Goal: Information Seeking & Learning: Learn about a topic

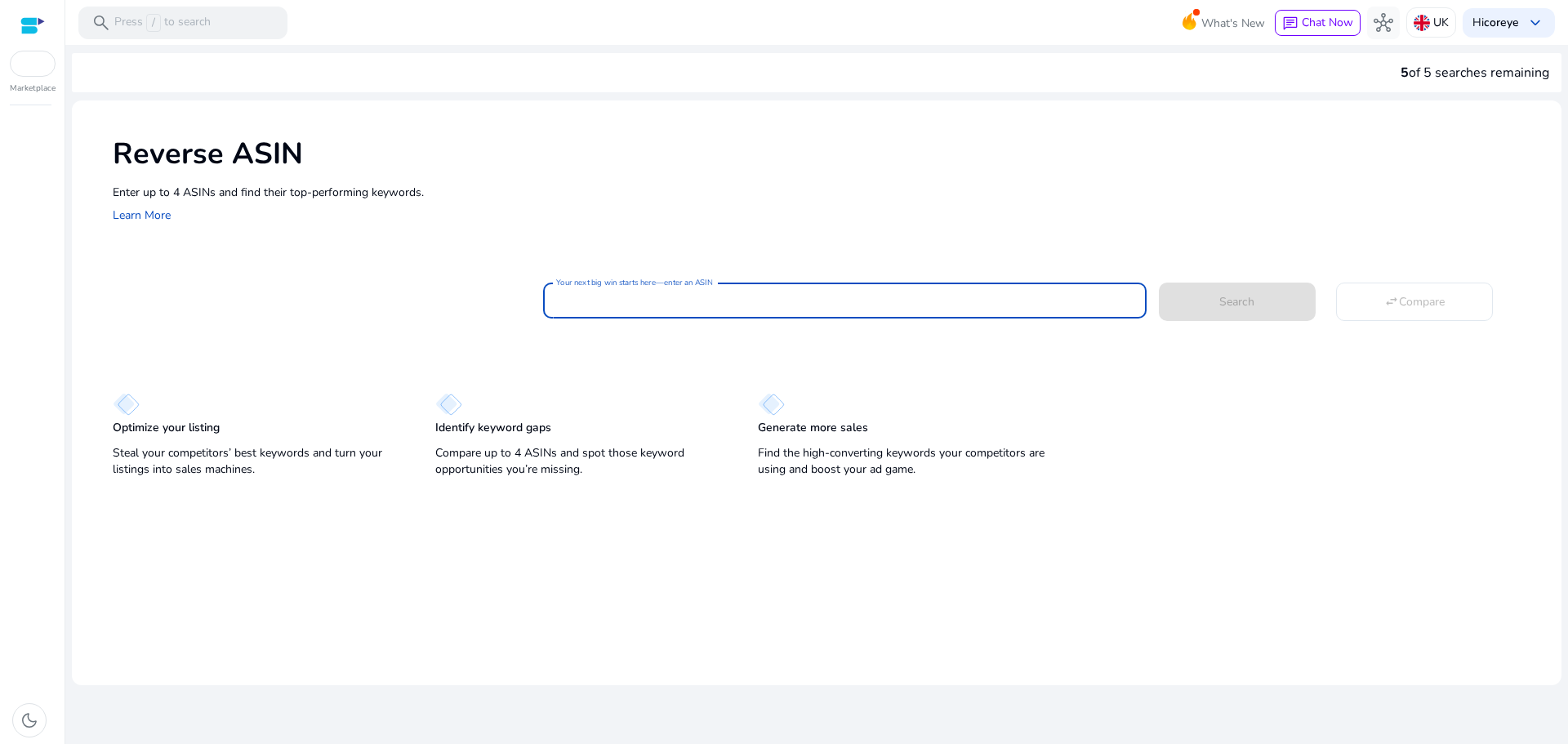
click at [667, 300] on input "Your next big win starts here—enter an ASIN" at bounding box center [844, 300] width 577 height 18
paste input "**********"
type input "**********"
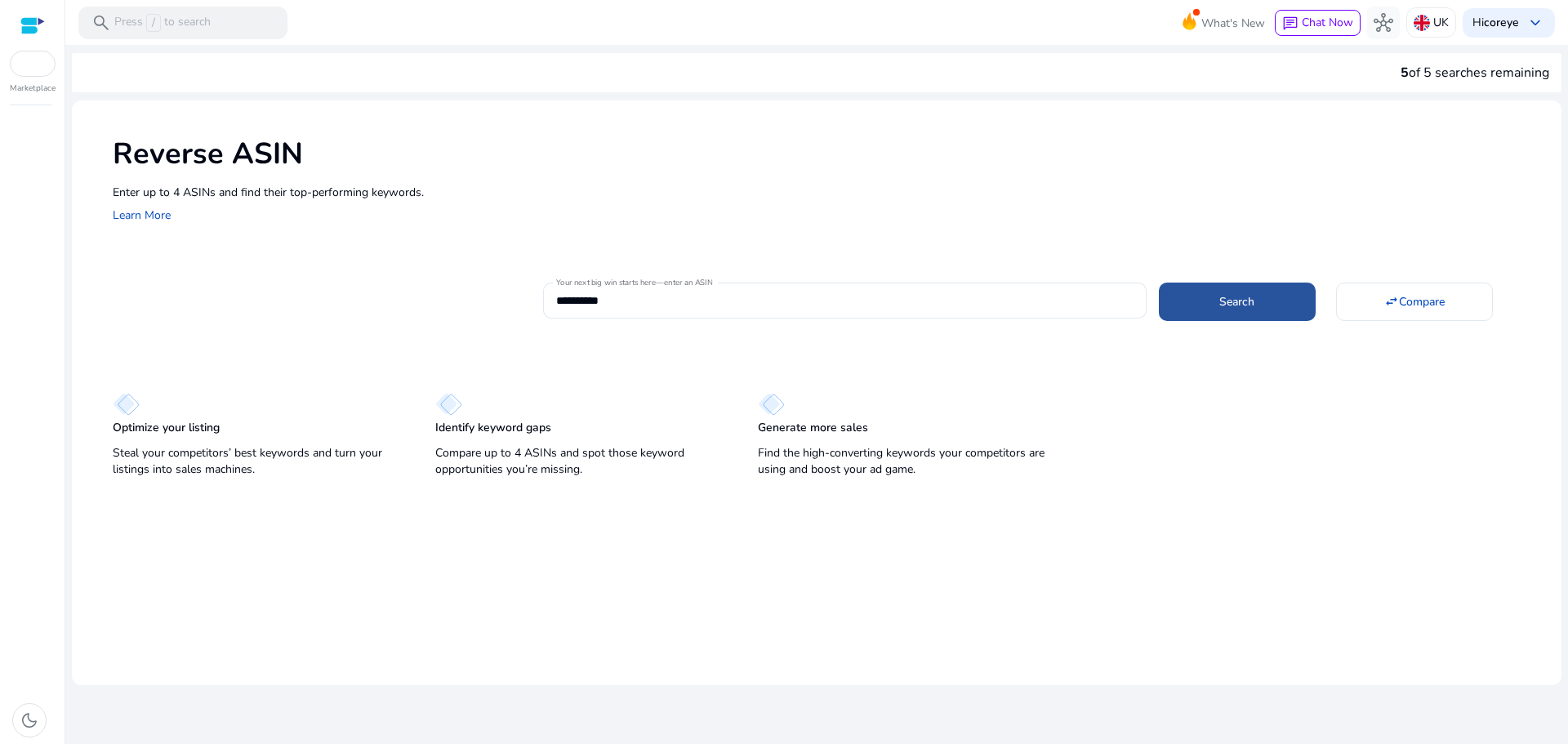
click at [1279, 292] on span at bounding box center [1237, 301] width 156 height 39
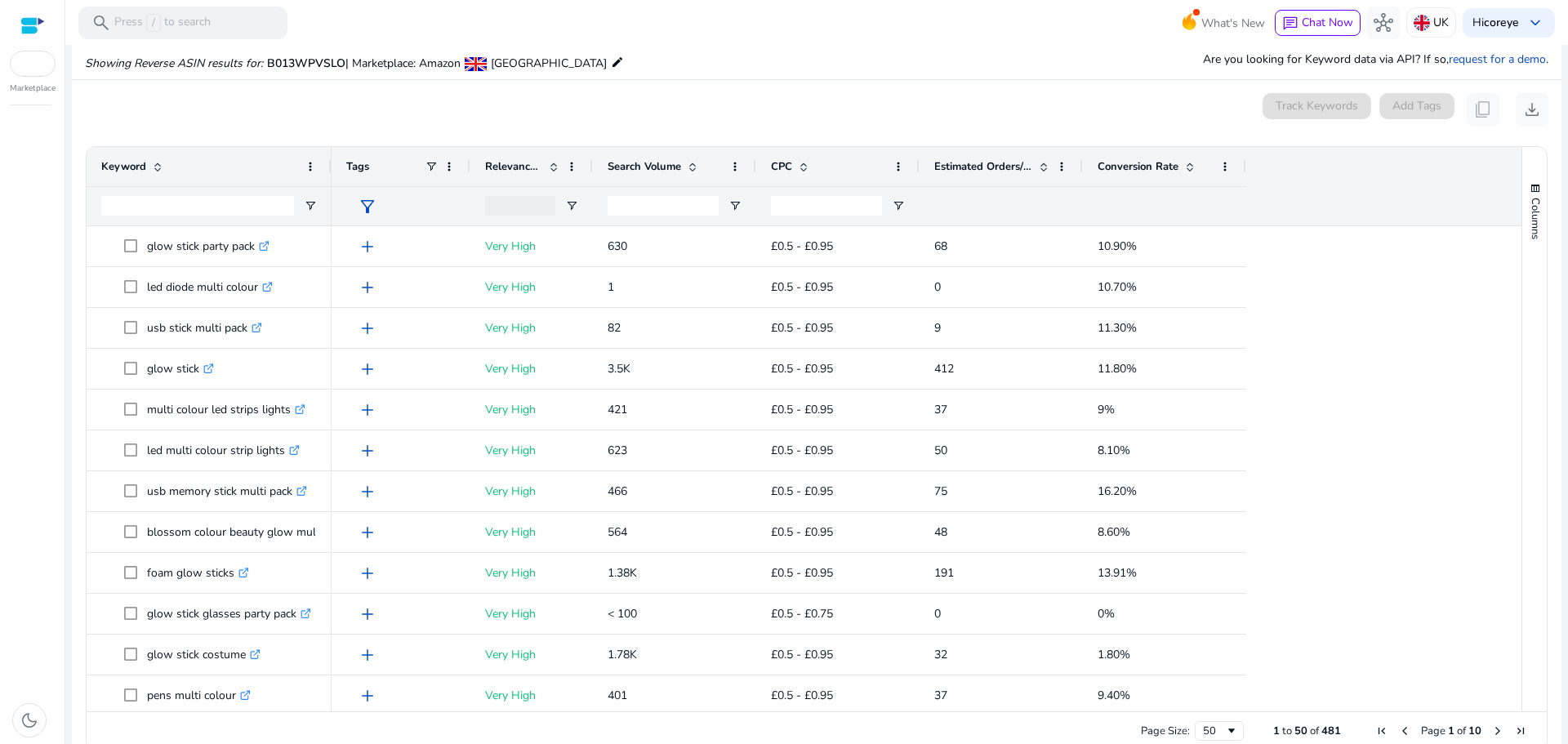
scroll to position [175, 0]
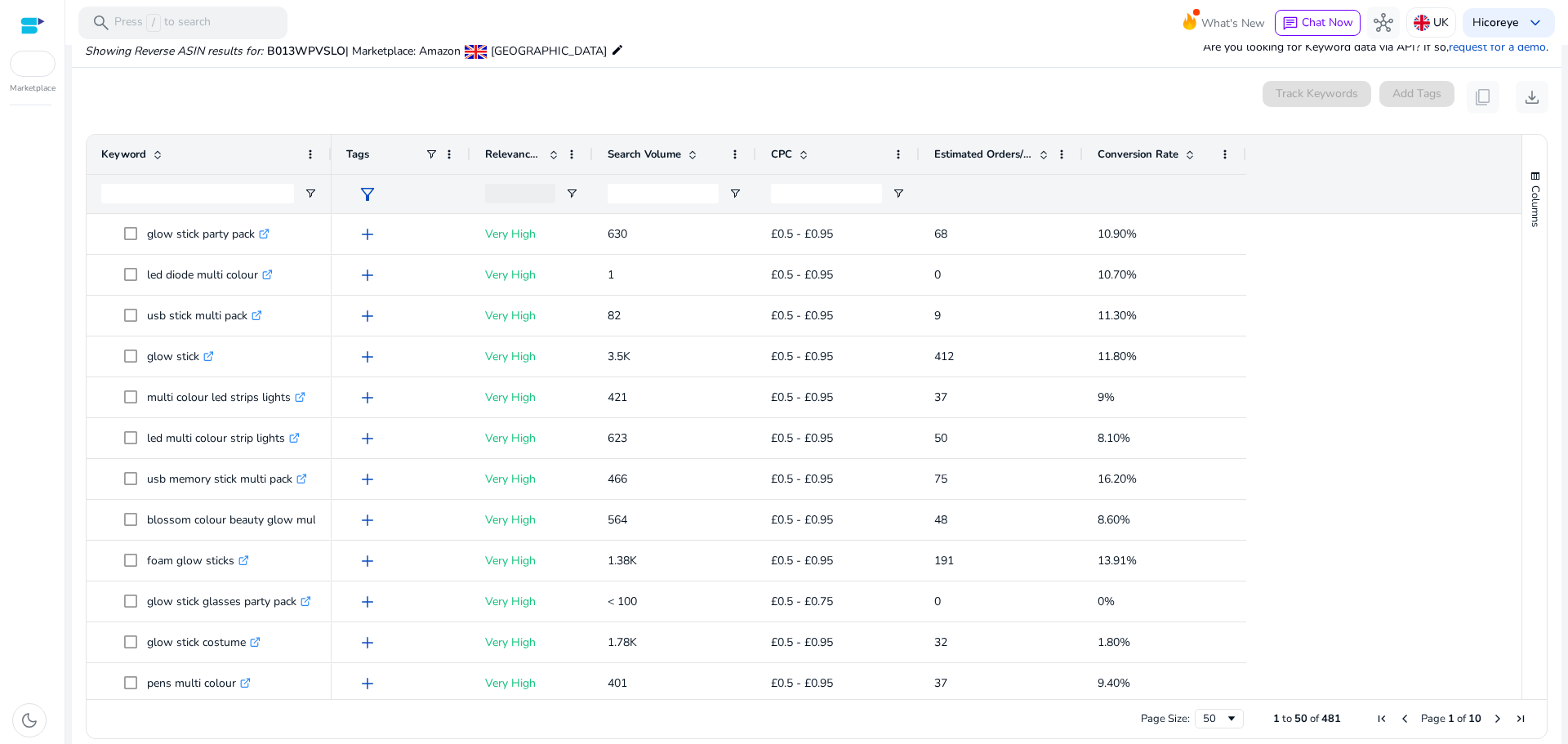
click at [248, 234] on span "glow stick party pack .st0{fill:#2c8af8}" at bounding box center [221, 234] width 193 height 34
click at [27, 227] on div "dark_mode" at bounding box center [32, 429] width 64 height 629
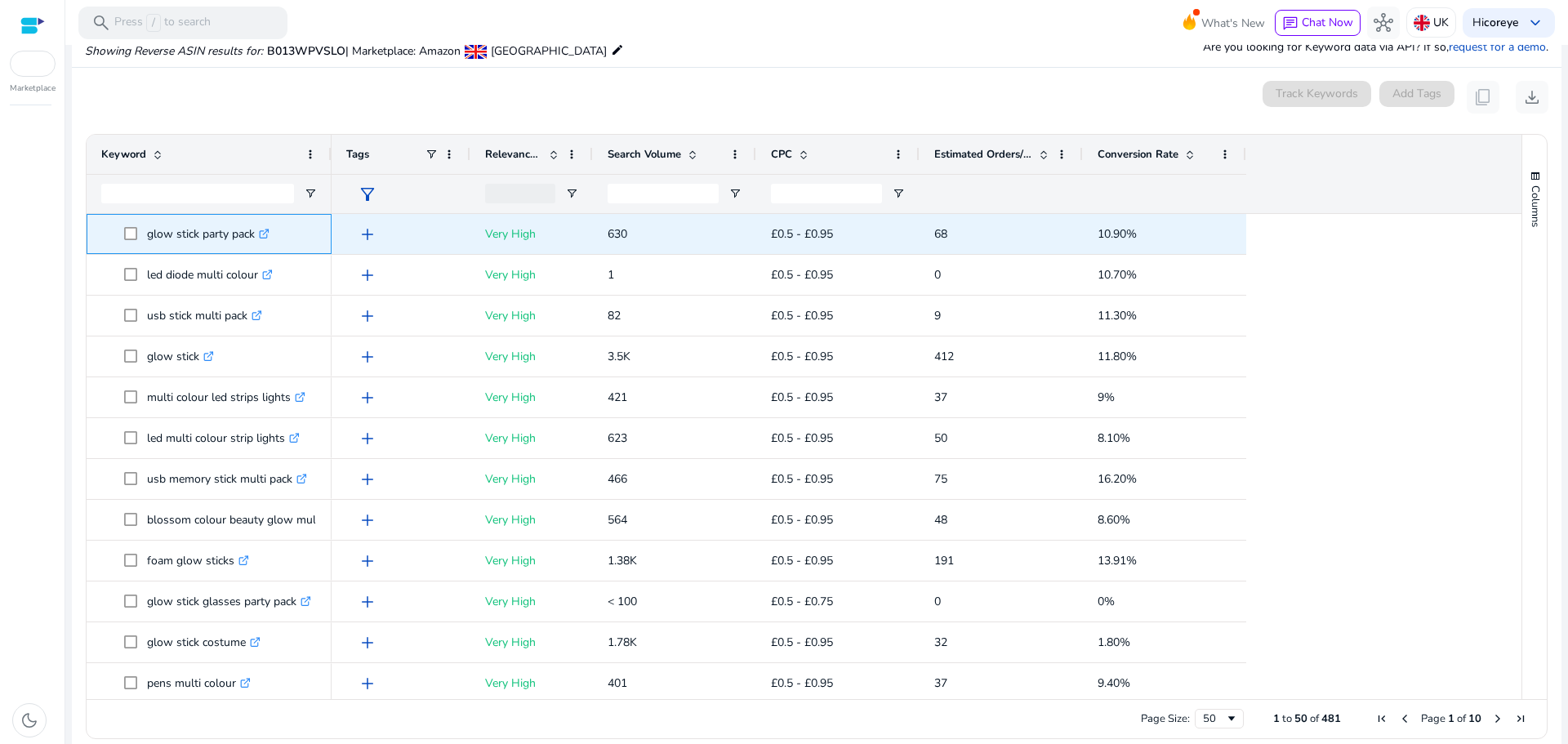
drag, startPoint x: 146, startPoint y: 233, endPoint x: 255, endPoint y: 233, distance: 109.0
click at [255, 233] on span "glow stick party pack .st0{fill:#2c8af8}" at bounding box center [221, 234] width 193 height 34
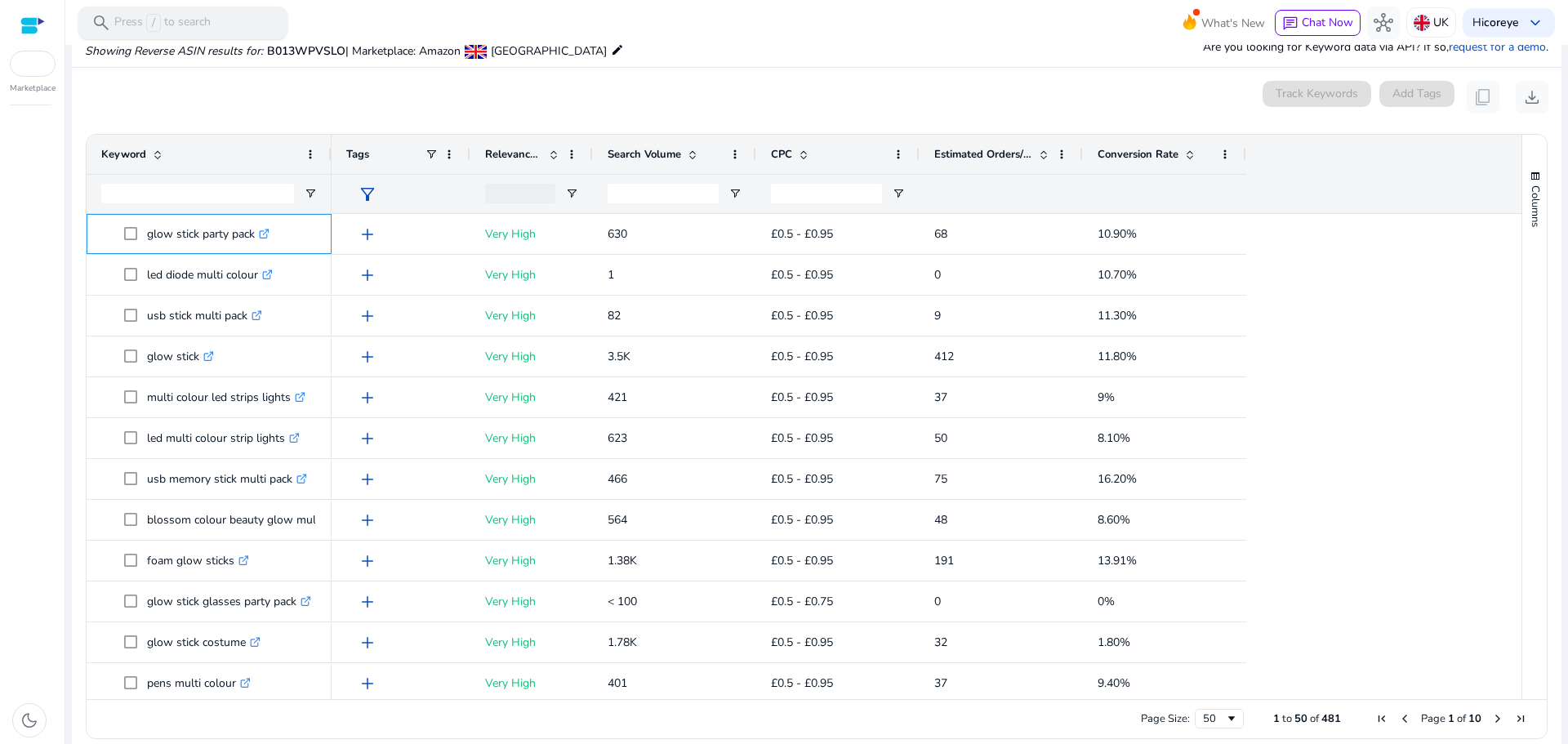
copy span "glow stick party pack"
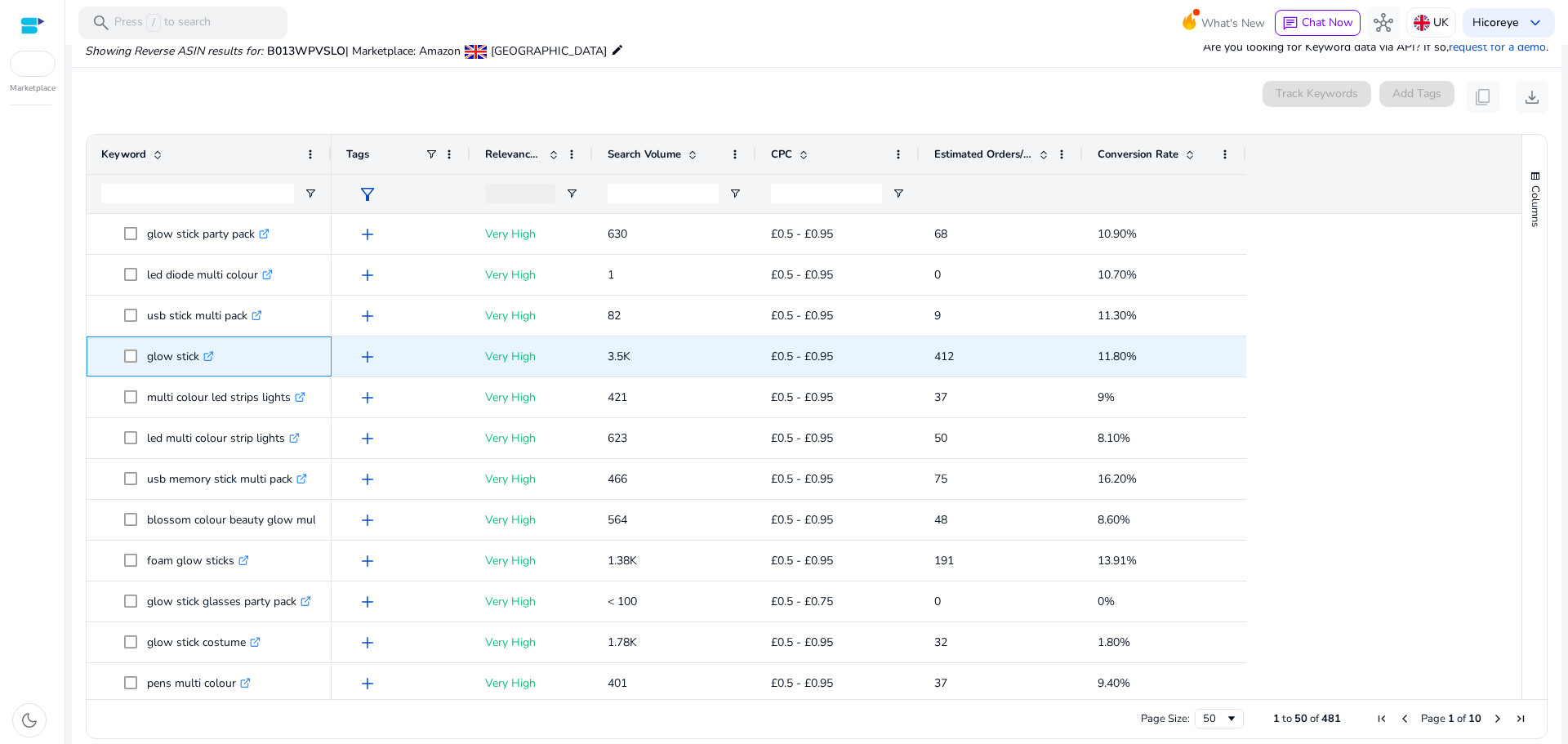
drag, startPoint x: 148, startPoint y: 353, endPoint x: 198, endPoint y: 360, distance: 50.5
click at [198, 360] on p "glow stick .st0{fill:#2c8af8}" at bounding box center [180, 357] width 67 height 34
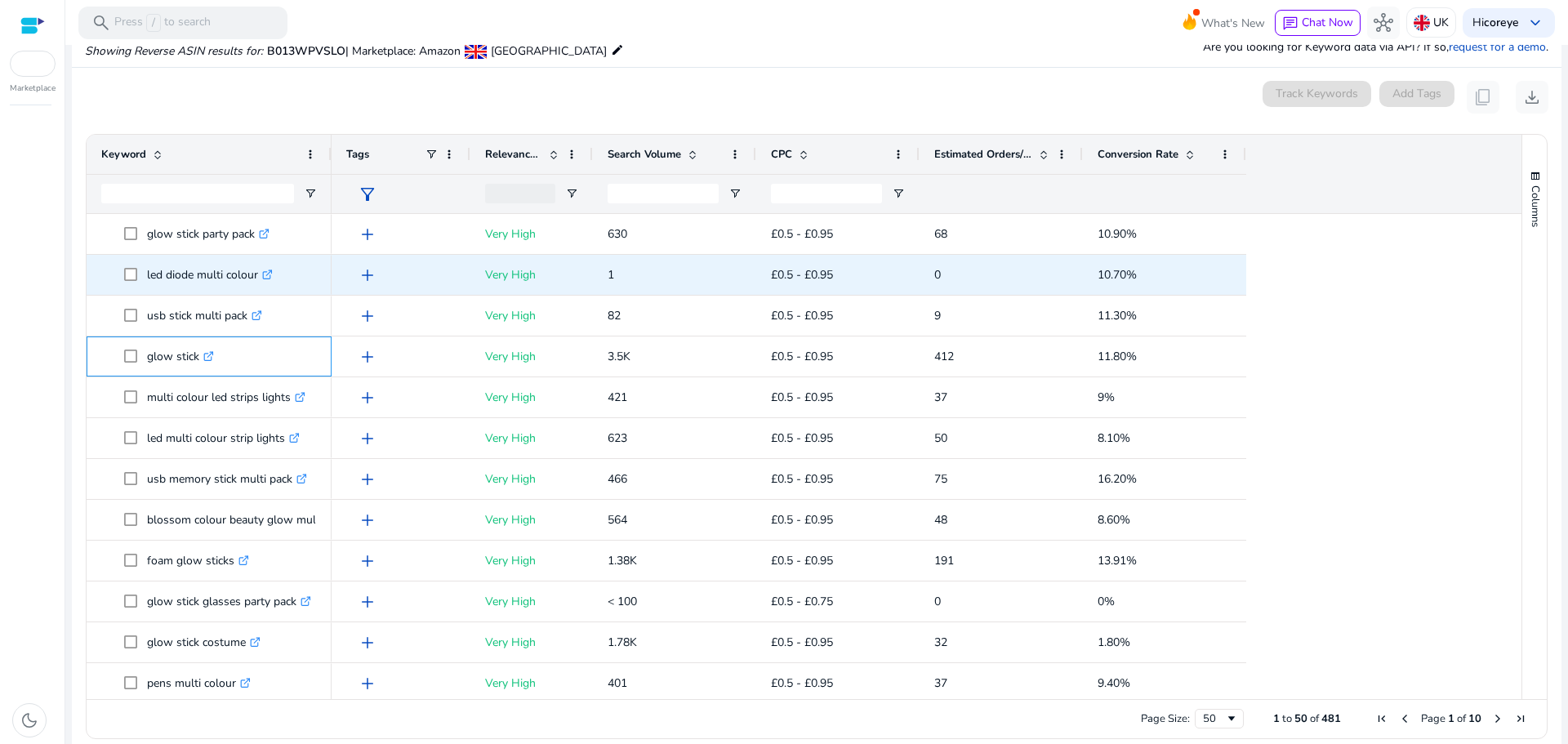
copy p "glow stick"
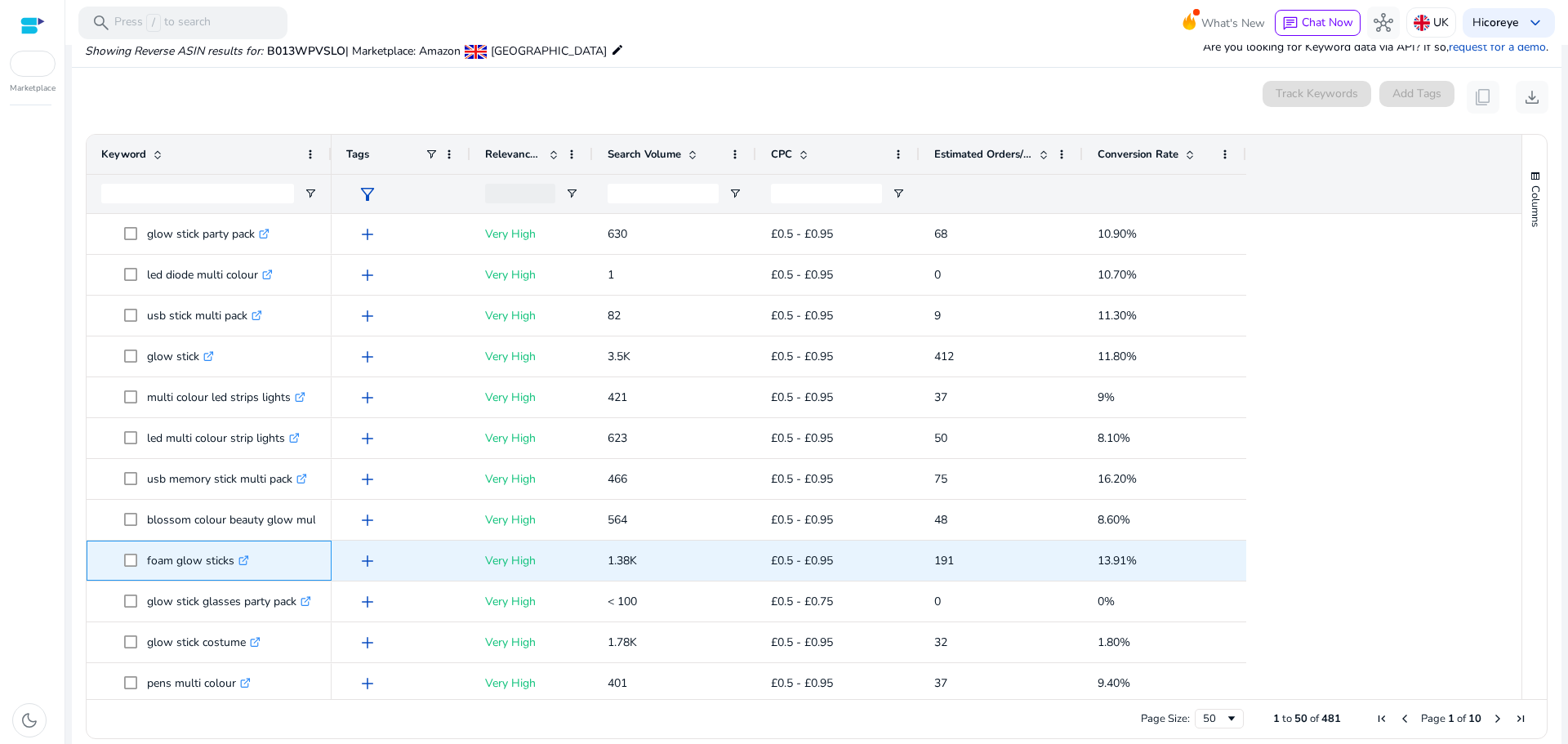
drag, startPoint x: 140, startPoint y: 564, endPoint x: 233, endPoint y: 558, distance: 93.2
click at [233, 558] on span "foam glow sticks .st0{fill:#2c8af8}" at bounding box center [221, 561] width 193 height 34
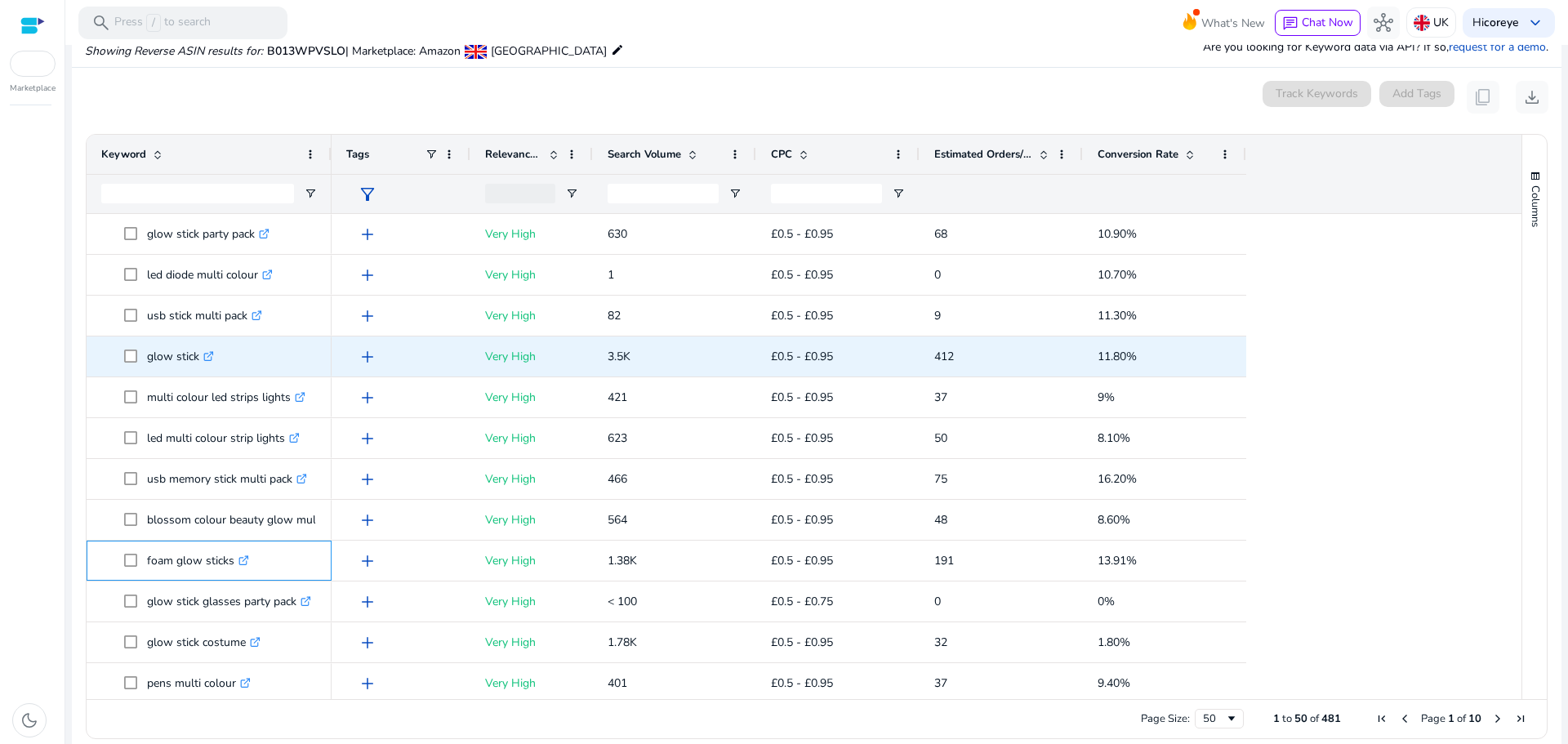
copy span "foam glow sticks"
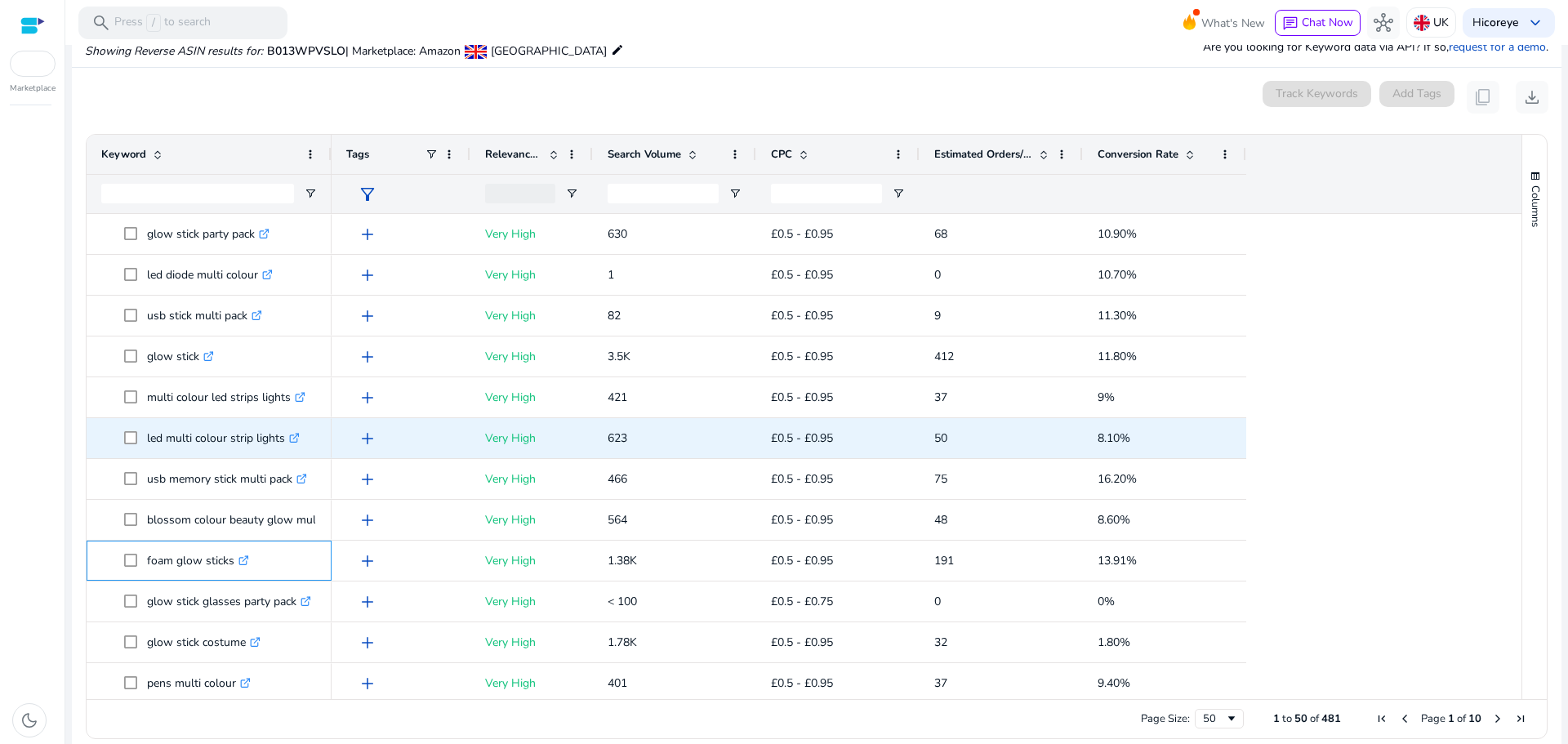
scroll to position [81, 0]
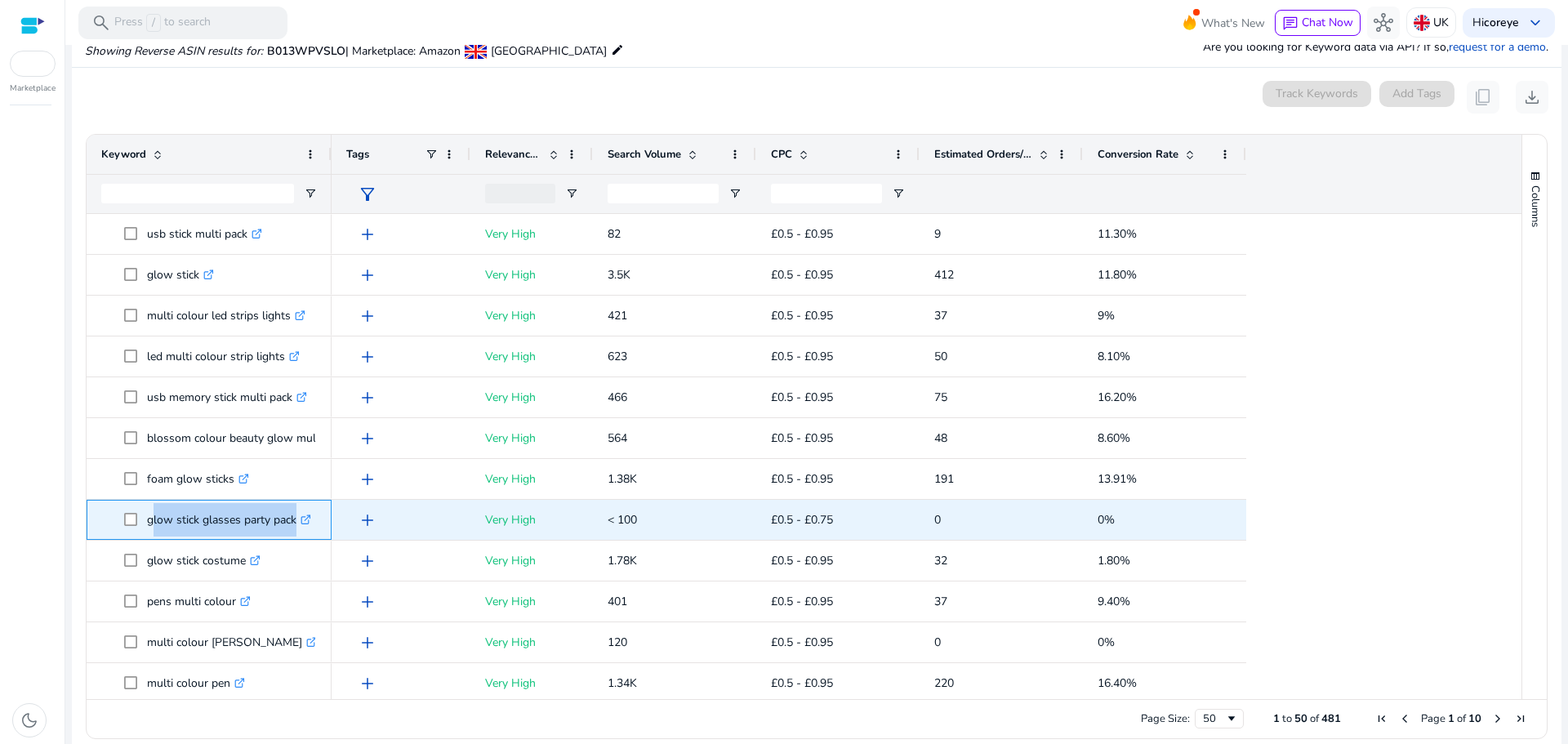
drag, startPoint x: 148, startPoint y: 520, endPoint x: 294, endPoint y: 523, distance: 146.0
click at [294, 523] on p "glow stick glasses party pack .st0{fill:#2c8af8}" at bounding box center [229, 520] width 164 height 34
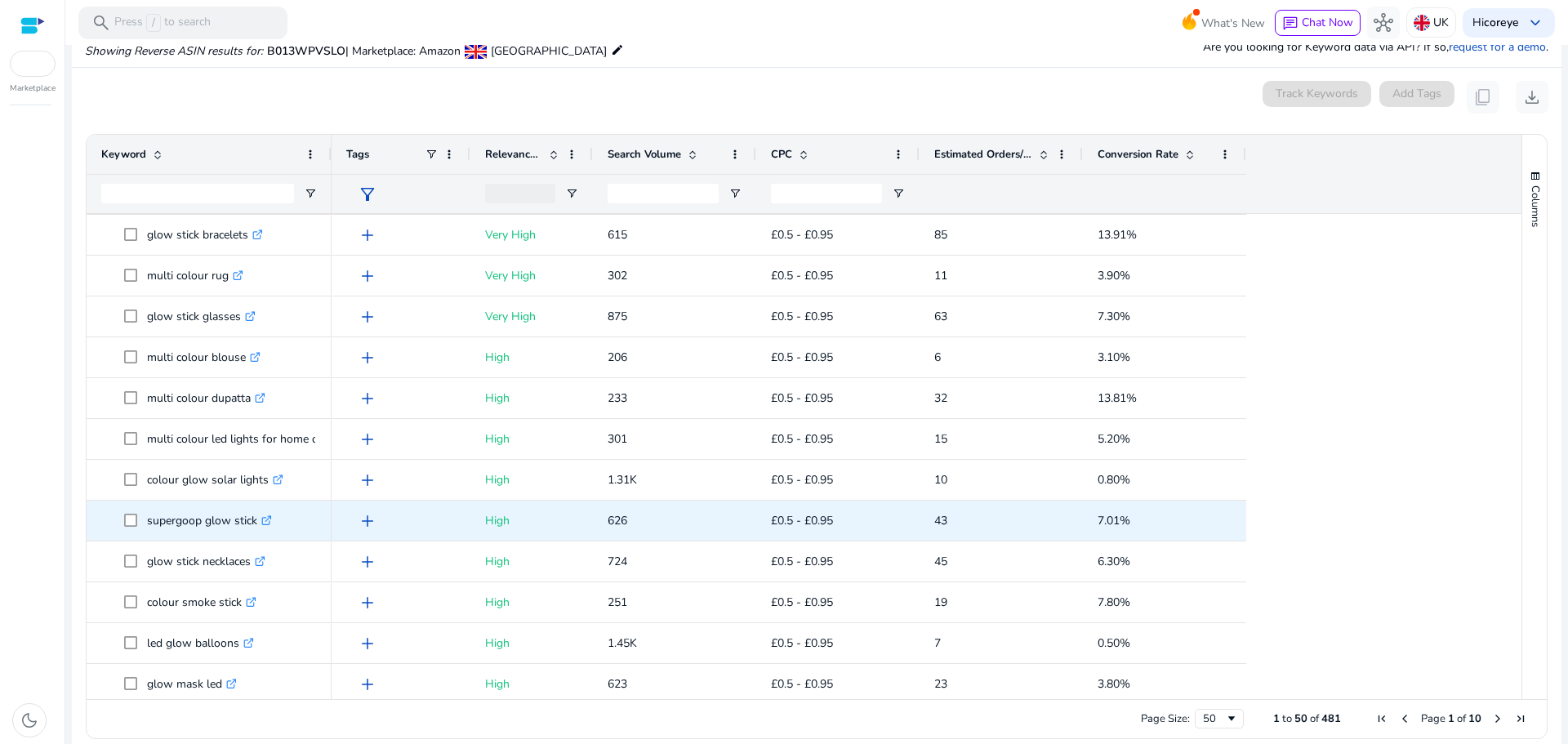
scroll to position [0, 0]
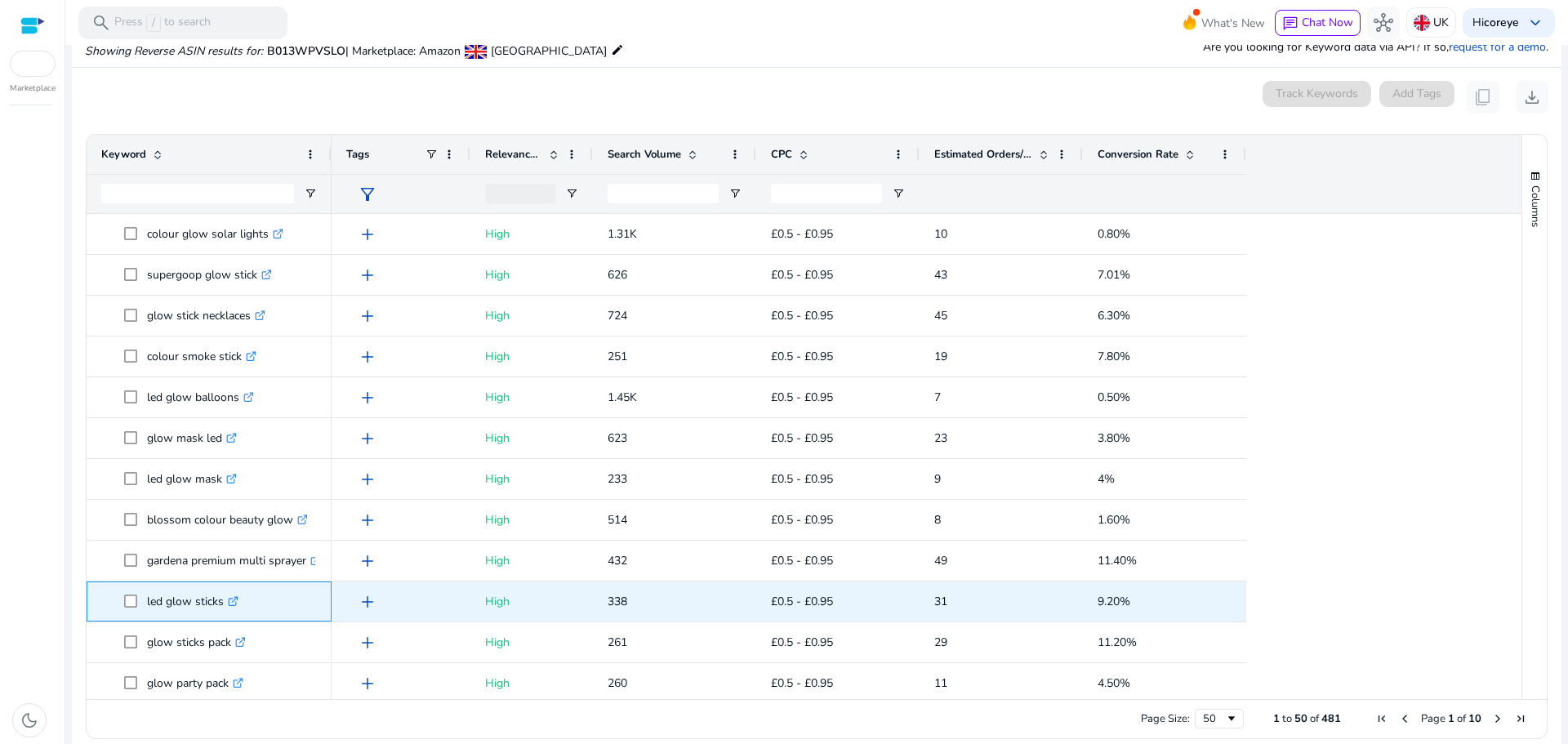
drag, startPoint x: 145, startPoint y: 598, endPoint x: 222, endPoint y: 599, distance: 77.0
click at [222, 599] on span "led glow sticks .st0{fill:#2c8af8}" at bounding box center [221, 602] width 193 height 34
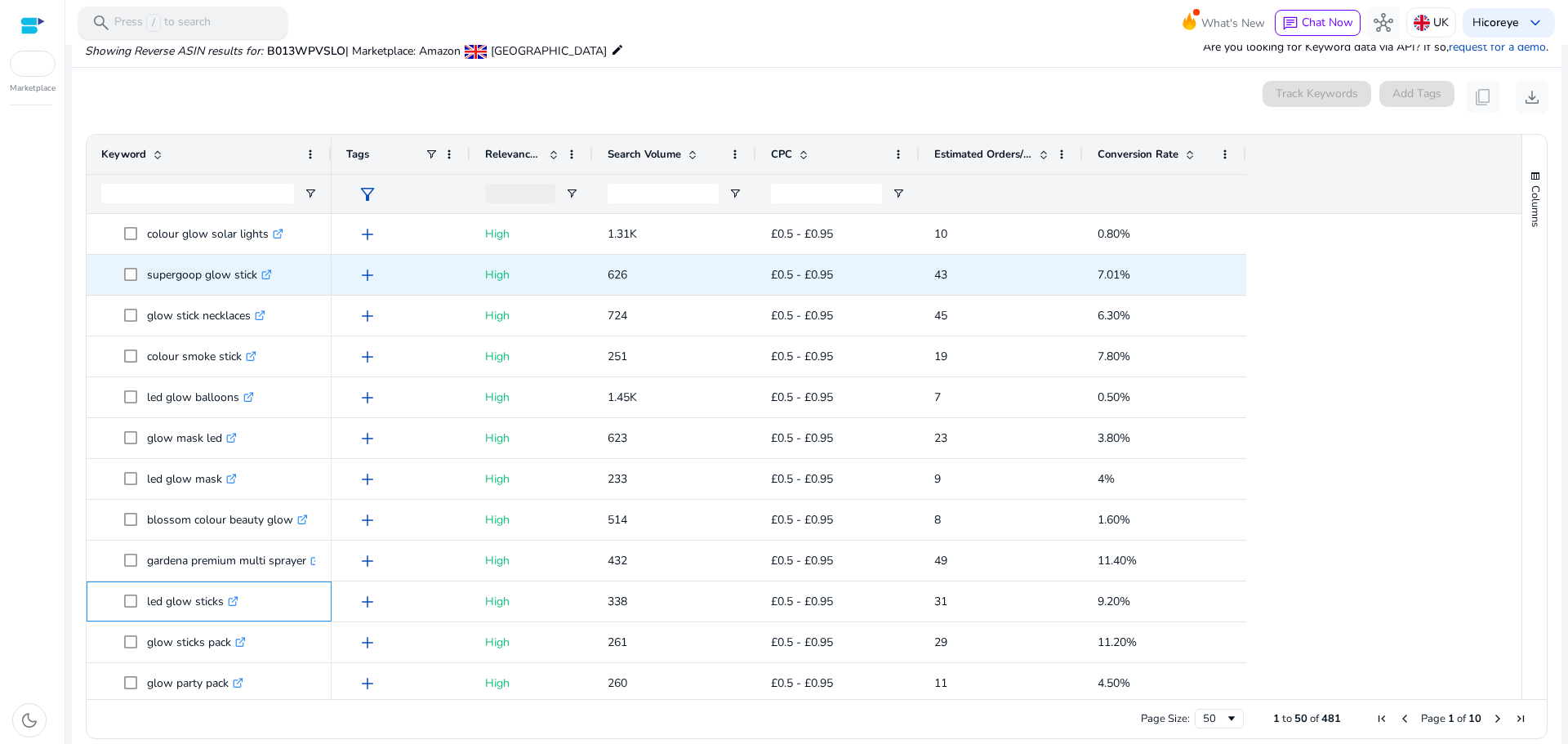
copy span "led glow sticks"
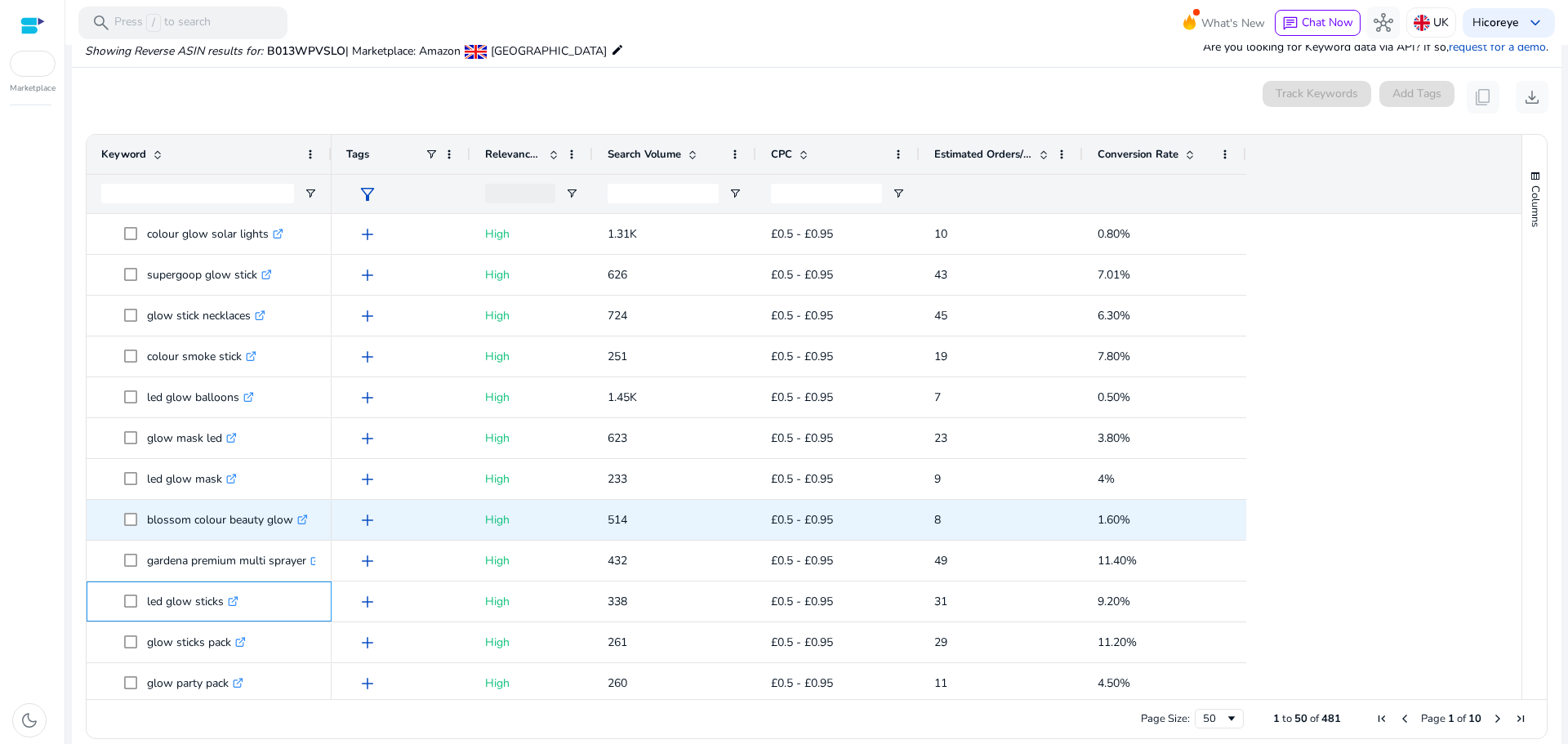
scroll to position [1226, 0]
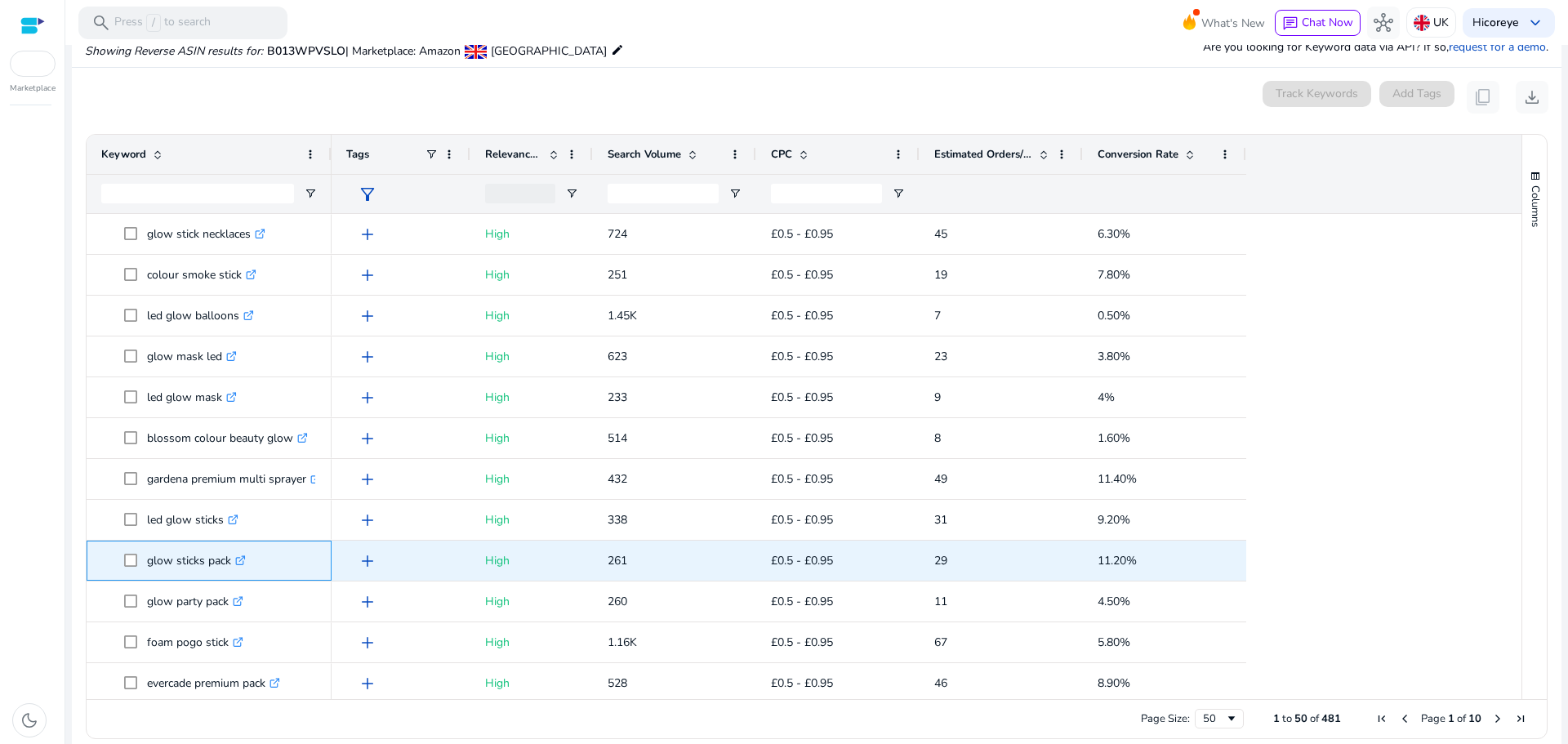
drag, startPoint x: 148, startPoint y: 558, endPoint x: 231, endPoint y: 565, distance: 83.3
click at [231, 565] on p "glow sticks pack .st0{fill:#2c8af8}" at bounding box center [196, 561] width 99 height 34
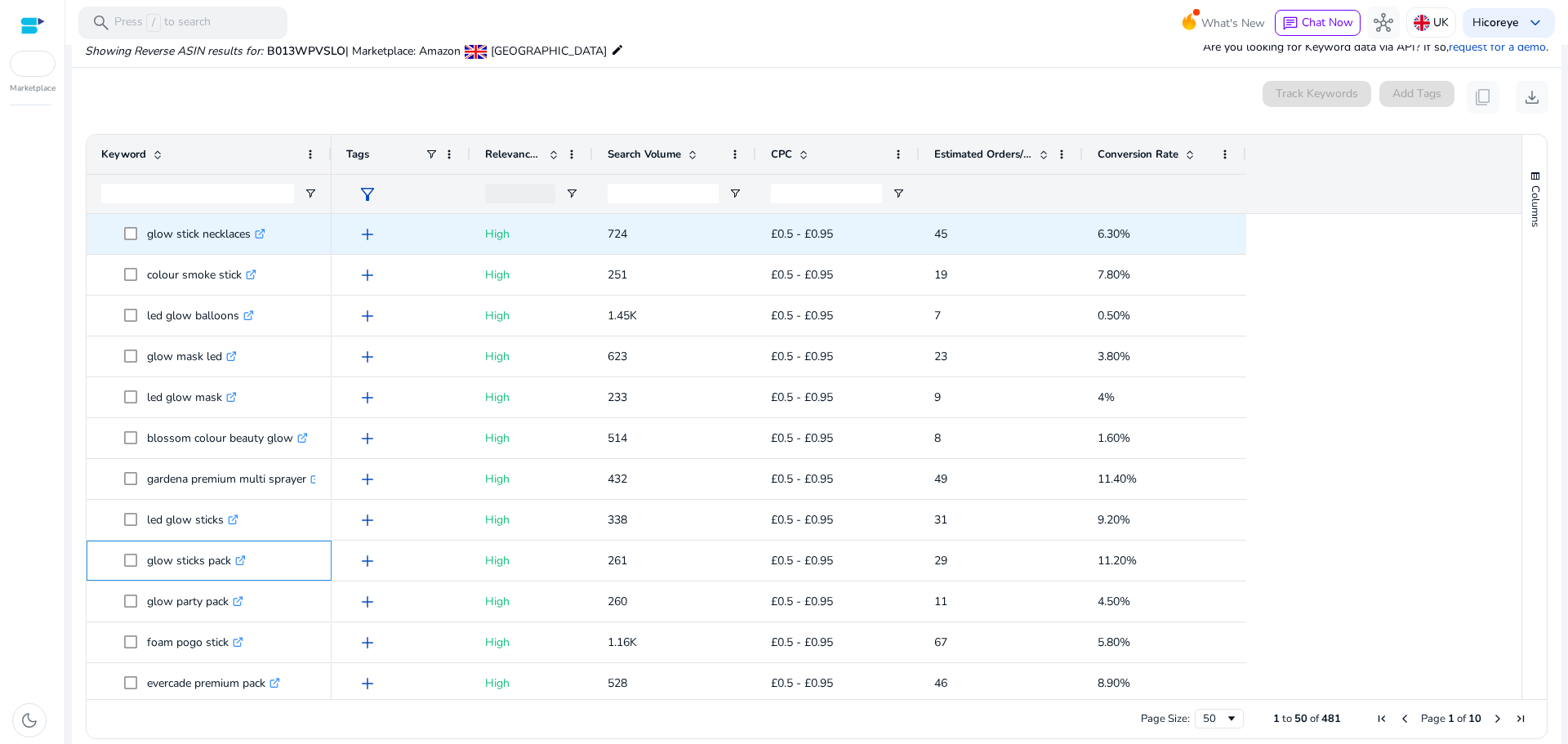
copy p "glow sticks pack"
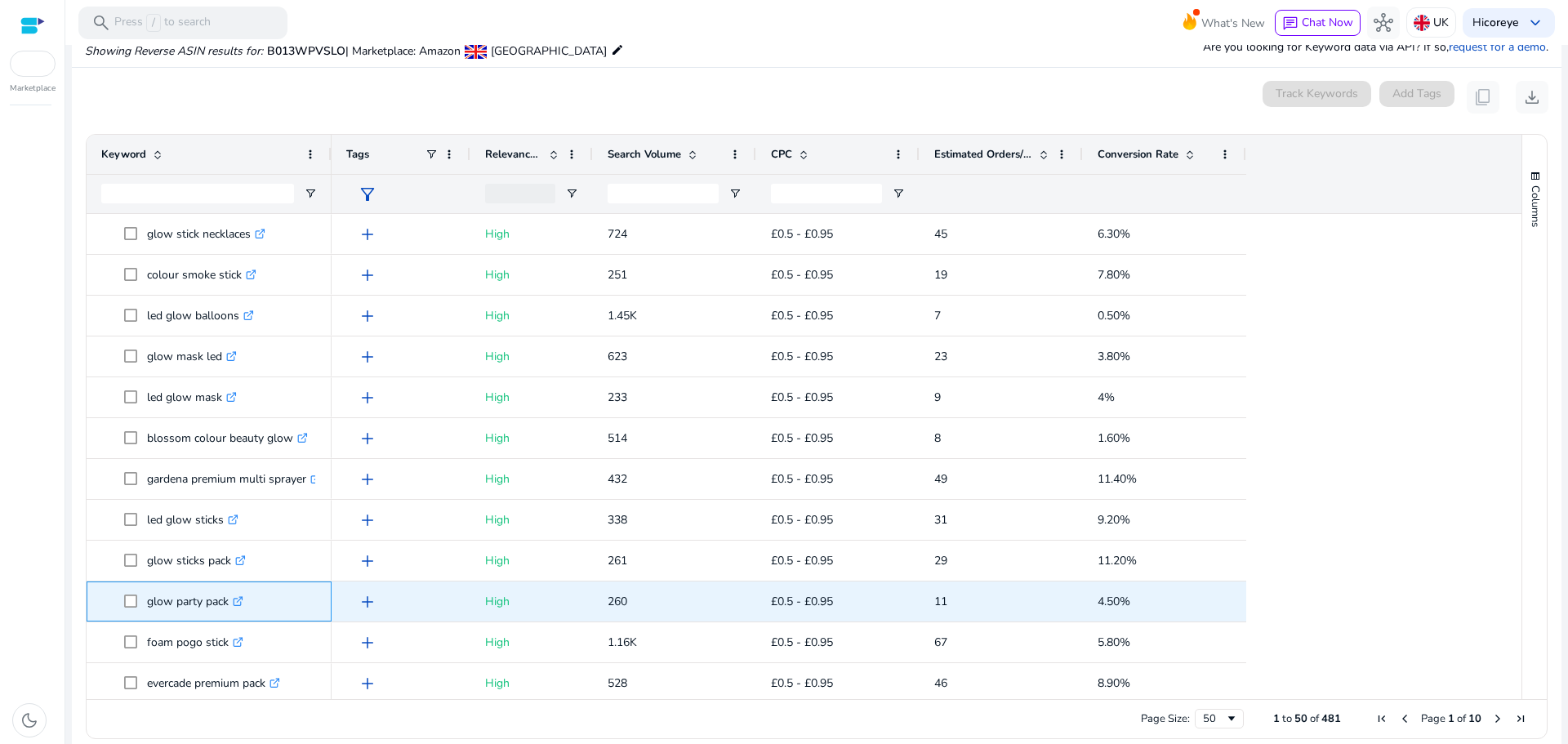
drag, startPoint x: 144, startPoint y: 600, endPoint x: 230, endPoint y: 614, distance: 87.1
click at [230, 614] on span "glow party pack .st0{fill:#2c8af8}" at bounding box center [221, 602] width 193 height 34
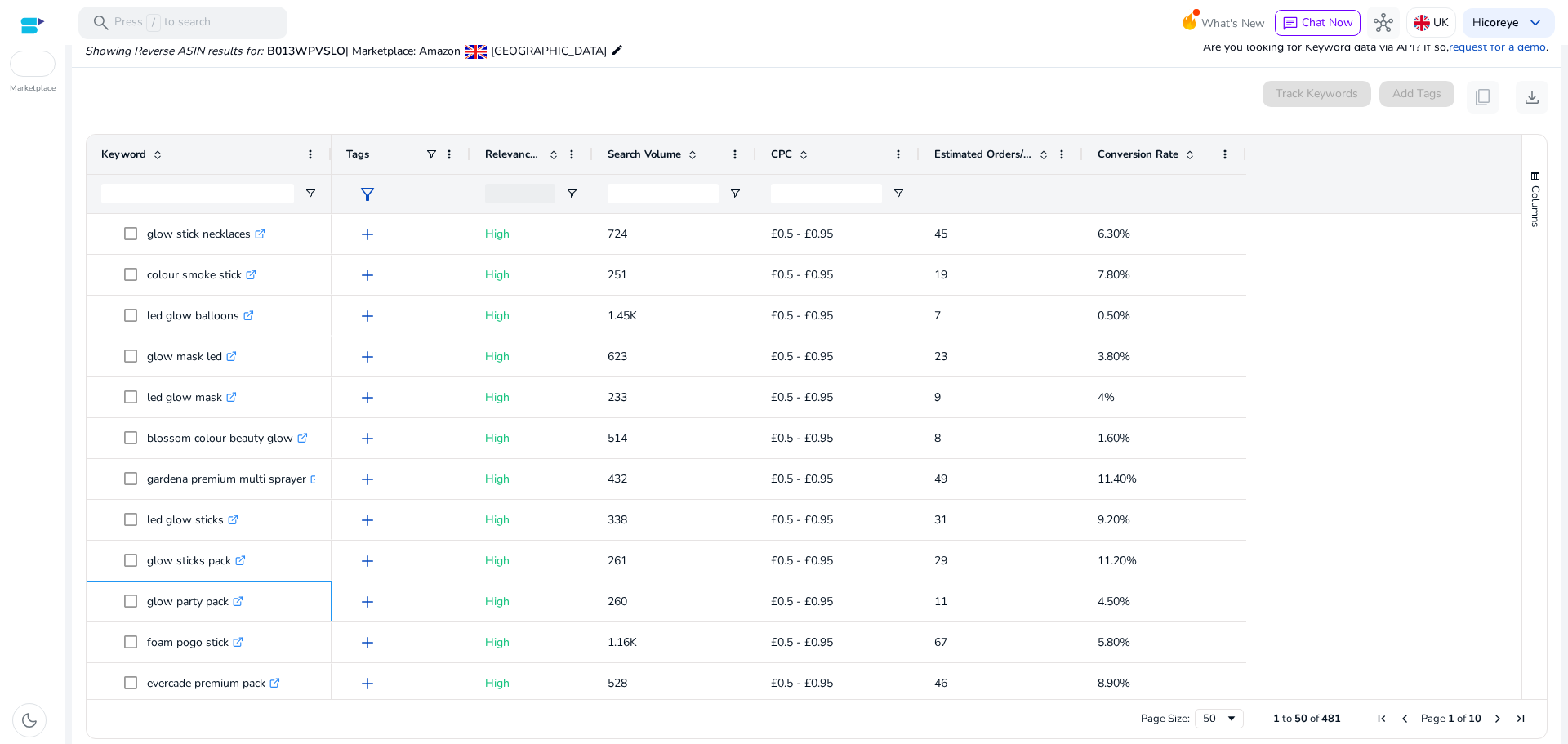
copy span "glow party pack"
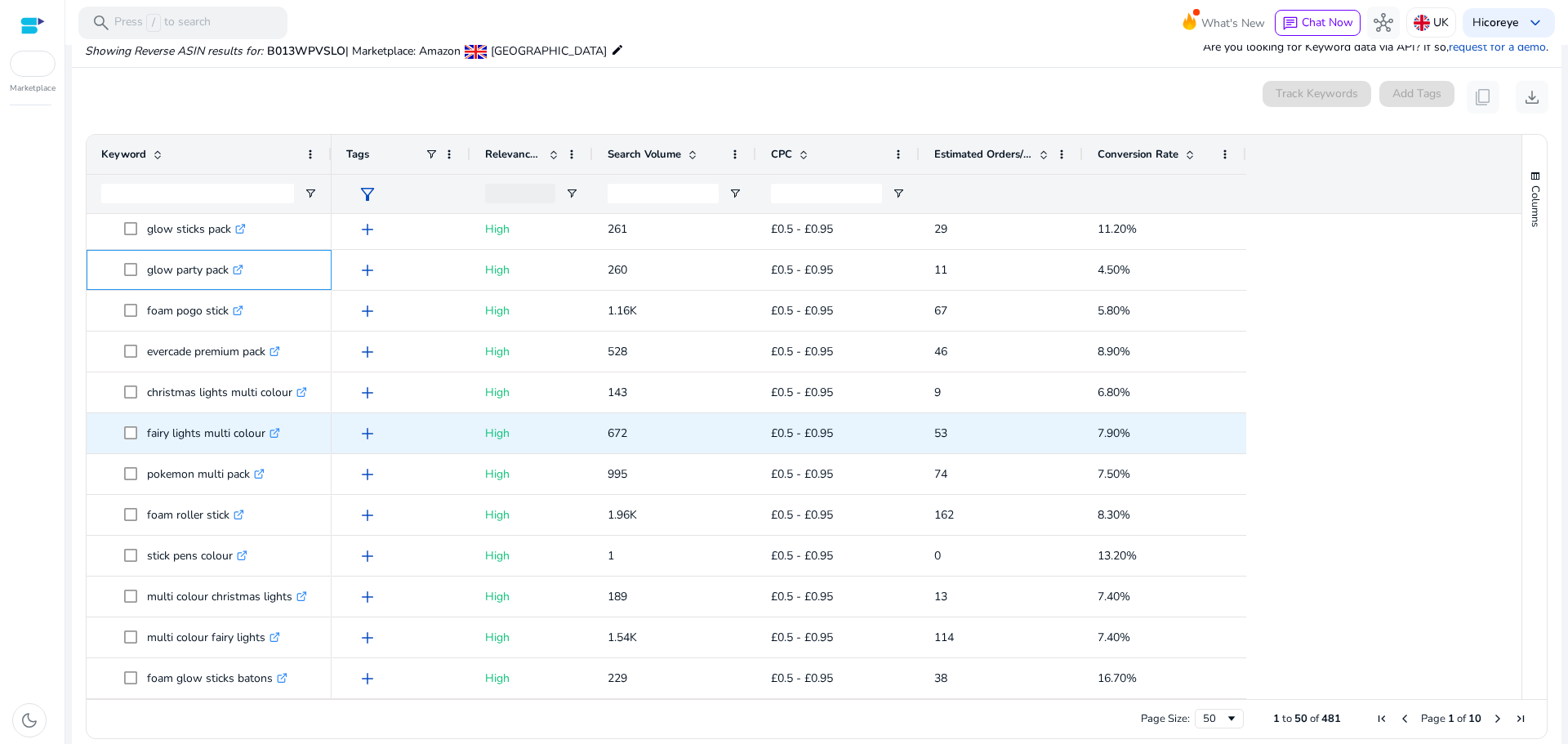
scroll to position [191, 0]
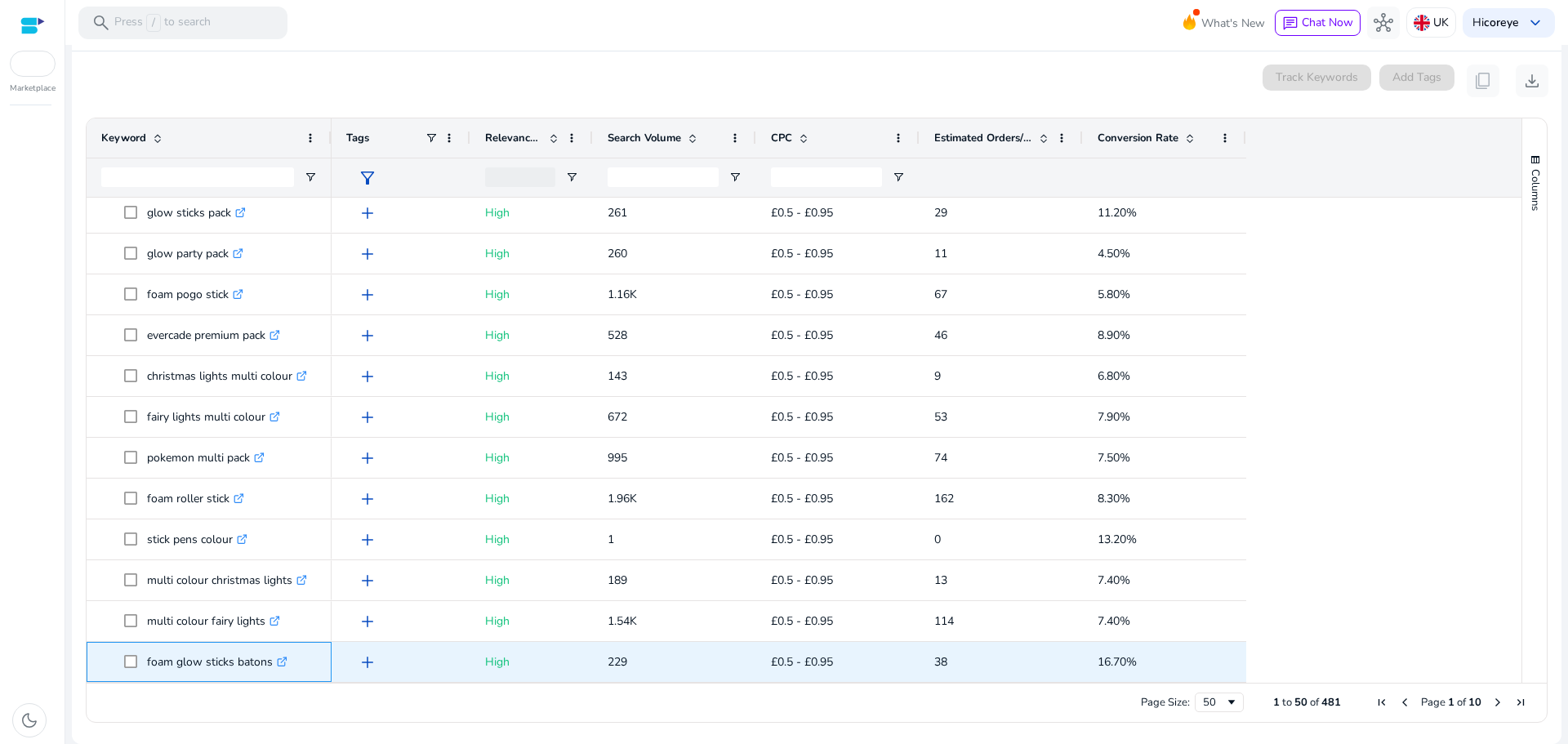
drag, startPoint x: 148, startPoint y: 661, endPoint x: 271, endPoint y: 664, distance: 123.0
click at [271, 664] on p "foam glow sticks batons .st0{fill:#2c8af8}" at bounding box center [216, 662] width 140 height 34
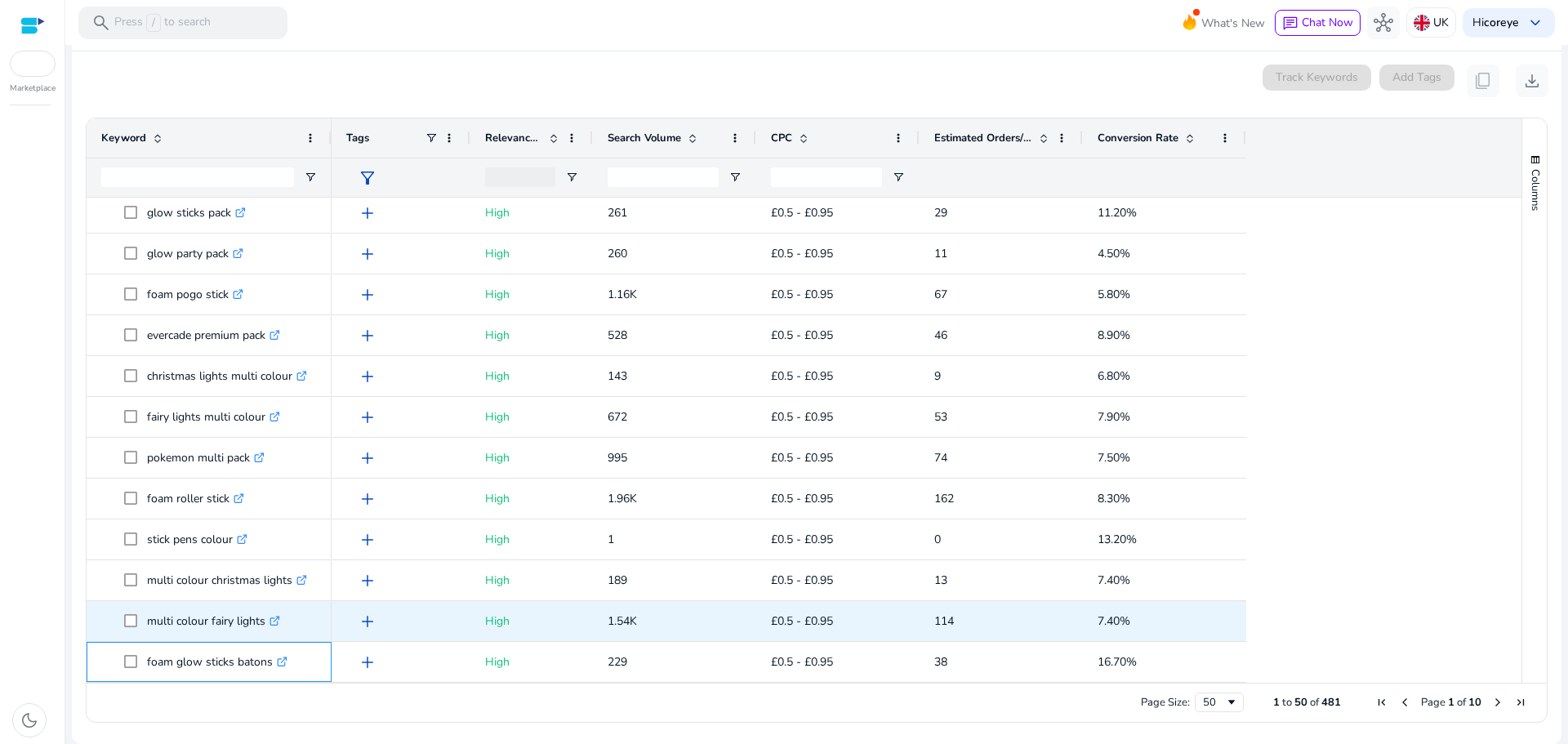
copy p "foam glow sticks batons"
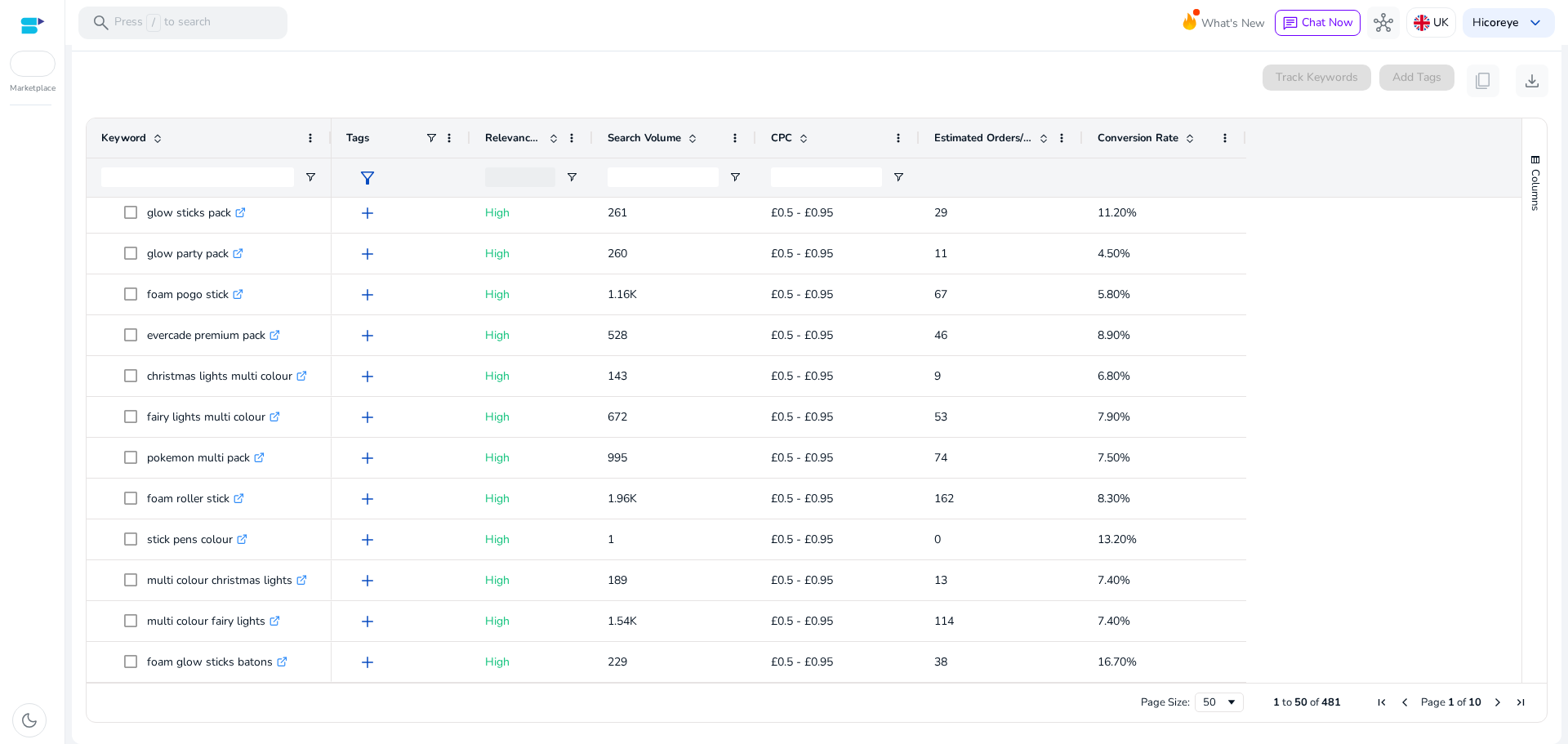
click at [1491, 706] on span "Next Page" at bounding box center [1497, 702] width 13 height 13
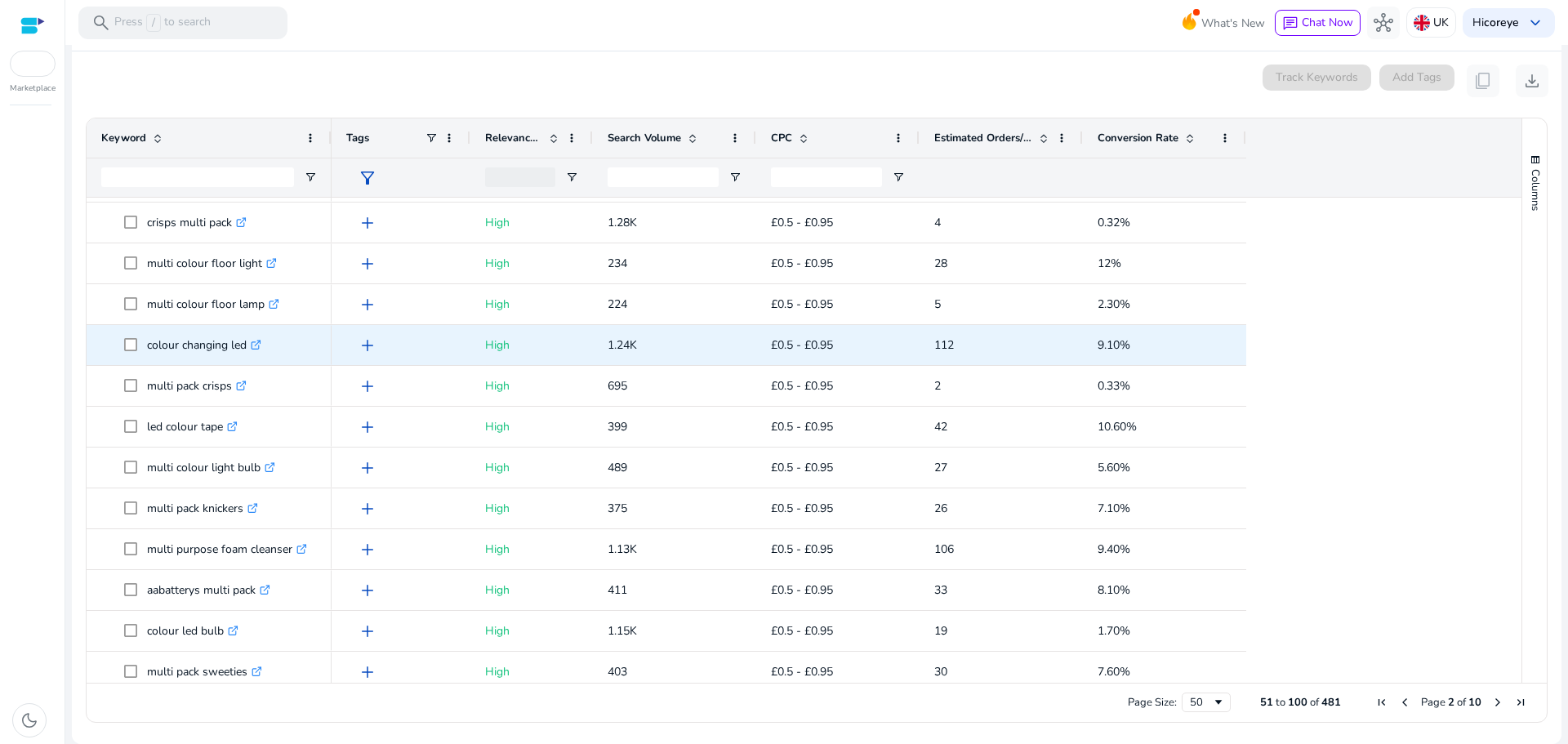
scroll to position [0, 0]
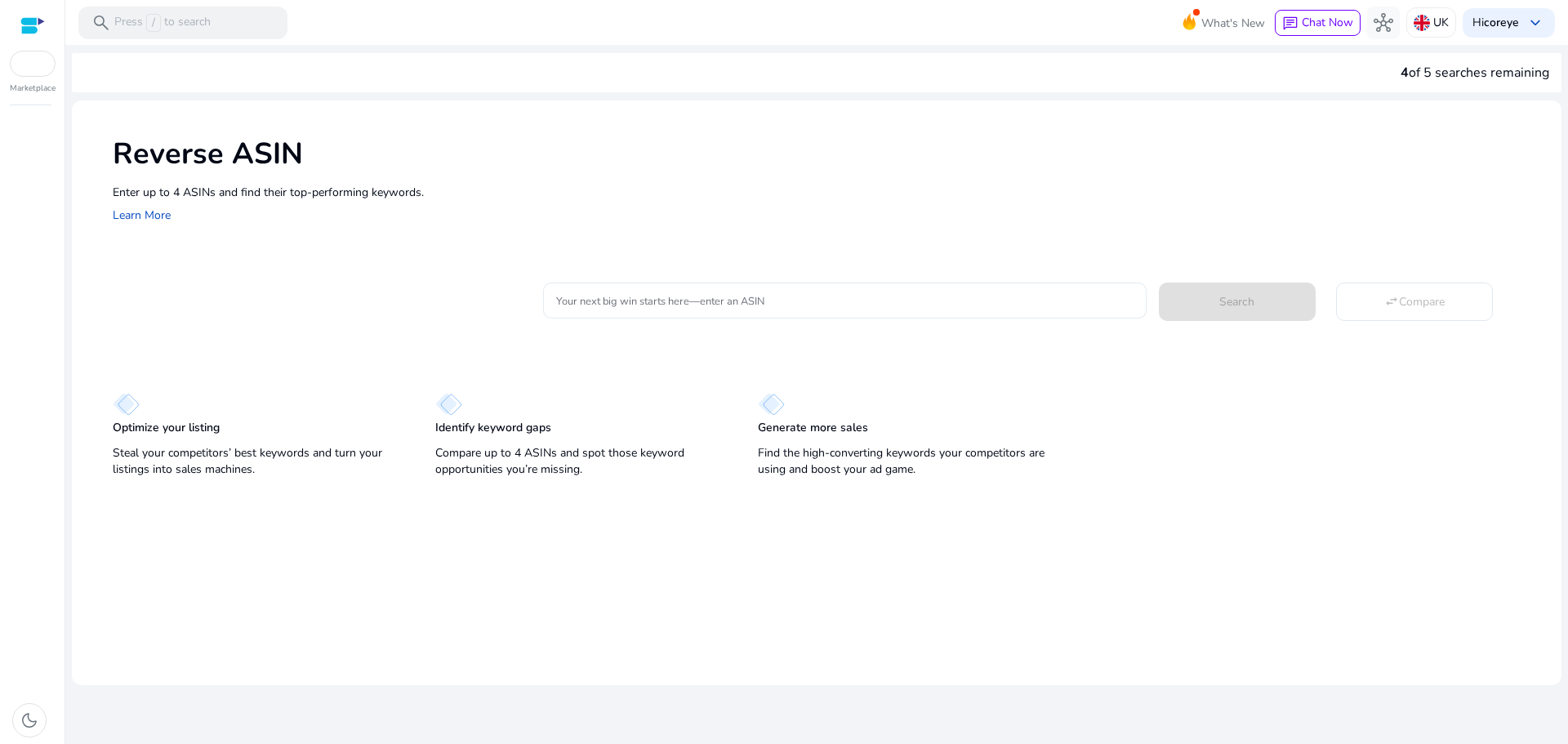
click at [720, 312] on div at bounding box center [844, 300] width 577 height 36
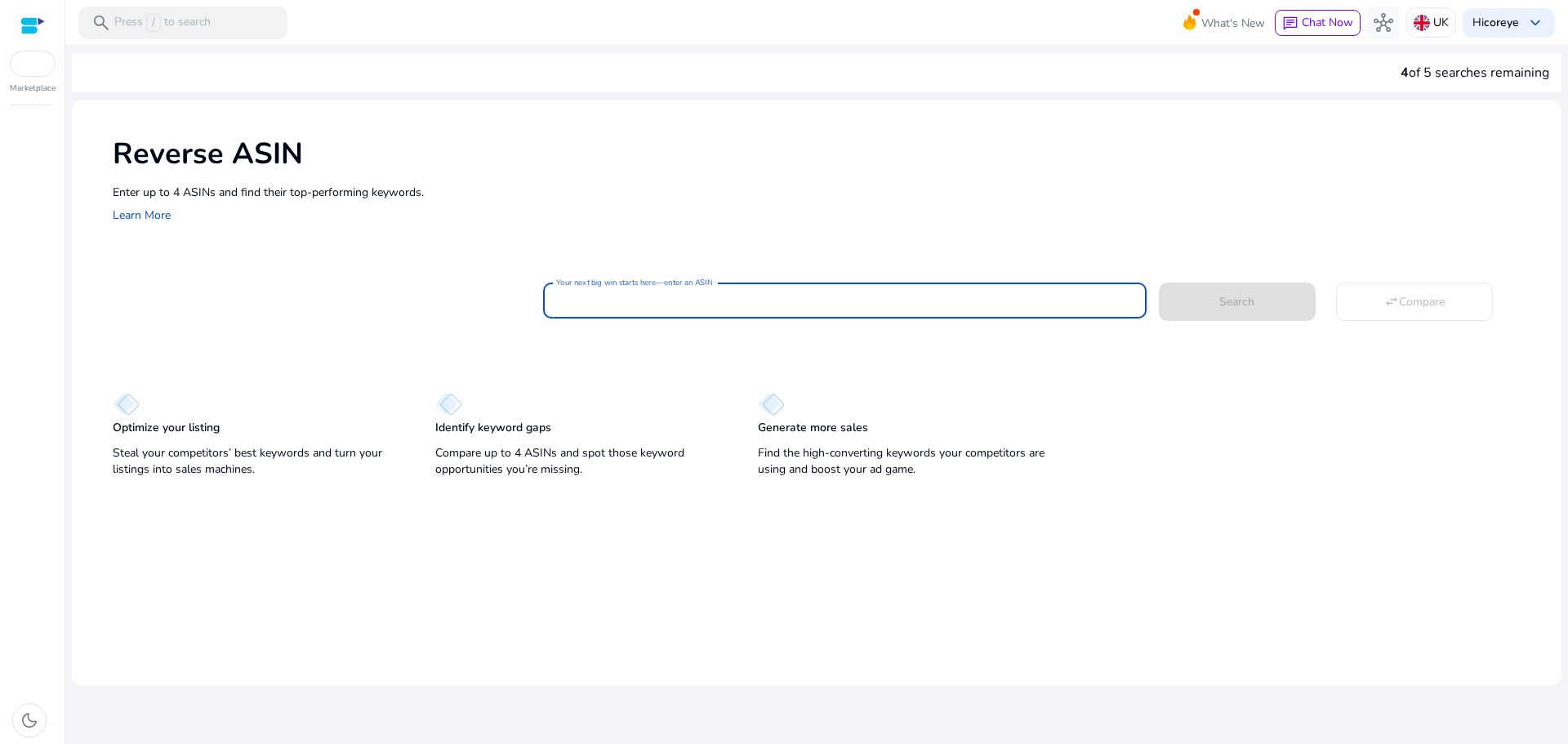
click at [721, 301] on input "Your next big win starts here—enter an ASIN" at bounding box center [844, 300] width 577 height 18
click at [1159, 283] on button "Search" at bounding box center [1237, 301] width 156 height 38
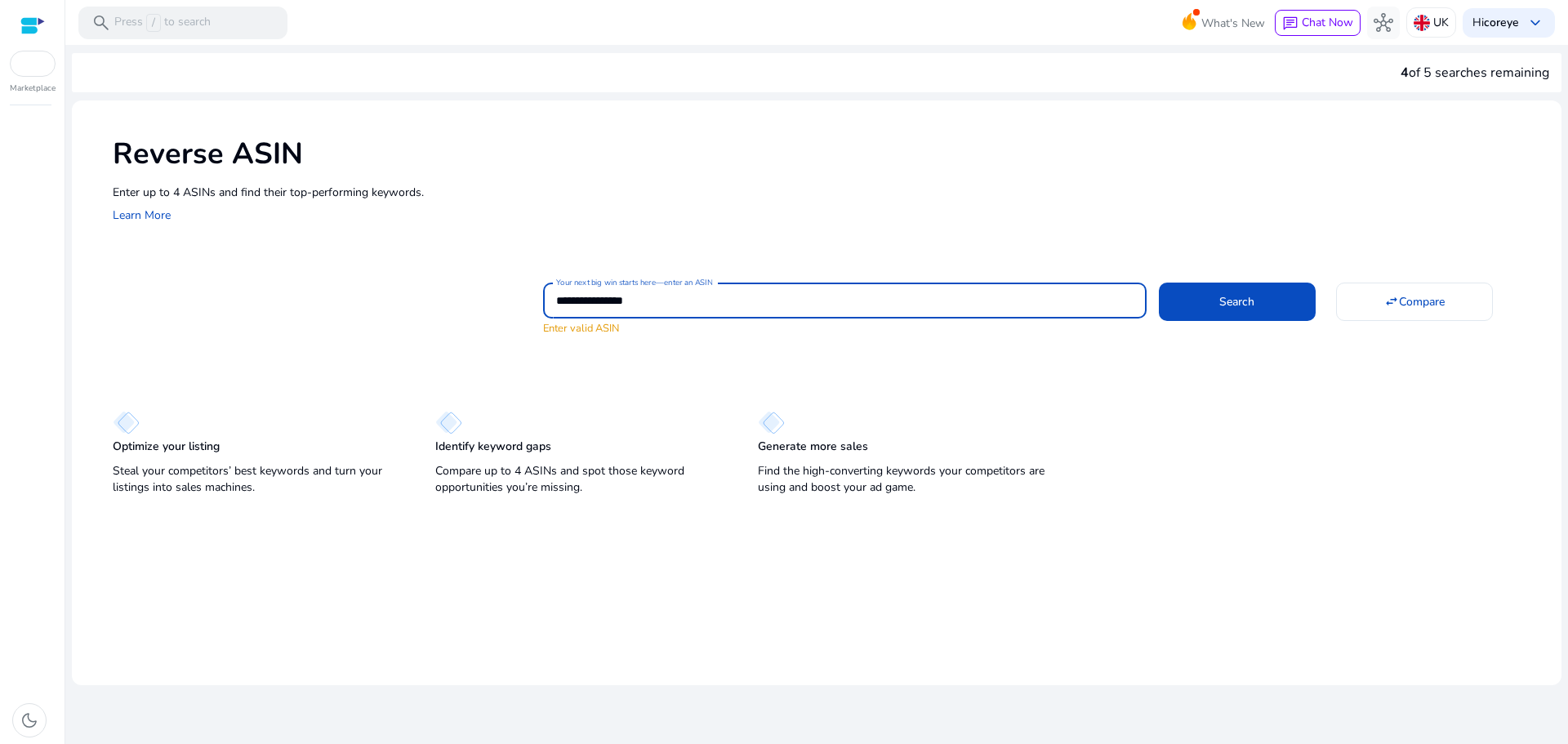
click at [736, 308] on input "**********" at bounding box center [844, 300] width 577 height 18
paste input
type input "**********"
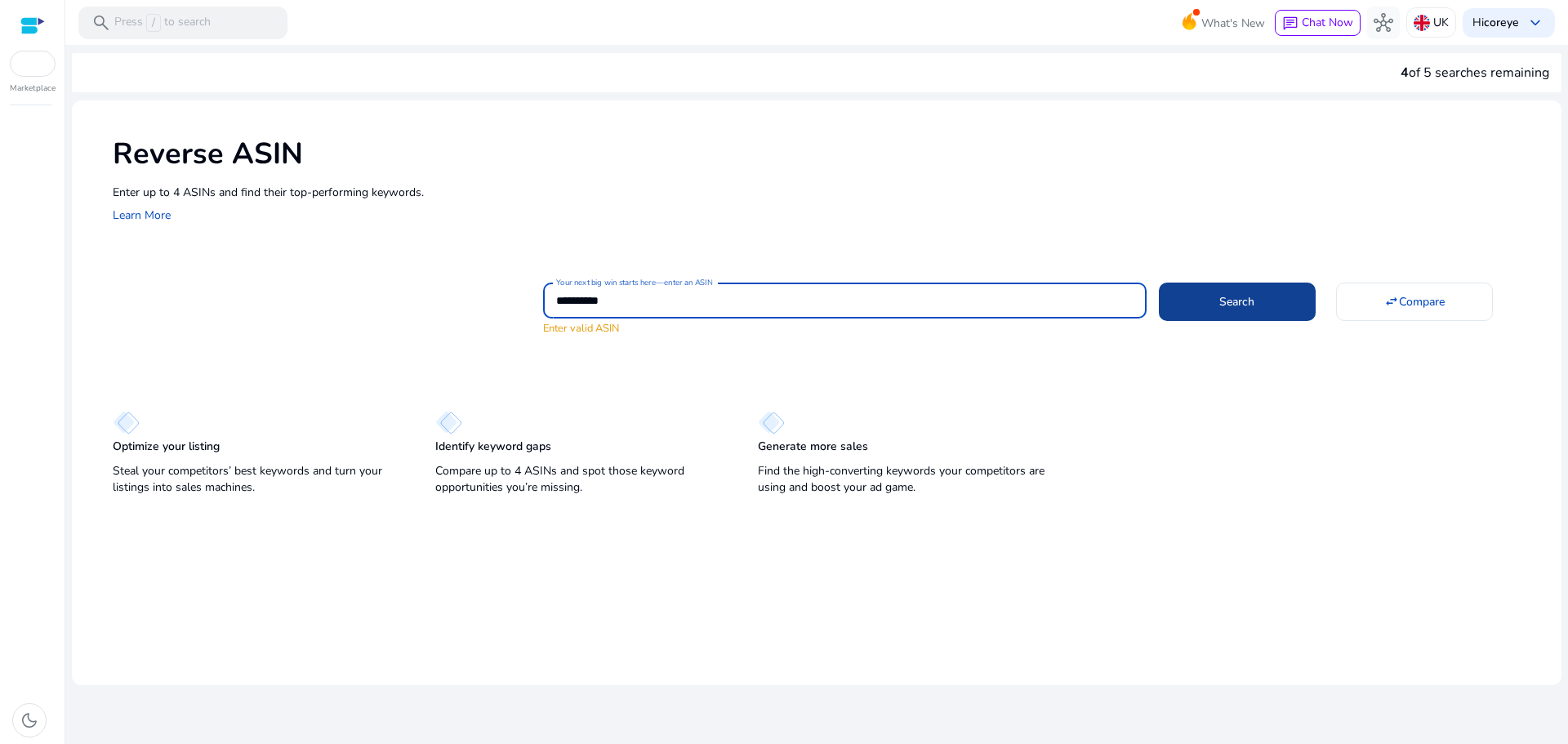
click at [1201, 308] on span at bounding box center [1237, 301] width 156 height 39
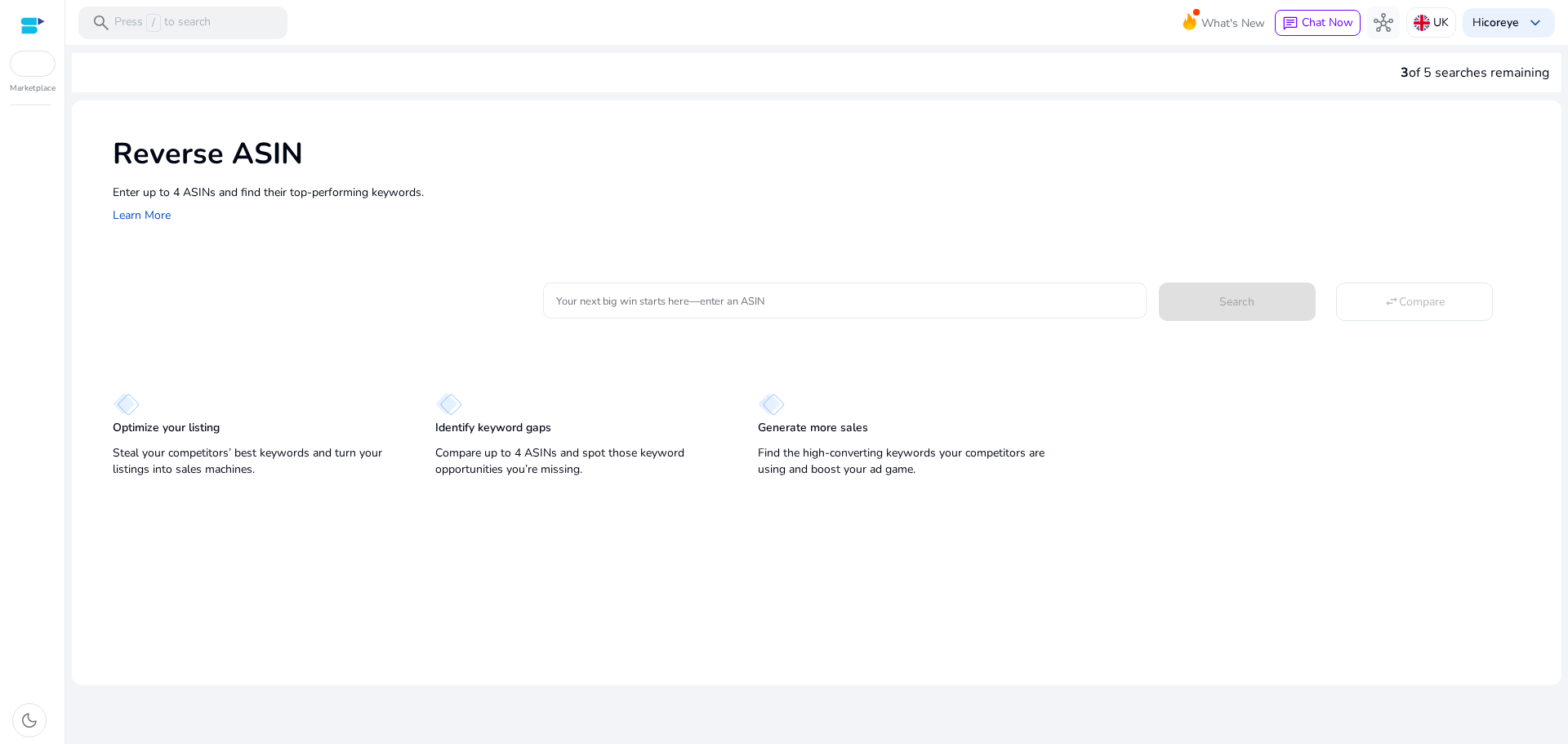
click at [662, 315] on div at bounding box center [844, 300] width 577 height 36
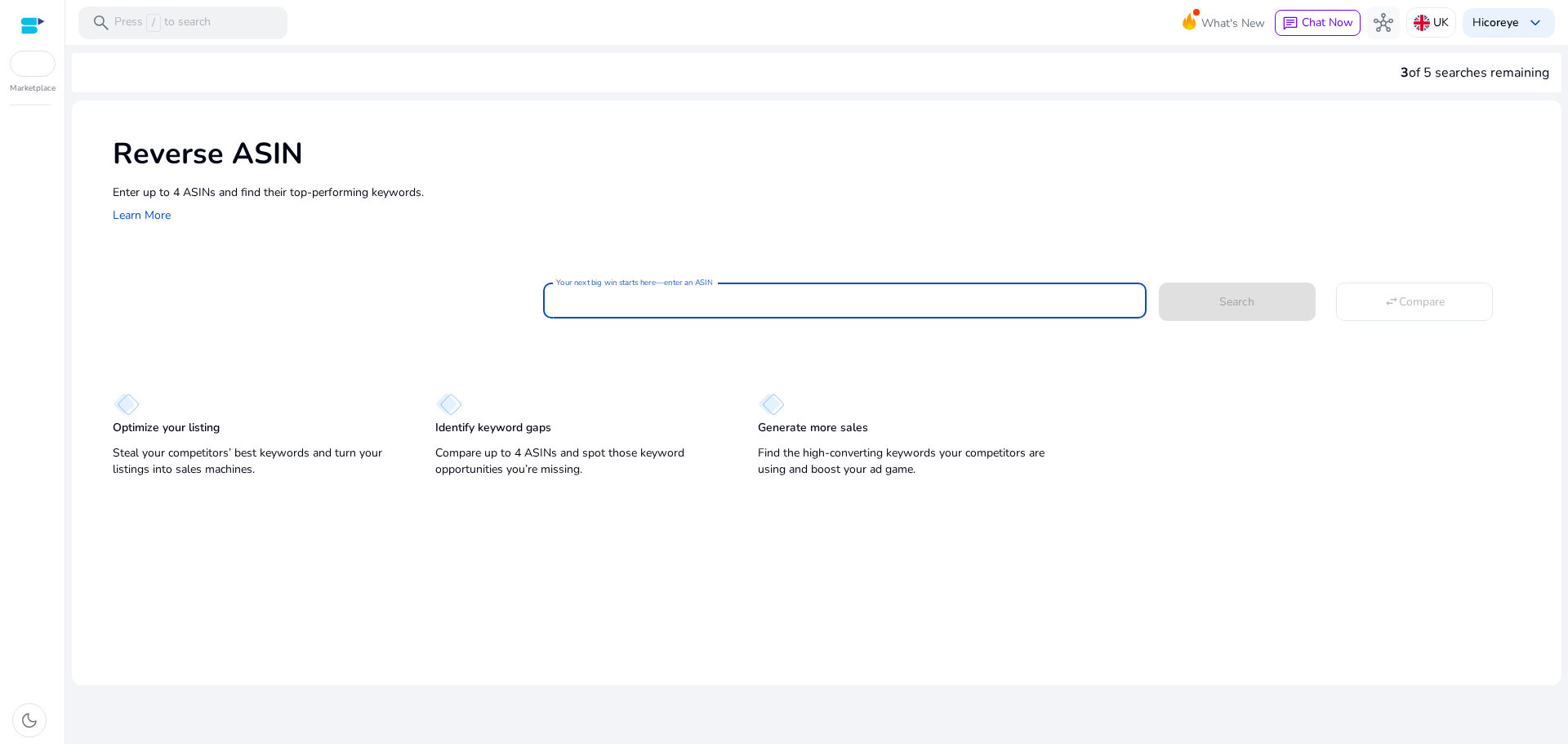
paste input "**********"
type input "**********"
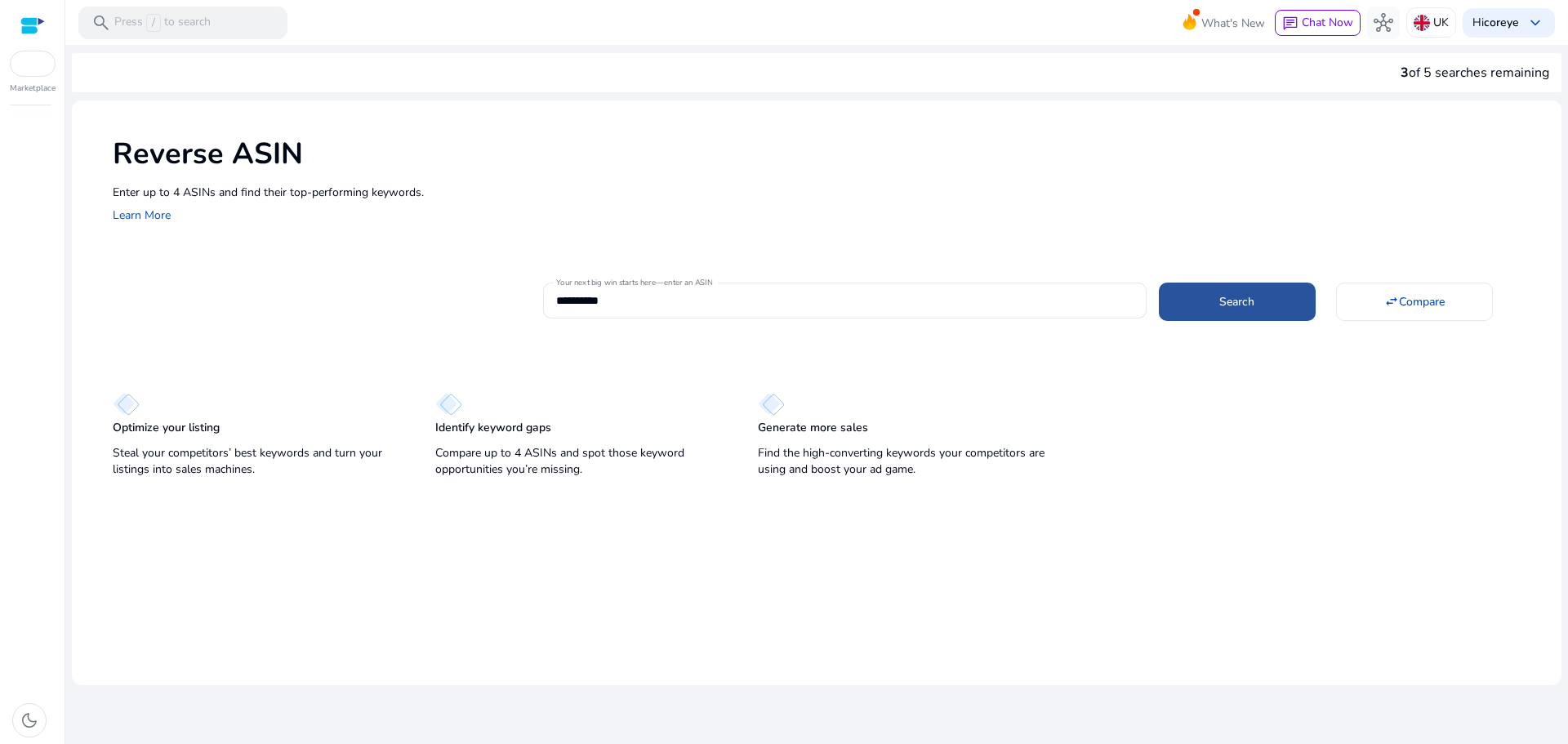
click at [1173, 299] on span at bounding box center [1237, 301] width 156 height 39
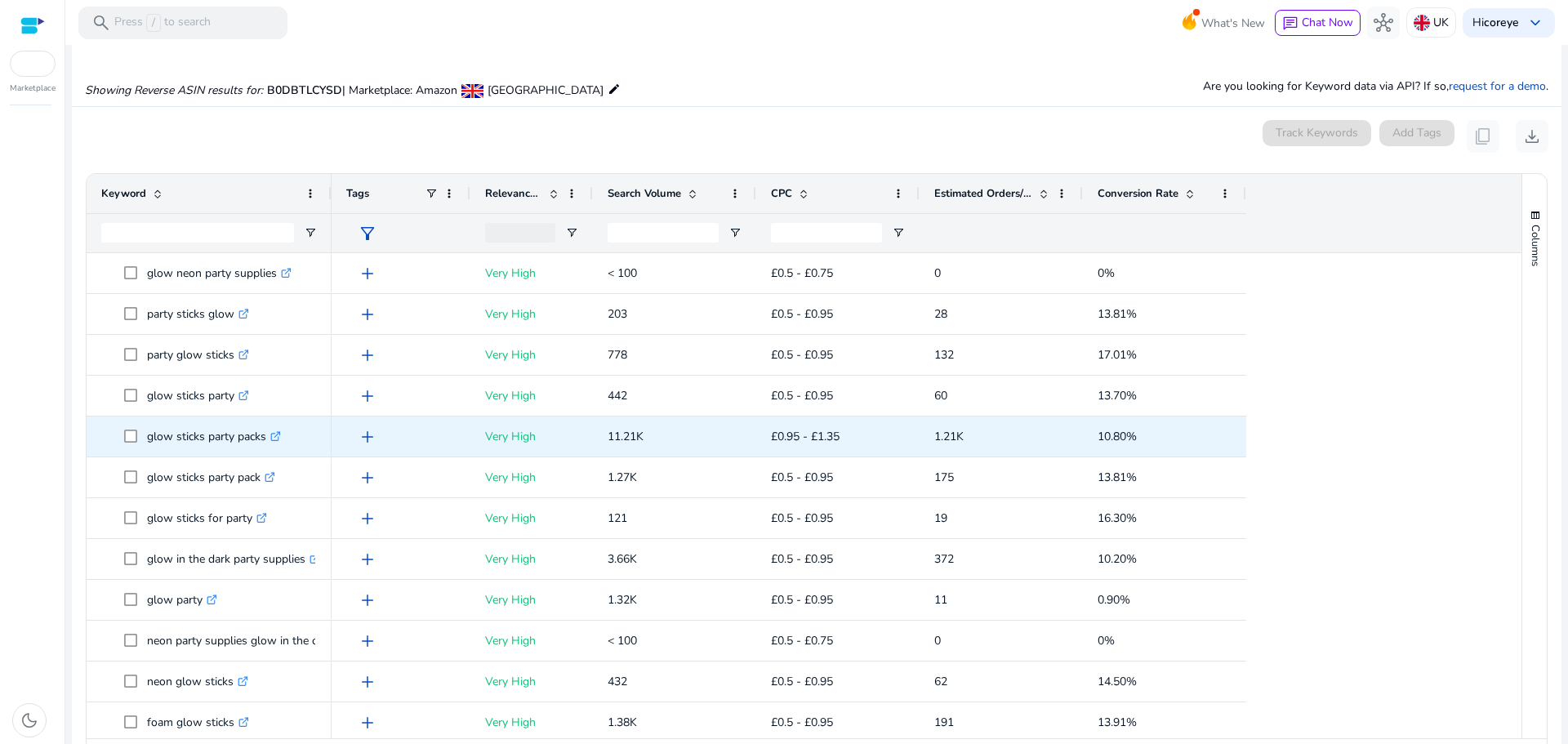
scroll to position [175, 0]
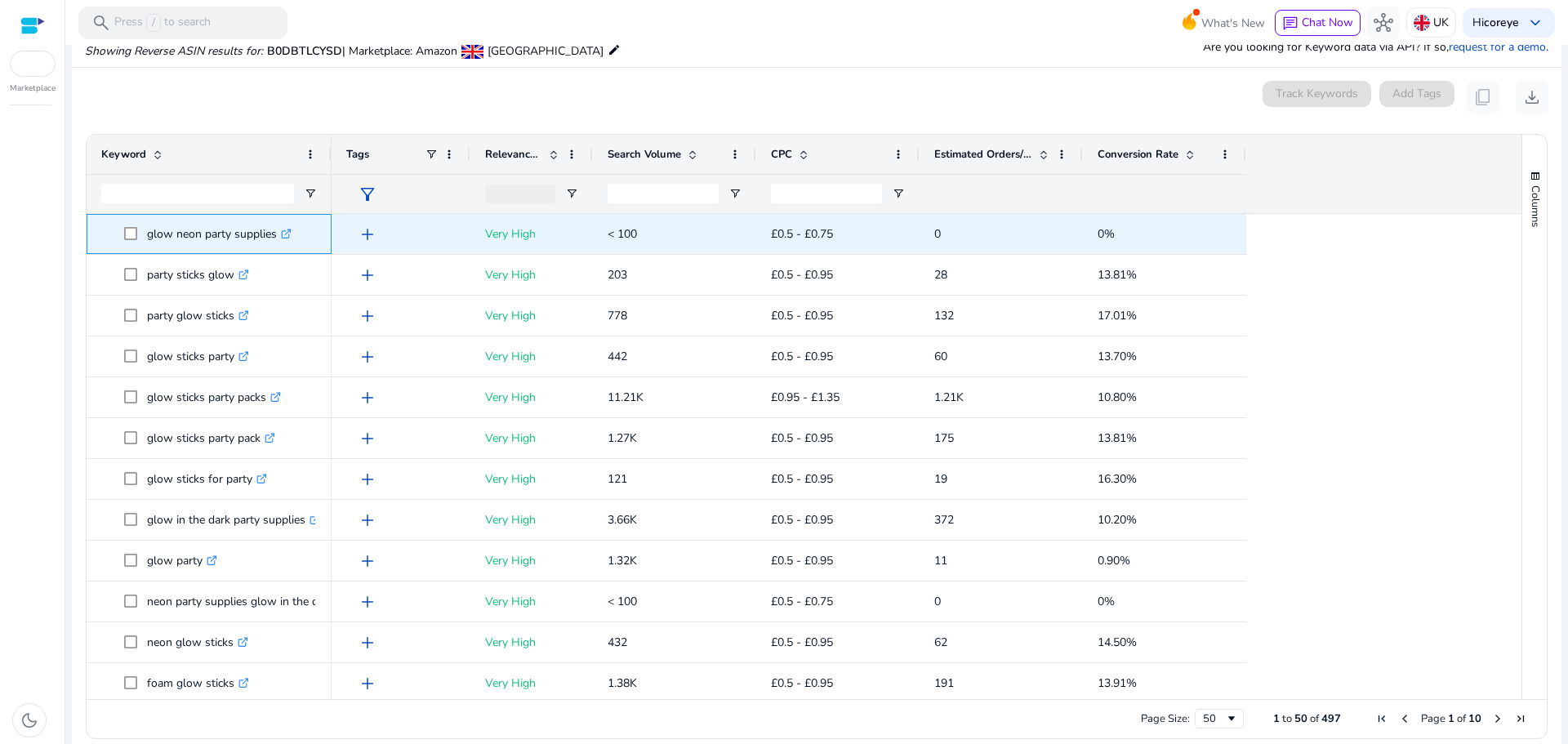
drag, startPoint x: 147, startPoint y: 234, endPoint x: 276, endPoint y: 235, distance: 129.0
click at [276, 235] on p "glow neon party supplies .st0{fill:#2c8af8}" at bounding box center [219, 234] width 145 height 34
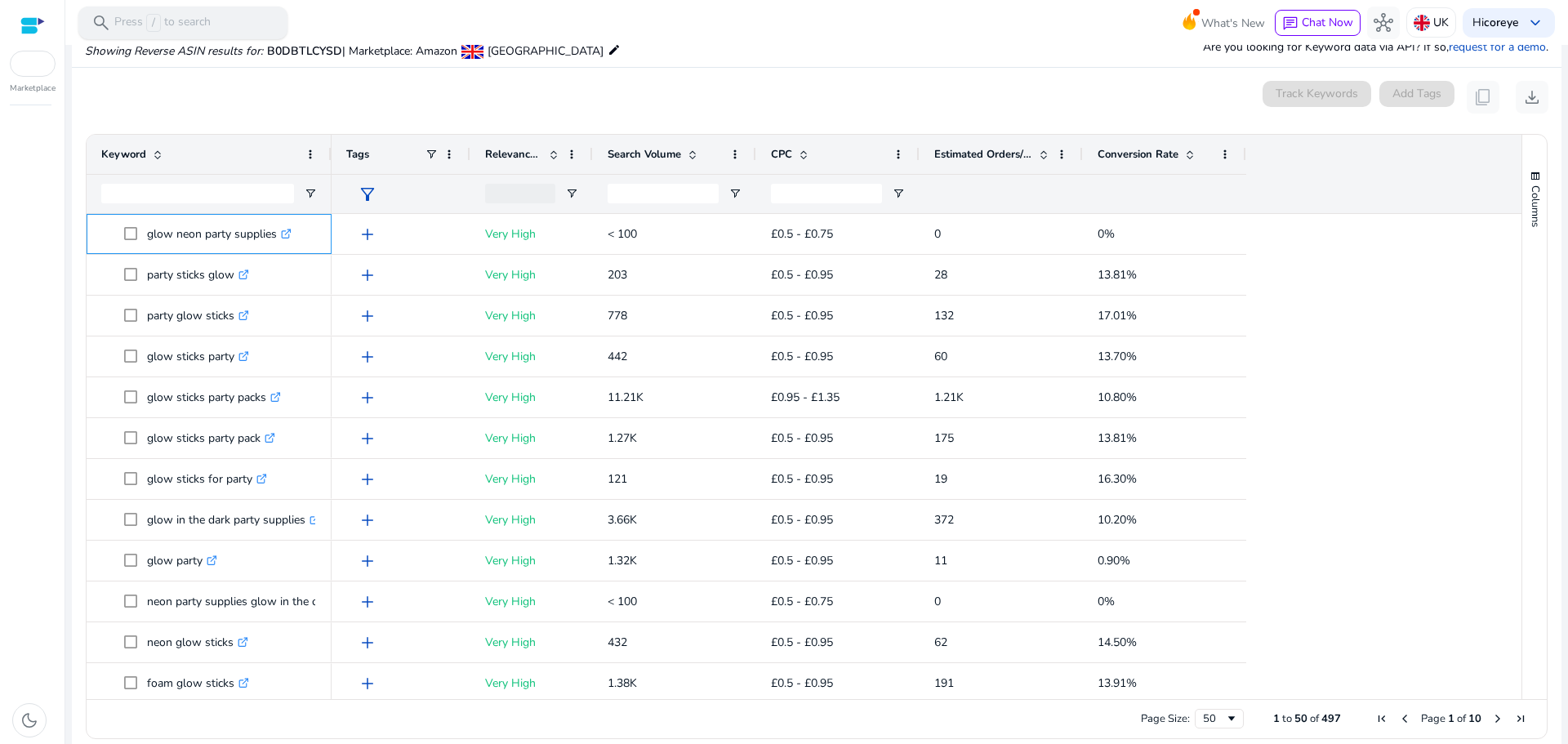
copy p "glow neon party supplies"
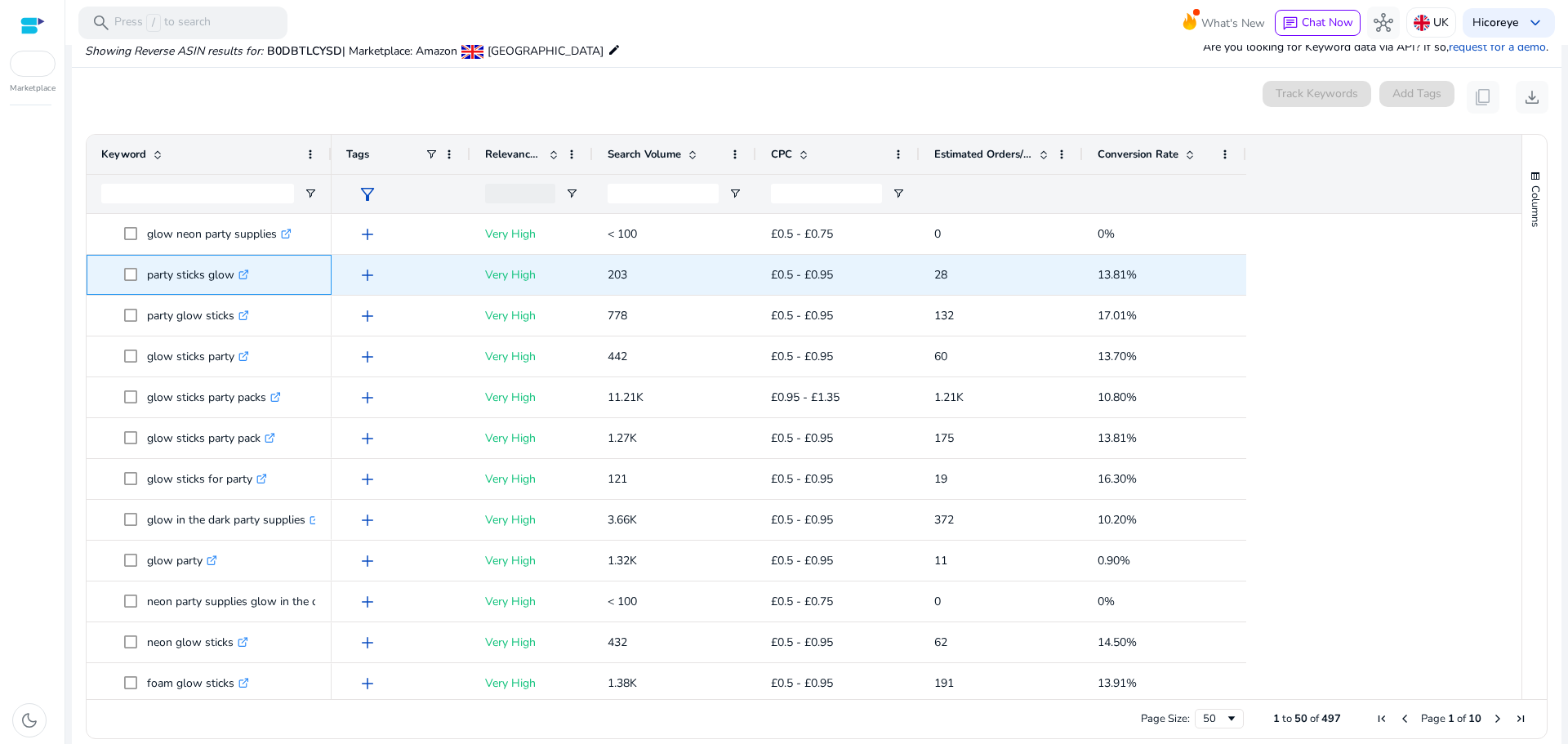
drag, startPoint x: 147, startPoint y: 276, endPoint x: 231, endPoint y: 278, distance: 84.0
click at [231, 278] on p "party sticks glow .st0{fill:#2c8af8}" at bounding box center [198, 275] width 102 height 34
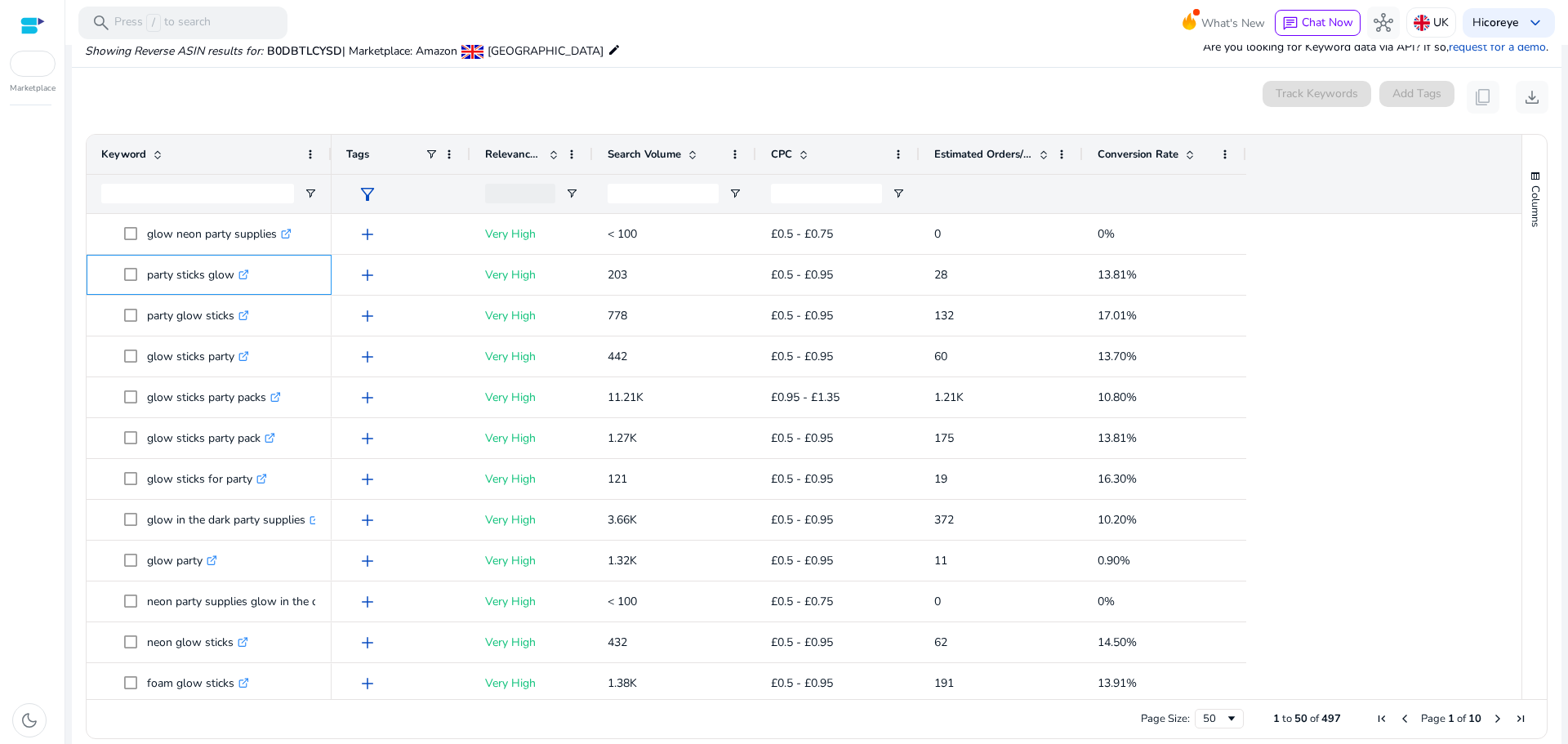
copy p "party sticks glow"
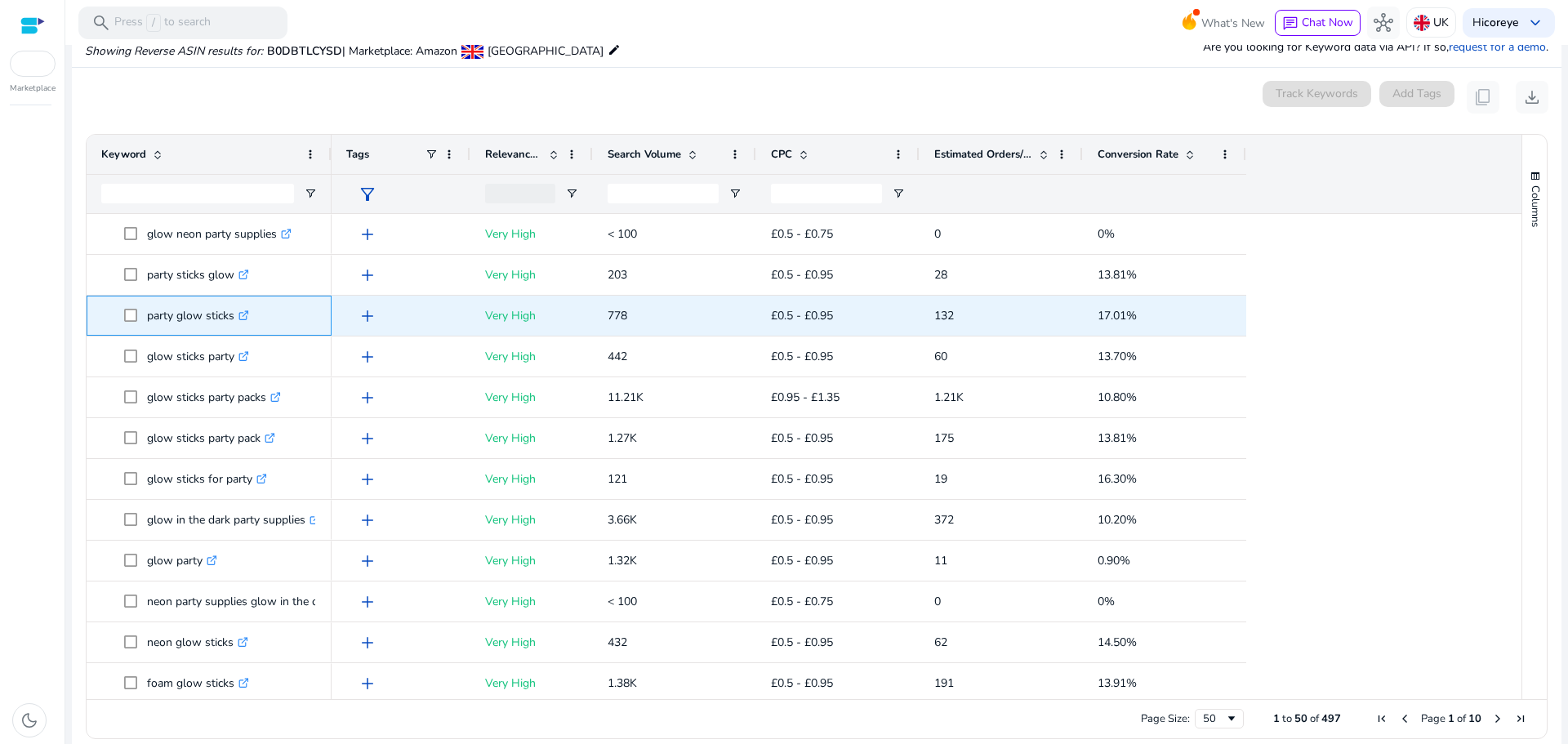
drag, startPoint x: 148, startPoint y: 313, endPoint x: 234, endPoint y: 319, distance: 86.2
click at [234, 319] on p "party glow sticks .st0{fill:#2c8af8}" at bounding box center [198, 315] width 102 height 34
copy p "party glow sticks"
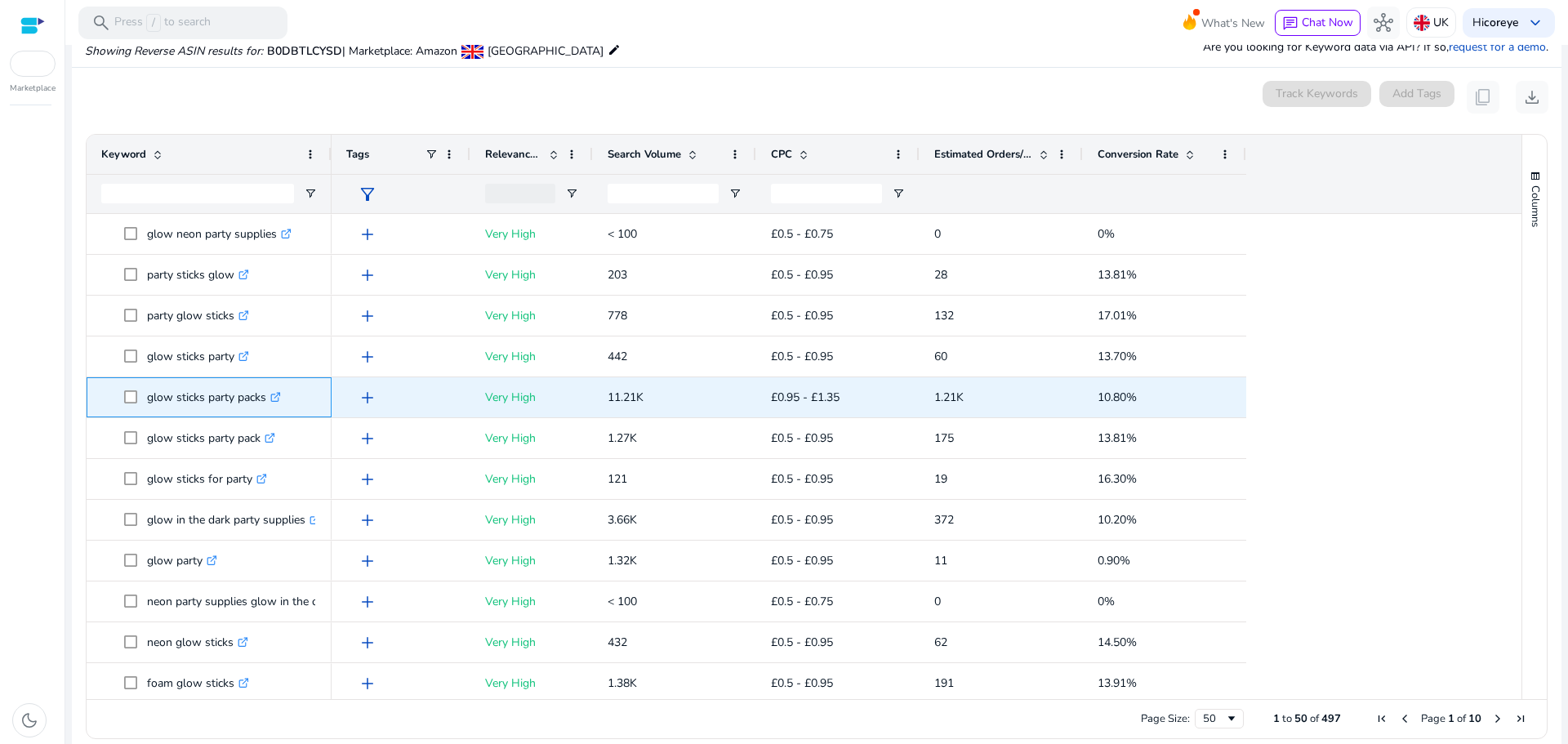
drag, startPoint x: 143, startPoint y: 399, endPoint x: 264, endPoint y: 399, distance: 121.0
click at [264, 399] on span "glow sticks party packs .st0{fill:#2c8af8}" at bounding box center [221, 398] width 193 height 34
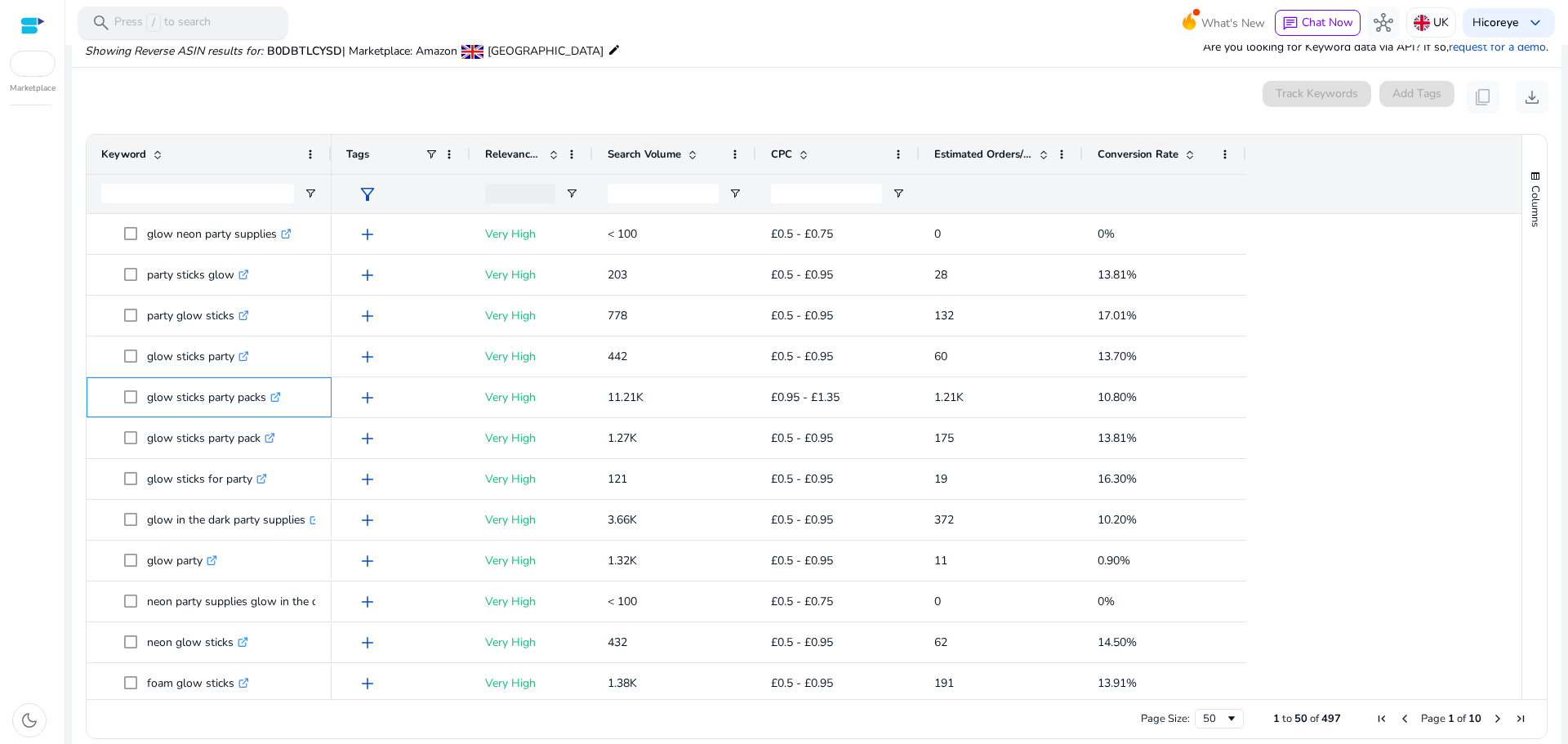
copy span "glow sticks party packs"
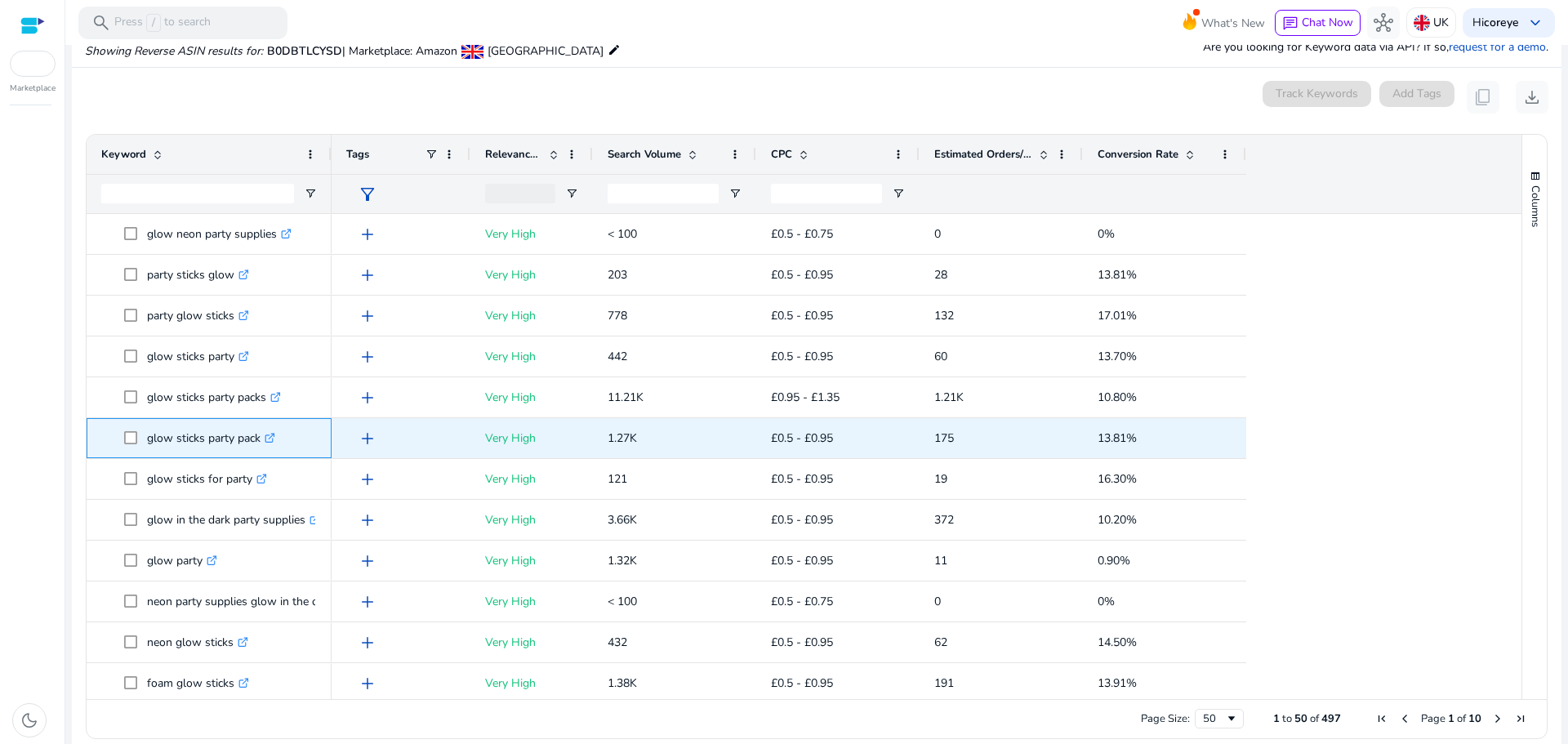
drag, startPoint x: 148, startPoint y: 439, endPoint x: 261, endPoint y: 432, distance: 113.2
click at [261, 432] on p "glow sticks party pack .st0{fill:#2c8af8}" at bounding box center [210, 438] width 128 height 34
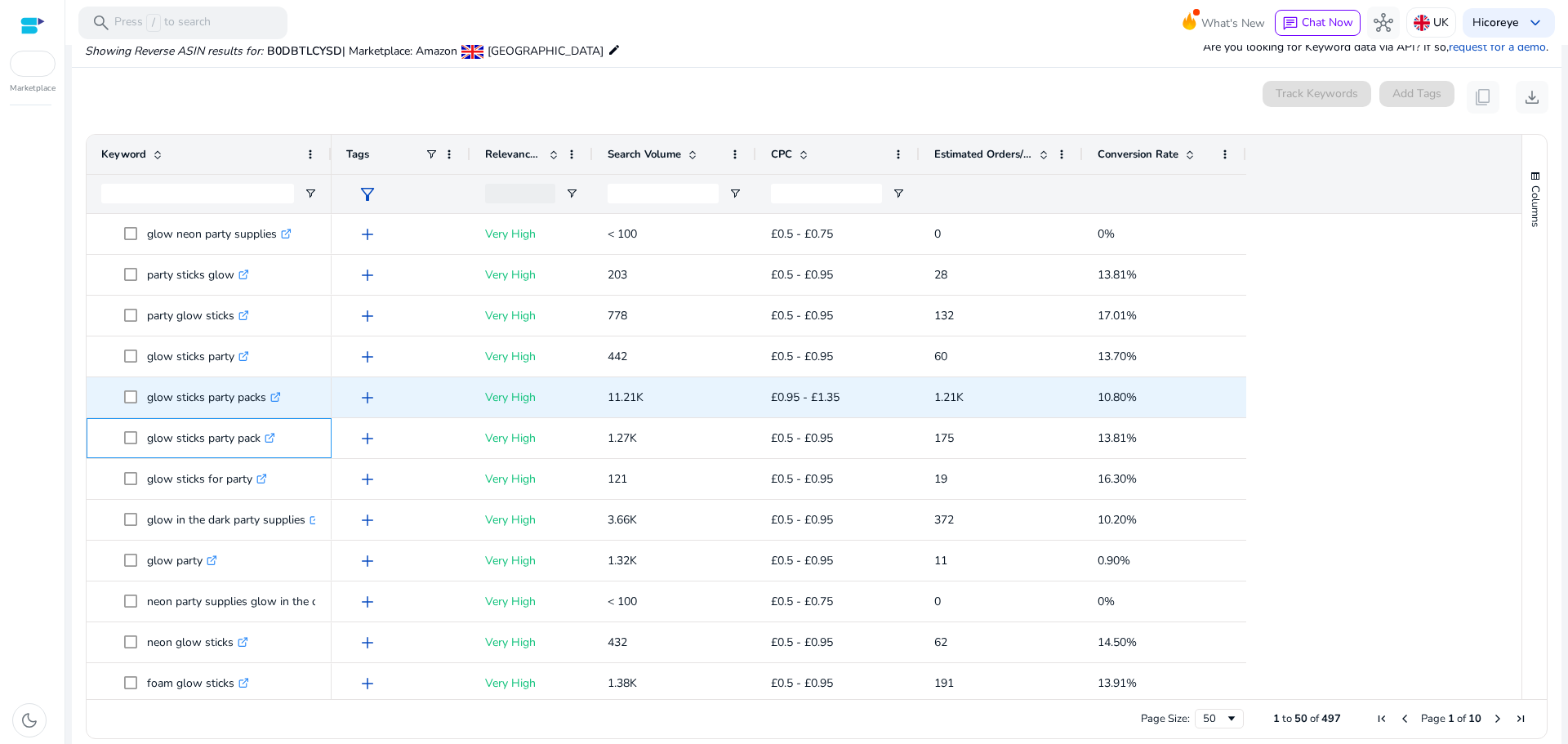
copy p "glow sticks party pack"
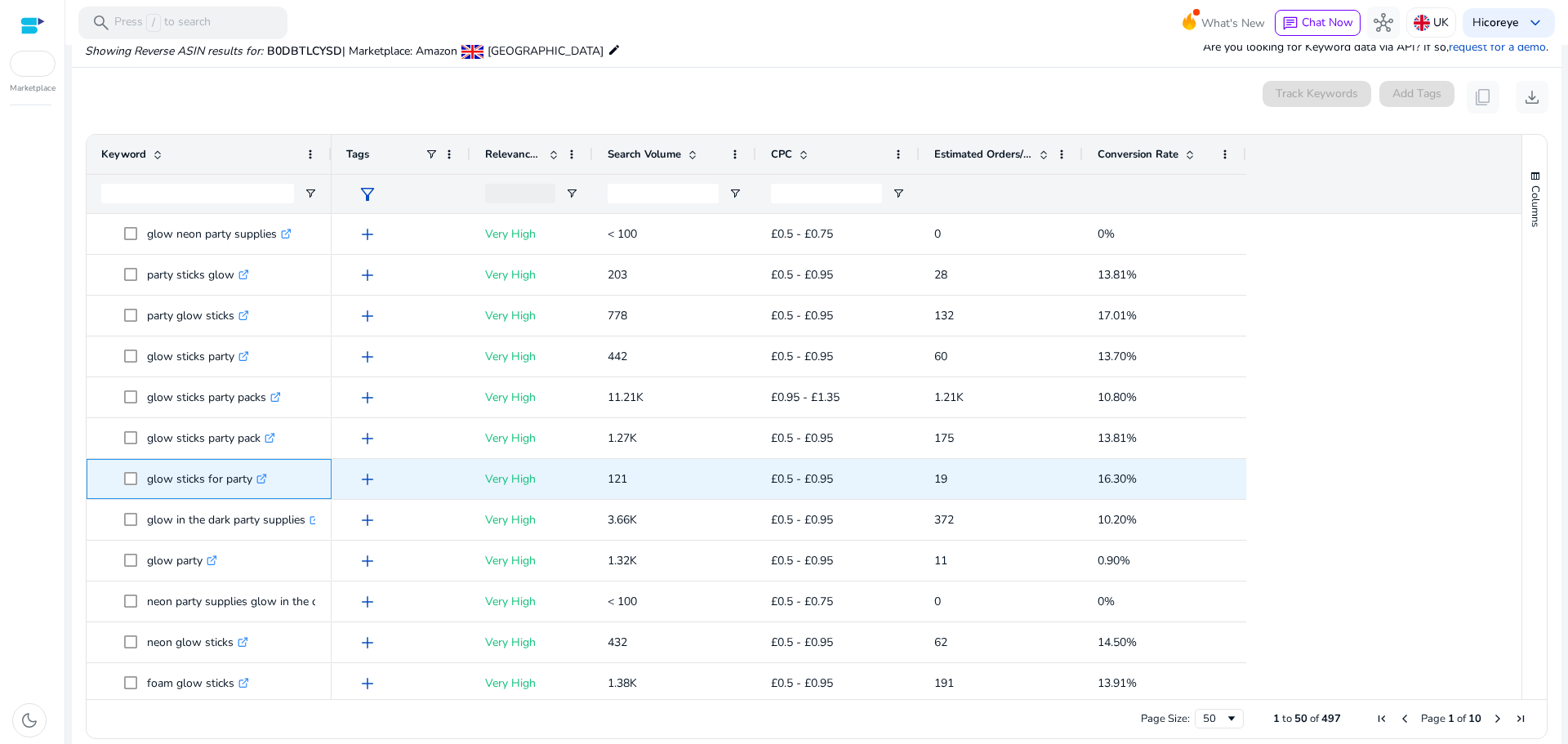
drag, startPoint x: 143, startPoint y: 474, endPoint x: 253, endPoint y: 482, distance: 110.3
click at [253, 482] on span "glow sticks for party .st0{fill:#2c8af8}" at bounding box center [221, 479] width 193 height 34
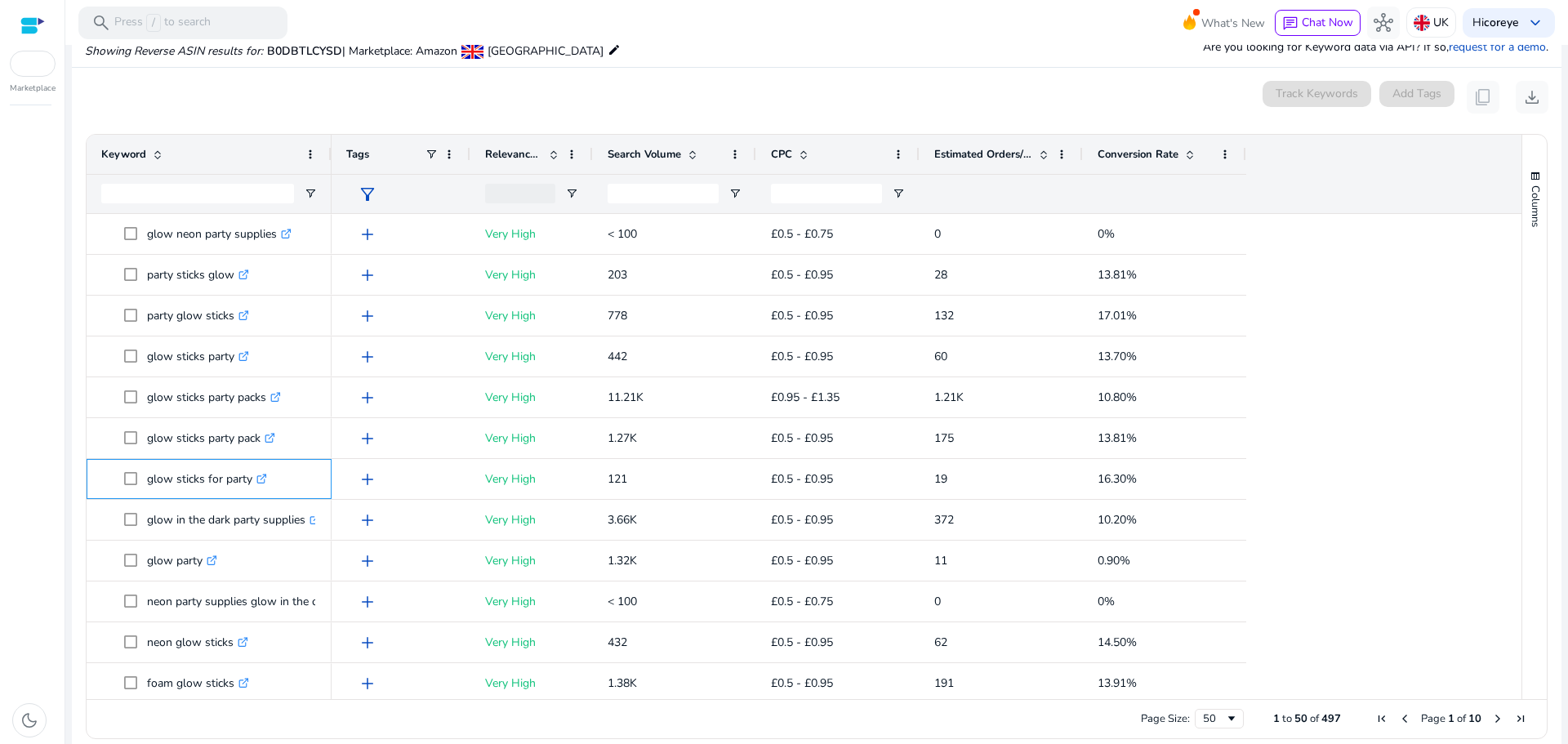
copy span "glow sticks for party"
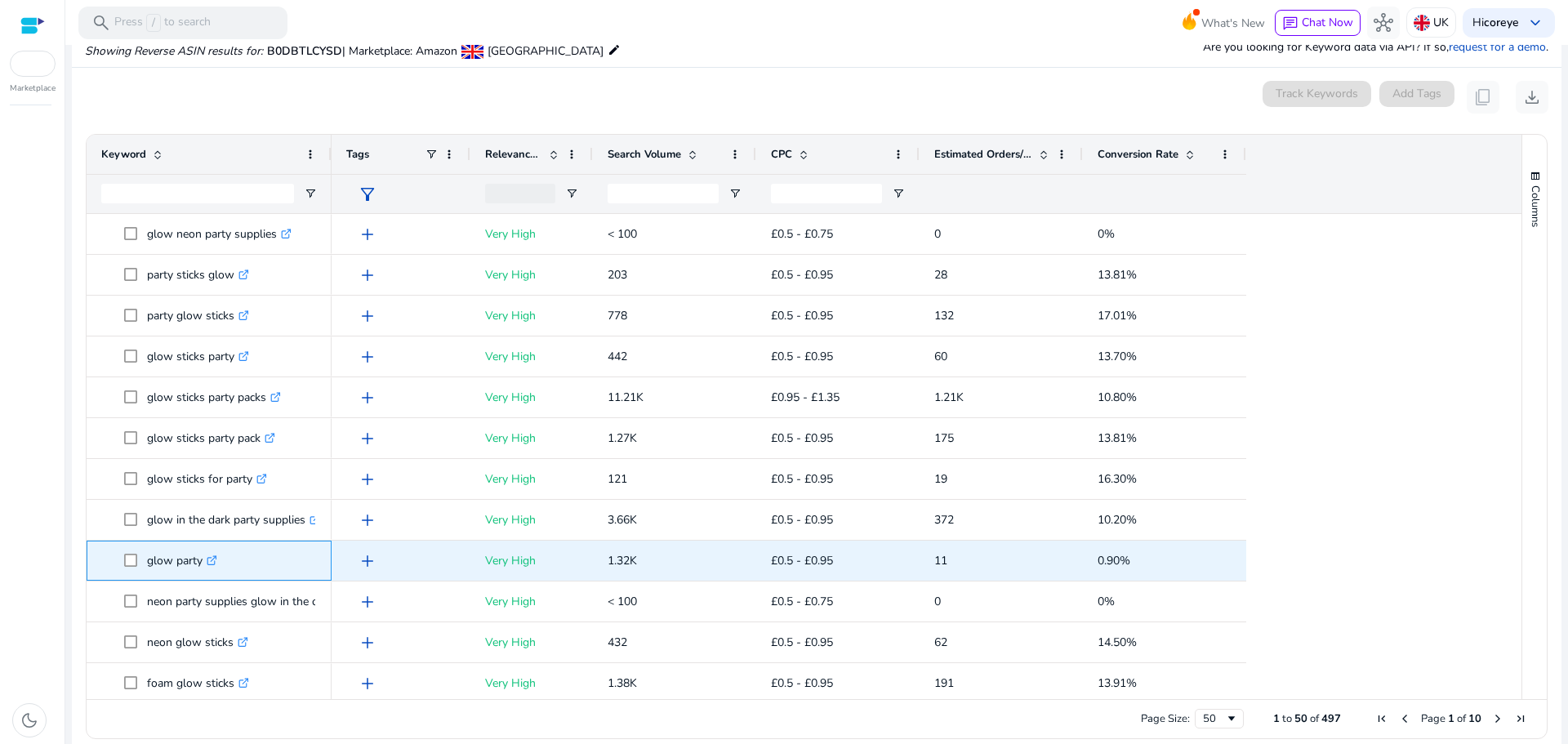
drag, startPoint x: 146, startPoint y: 558, endPoint x: 202, endPoint y: 559, distance: 56.0
click at [202, 559] on span "glow party .st0{fill:#2c8af8}" at bounding box center [221, 561] width 193 height 34
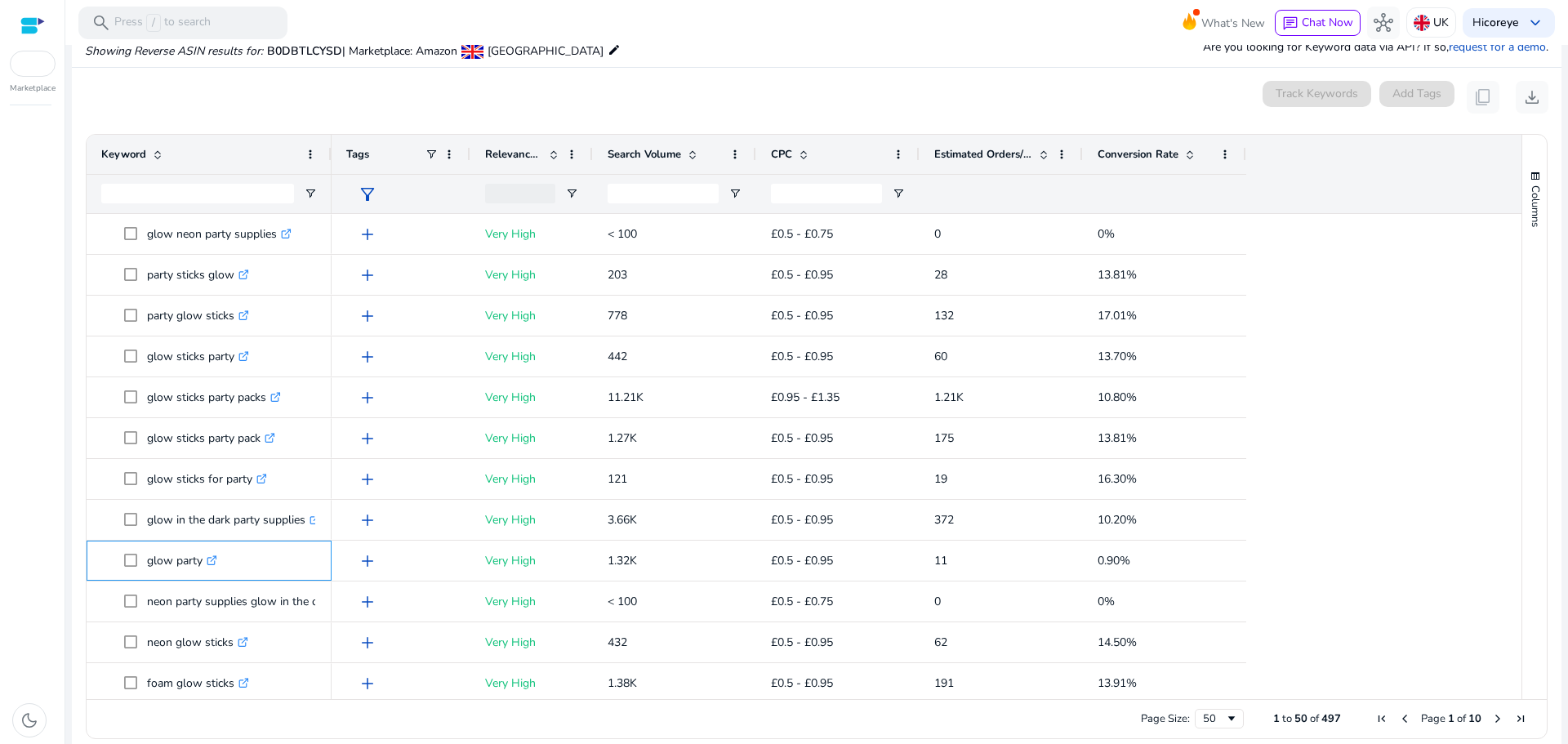
copy span "glow party"
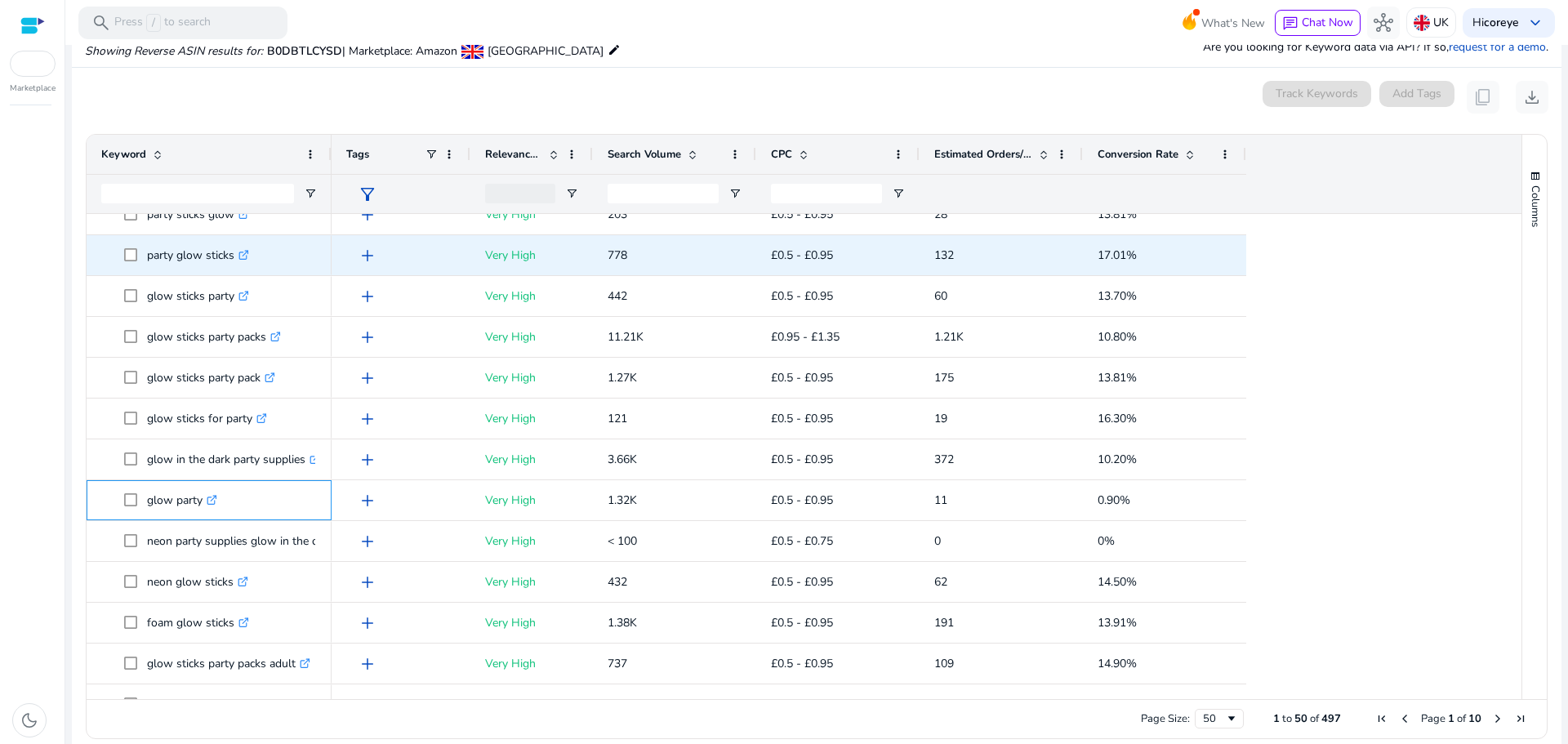
scroll to position [163, 0]
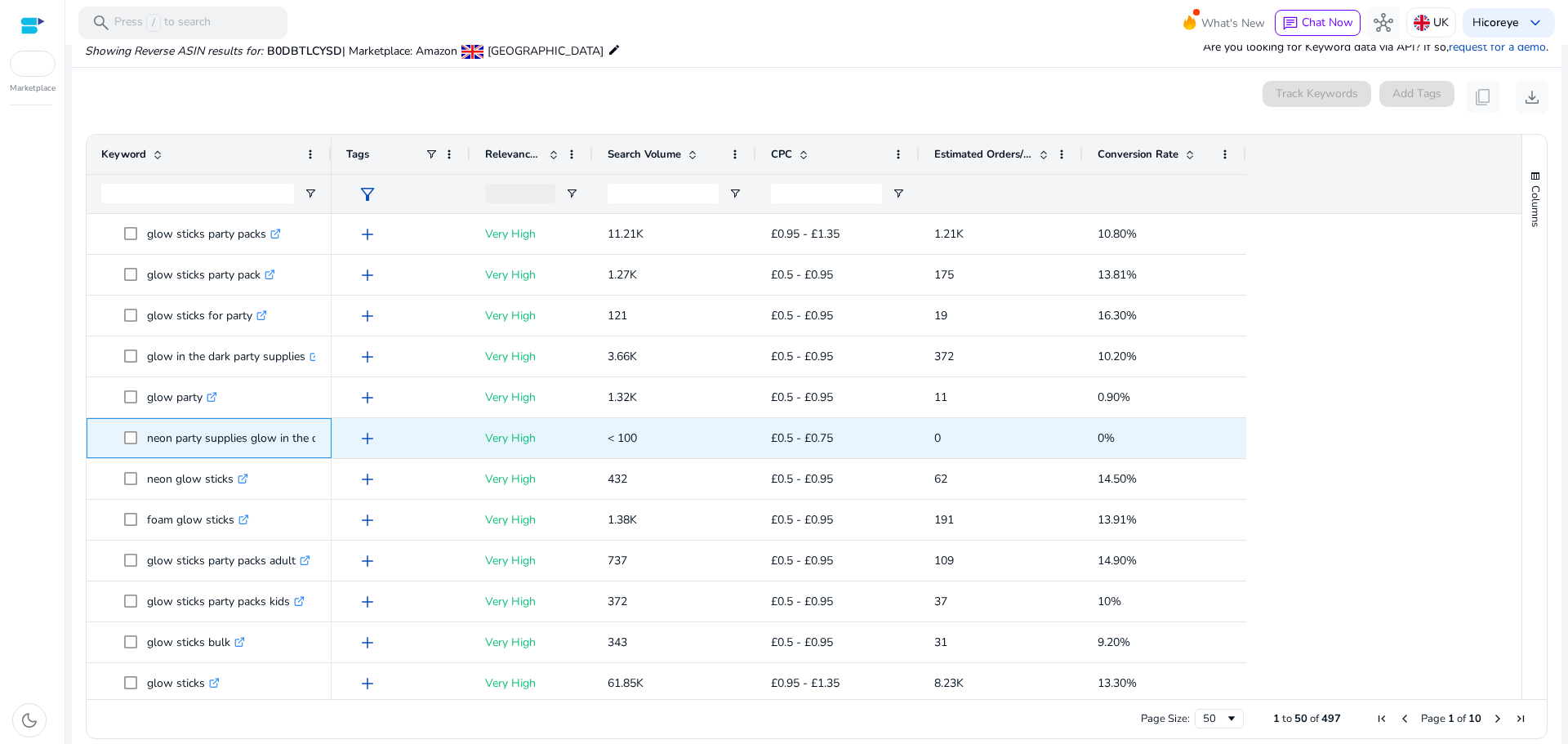
click at [152, 437] on p "neon party supplies glow in the dark .st0{fill:#2c8af8}" at bounding box center [247, 438] width 201 height 34
drag, startPoint x: 146, startPoint y: 437, endPoint x: 330, endPoint y: 429, distance: 184.2
click at [330, 429] on div "neon party supplies glow in the dark .st0{fill:#2c8af8}" at bounding box center [208, 437] width 245 height 40
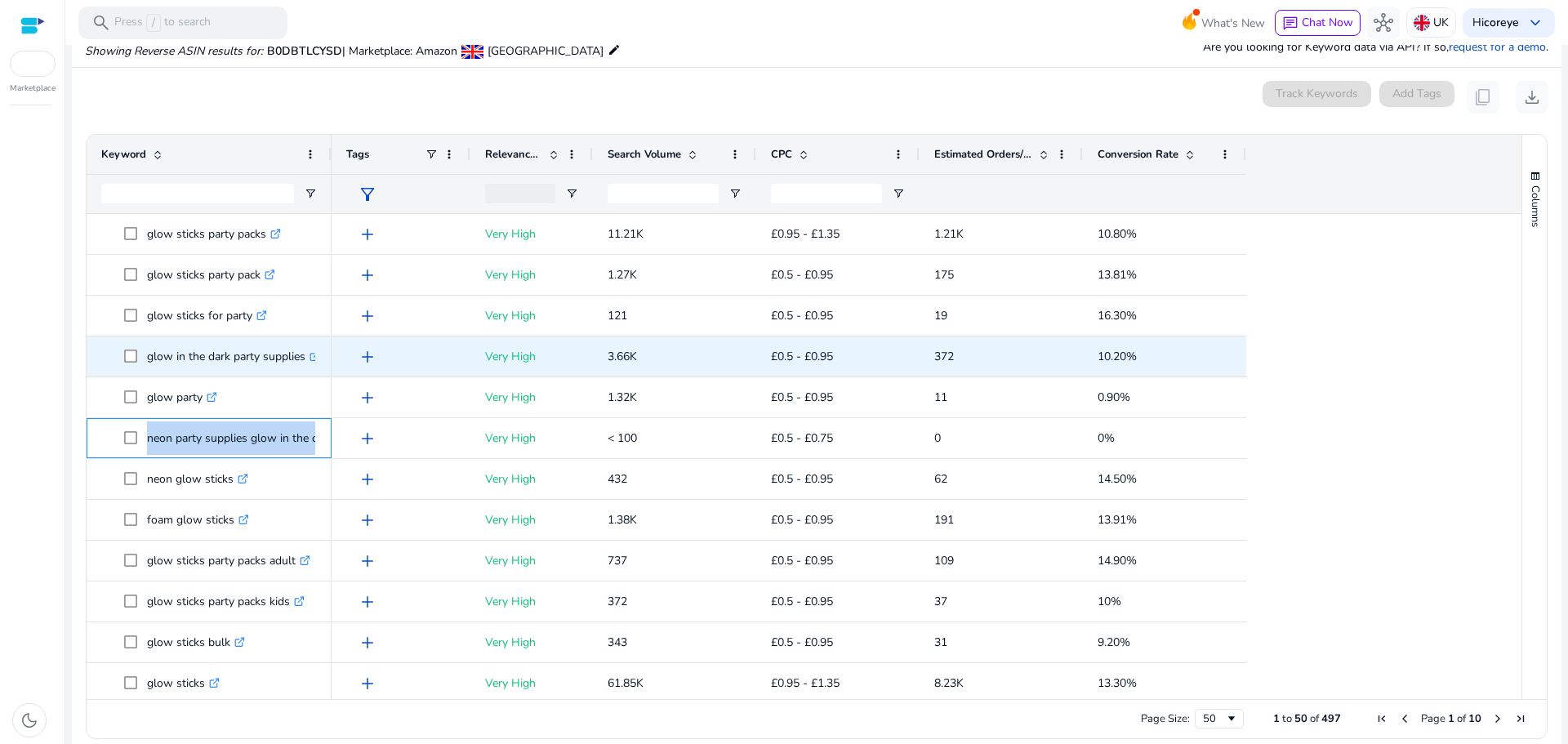
copy span "neon party supplies glow in the dark .st0{fill:#2c8af8}"
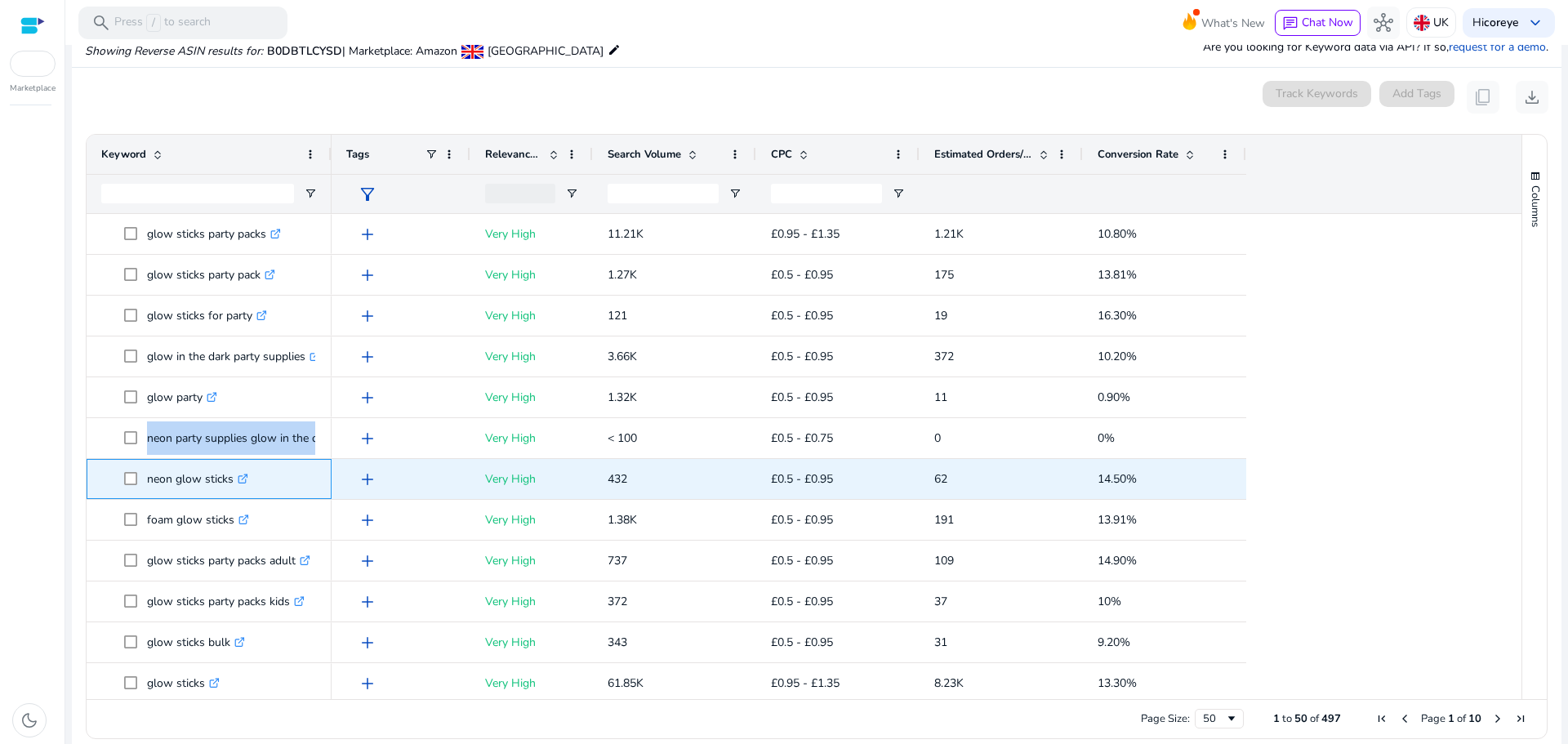
drag, startPoint x: 149, startPoint y: 474, endPoint x: 232, endPoint y: 485, distance: 83.7
click at [232, 485] on p "neon glow sticks .st0{fill:#2c8af8}" at bounding box center [197, 479] width 102 height 34
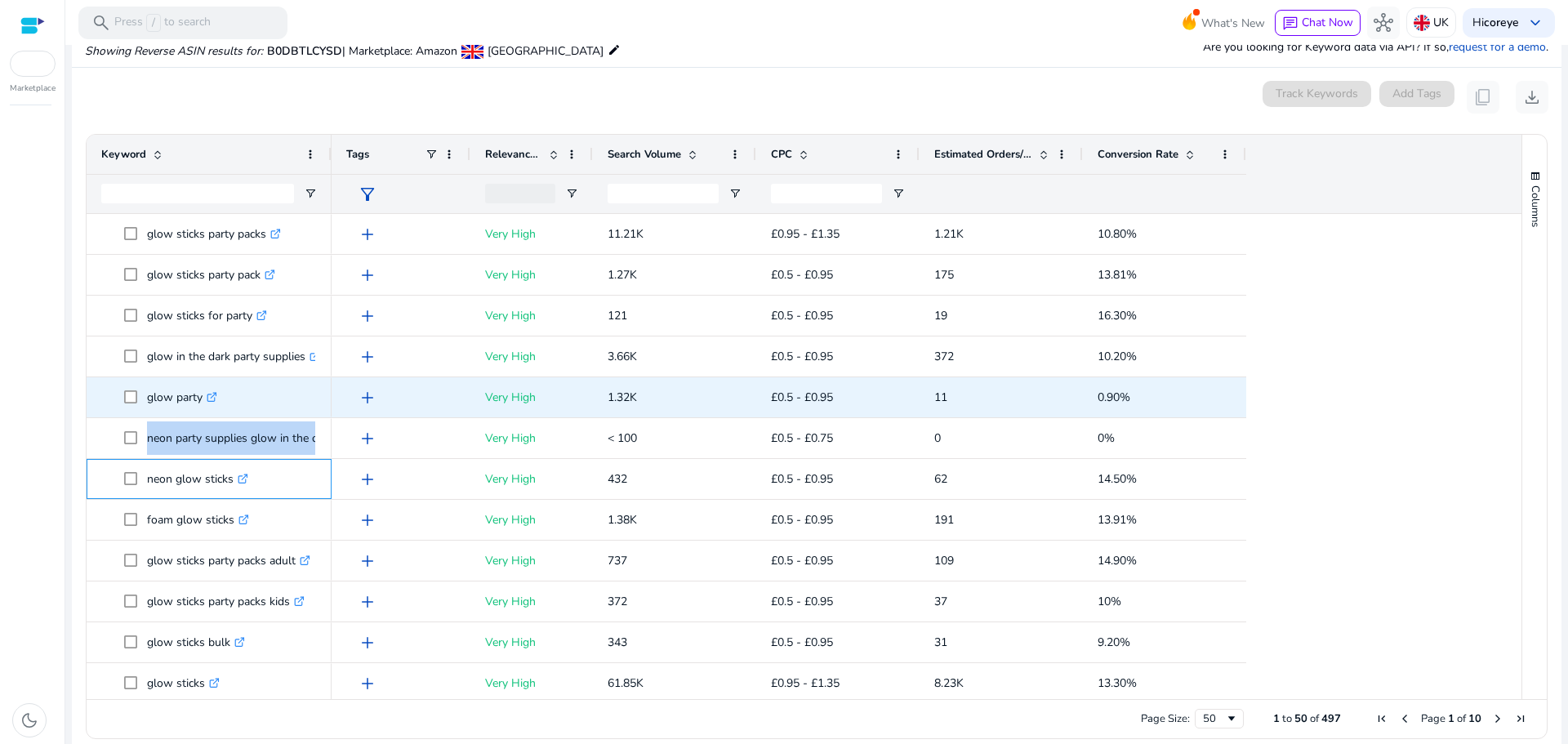
copy p "neon glow sticks"
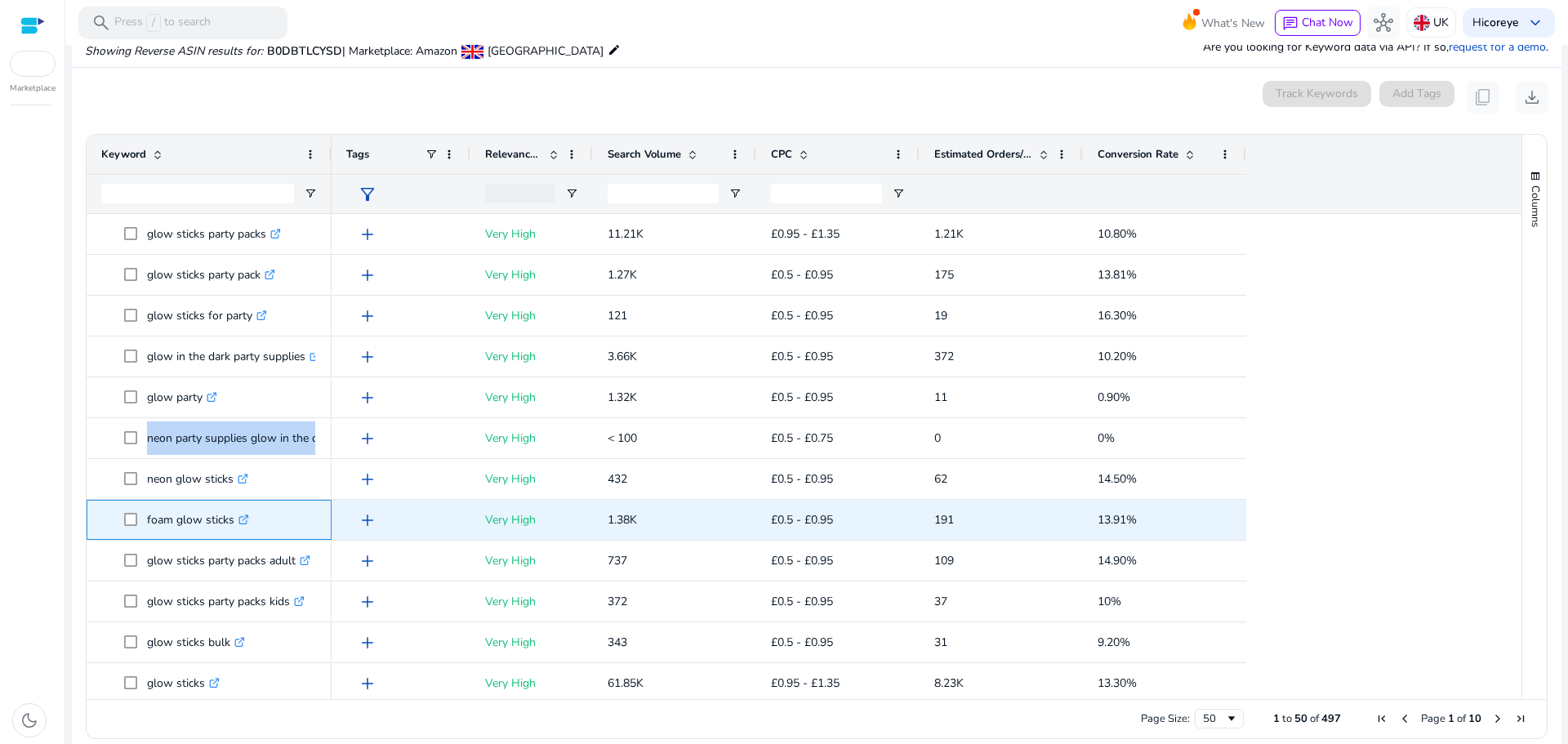
drag, startPoint x: 146, startPoint y: 519, endPoint x: 231, endPoint y: 528, distance: 85.5
click at [231, 528] on span "foam glow sticks .st0{fill:#2c8af8}" at bounding box center [221, 520] width 193 height 34
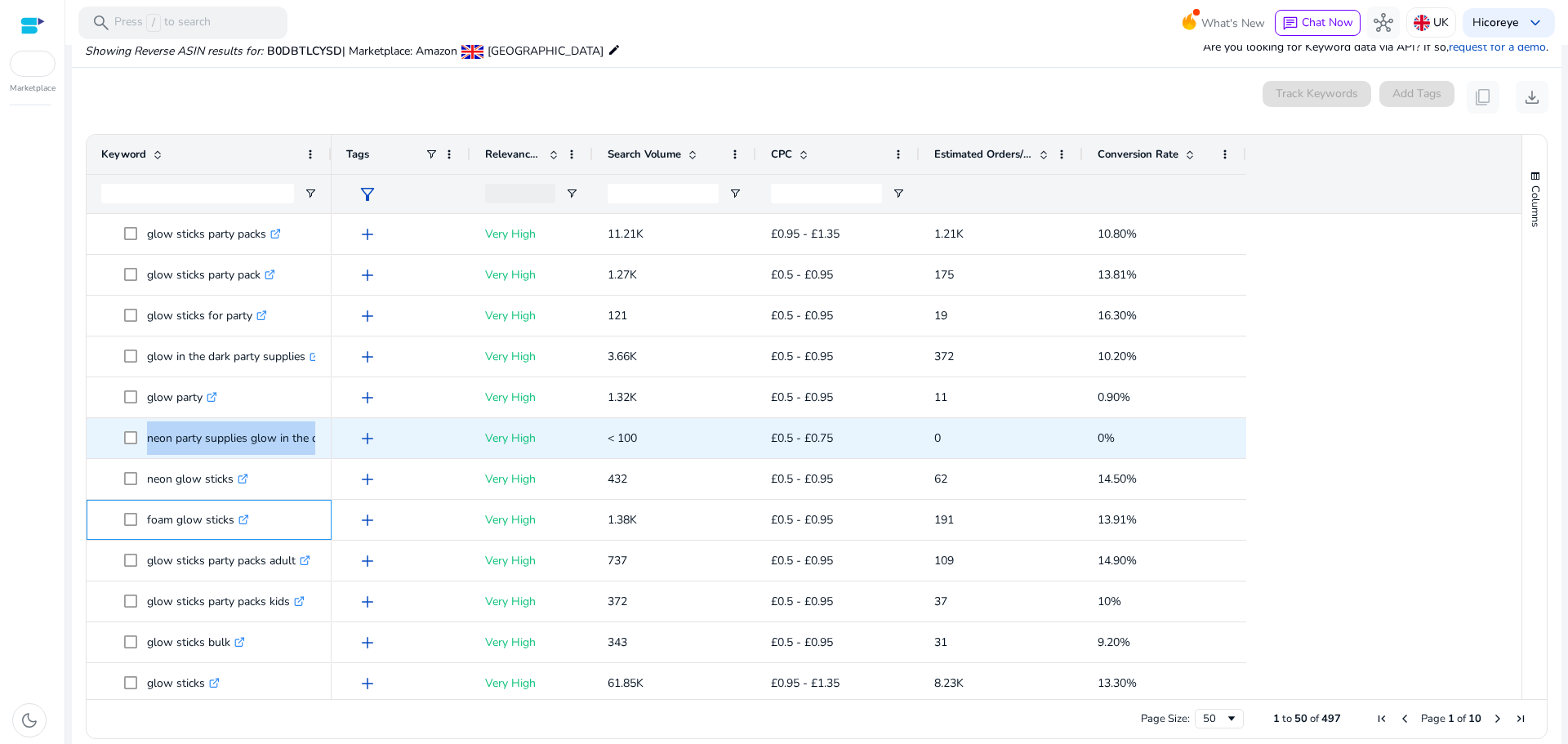
copy span "foam glow sticks"
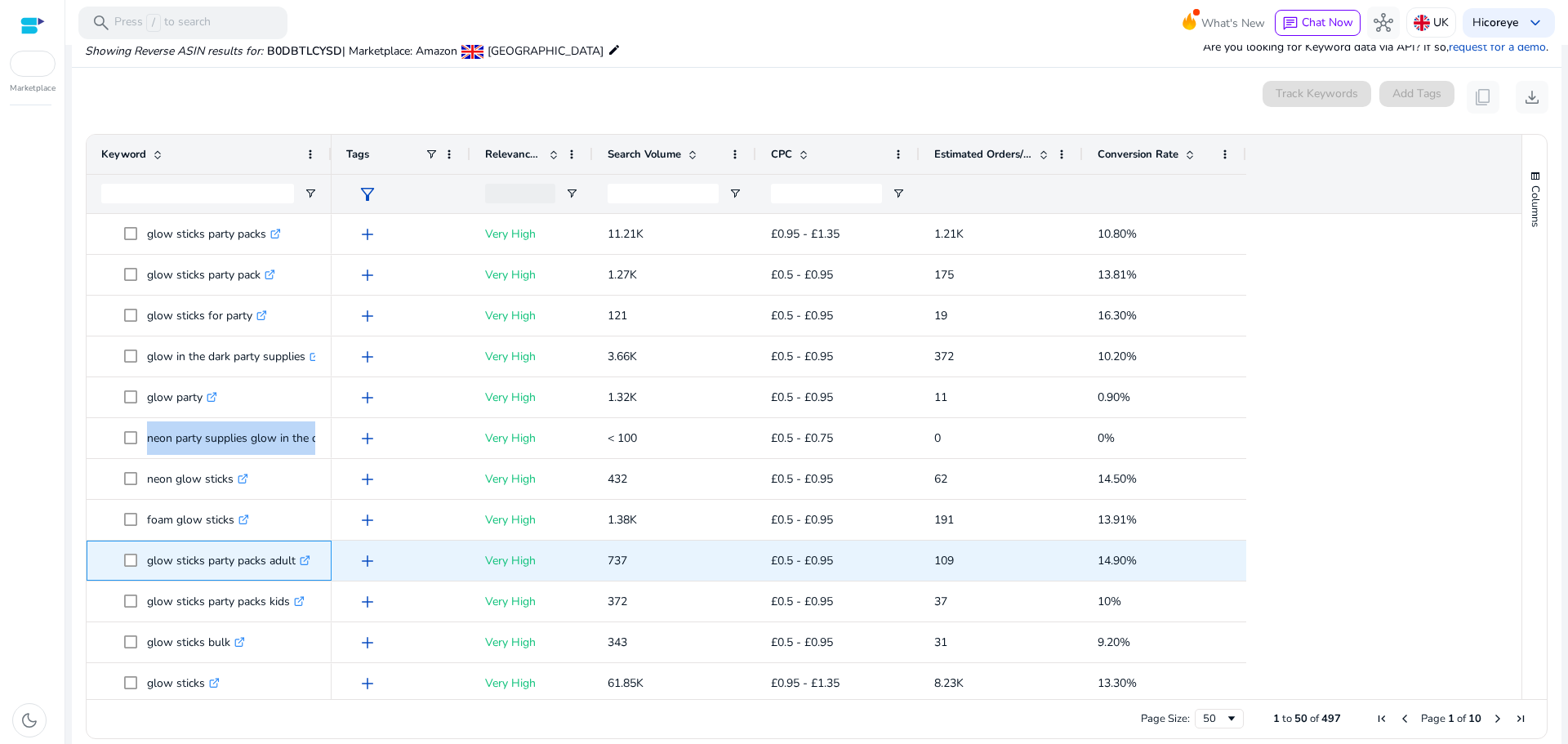
drag, startPoint x: 146, startPoint y: 562, endPoint x: 297, endPoint y: 559, distance: 151.0
click at [297, 559] on span "glow sticks party packs adult .st0{fill:#2c8af8}" at bounding box center [221, 561] width 193 height 34
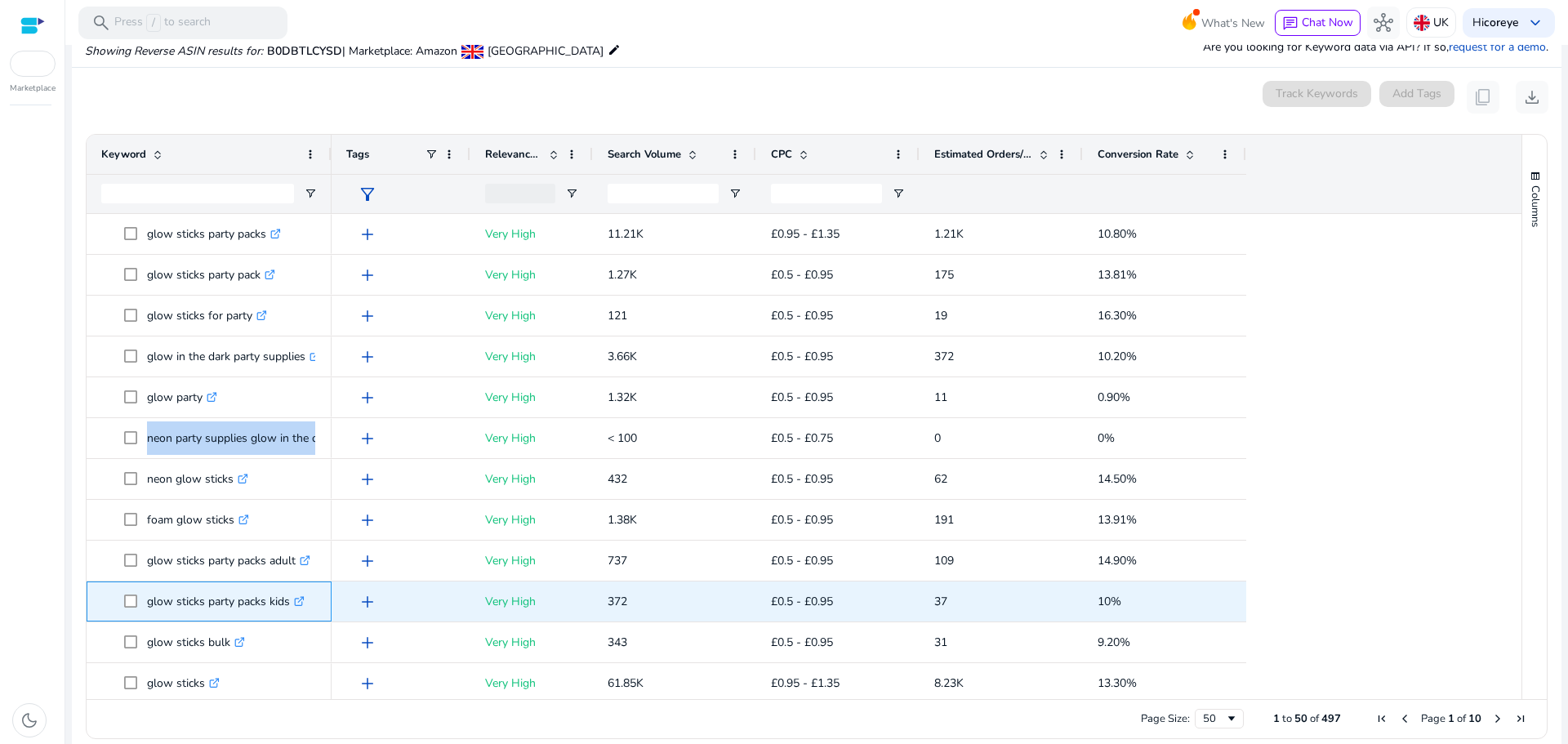
drag, startPoint x: 140, startPoint y: 602, endPoint x: 288, endPoint y: 611, distance: 148.3
click at [288, 611] on span "glow sticks party packs kids .st0{fill:#2c8af8}" at bounding box center [221, 602] width 193 height 34
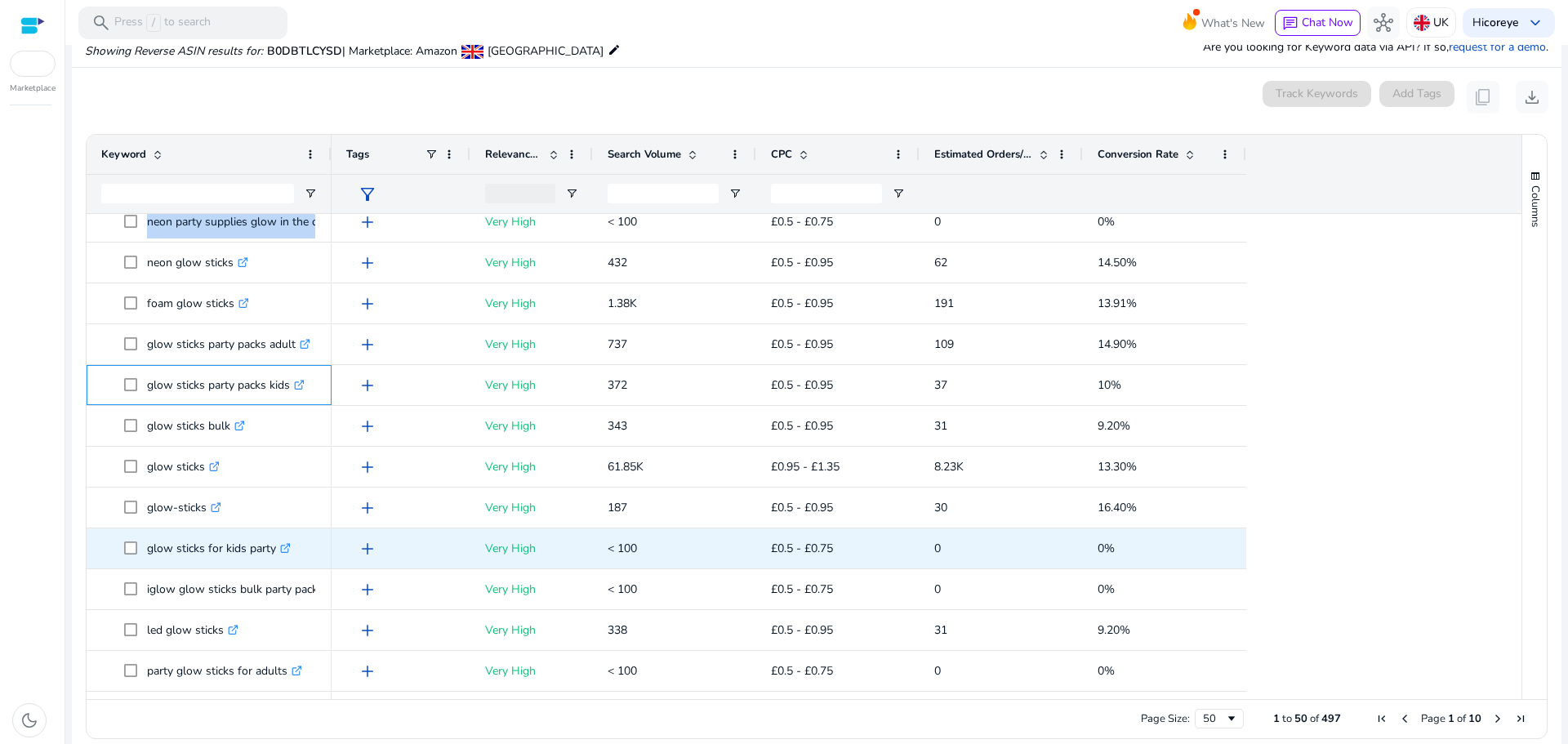
scroll to position [408, 0]
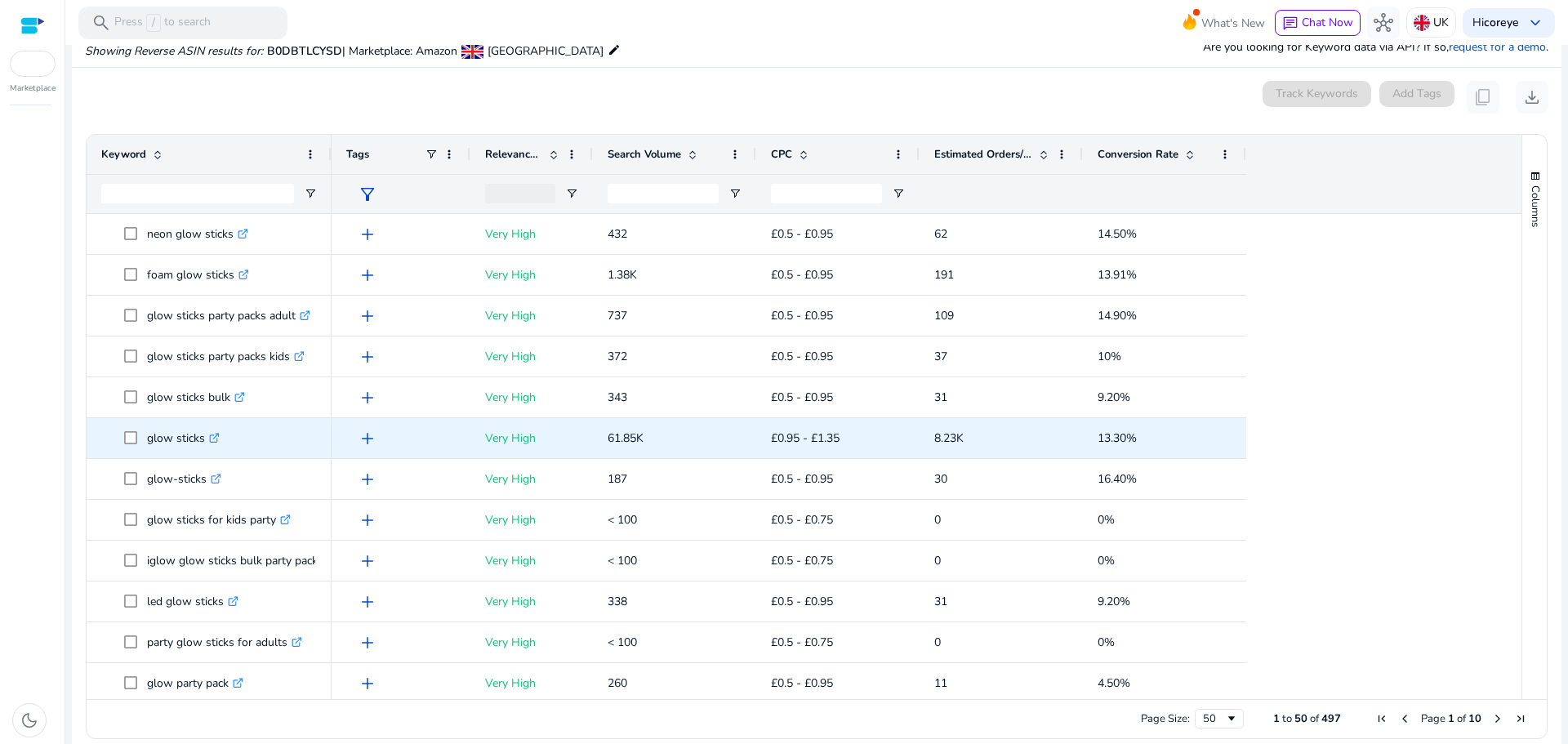
drag, startPoint x: 153, startPoint y: 420, endPoint x: 145, endPoint y: 427, distance: 10.6
click at [151, 421] on div "glow sticks .st0{fill:#2c8af8}" at bounding box center [209, 437] width 216 height 38
drag, startPoint x: 155, startPoint y: 437, endPoint x: 204, endPoint y: 439, distance: 49.0
click at [204, 439] on span "glow sticks .st0{fill:#2c8af8}" at bounding box center [221, 438] width 193 height 34
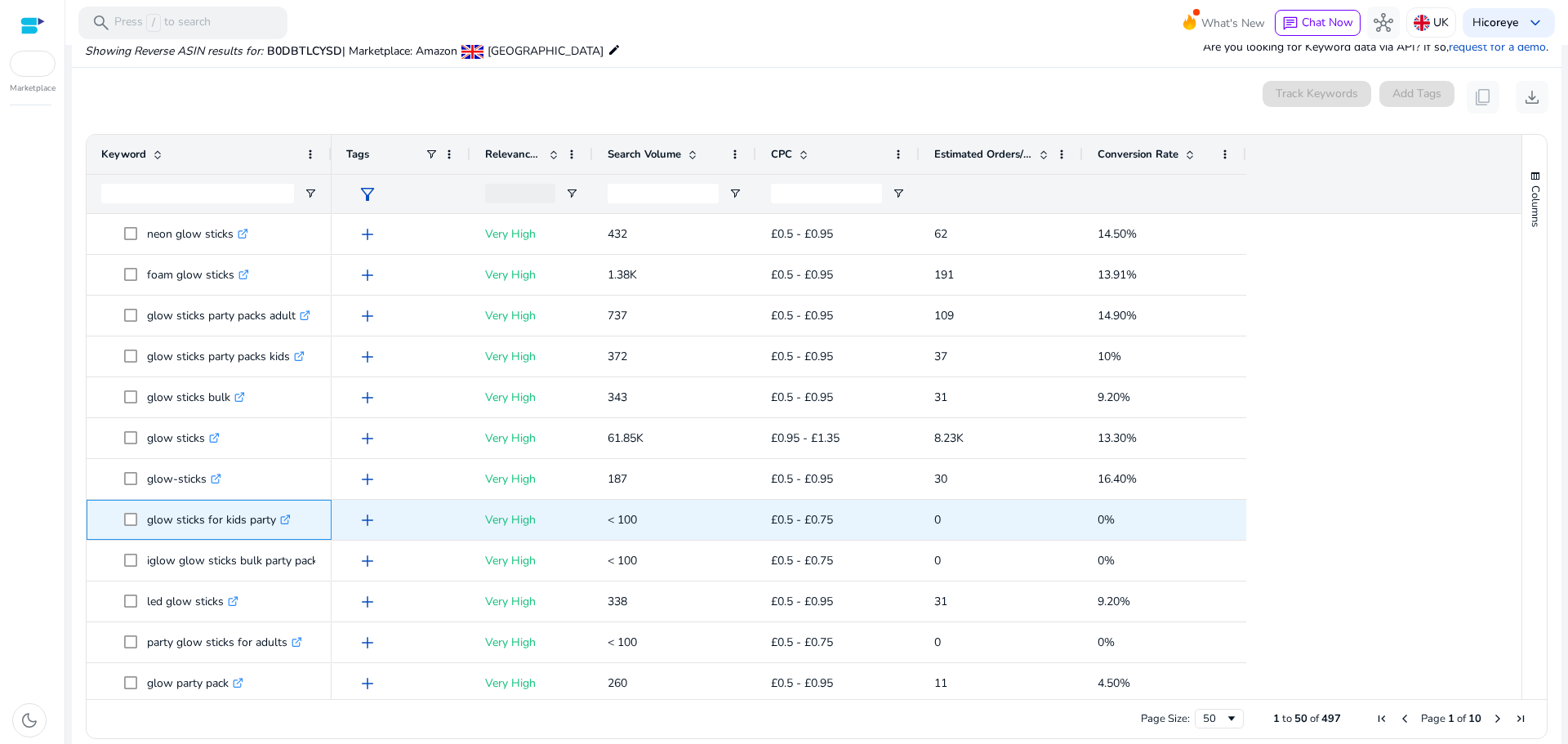
click at [153, 520] on p "glow sticks for kids party .st0{fill:#2c8af8}" at bounding box center [218, 520] width 144 height 34
drag, startPoint x: 143, startPoint y: 523, endPoint x: 274, endPoint y: 524, distance: 131.0
click at [274, 524] on span "glow sticks for kids party .st0{fill:#2c8af8}" at bounding box center [221, 520] width 193 height 34
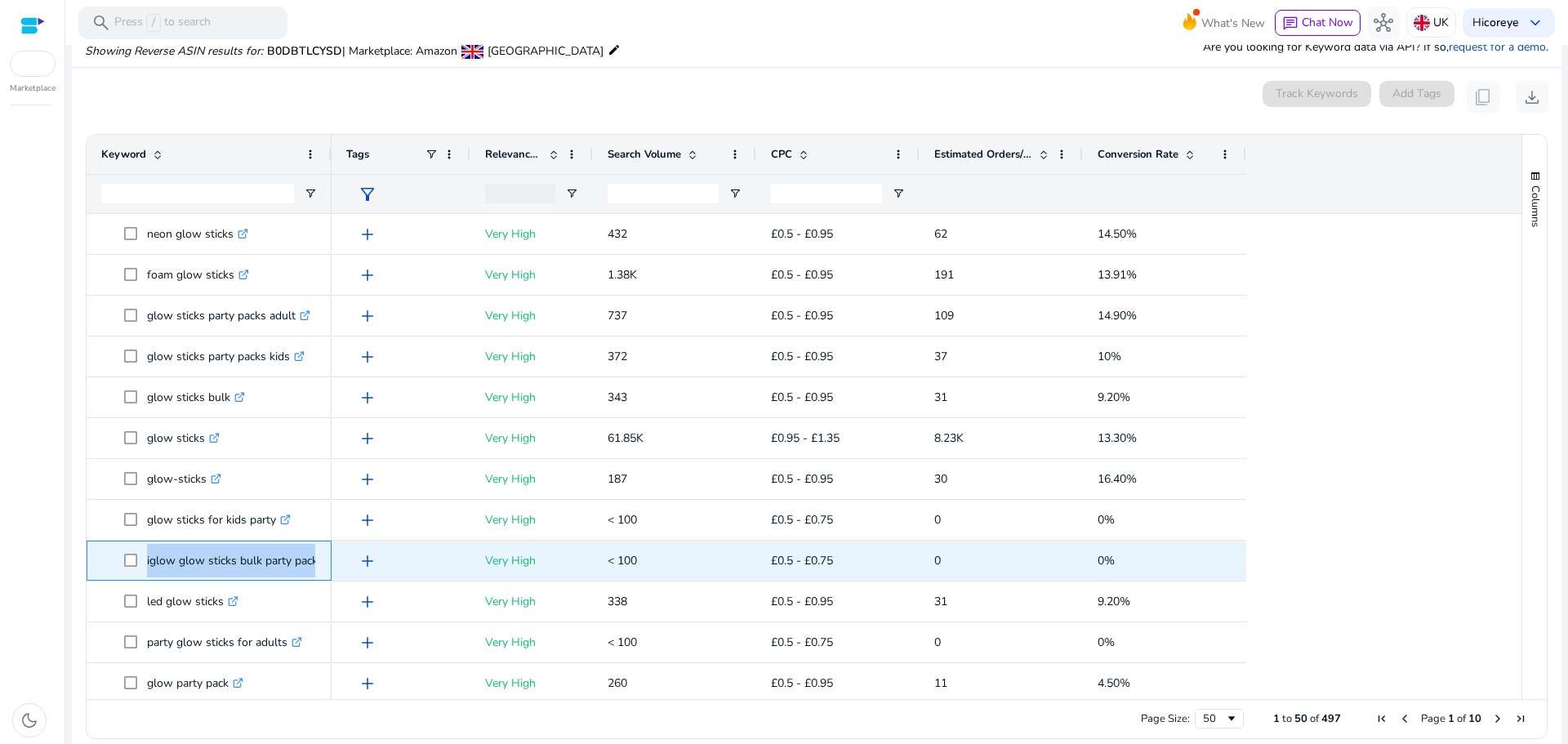
drag, startPoint x: 146, startPoint y: 562, endPoint x: 322, endPoint y: 563, distance: 176.0
click at [322, 563] on div "iglow glow sticks bulk party pack .st0{fill:#2c8af8}" at bounding box center [208, 560] width 245 height 40
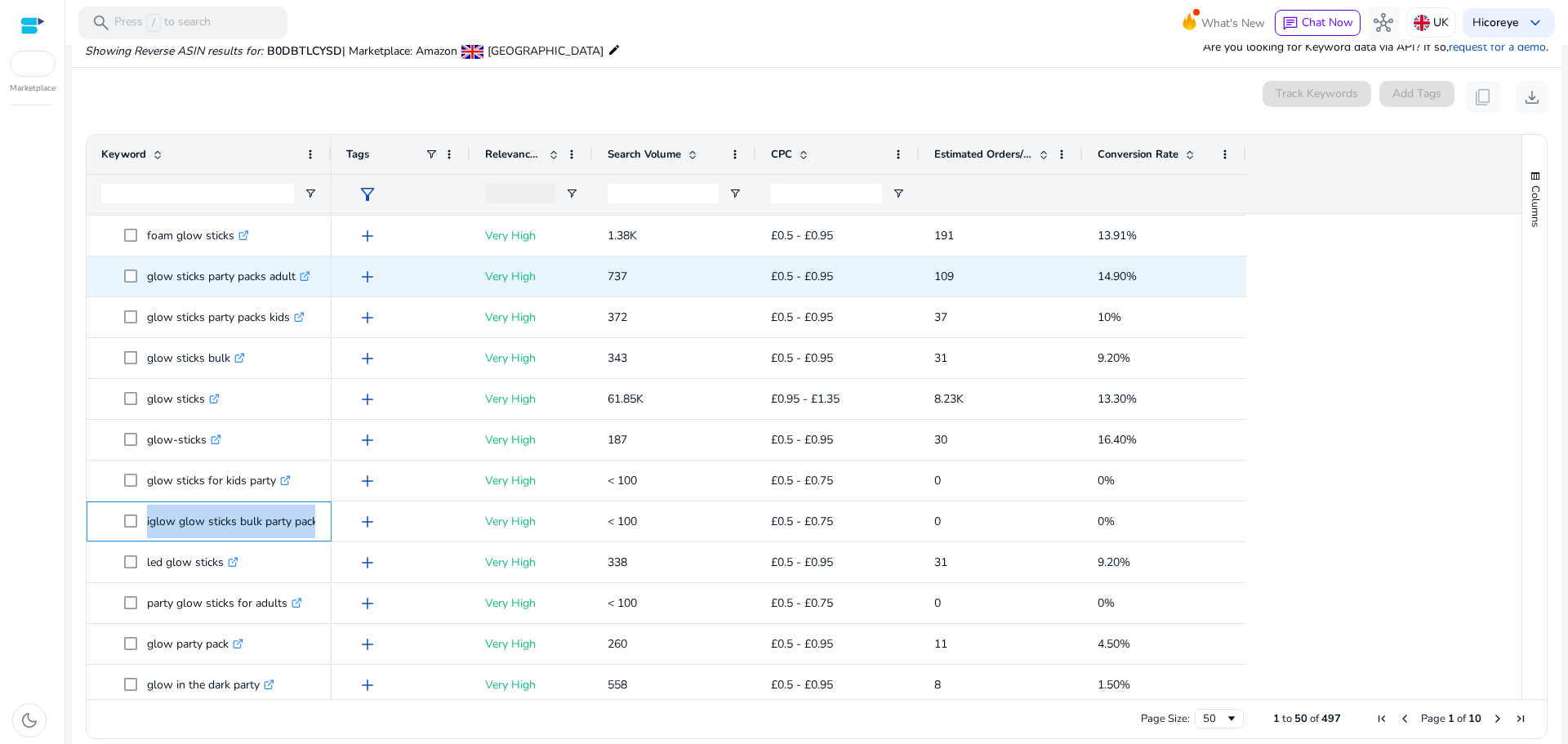
scroll to position [490, 0]
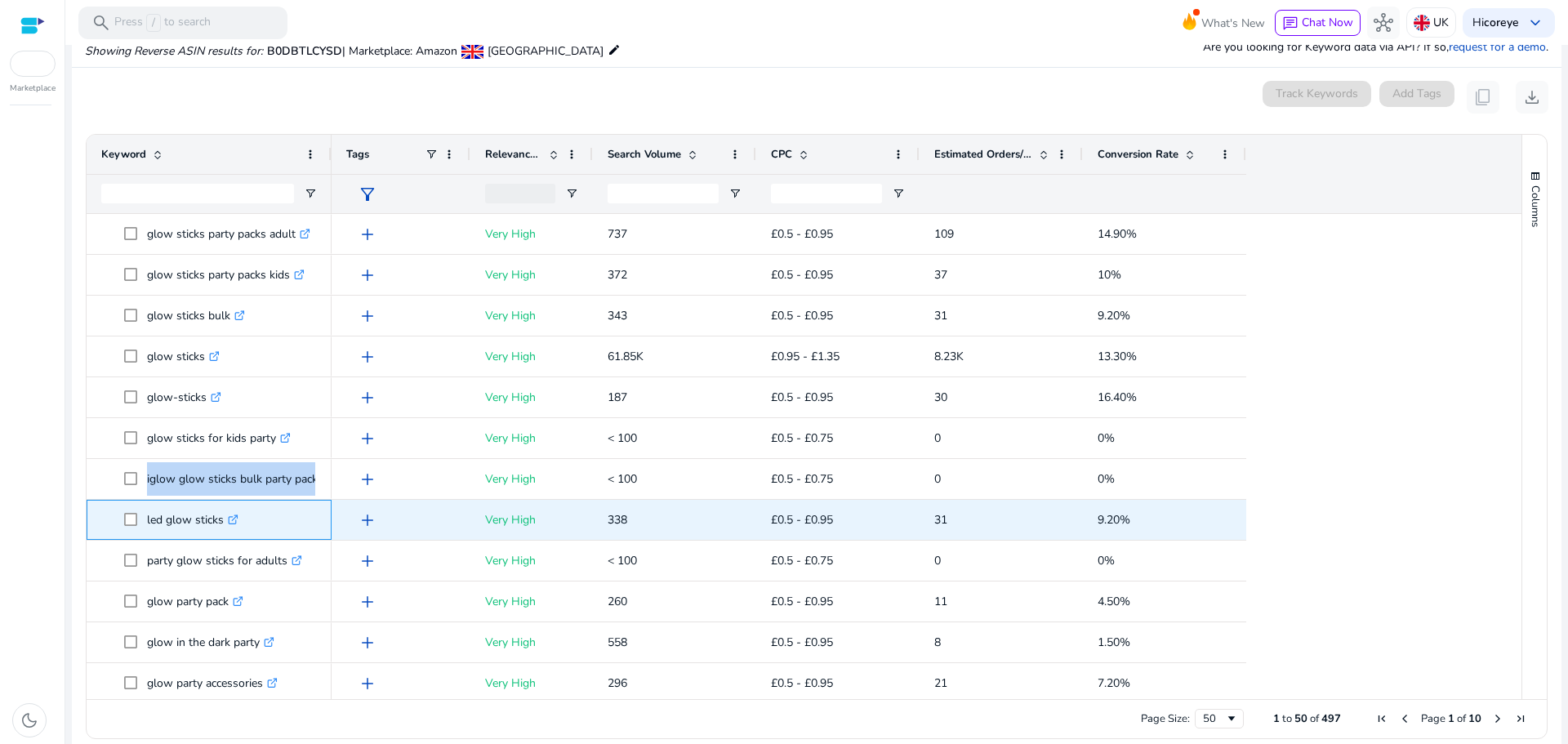
drag, startPoint x: 141, startPoint y: 519, endPoint x: 225, endPoint y: 530, distance: 84.7
click at [225, 530] on span "led glow sticks .st0{fill:#2c8af8}" at bounding box center [221, 520] width 193 height 34
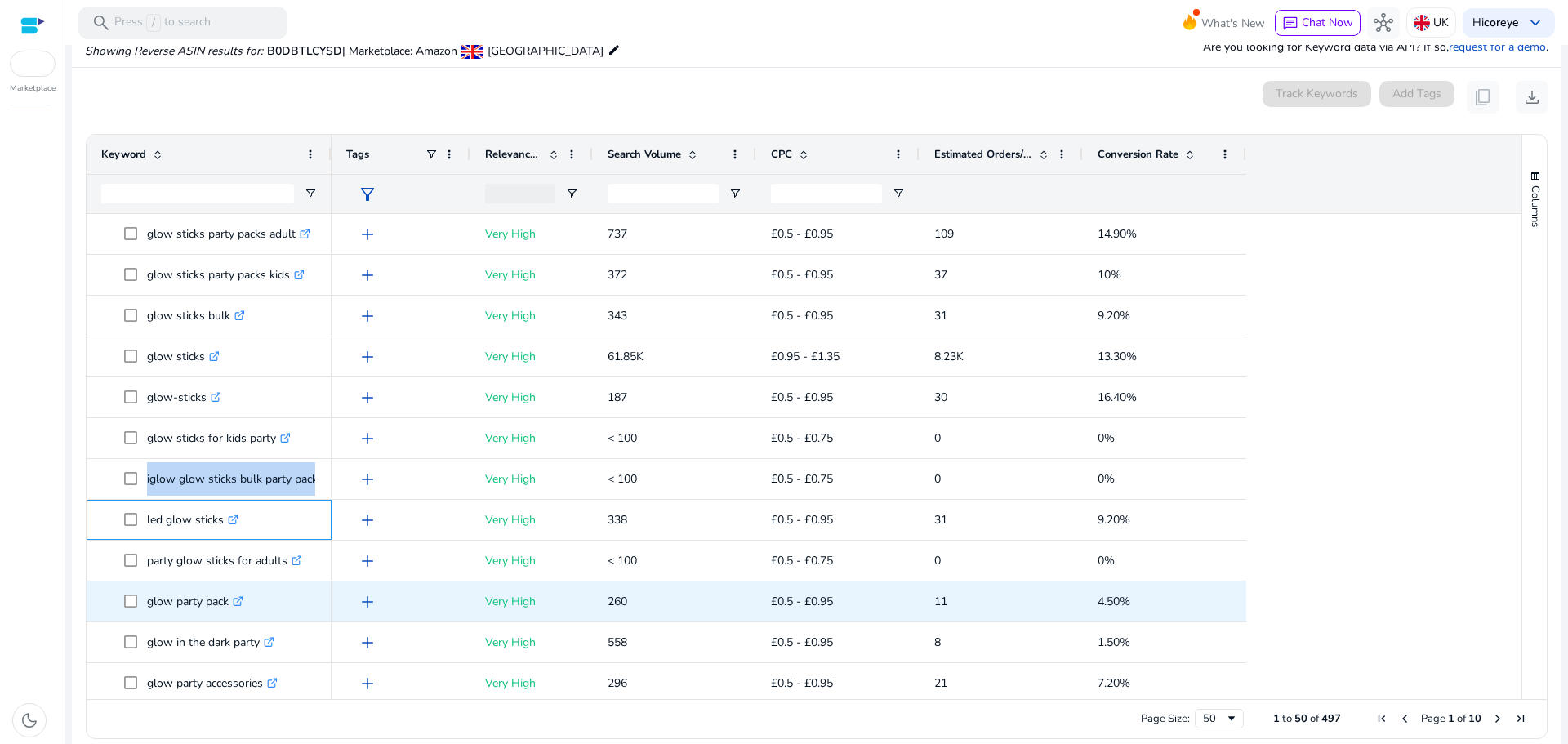
scroll to position [572, 0]
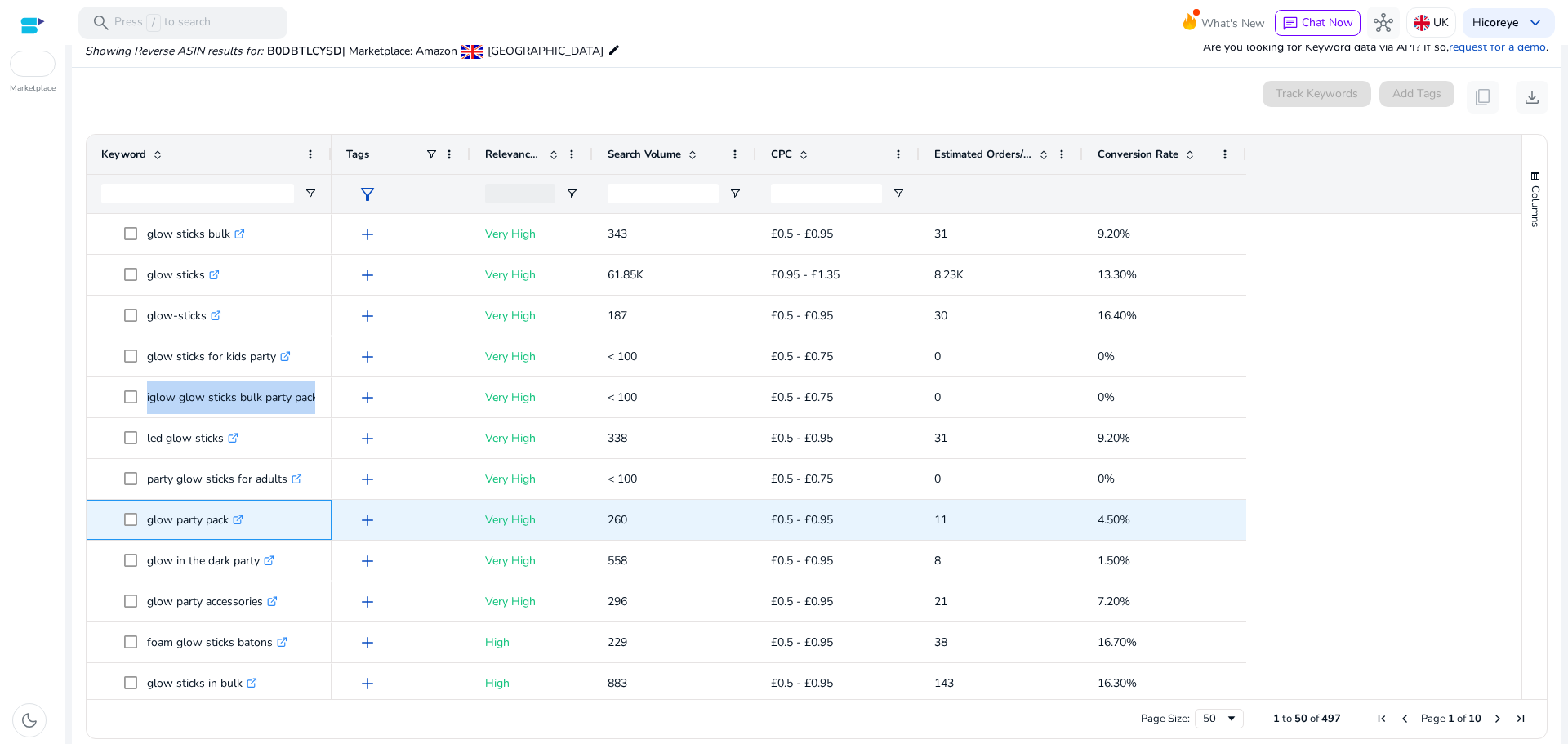
drag, startPoint x: 148, startPoint y: 524, endPoint x: 229, endPoint y: 514, distance: 81.6
click at [229, 514] on p "glow party pack .st0{fill:#2c8af8}" at bounding box center [194, 520] width 96 height 34
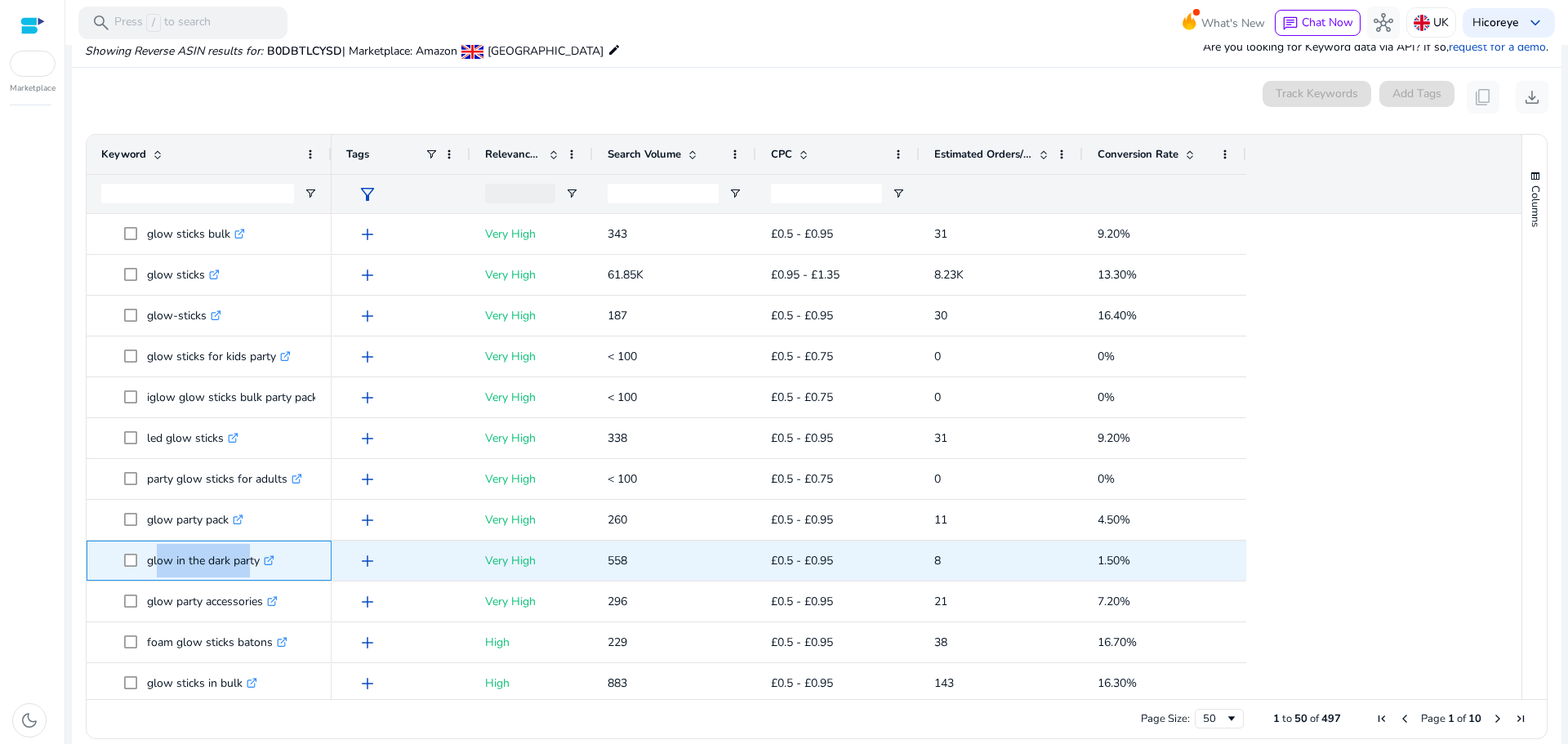
drag, startPoint x: 151, startPoint y: 562, endPoint x: 246, endPoint y: 565, distance: 95.0
click at [246, 565] on p "glow in the dark party .st0{fill:#2c8af8}" at bounding box center [210, 561] width 127 height 34
drag, startPoint x: 260, startPoint y: 560, endPoint x: 147, endPoint y: 559, distance: 113.0
click at [147, 559] on p "glow in the dark party .st0{fill:#2c8af8}" at bounding box center [210, 561] width 127 height 34
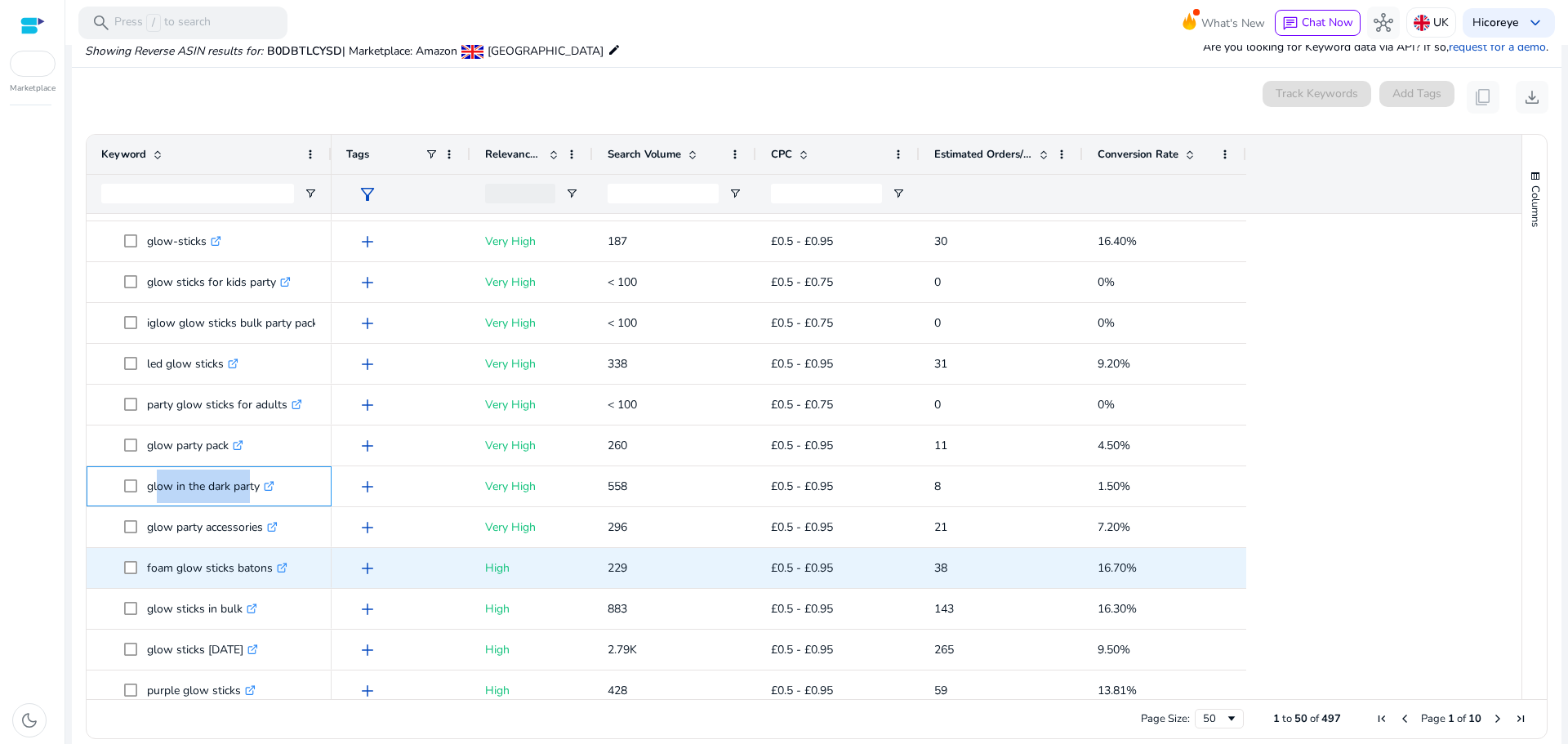
scroll to position [654, 0]
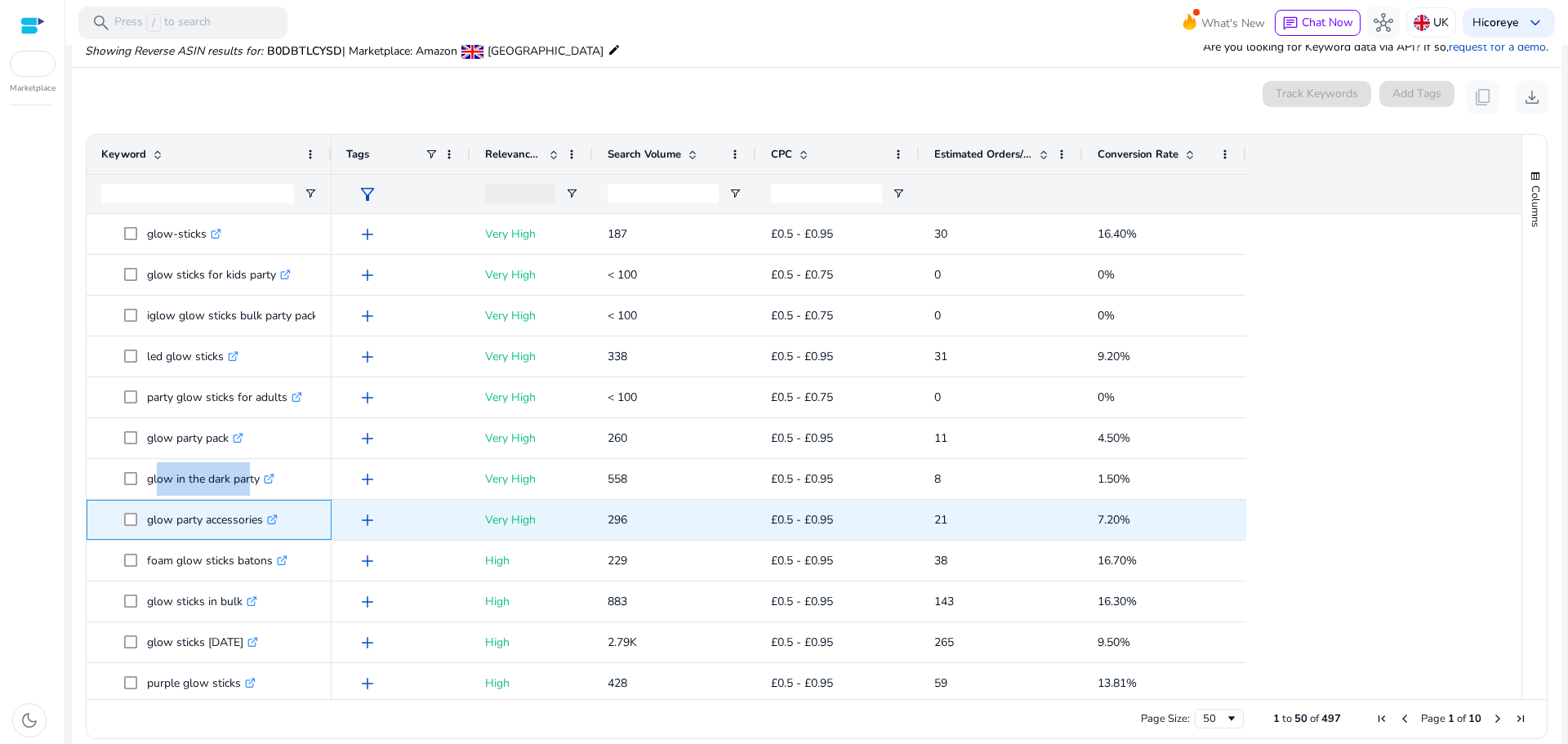
drag, startPoint x: 146, startPoint y: 524, endPoint x: 264, endPoint y: 527, distance: 118.0
click at [264, 527] on span "glow party accessories .st0{fill:#2c8af8}" at bounding box center [221, 520] width 193 height 34
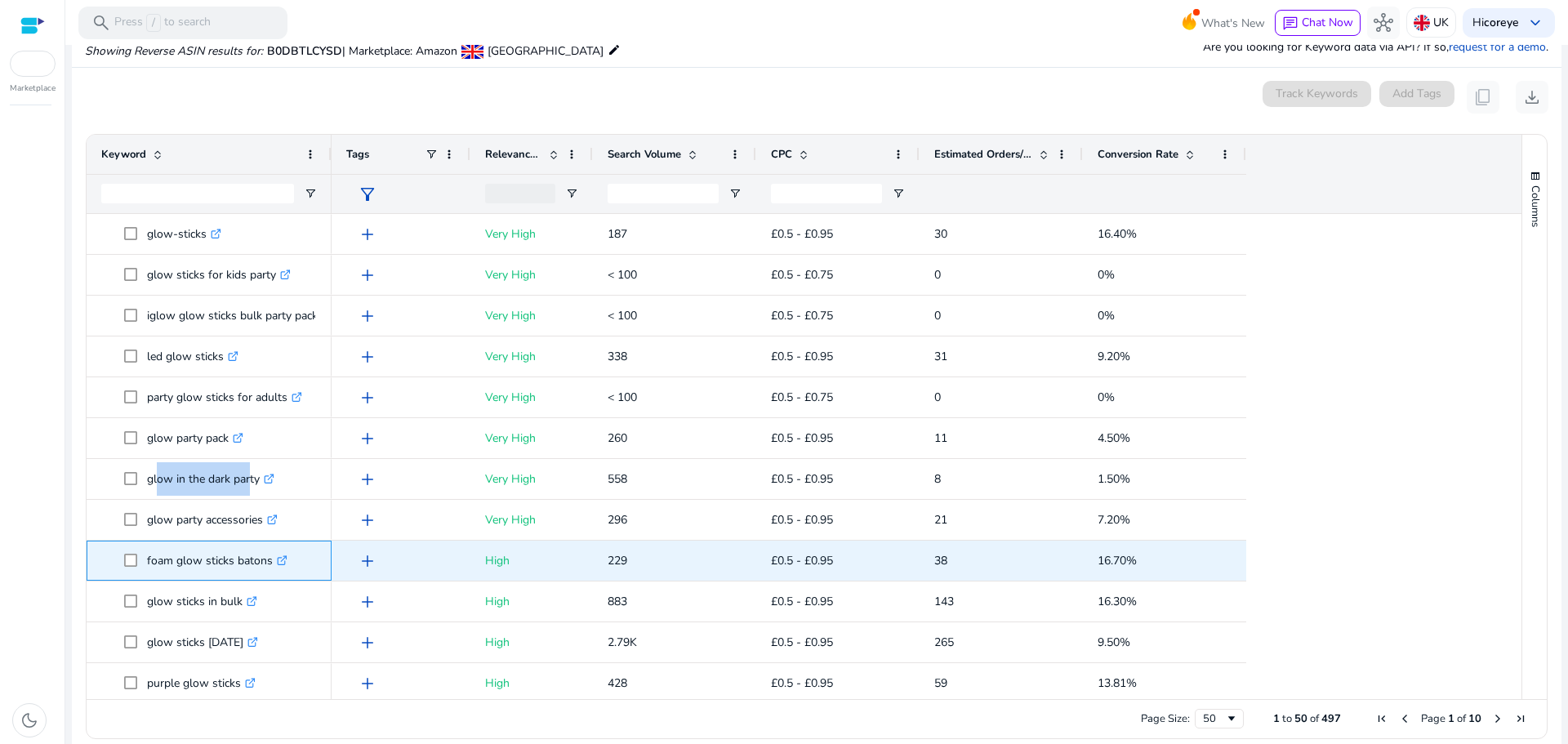
drag, startPoint x: 148, startPoint y: 561, endPoint x: 269, endPoint y: 567, distance: 121.1
click at [269, 567] on span "foam glow sticks batons .st0{fill:#2c8af8}" at bounding box center [221, 561] width 193 height 34
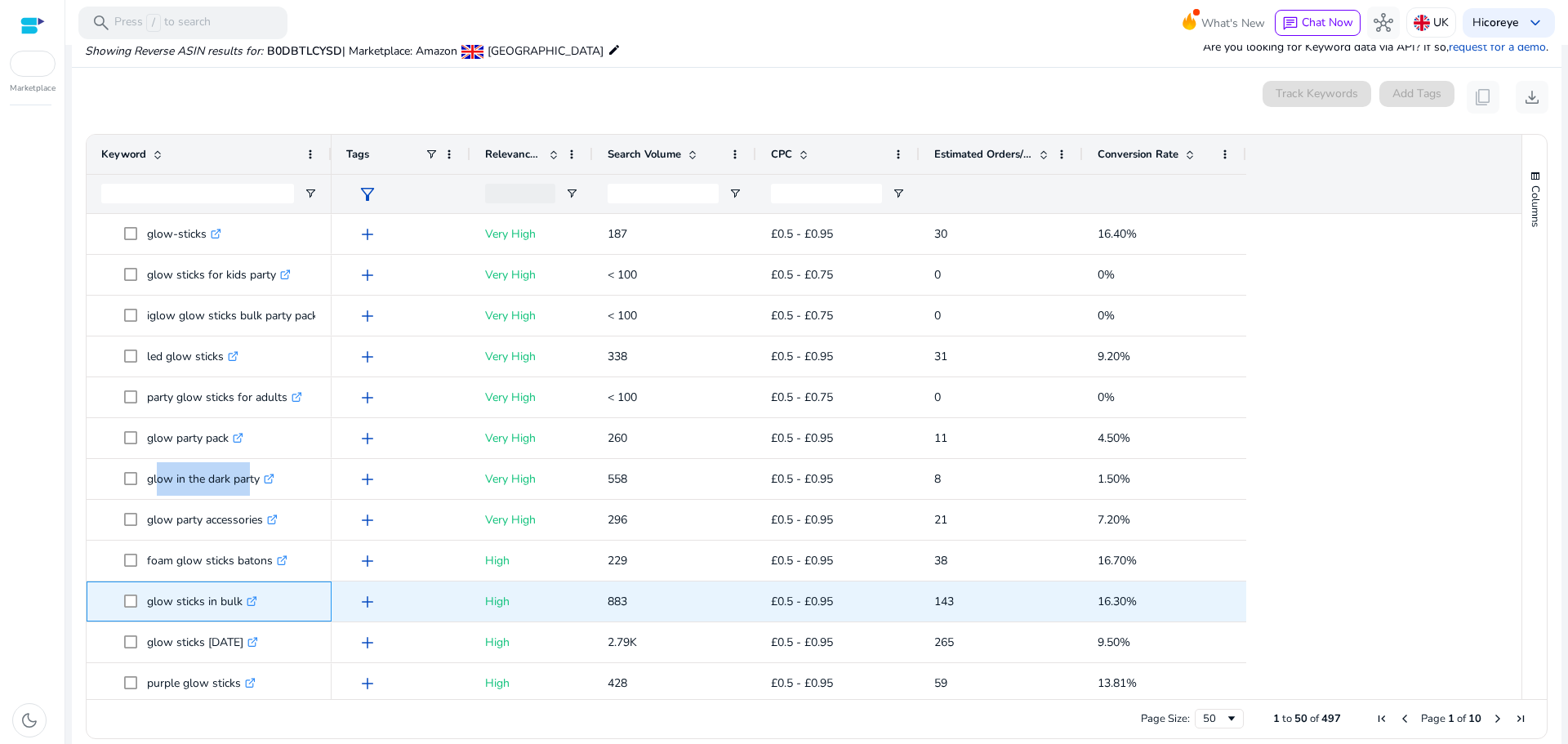
drag, startPoint x: 146, startPoint y: 596, endPoint x: 242, endPoint y: 588, distance: 96.3
click at [242, 588] on span "glow sticks in bulk .st0{fill:#2c8af8}" at bounding box center [221, 602] width 193 height 34
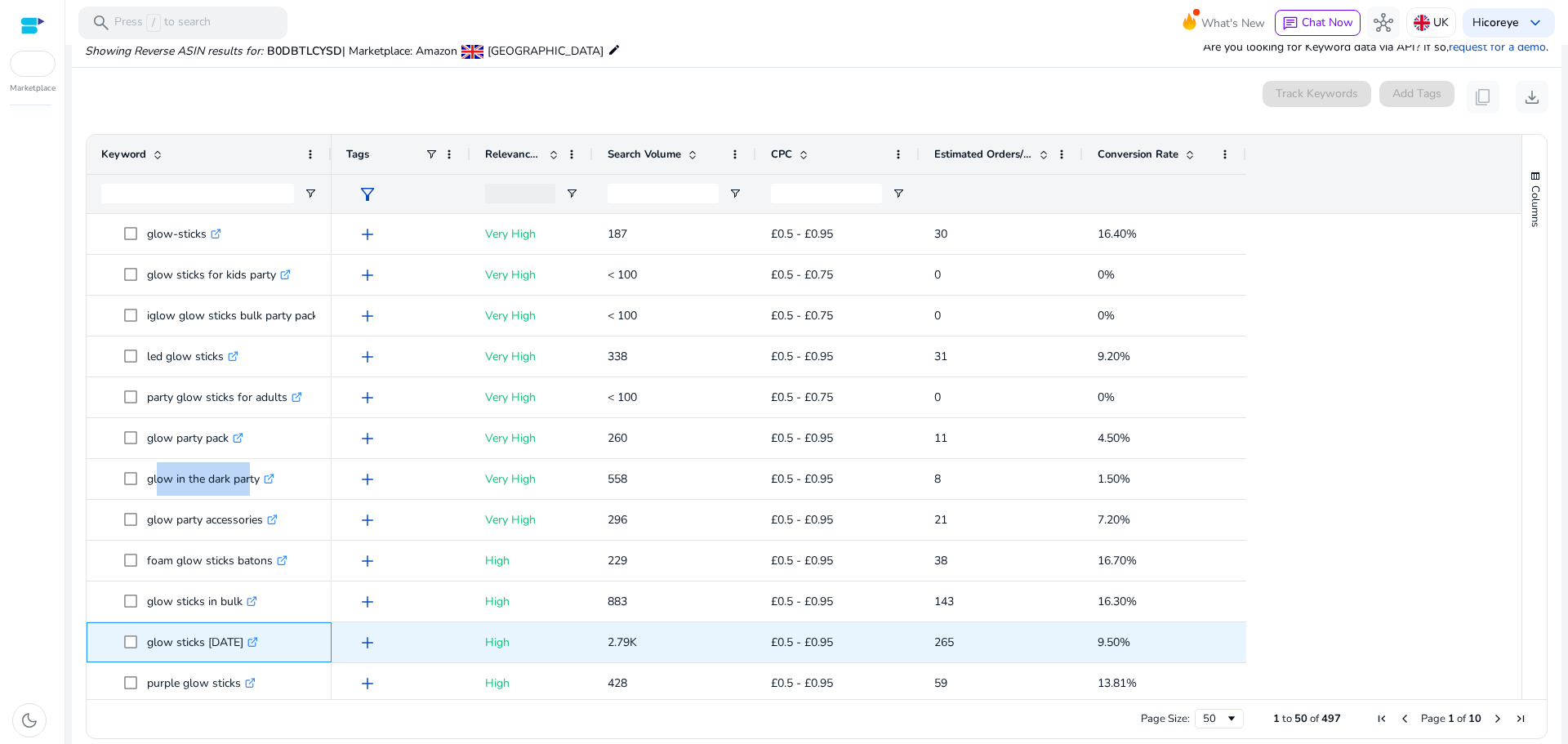
drag, startPoint x: 149, startPoint y: 642, endPoint x: 264, endPoint y: 650, distance: 115.3
click at [264, 650] on span "glow sticks [DATE] .st0{fill:#2c8af8}" at bounding box center [221, 642] width 193 height 34
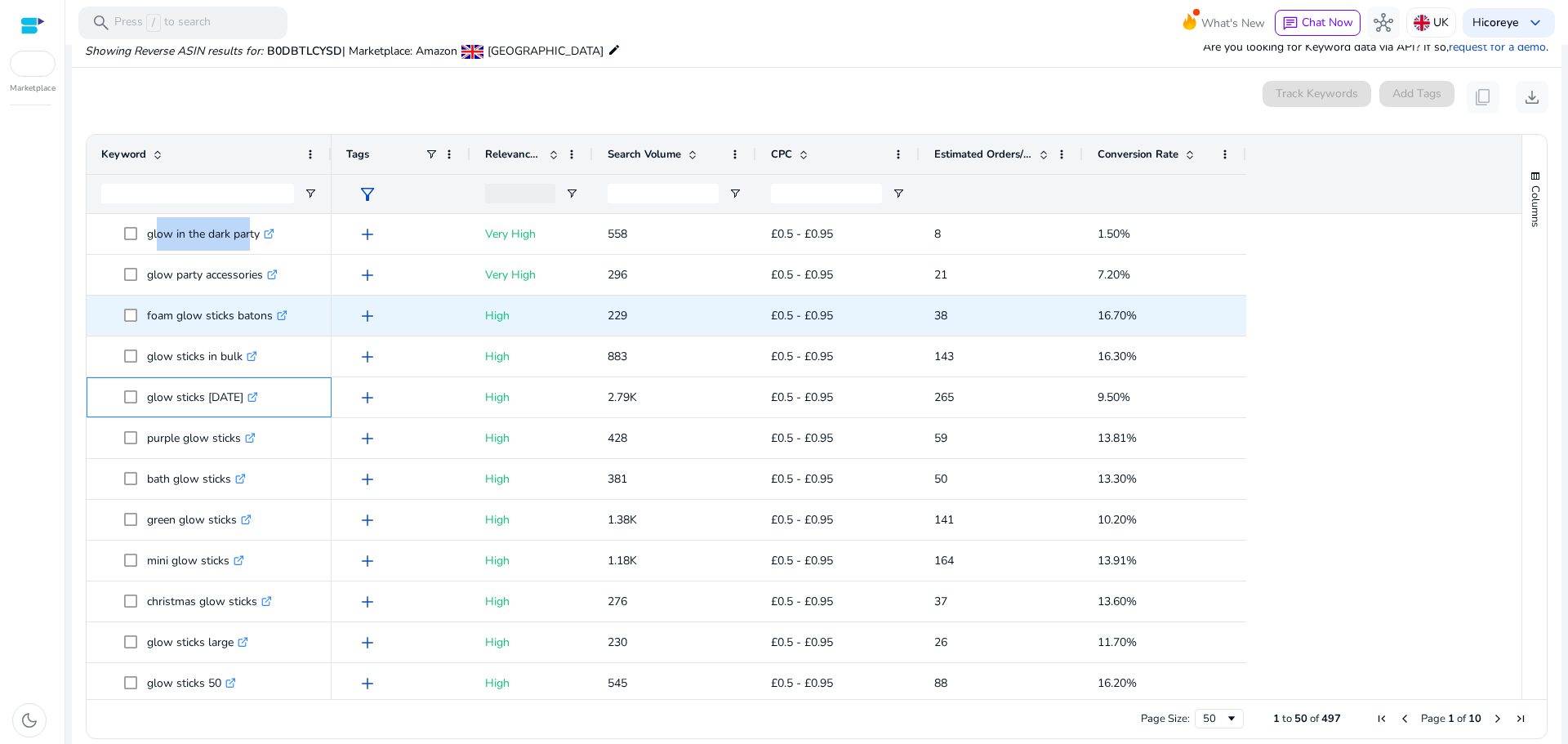
scroll to position [899, 0]
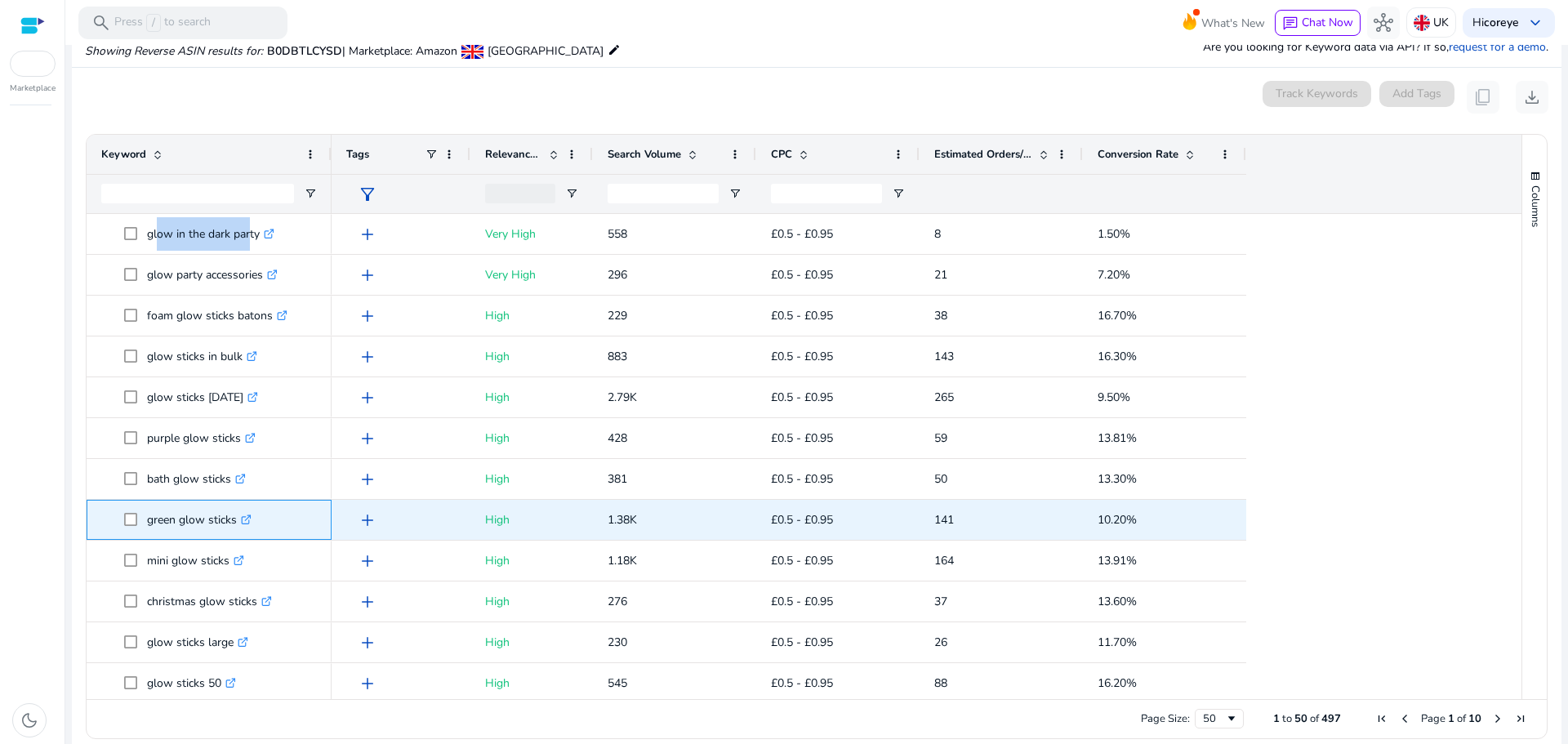
drag, startPoint x: 149, startPoint y: 521, endPoint x: 238, endPoint y: 538, distance: 90.6
click at [238, 538] on div "green glow sticks .st0{fill:#2c8af8}" at bounding box center [209, 520] width 216 height 38
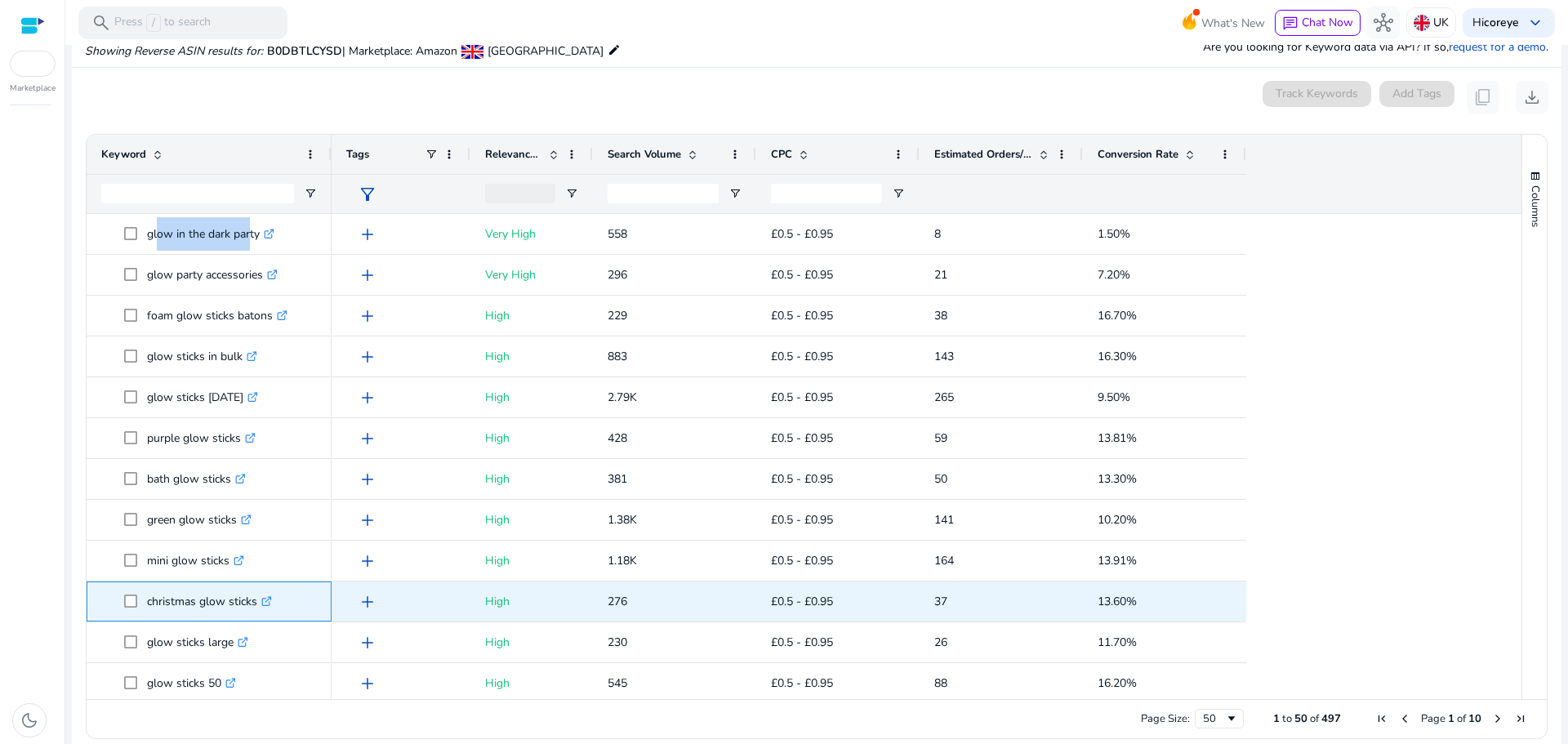
drag, startPoint x: 150, startPoint y: 605, endPoint x: 254, endPoint y: 600, distance: 104.1
click at [254, 600] on p "christmas glow sticks .st0{fill:#2c8af8}" at bounding box center [208, 602] width 125 height 34
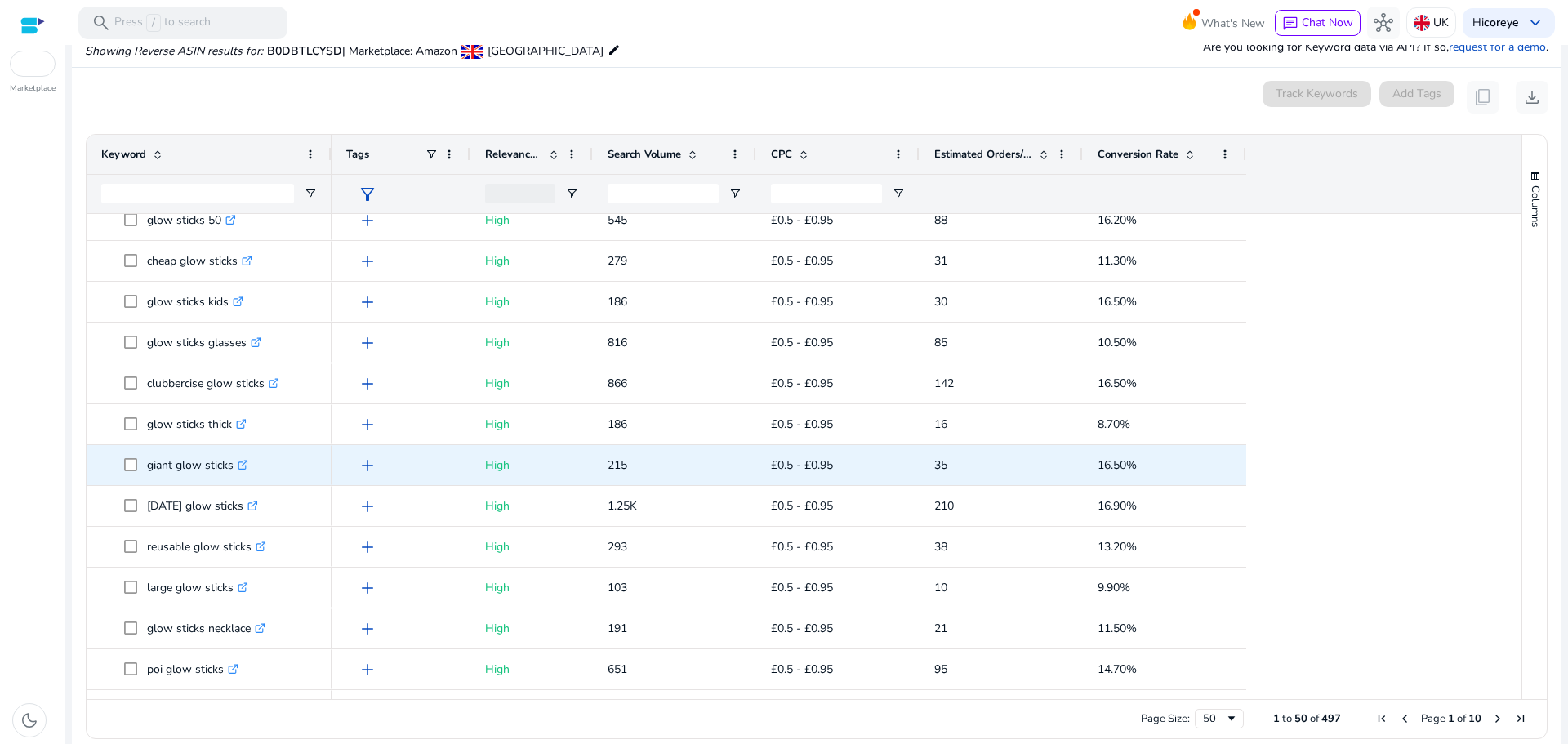
scroll to position [1388, 0]
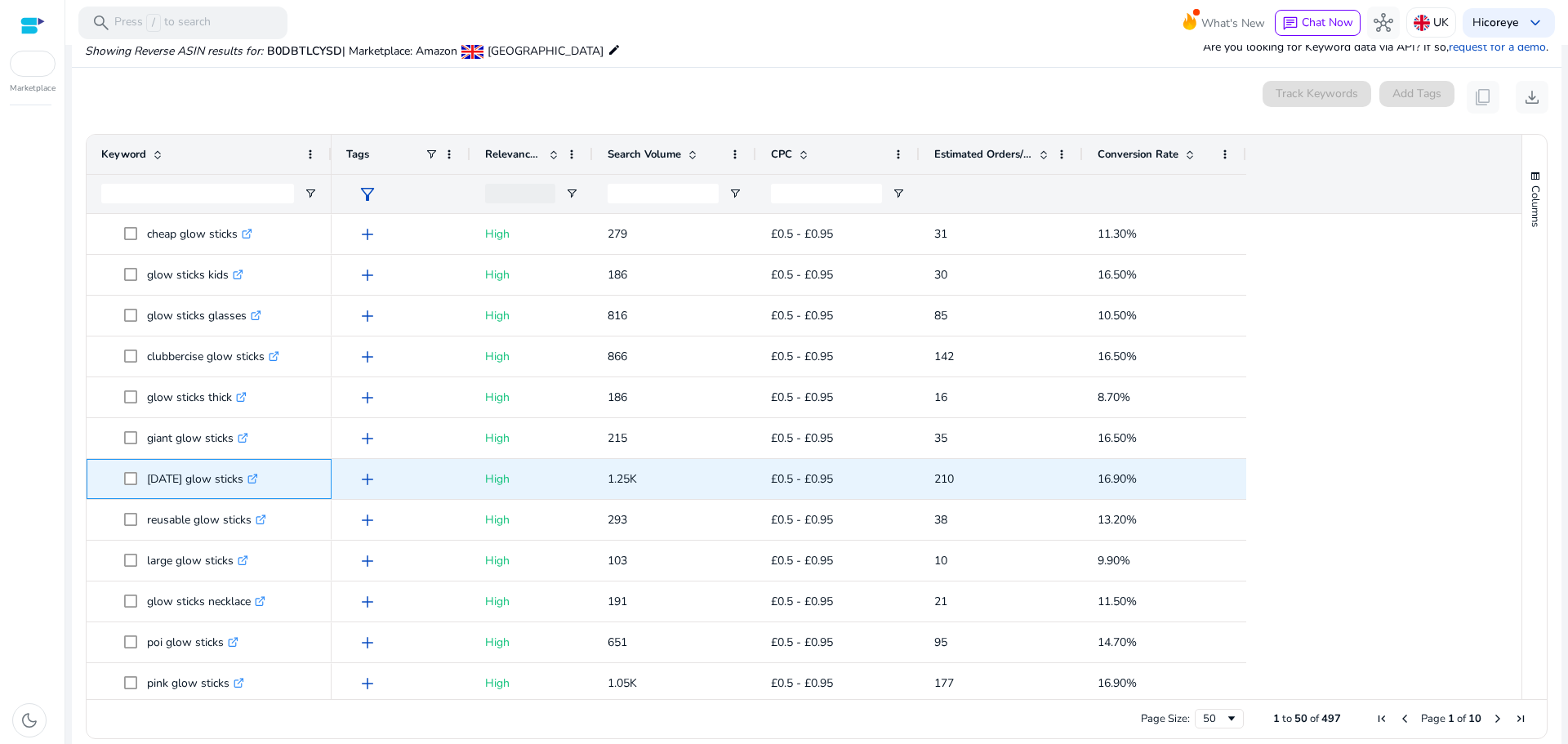
drag, startPoint x: 146, startPoint y: 480, endPoint x: 261, endPoint y: 481, distance: 115.0
click at [261, 481] on span "halloween glow sticks .st0{fill:#2c8af8}" at bounding box center [221, 479] width 193 height 34
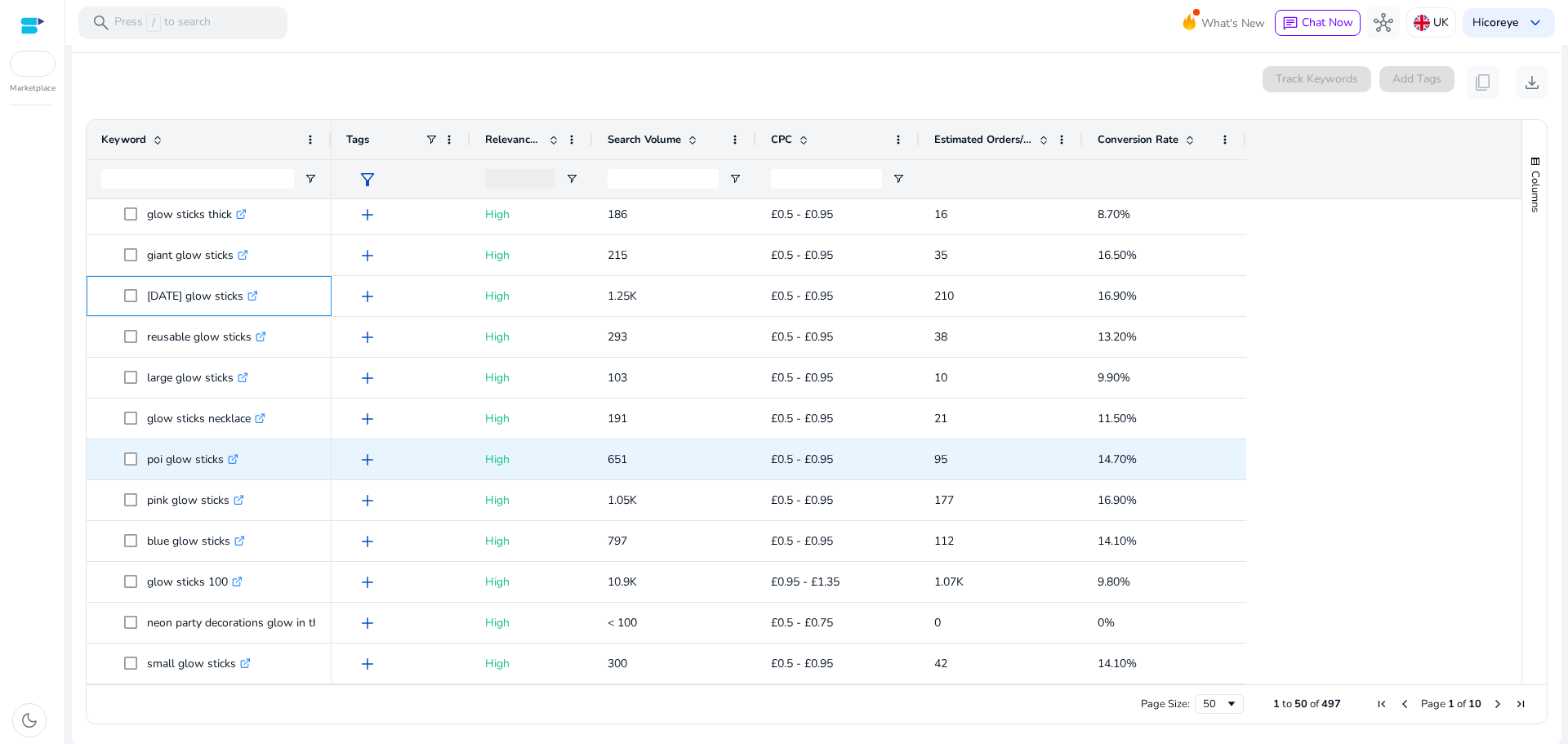
scroll to position [0, 0]
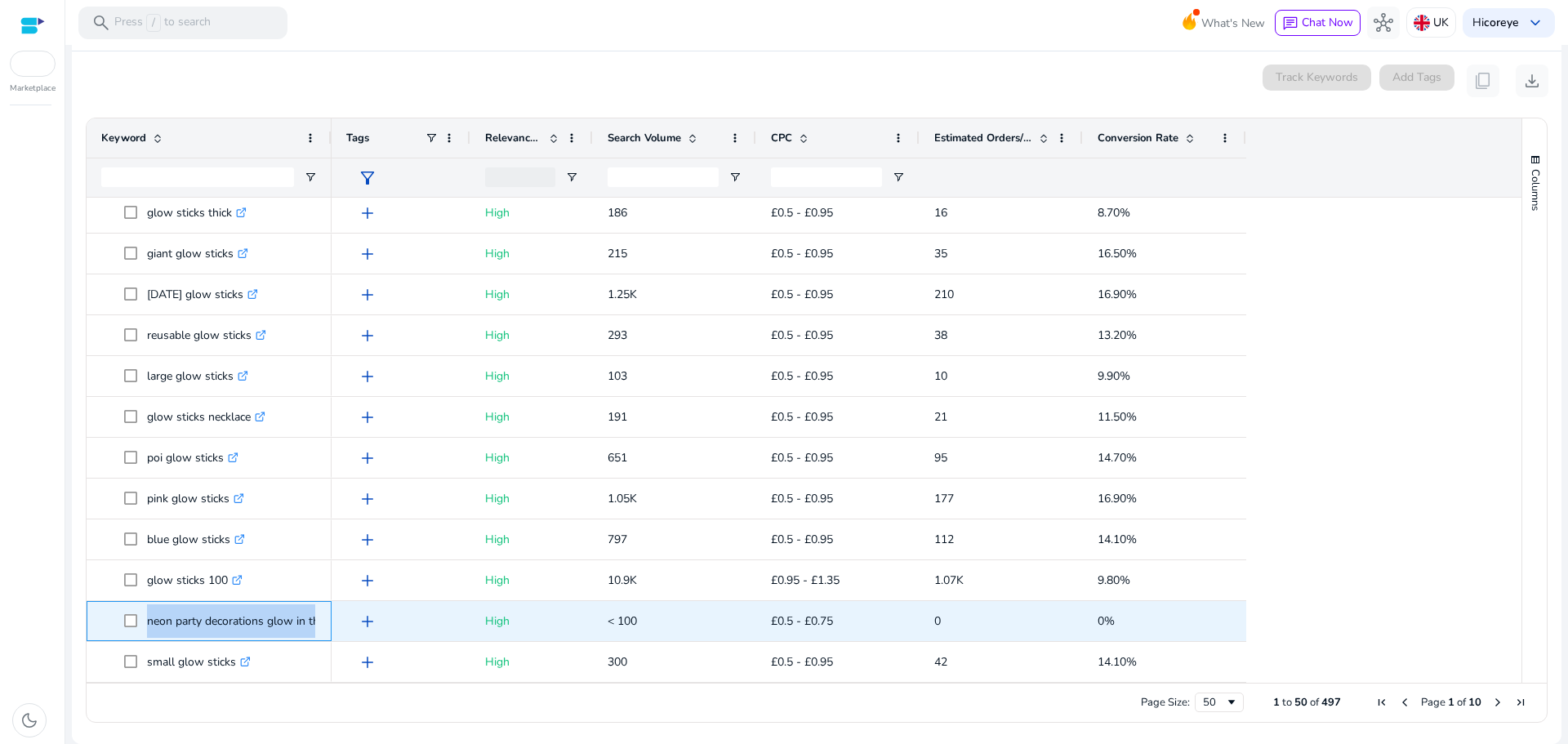
drag, startPoint x: 145, startPoint y: 621, endPoint x: 329, endPoint y: 621, distance: 184.0
click at [329, 621] on div "neon party decorations glow in the dark .st0{fill:#2c8af8}" at bounding box center [208, 620] width 245 height 40
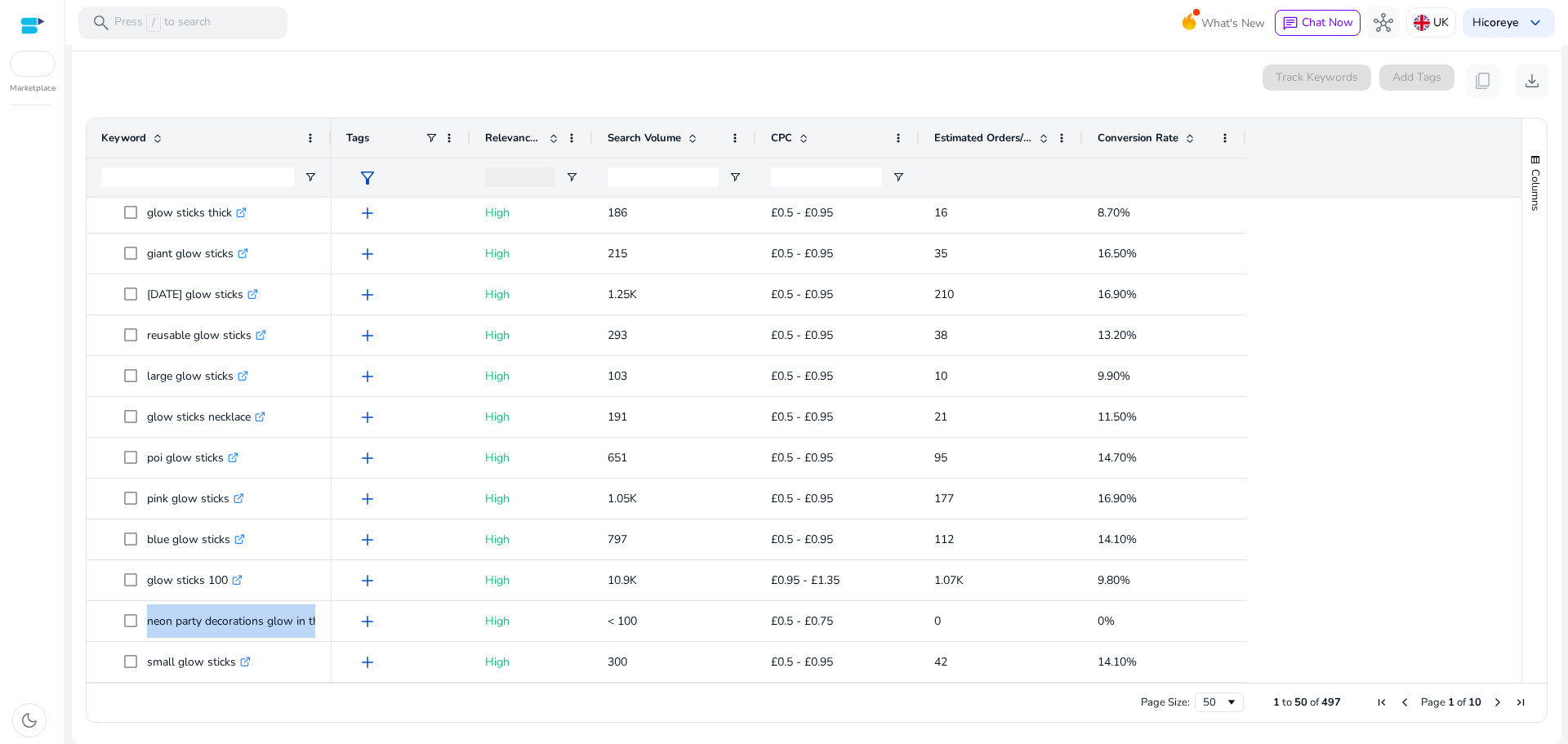
click at [1491, 705] on span "Next Page" at bounding box center [1497, 702] width 13 height 13
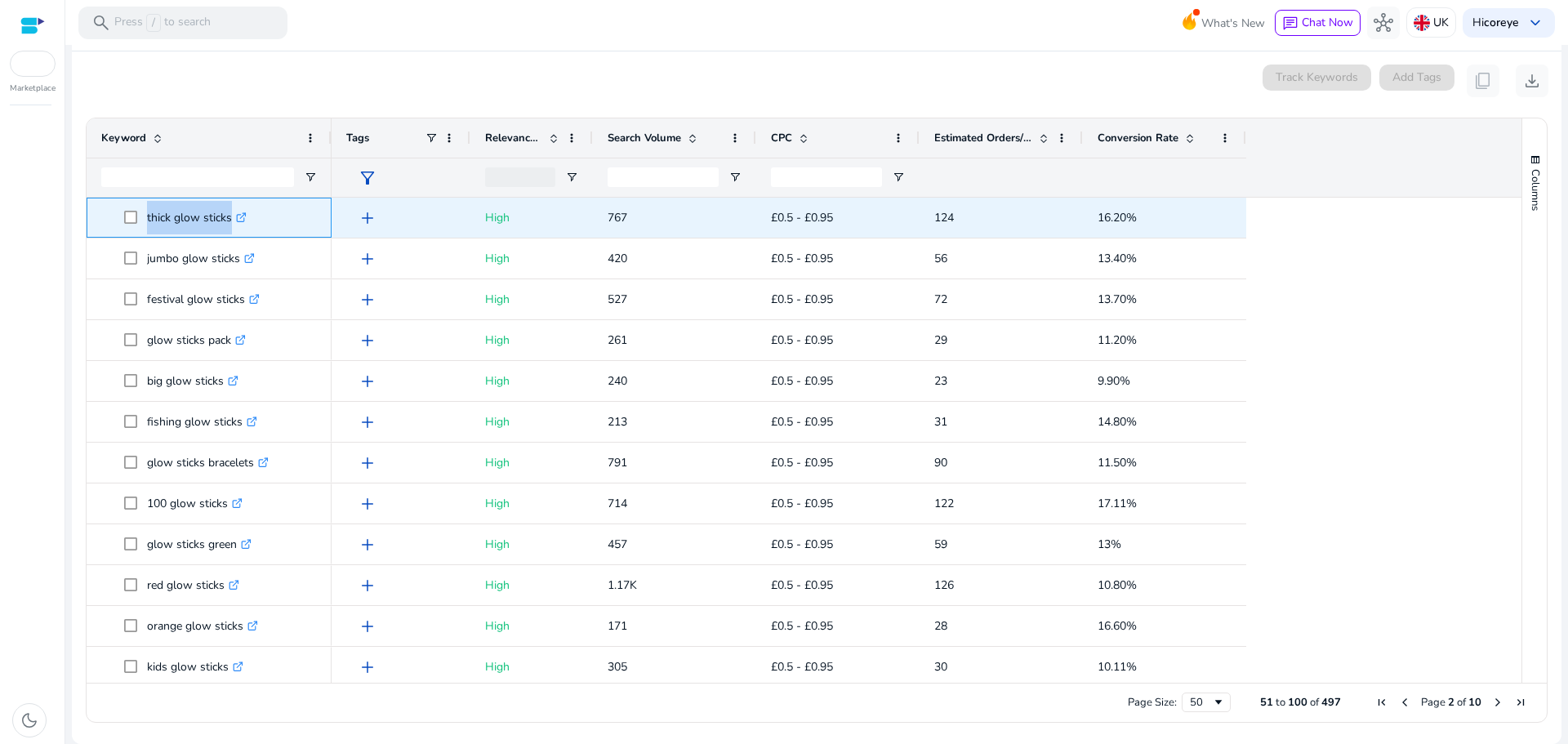
drag, startPoint x: 142, startPoint y: 217, endPoint x: 228, endPoint y: 214, distance: 86.1
click at [228, 214] on span "thick glow sticks .st0{fill:#2c8af8}" at bounding box center [221, 217] width 193 height 34
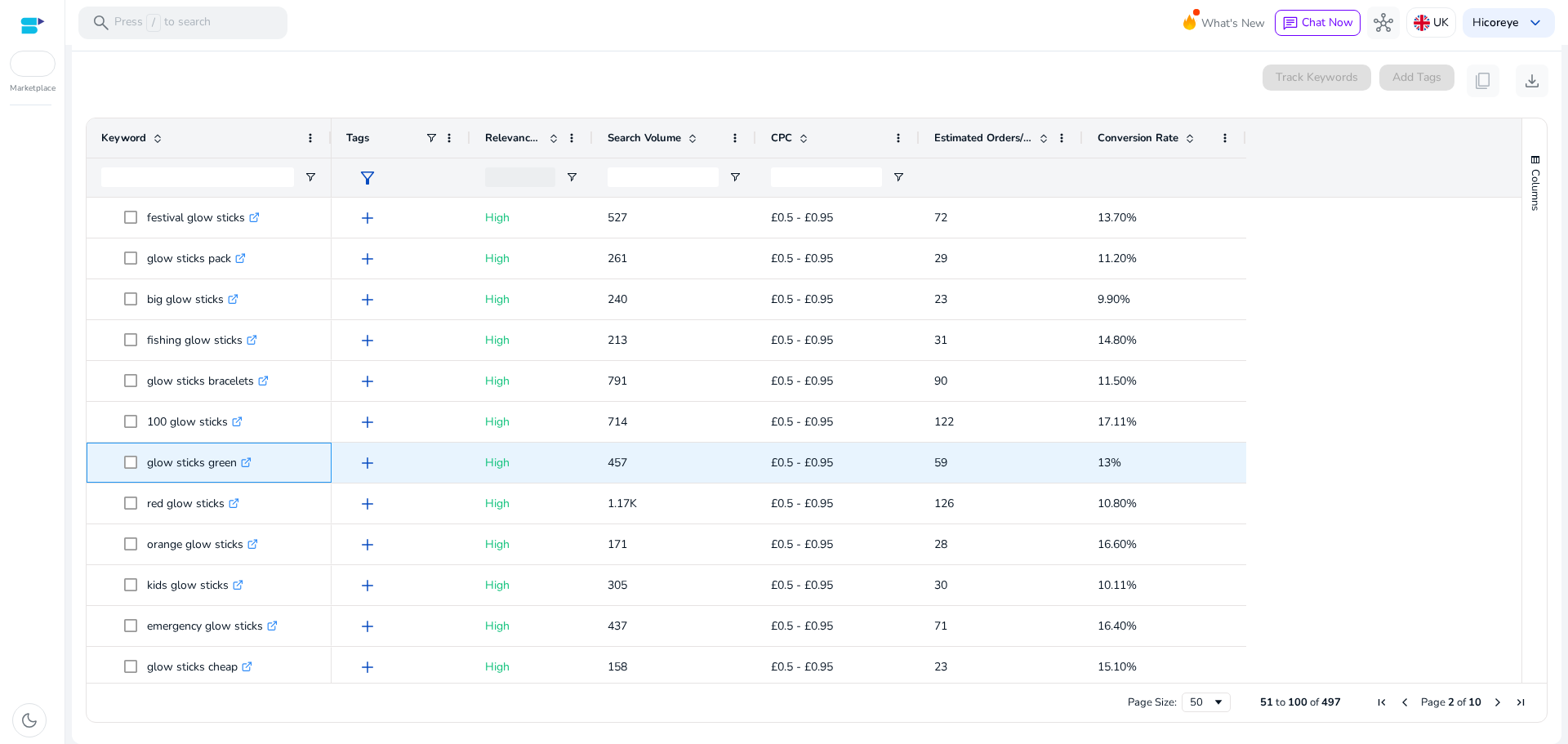
drag, startPoint x: 144, startPoint y: 466, endPoint x: 236, endPoint y: 464, distance: 92.0
click at [236, 464] on span "glow sticks green .st0{fill:#2c8af8}" at bounding box center [221, 463] width 193 height 34
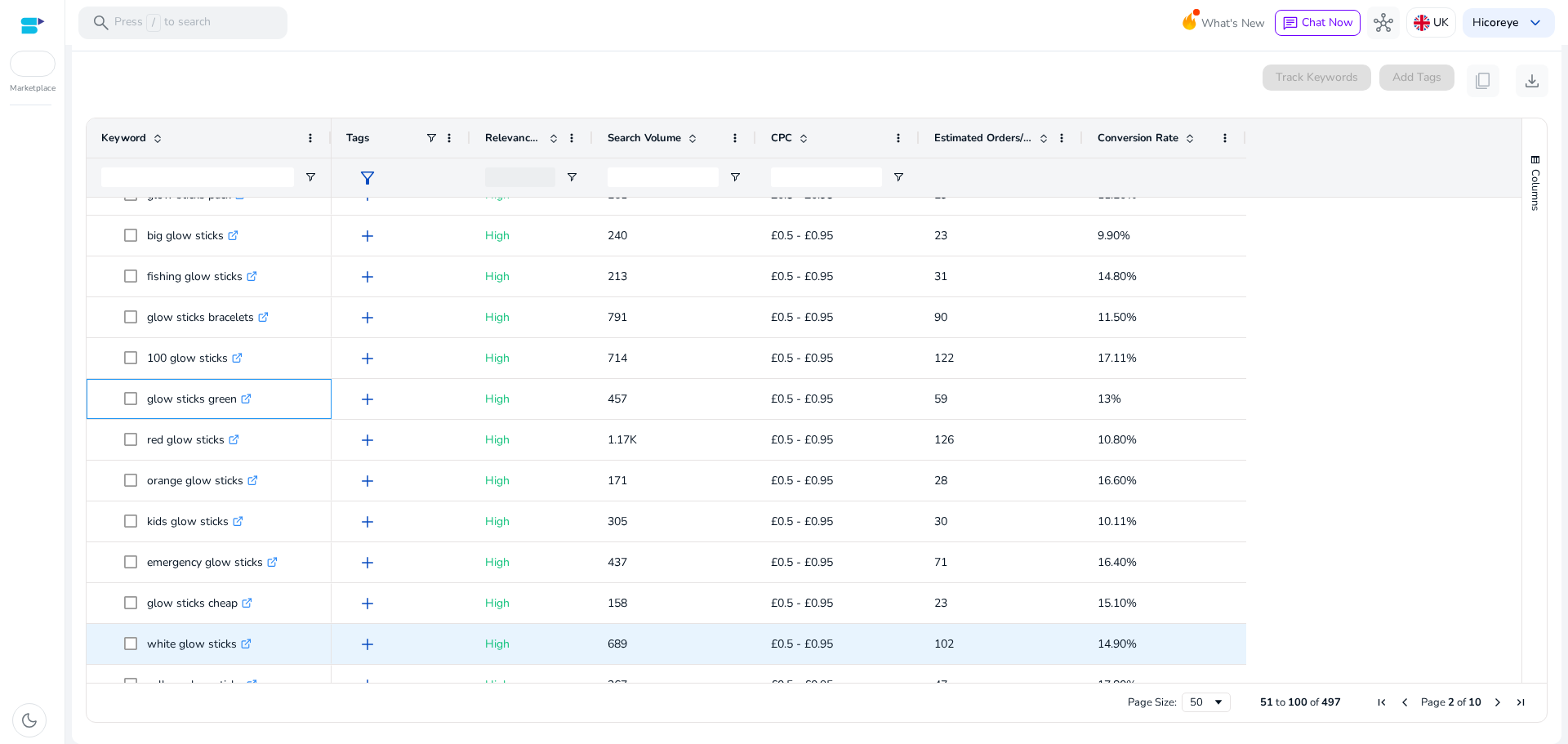
scroll to position [243, 0]
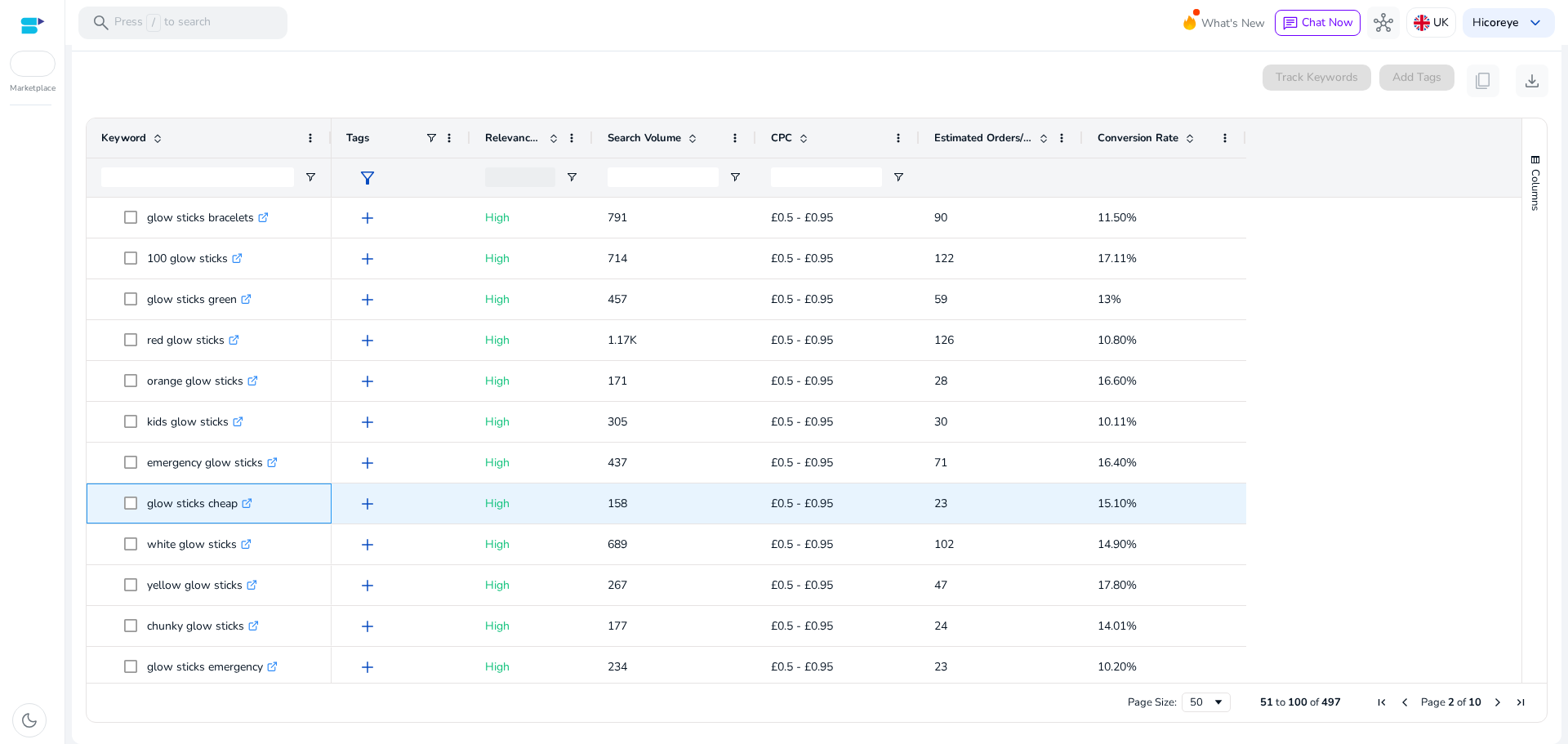
drag, startPoint x: 148, startPoint y: 509, endPoint x: 238, endPoint y: 502, distance: 90.3
click at [238, 502] on p "glow sticks cheap .st0{fill:#2c8af8}" at bounding box center [199, 504] width 105 height 34
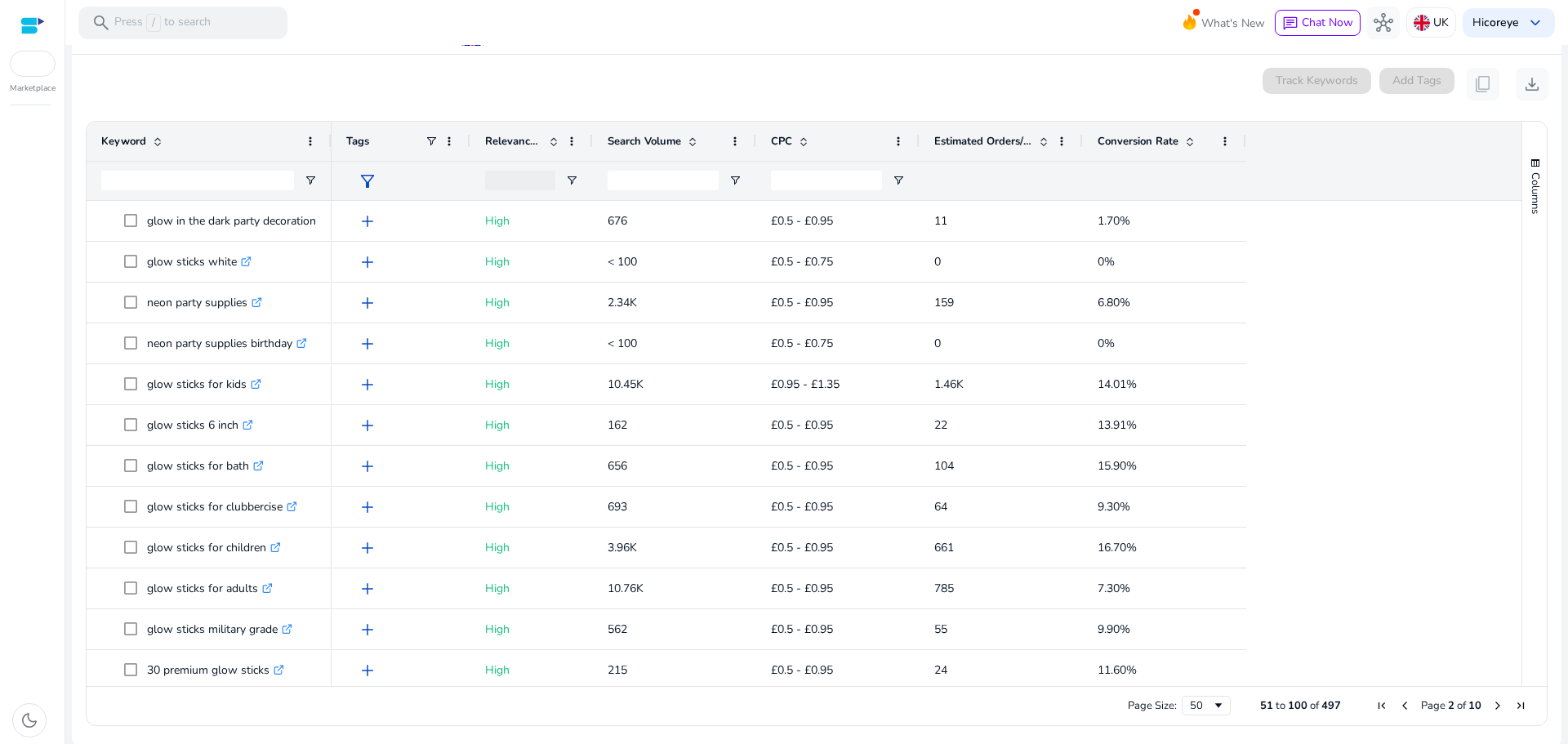
scroll to position [191, 0]
click at [1398, 701] on span "Previous Page" at bounding box center [1405, 702] width 13 height 13
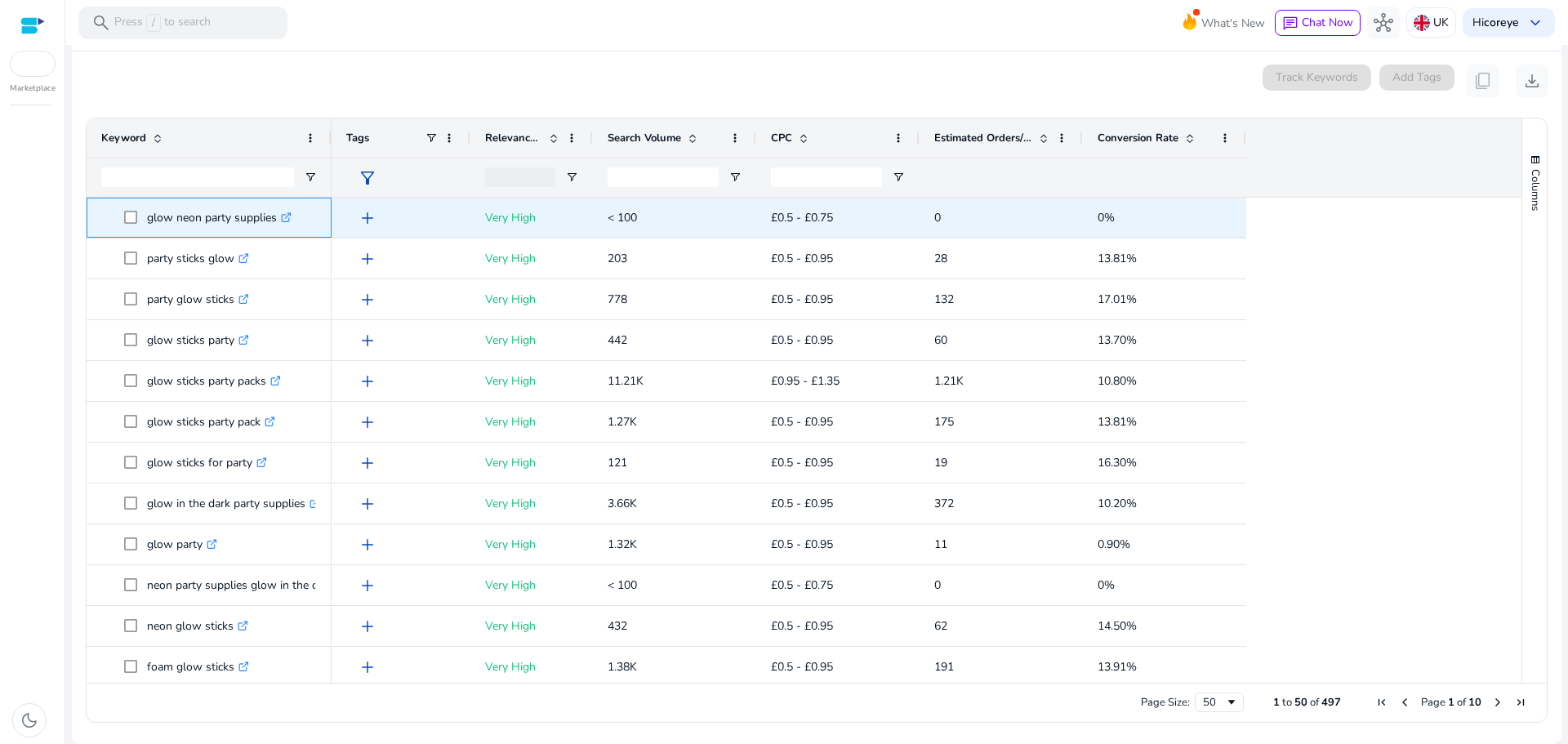
drag, startPoint x: 149, startPoint y: 214, endPoint x: 276, endPoint y: 214, distance: 127.0
click at [276, 214] on p "glow neon party supplies .st0{fill:#2c8af8}" at bounding box center [219, 217] width 145 height 34
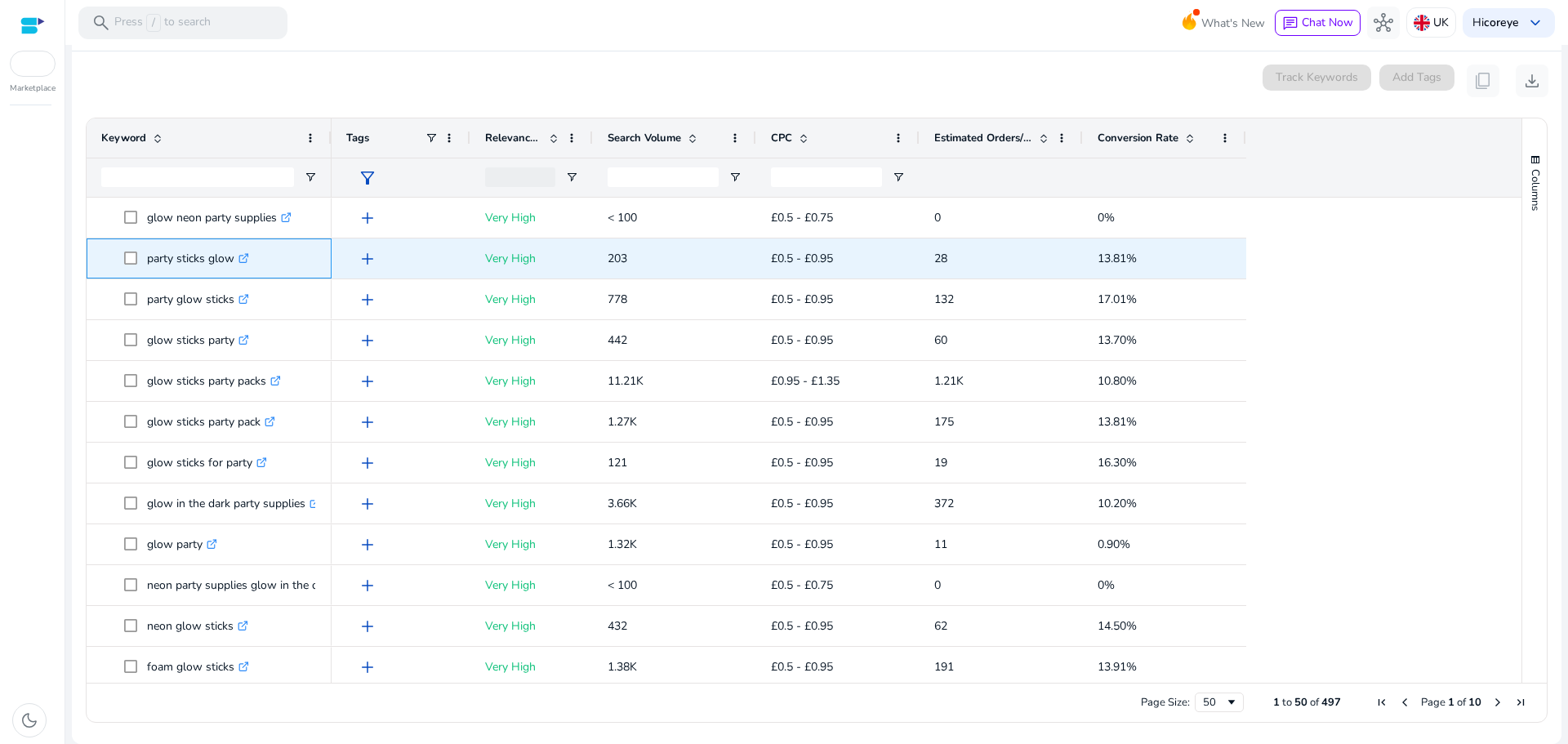
drag, startPoint x: 147, startPoint y: 255, endPoint x: 233, endPoint y: 261, distance: 86.2
click at [233, 261] on p "party sticks glow .st0{fill:#2c8af8}" at bounding box center [198, 259] width 102 height 34
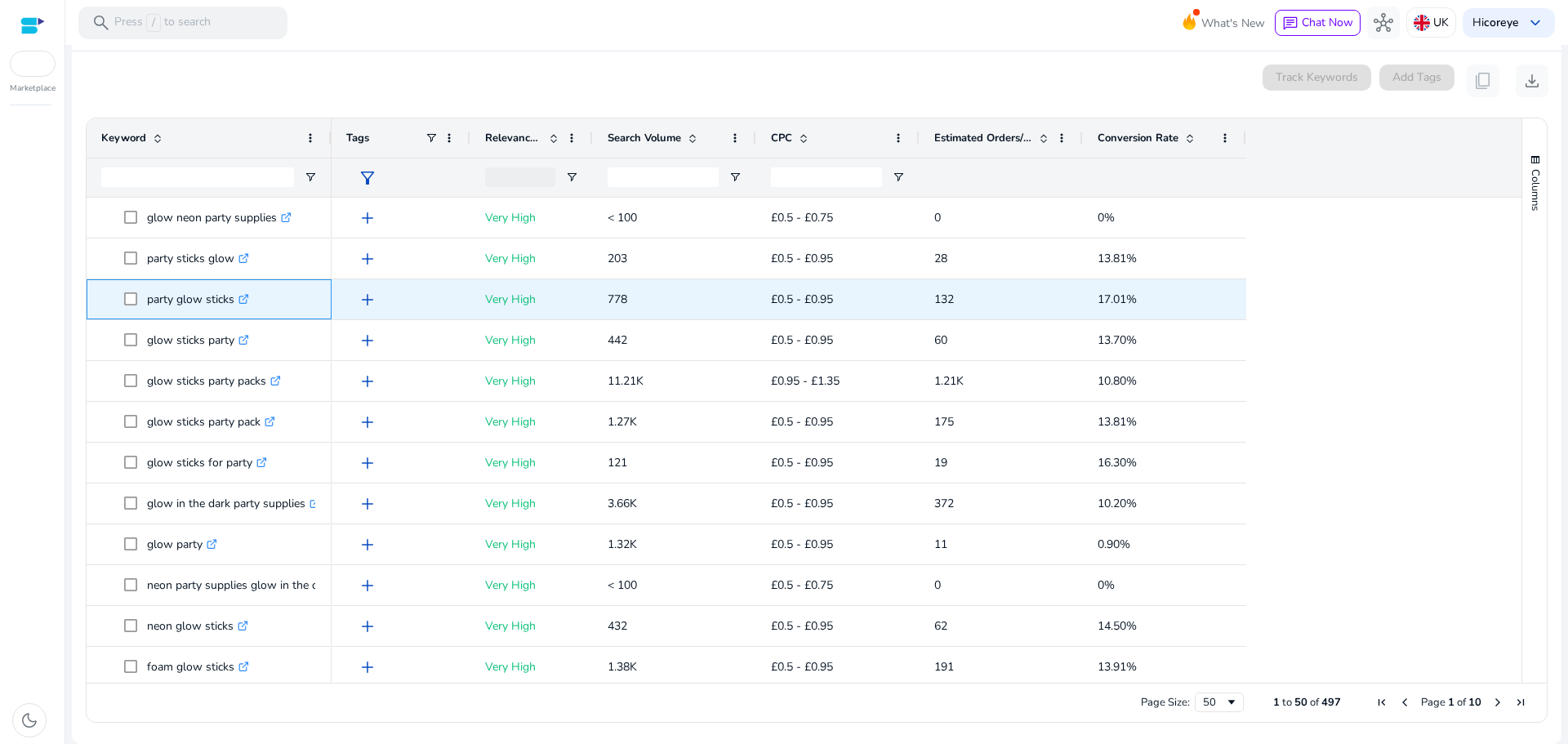
drag, startPoint x: 147, startPoint y: 295, endPoint x: 236, endPoint y: 307, distance: 89.8
click at [236, 307] on p "party glow sticks .st0{fill:#2c8af8}" at bounding box center [198, 300] width 102 height 34
click at [232, 302] on p "party glow sticks .st0{fill:#2c8af8}" at bounding box center [198, 300] width 102 height 34
drag, startPoint x: 234, startPoint y: 304, endPoint x: 149, endPoint y: 297, distance: 85.3
click at [149, 297] on p "party glow sticks .st0{fill:#2c8af8}" at bounding box center [198, 300] width 102 height 34
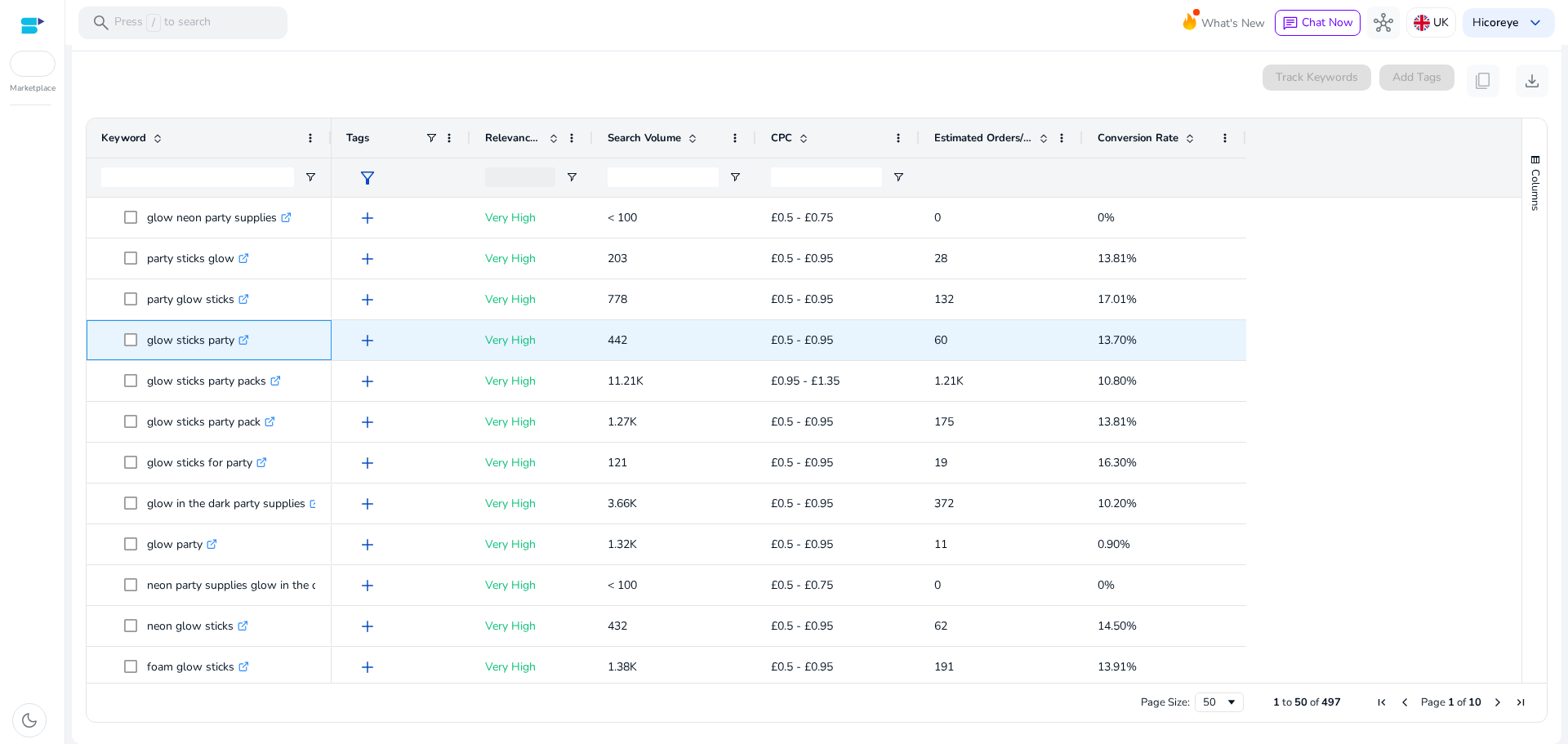
drag, startPoint x: 141, startPoint y: 339, endPoint x: 236, endPoint y: 343, distance: 95.1
click at [236, 343] on span "glow sticks party .st0{fill:#2c8af8}" at bounding box center [221, 340] width 193 height 34
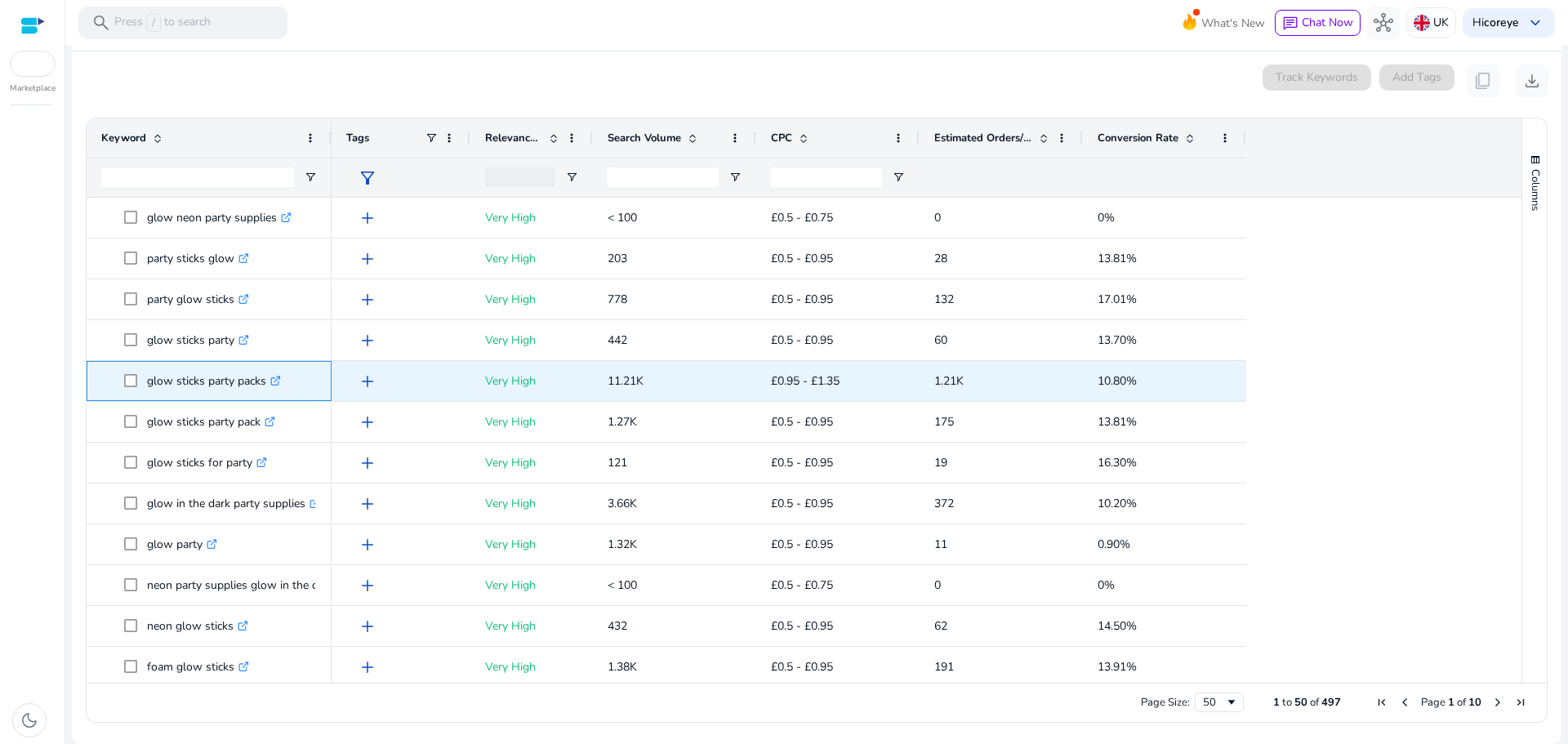
drag, startPoint x: 147, startPoint y: 382, endPoint x: 269, endPoint y: 383, distance: 122.0
click at [269, 383] on p "glow sticks party packs .st0{fill:#2c8af8}" at bounding box center [214, 381] width 134 height 34
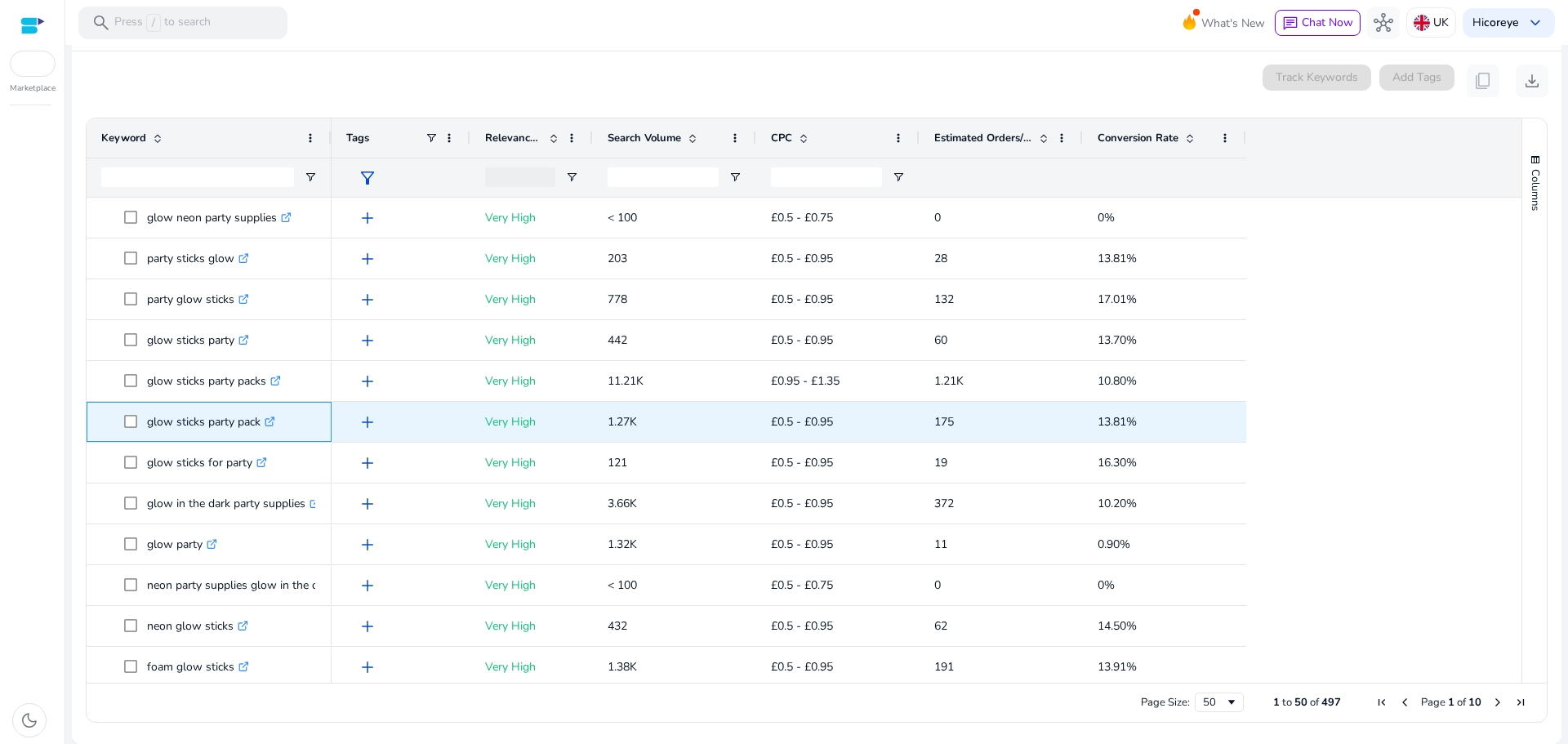
drag, startPoint x: 144, startPoint y: 423, endPoint x: 261, endPoint y: 432, distance: 117.3
click at [261, 432] on span "glow sticks party pack .st0{fill:#2c8af8}" at bounding box center [221, 421] width 193 height 34
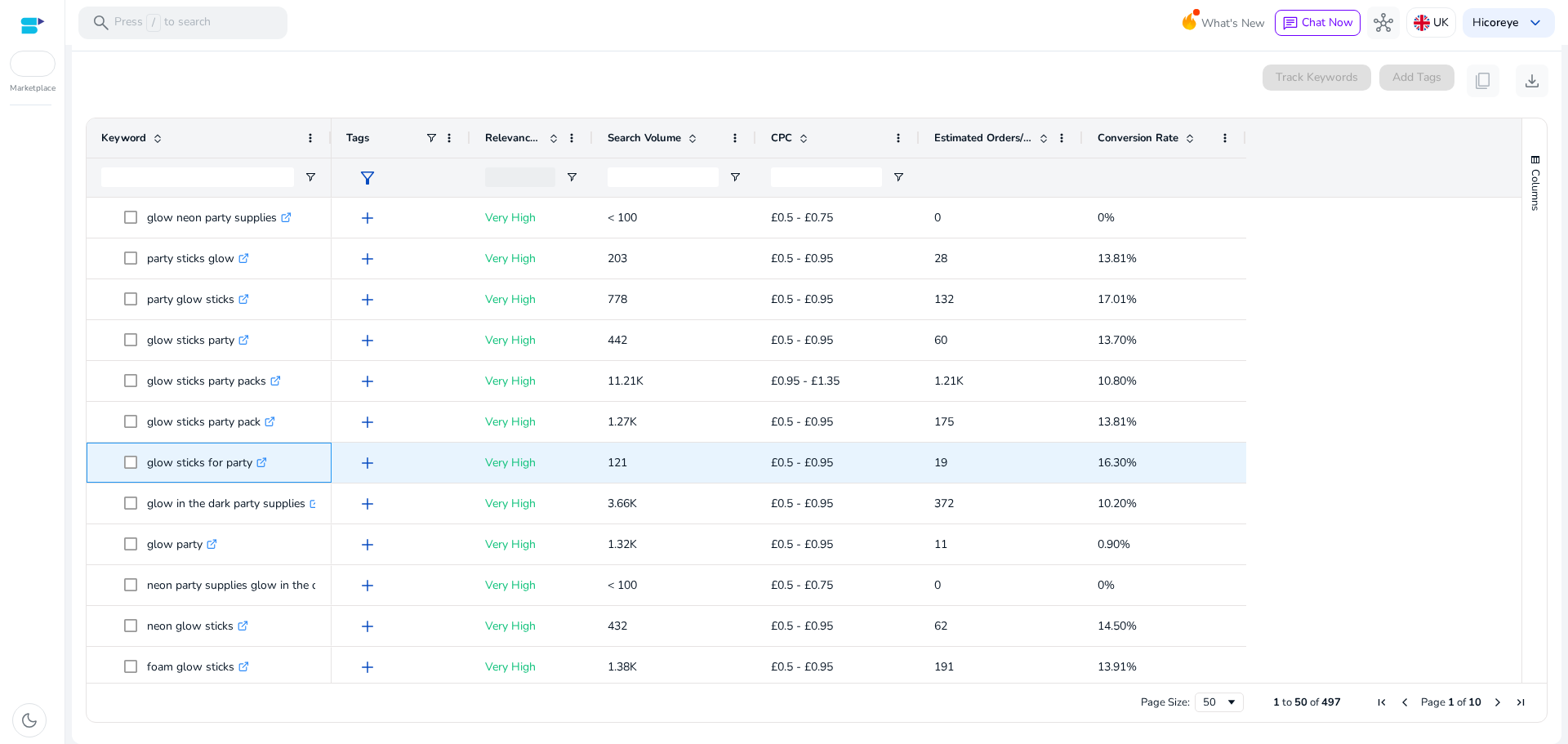
drag, startPoint x: 148, startPoint y: 462, endPoint x: 251, endPoint y: 474, distance: 103.7
click at [251, 474] on p "glow sticks for party .st0{fill:#2c8af8}" at bounding box center [207, 463] width 120 height 34
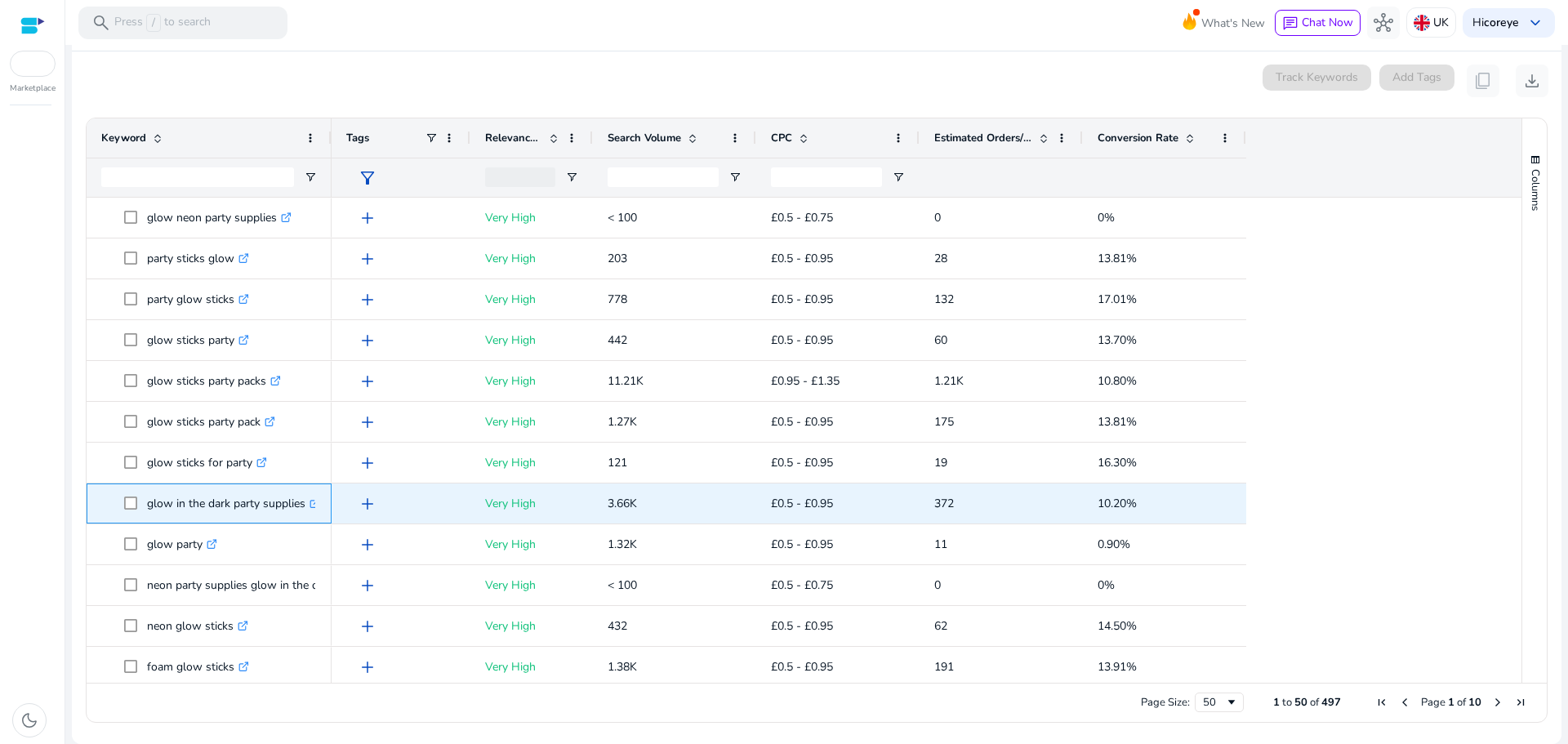
drag, startPoint x: 140, startPoint y: 505, endPoint x: 307, endPoint y: 505, distance: 167.0
click at [307, 505] on span "glow in the dark party supplies .st0{fill:#2c8af8}" at bounding box center [221, 504] width 193 height 34
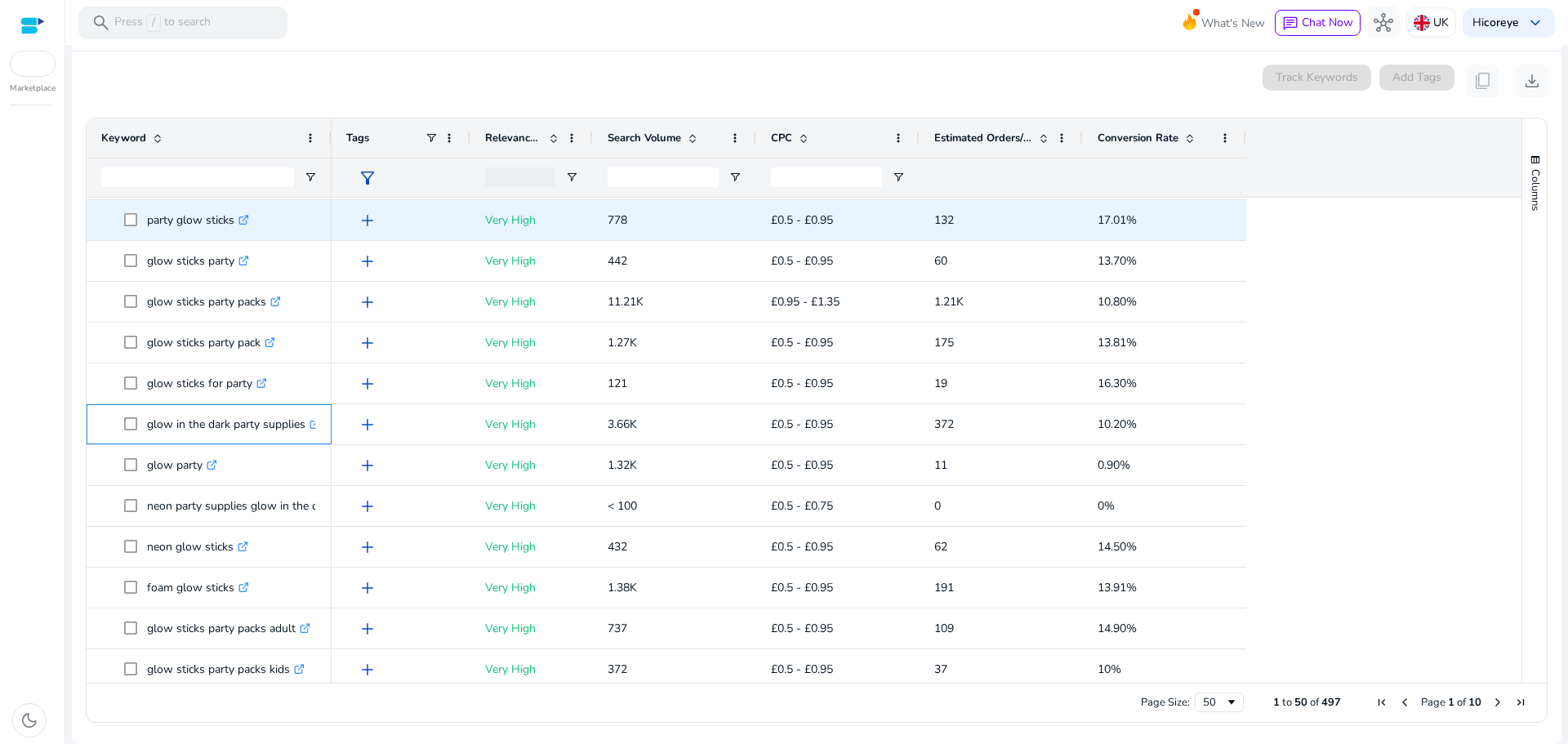
scroll to position [163, 0]
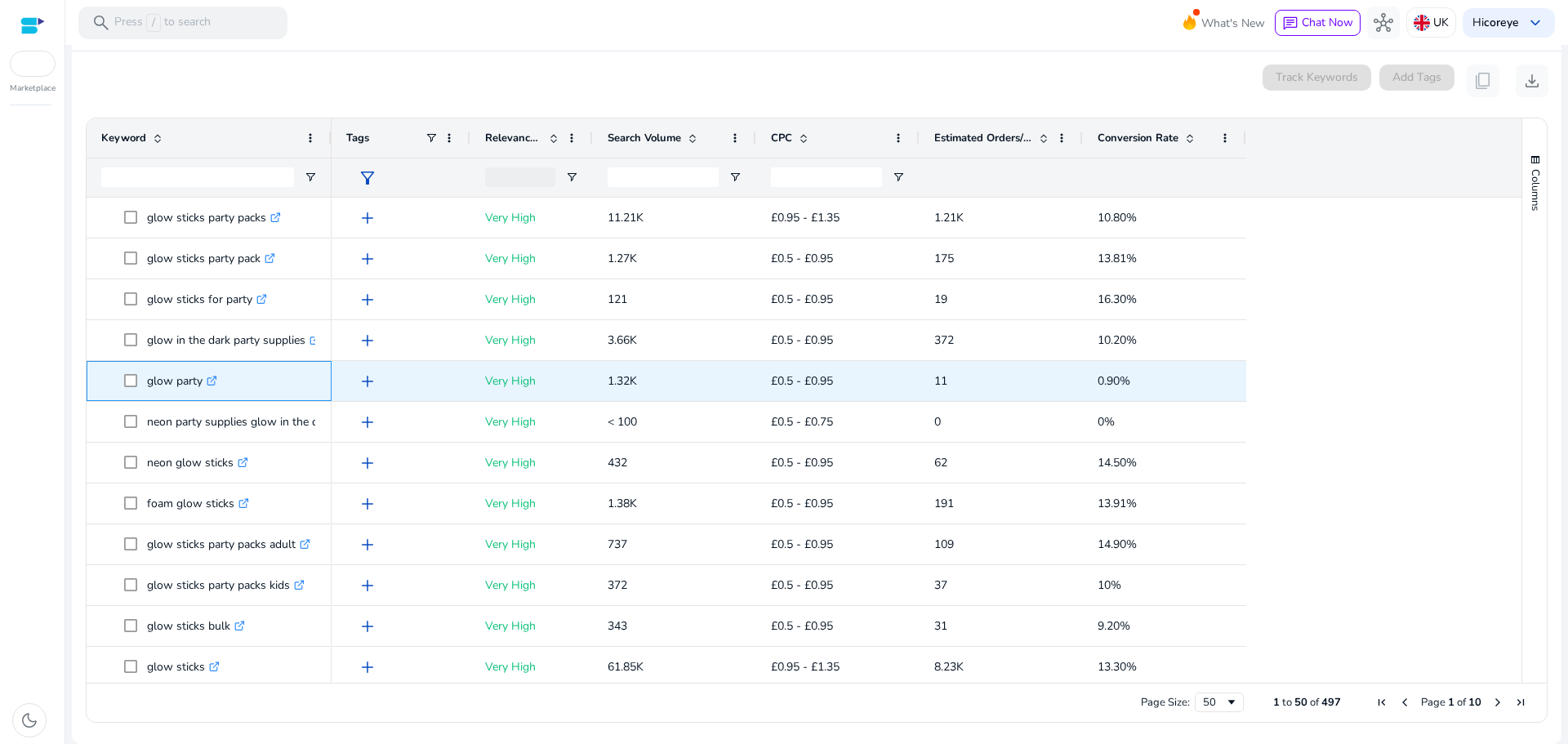
drag, startPoint x: 145, startPoint y: 383, endPoint x: 202, endPoint y: 387, distance: 57.1
click at [202, 387] on span "glow party .st0{fill:#2c8af8}" at bounding box center [221, 381] width 193 height 34
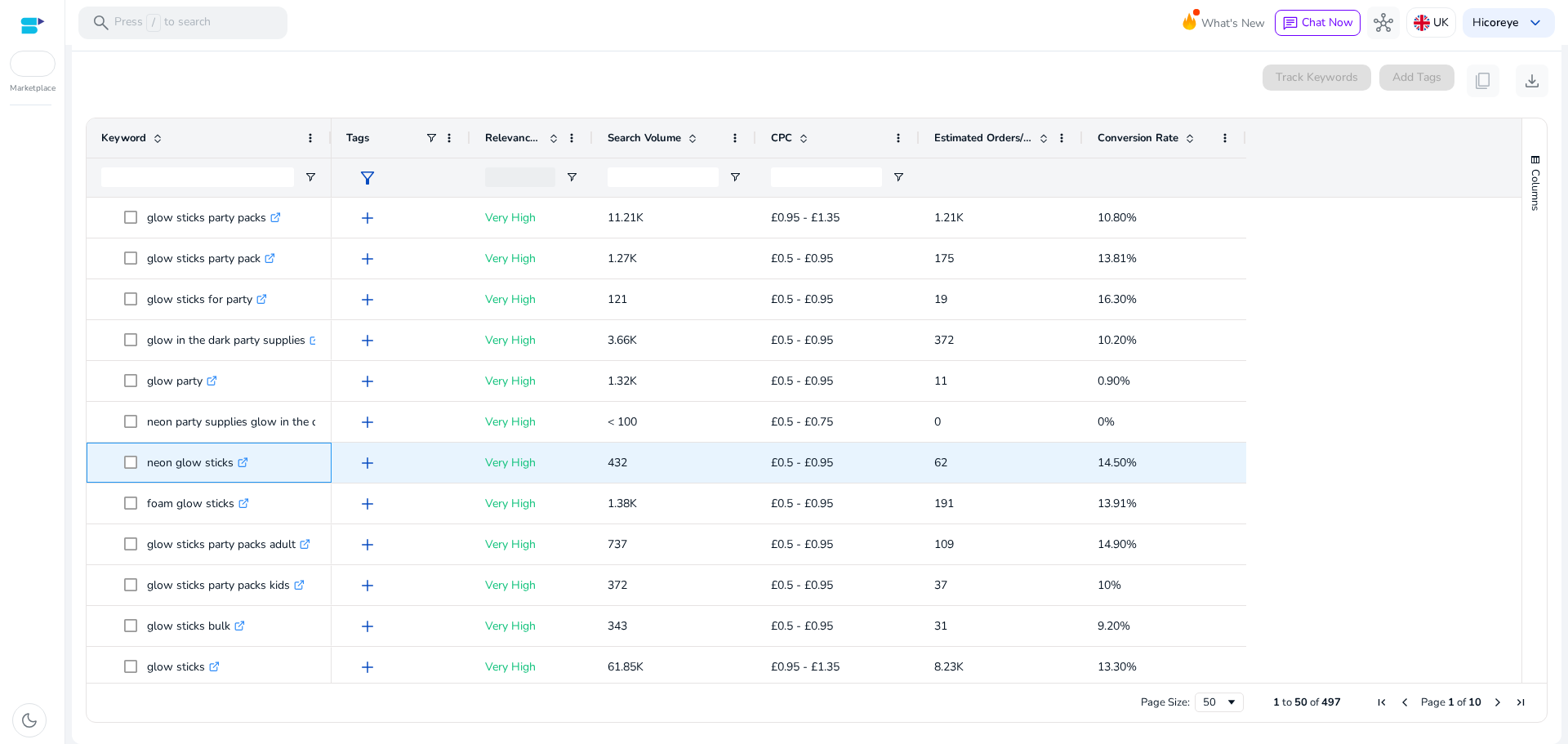
drag, startPoint x: 144, startPoint y: 464, endPoint x: 232, endPoint y: 465, distance: 88.0
click at [232, 465] on span "neon glow sticks .st0{fill:#2c8af8}" at bounding box center [221, 463] width 193 height 34
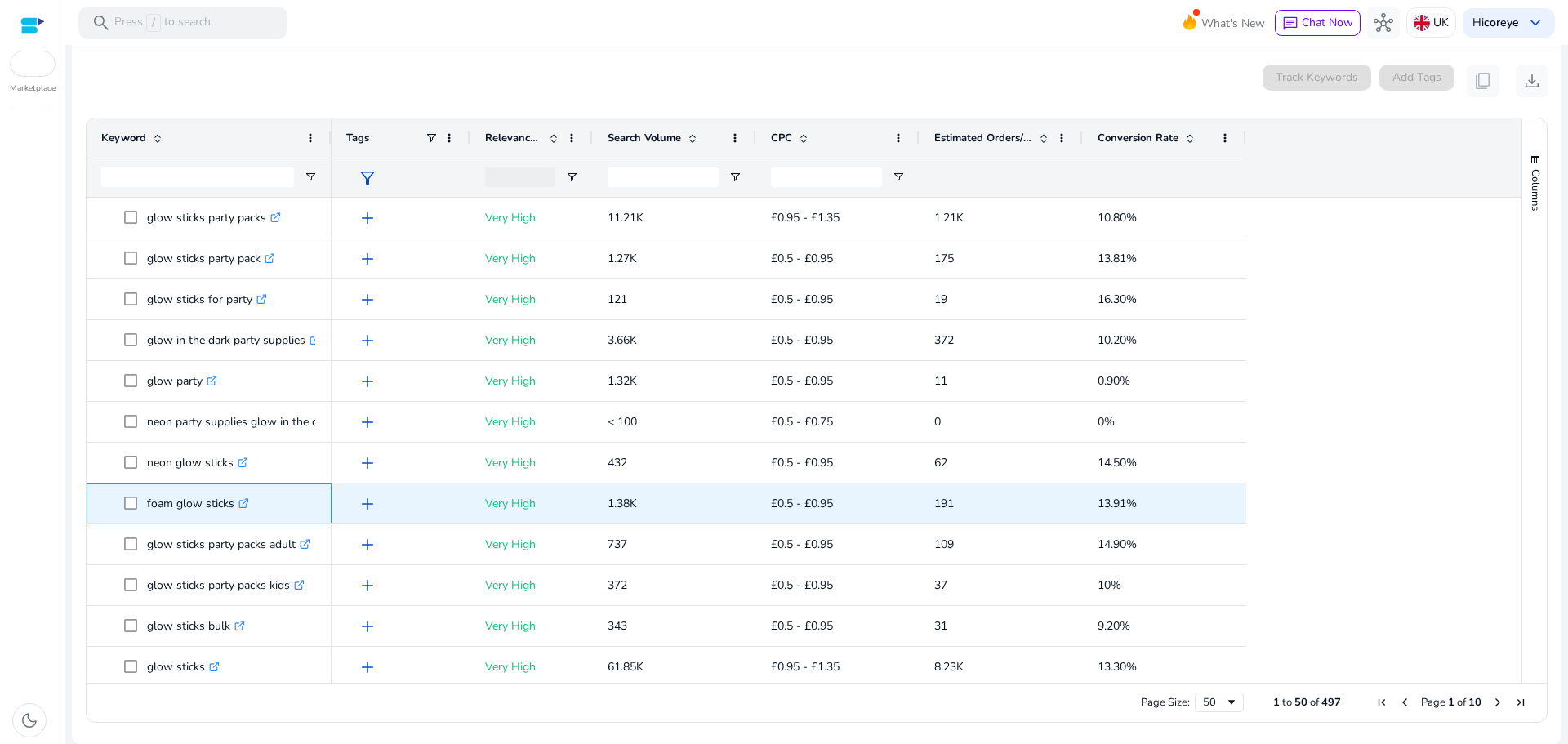
drag, startPoint x: 144, startPoint y: 497, endPoint x: 232, endPoint y: 510, distance: 89.0
click at [232, 510] on span "foam glow sticks .st0{fill:#2c8af8}" at bounding box center [221, 504] width 193 height 34
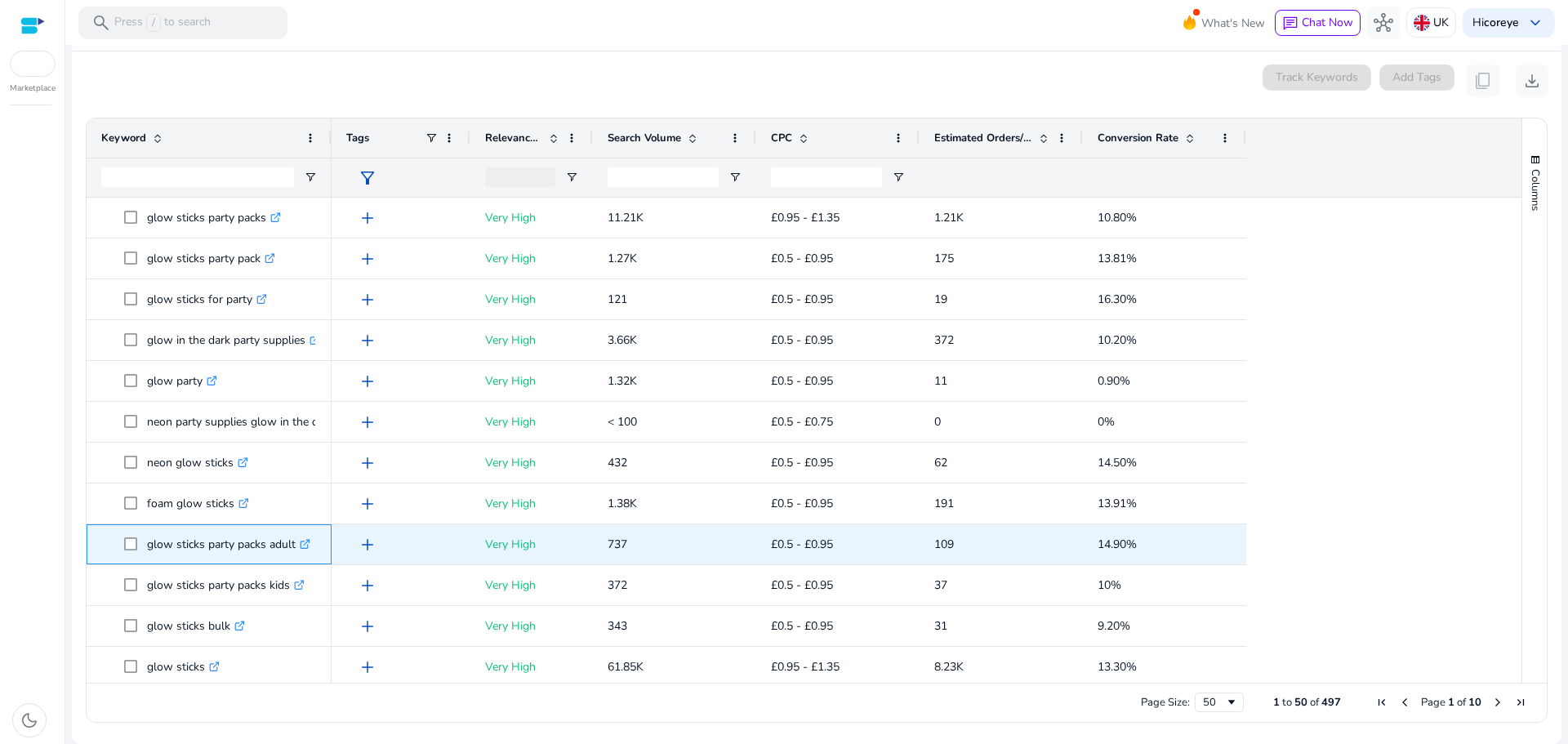
drag, startPoint x: 151, startPoint y: 549, endPoint x: 297, endPoint y: 555, distance: 146.1
click at [297, 555] on p "glow sticks party packs adult .st0{fill:#2c8af8}" at bounding box center [228, 544] width 163 height 34
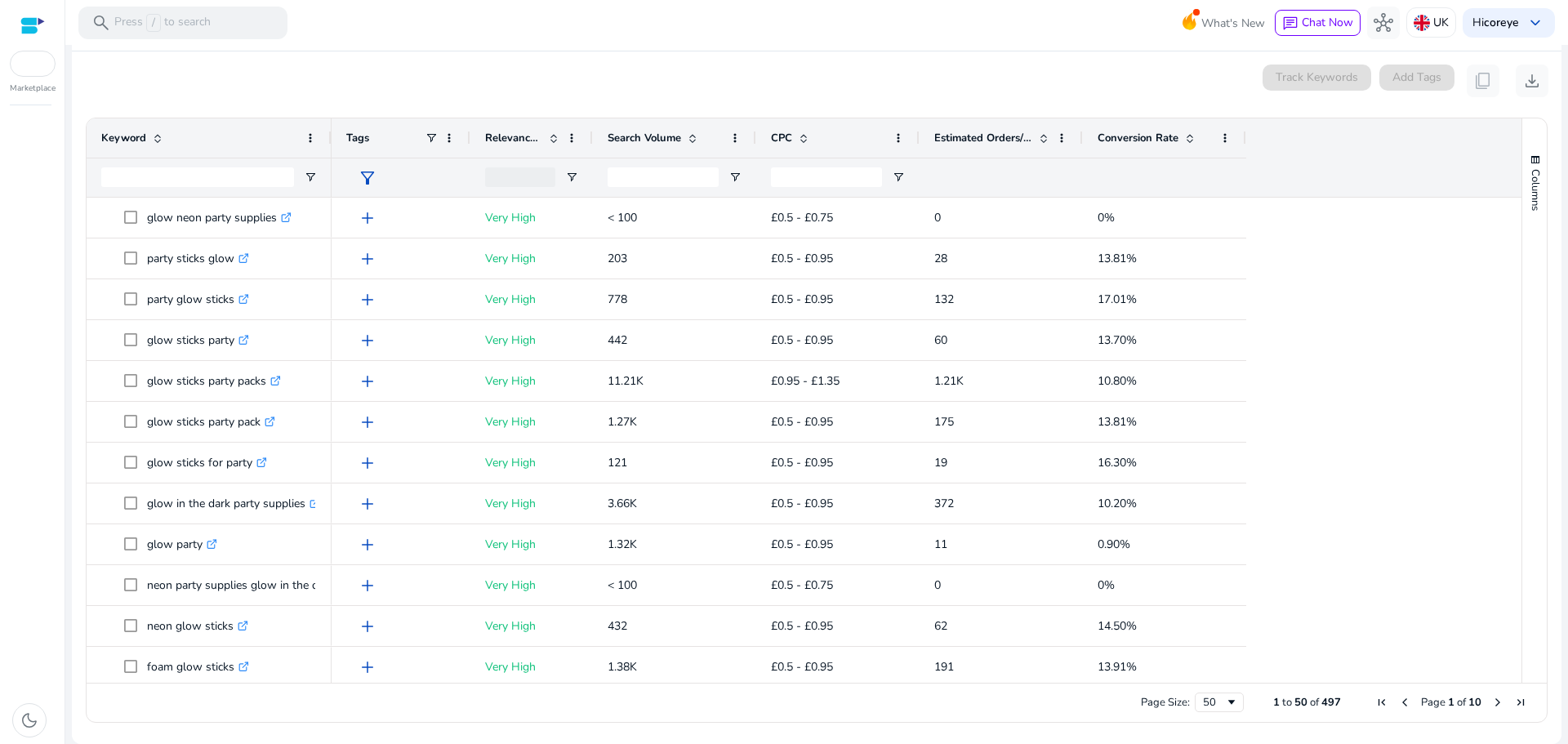
scroll to position [163, 0]
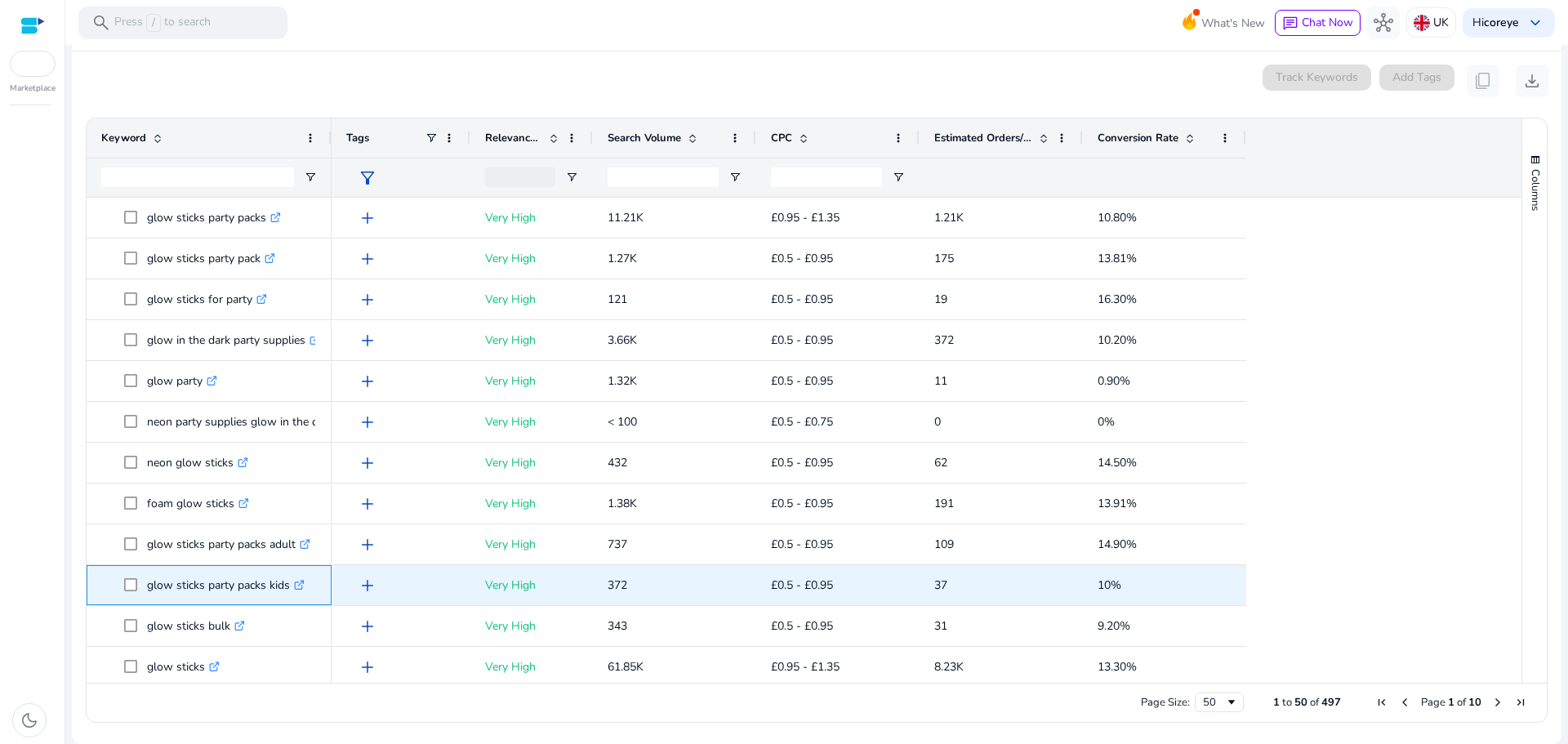
drag, startPoint x: 146, startPoint y: 594, endPoint x: 291, endPoint y: 588, distance: 145.1
click at [291, 588] on span "glow sticks party packs kids .st0{fill:#2c8af8}" at bounding box center [221, 585] width 193 height 34
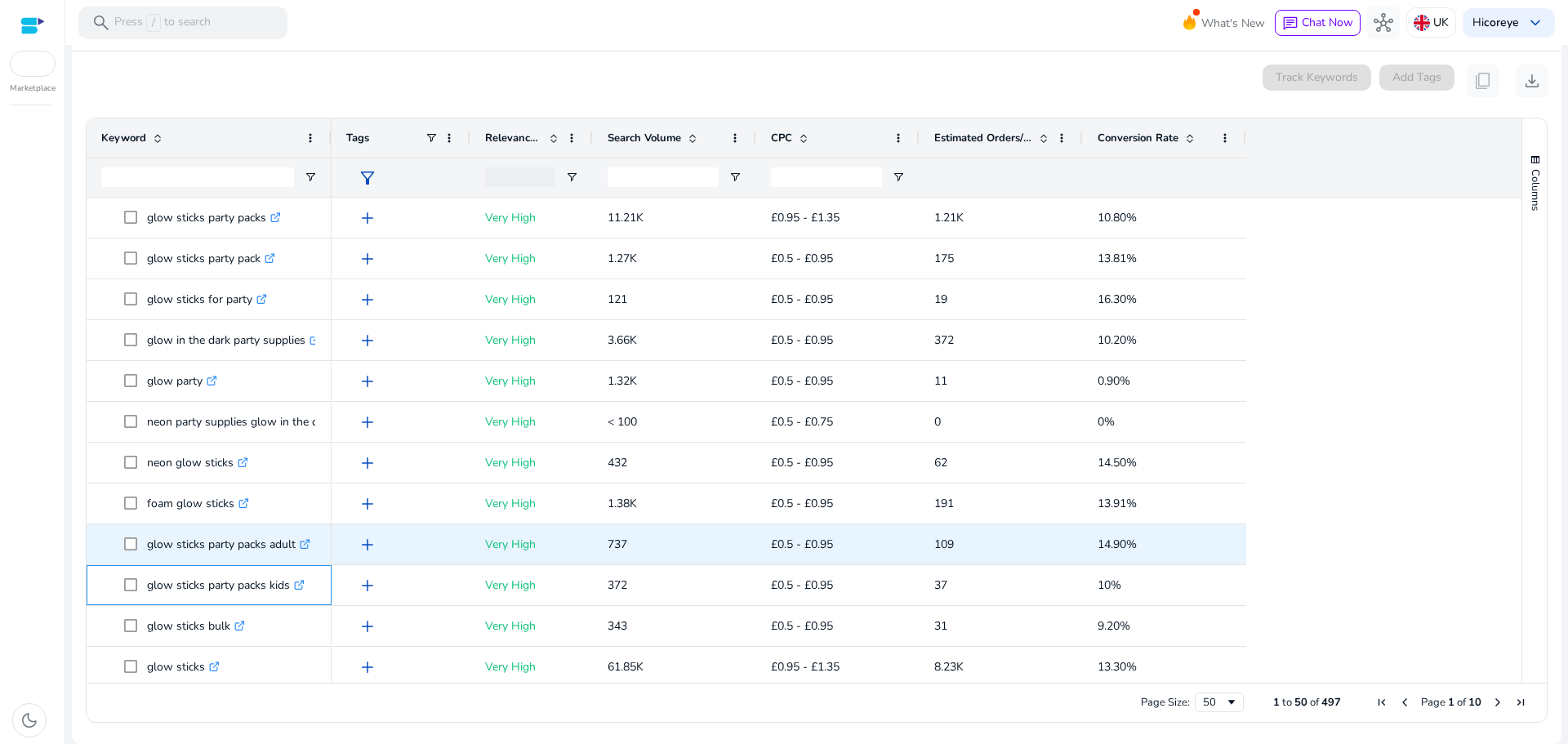
copy span "glow sticks party packs kids"
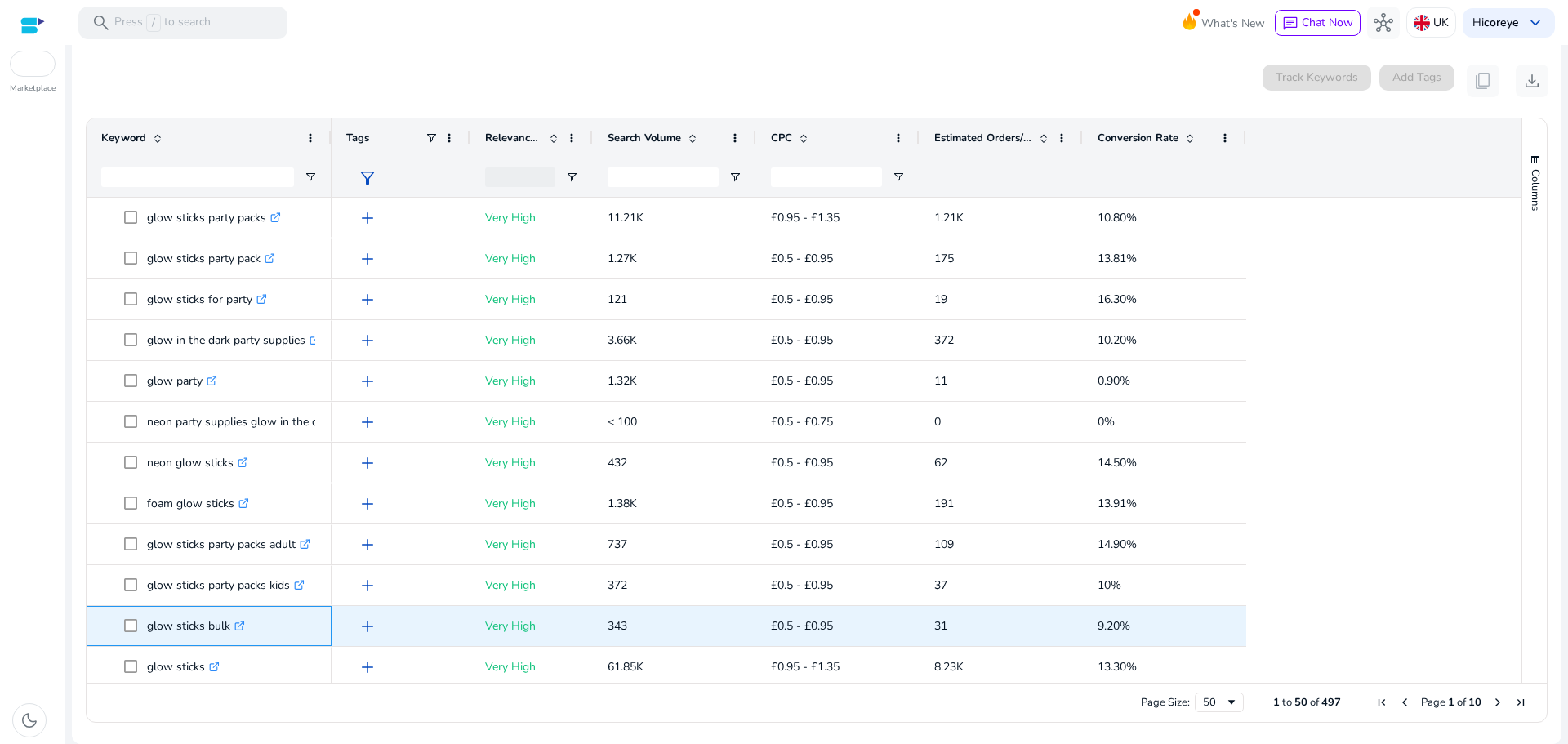
drag, startPoint x: 146, startPoint y: 626, endPoint x: 229, endPoint y: 636, distance: 83.6
click at [229, 636] on span "glow sticks bulk .st0{fill:#2c8af8}" at bounding box center [221, 626] width 193 height 34
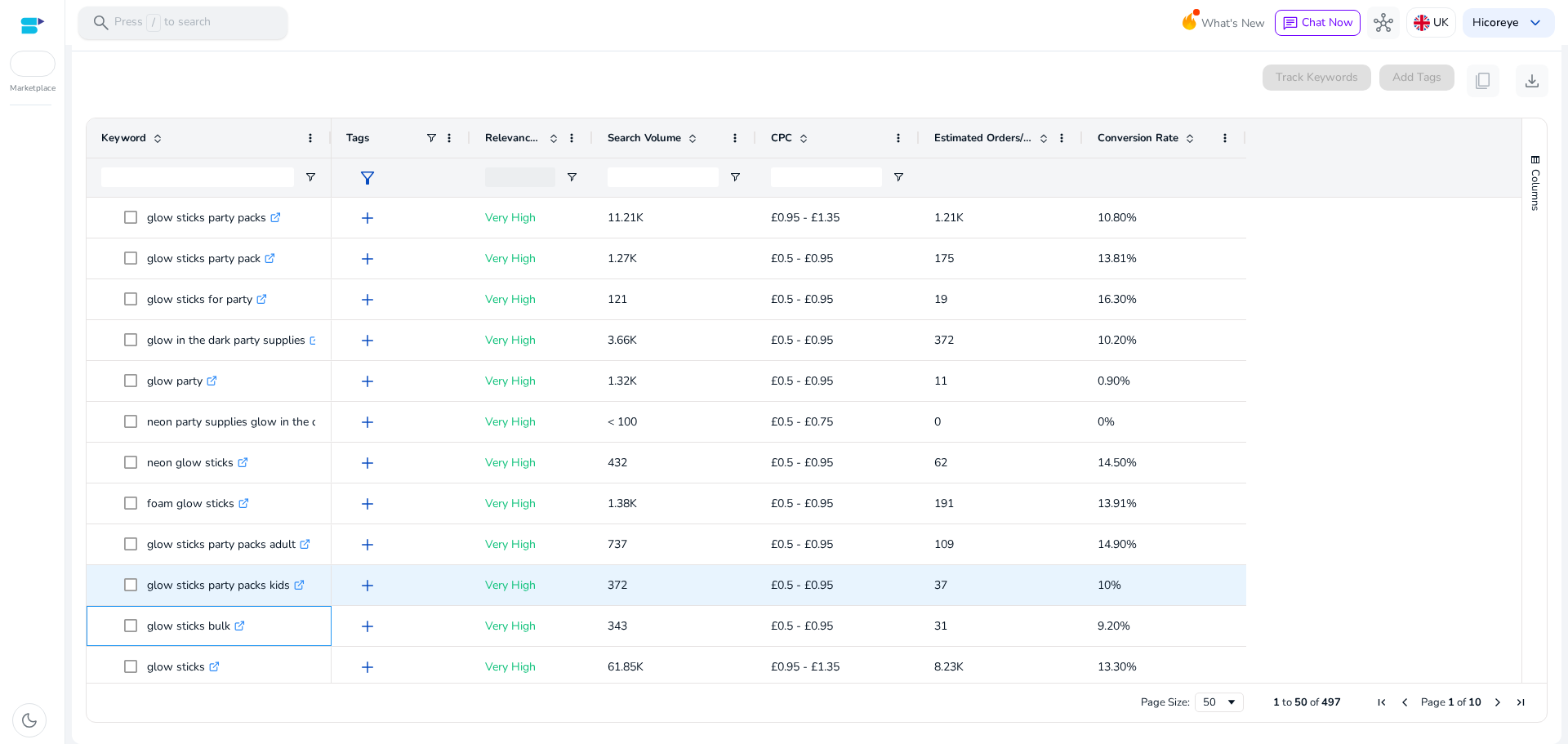
copy span "glow sticks bulk"
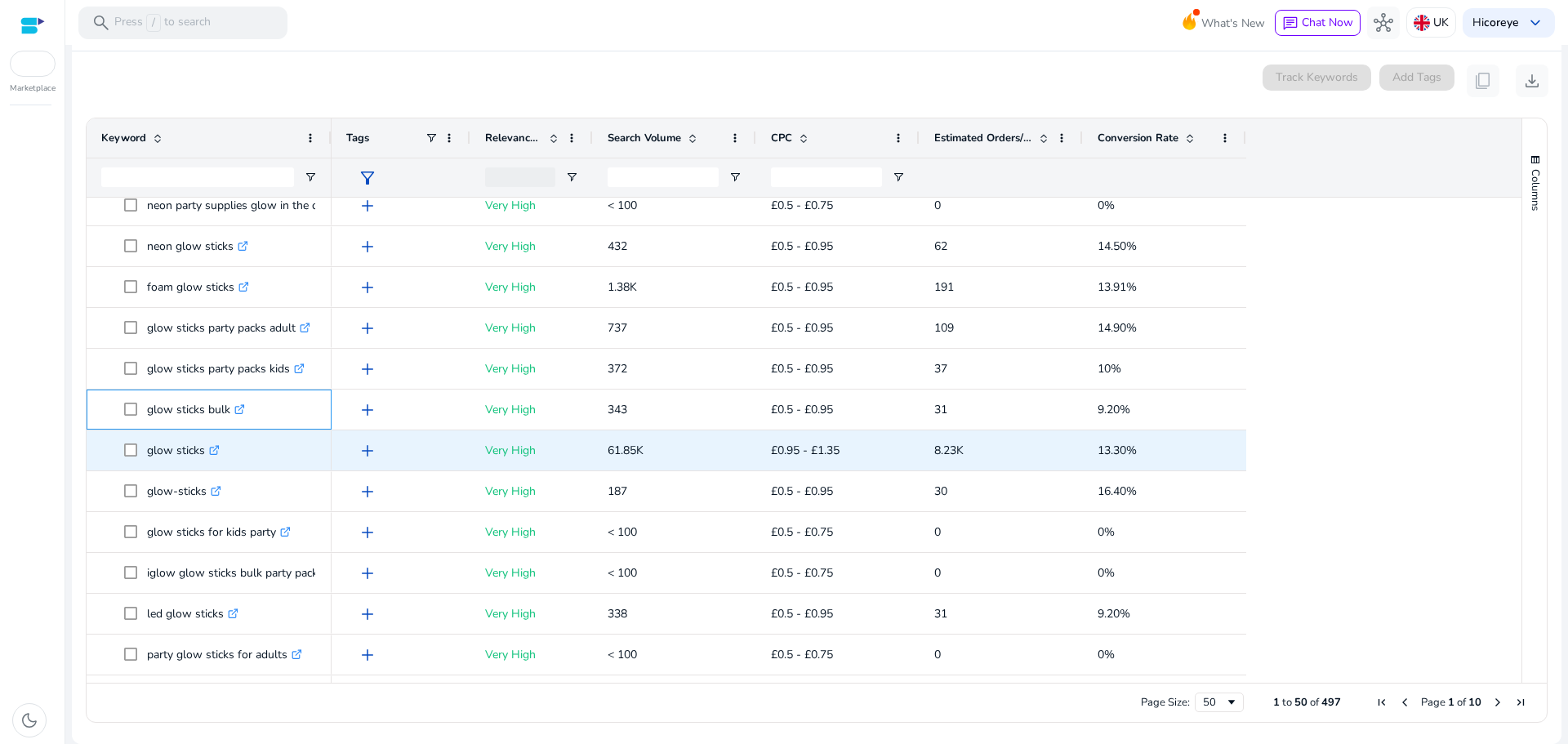
scroll to position [408, 0]
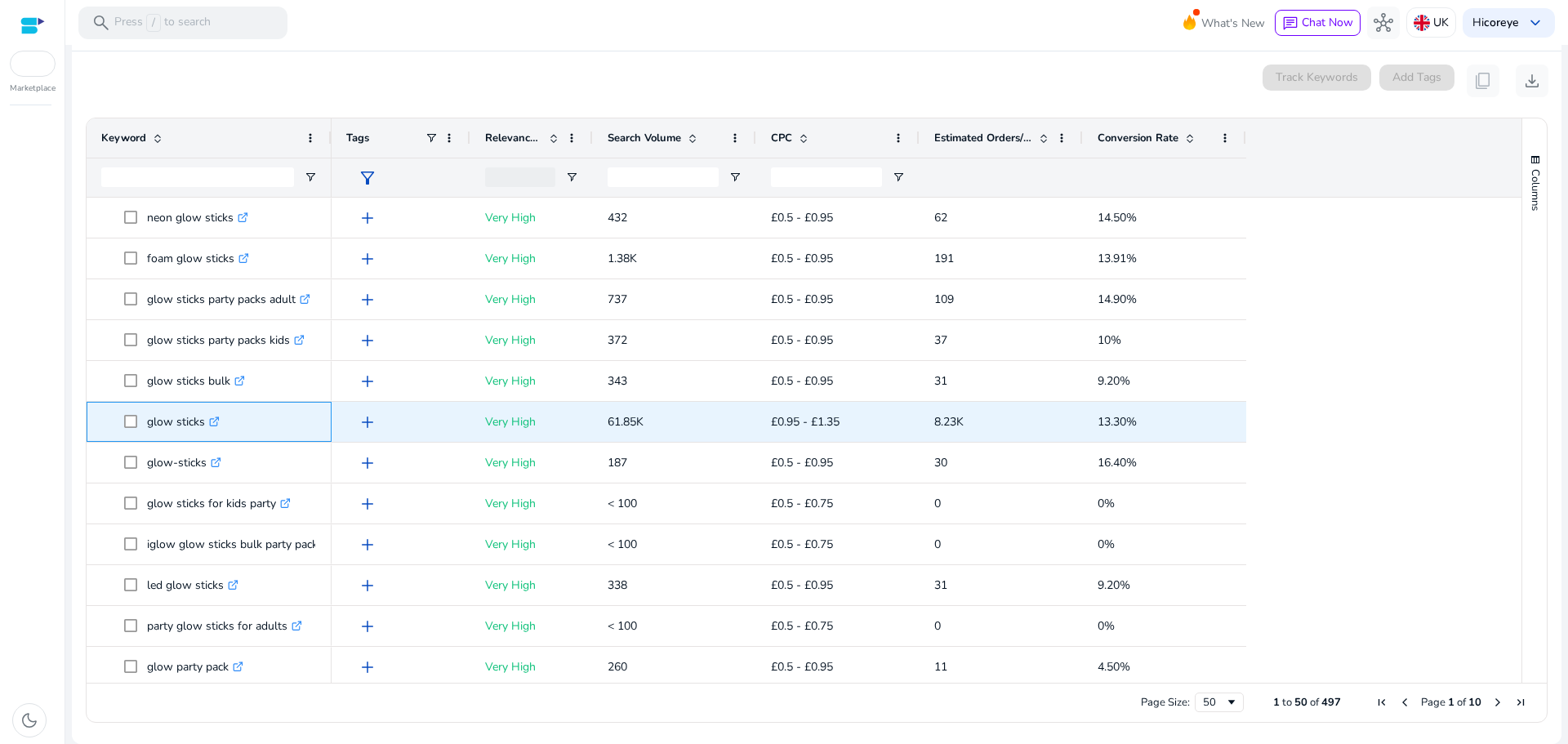
drag, startPoint x: 149, startPoint y: 421, endPoint x: 201, endPoint y: 428, distance: 52.5
click at [201, 428] on p "glow sticks .st0{fill:#2c8af8}" at bounding box center [183, 421] width 72 height 34
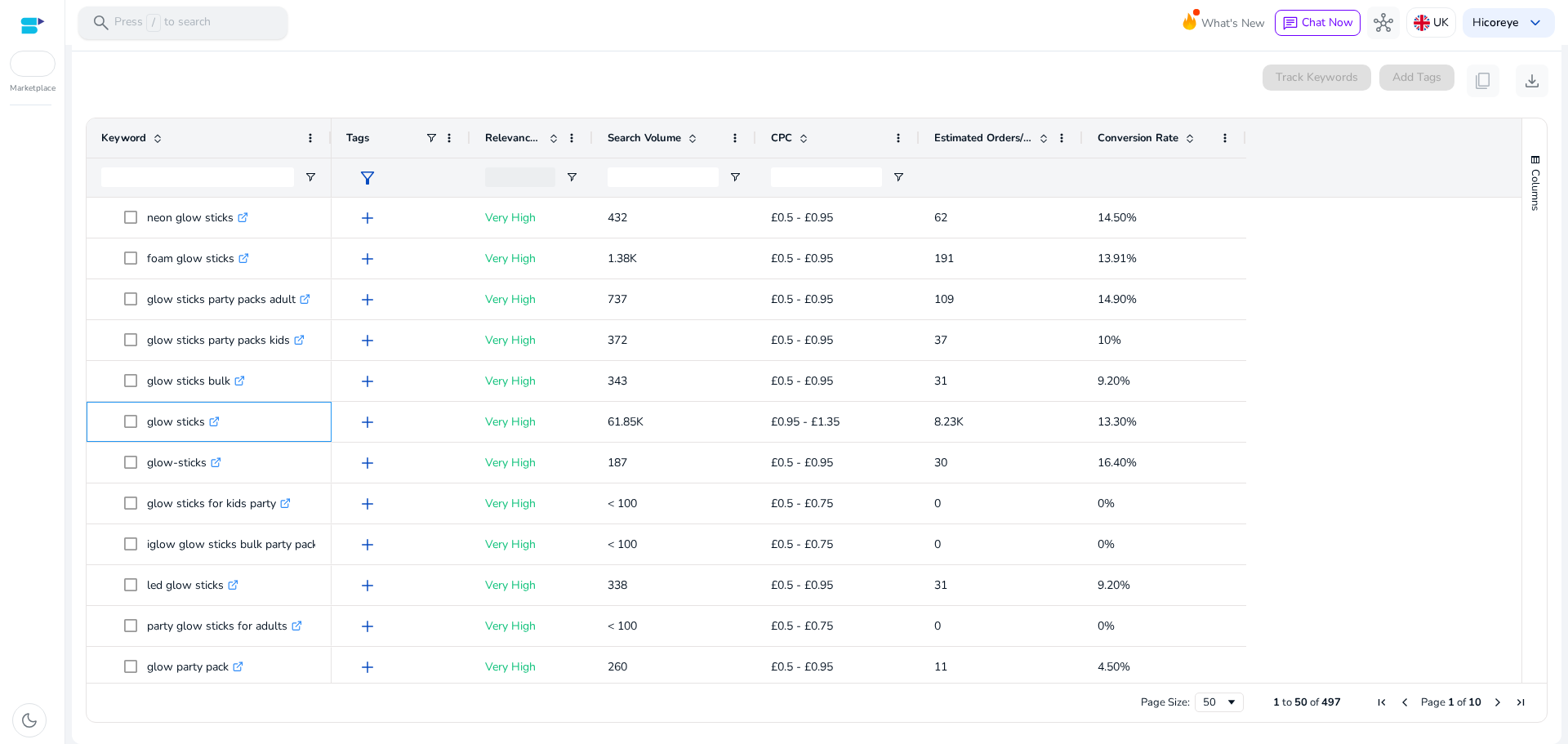
copy p "glow sticks"
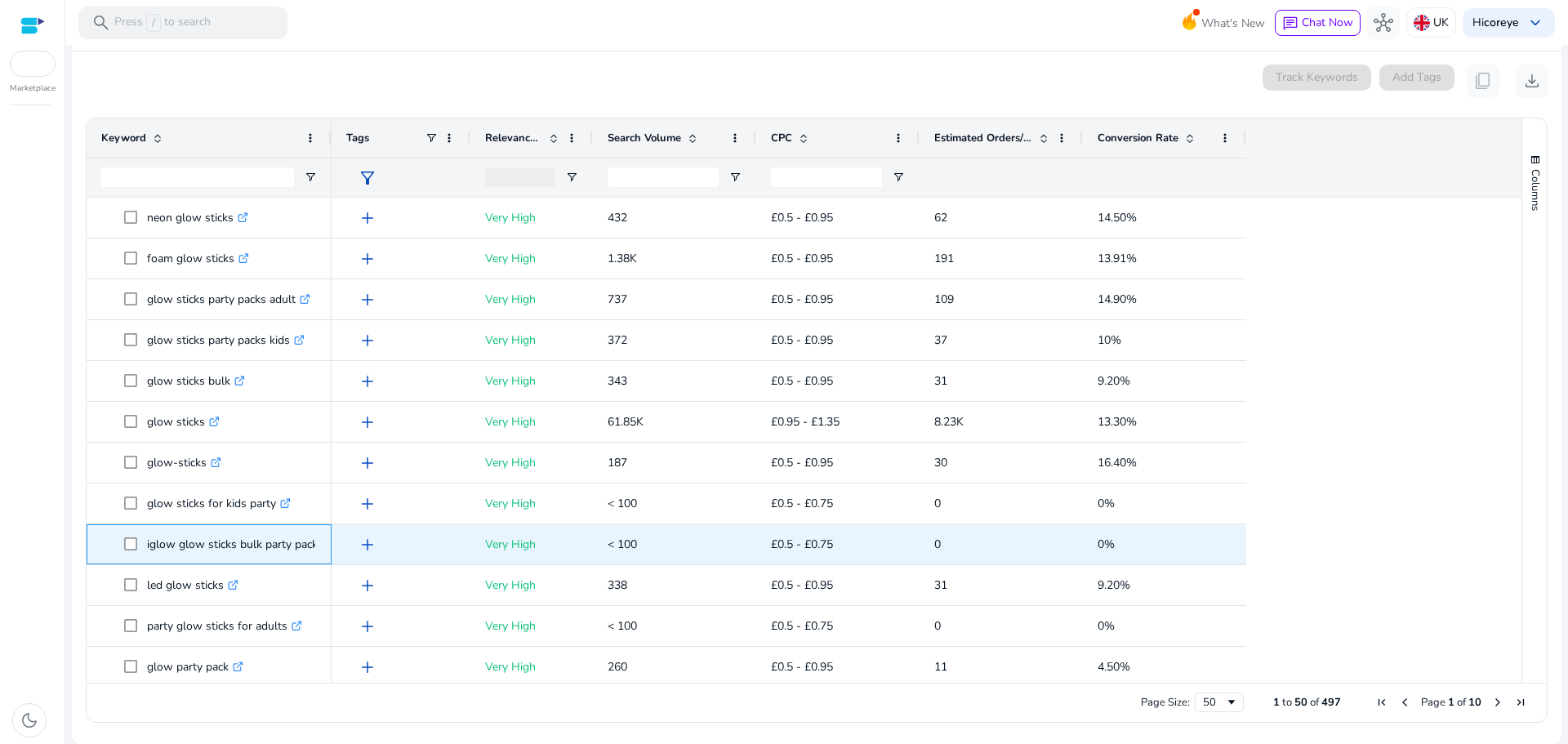
drag, startPoint x: 142, startPoint y: 551, endPoint x: 315, endPoint y: 550, distance: 173.0
click at [315, 550] on span "iglow glow sticks bulk party pack .st0{fill:#2c8af8}" at bounding box center [221, 544] width 193 height 34
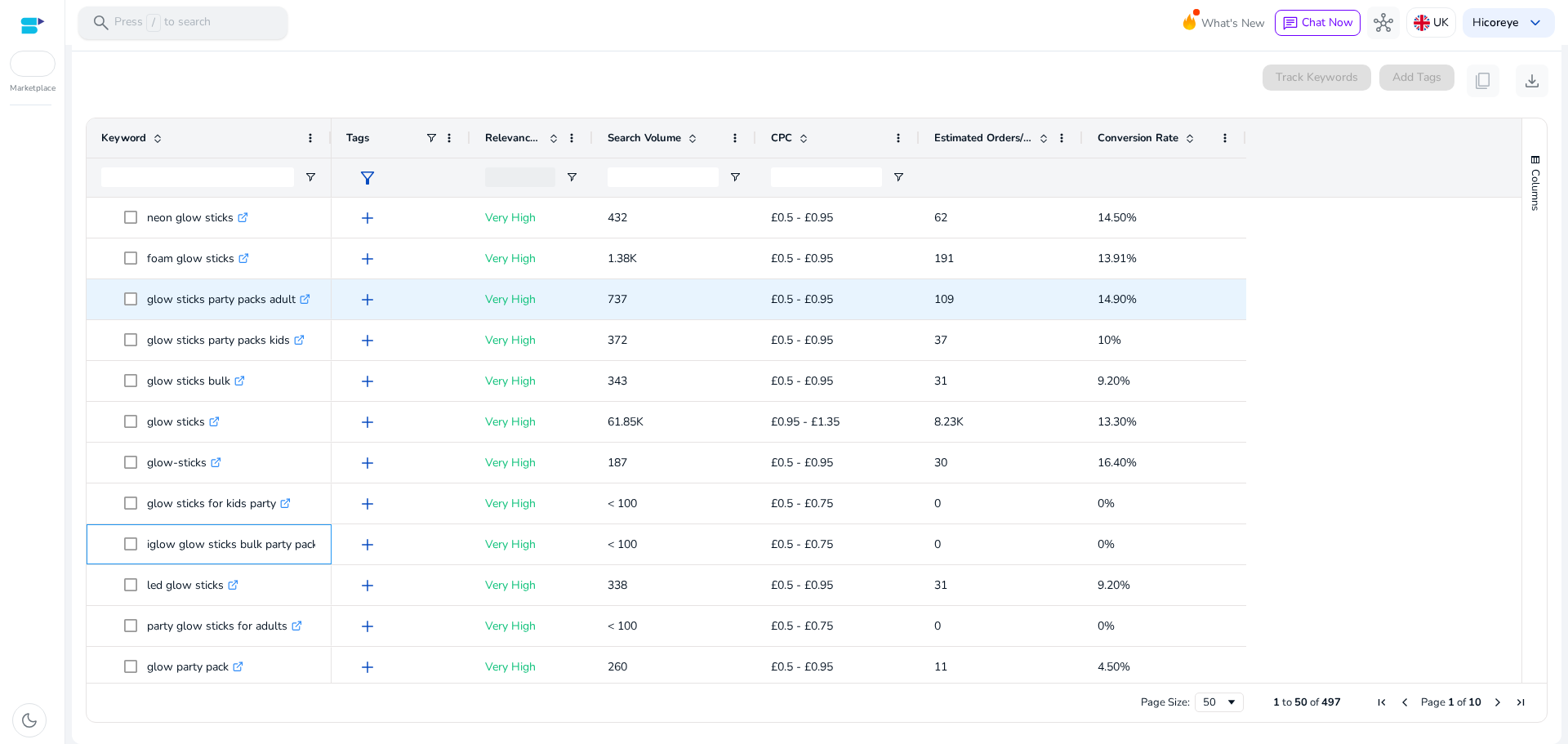
copy span "iglow glow sticks bulk party pack"
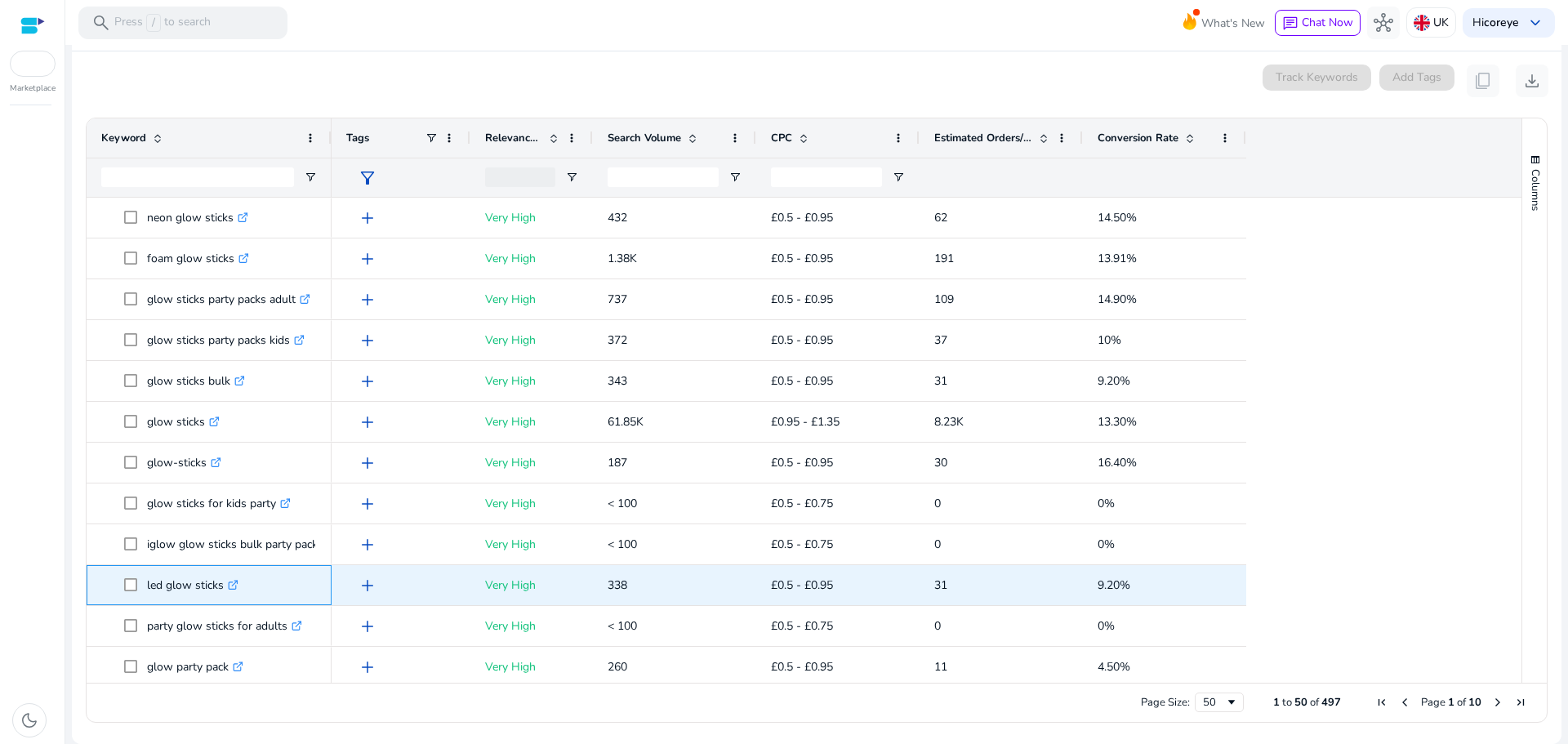
drag, startPoint x: 140, startPoint y: 582, endPoint x: 224, endPoint y: 575, distance: 84.3
click at [224, 575] on span "led glow sticks .st0{fill:#2c8af8}" at bounding box center [221, 585] width 193 height 34
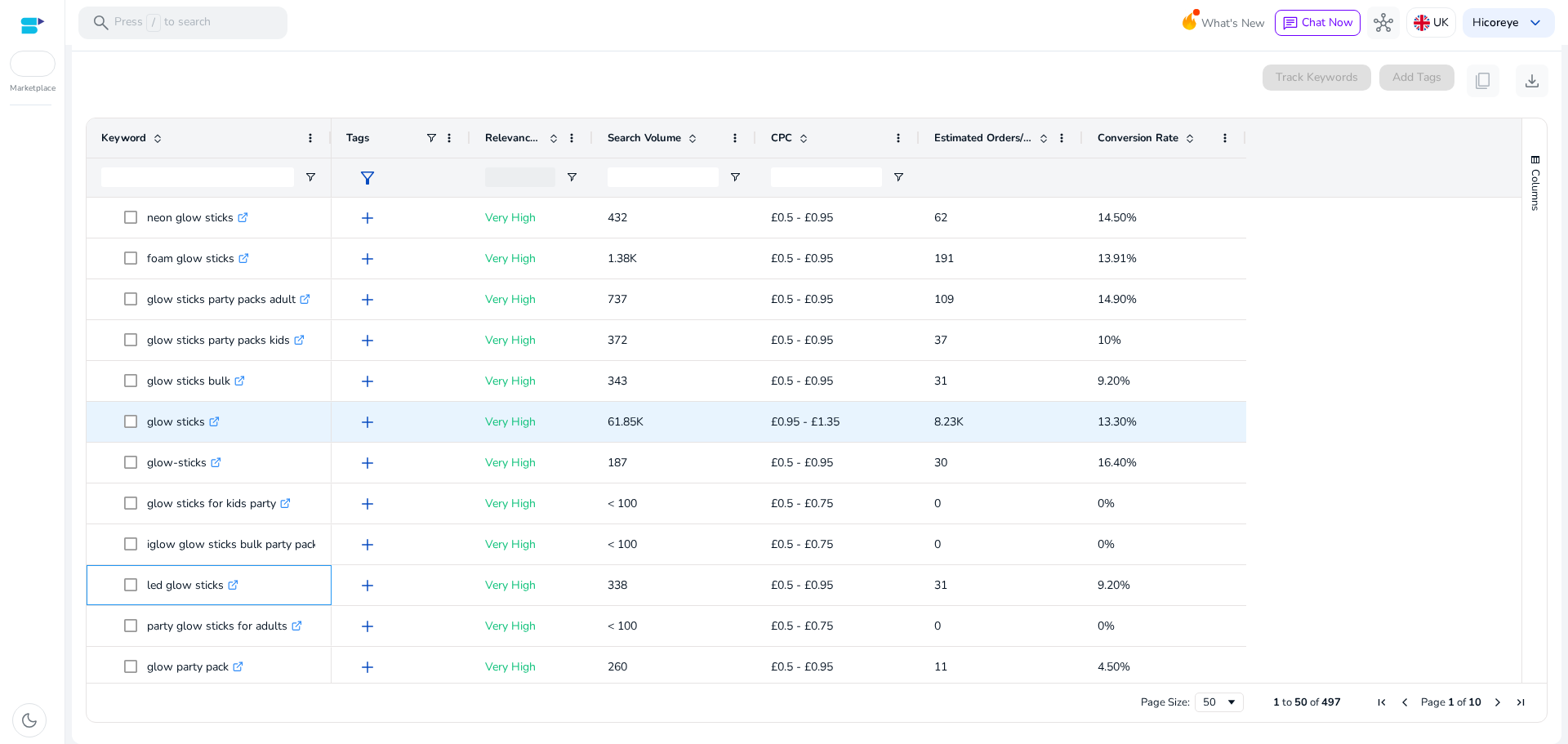
copy span "led glow sticks"
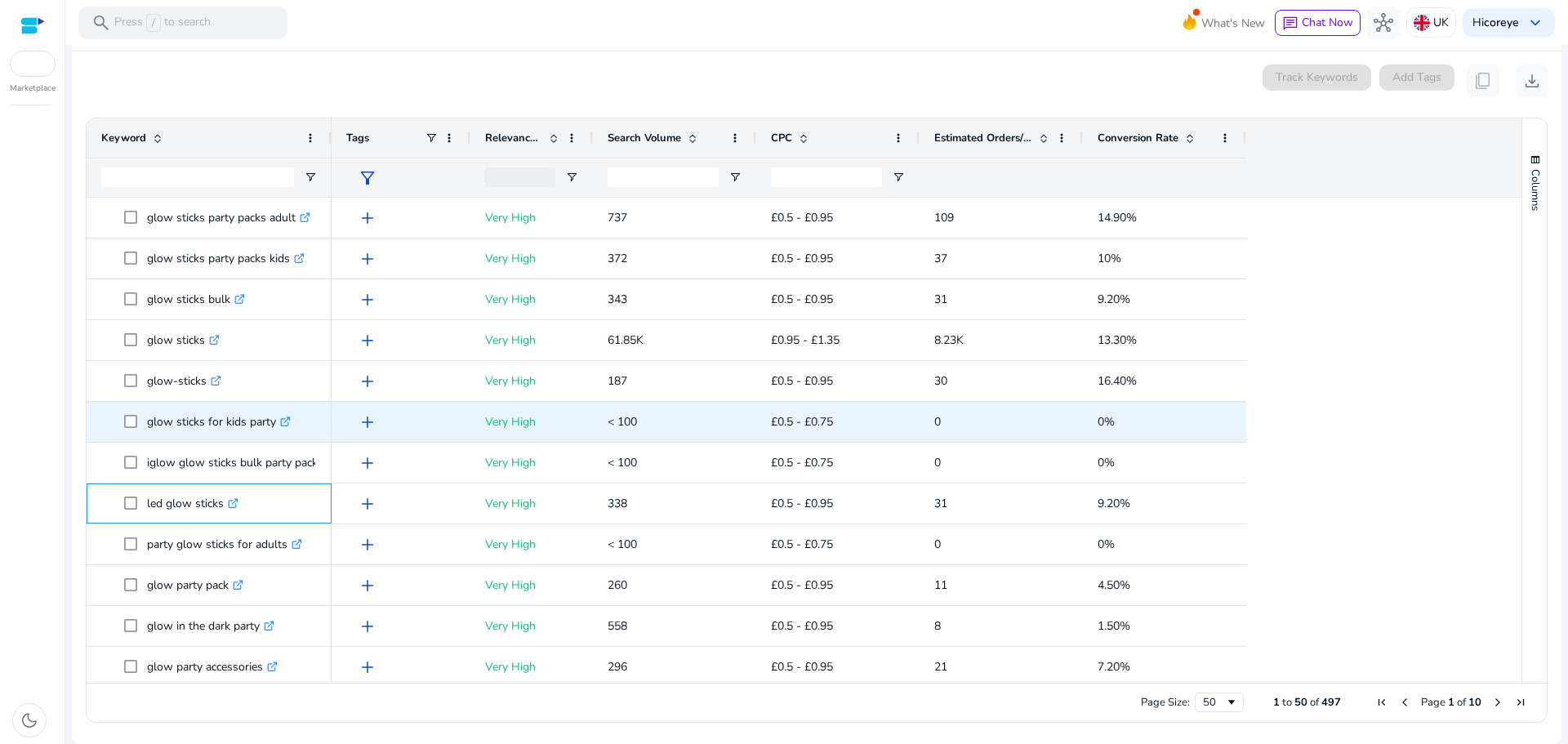
scroll to position [654, 0]
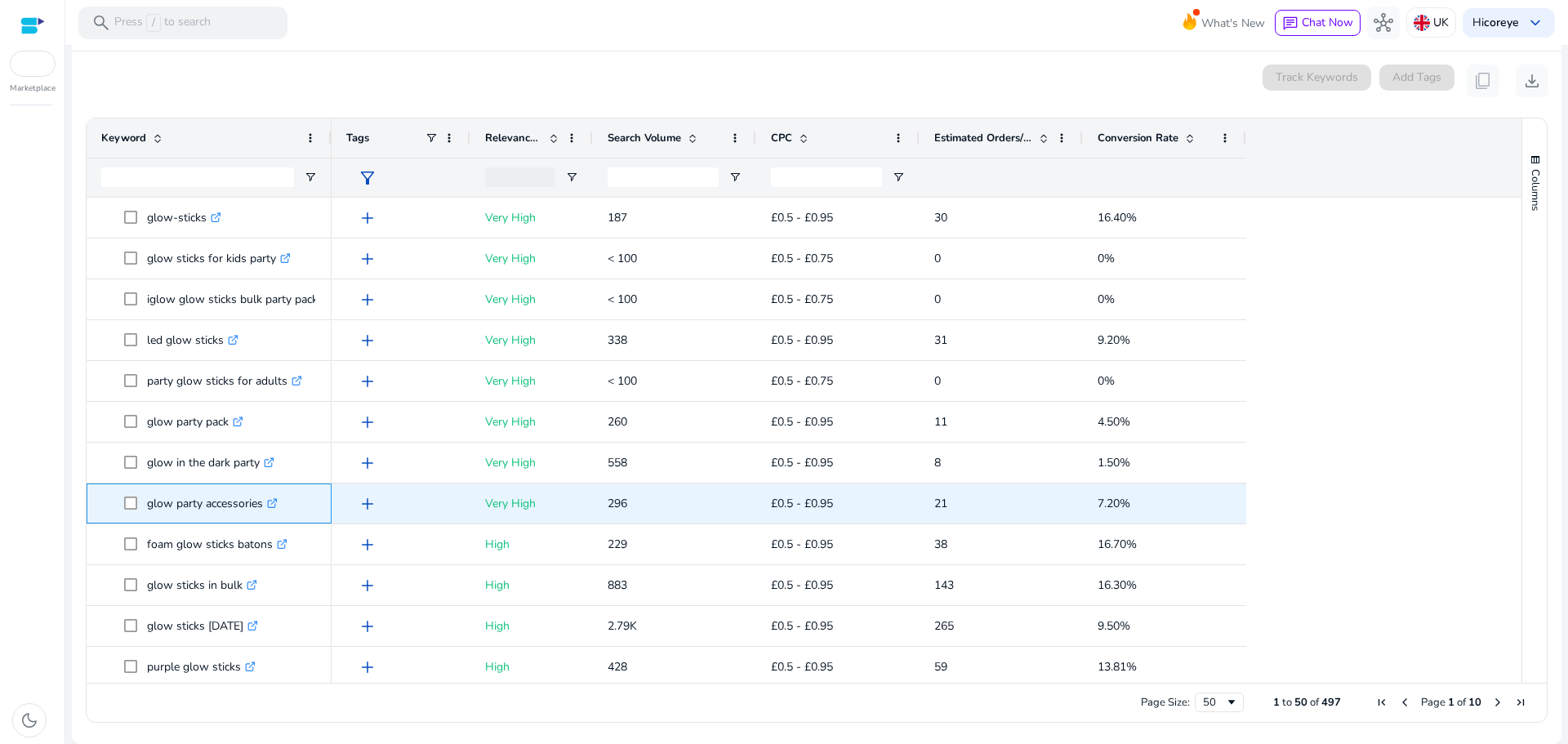
drag, startPoint x: 140, startPoint y: 502, endPoint x: 266, endPoint y: 513, distance: 126.5
click at [266, 513] on span "glow party accessories .st0{fill:#2c8af8}" at bounding box center [221, 504] width 193 height 34
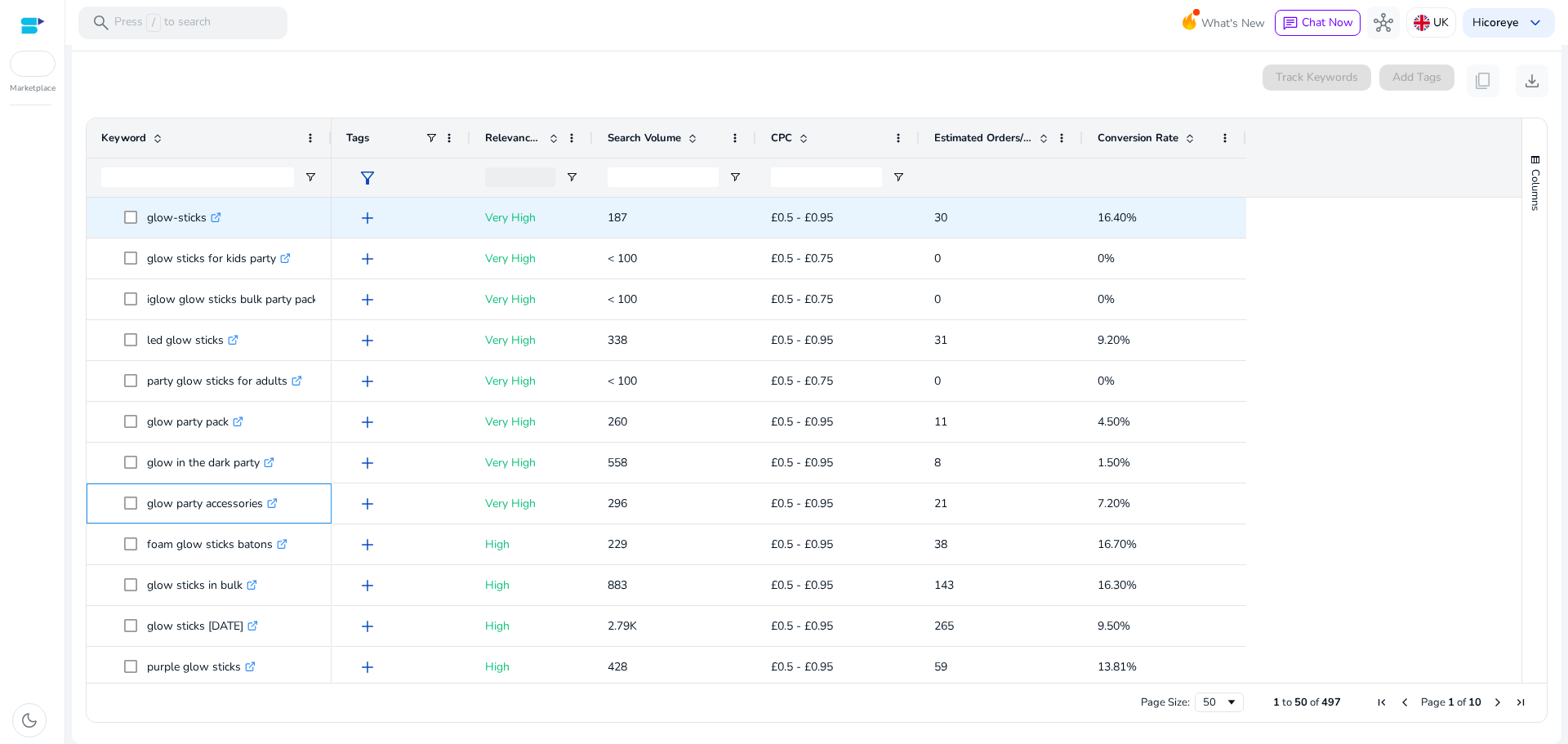
copy span "glow party accessories"
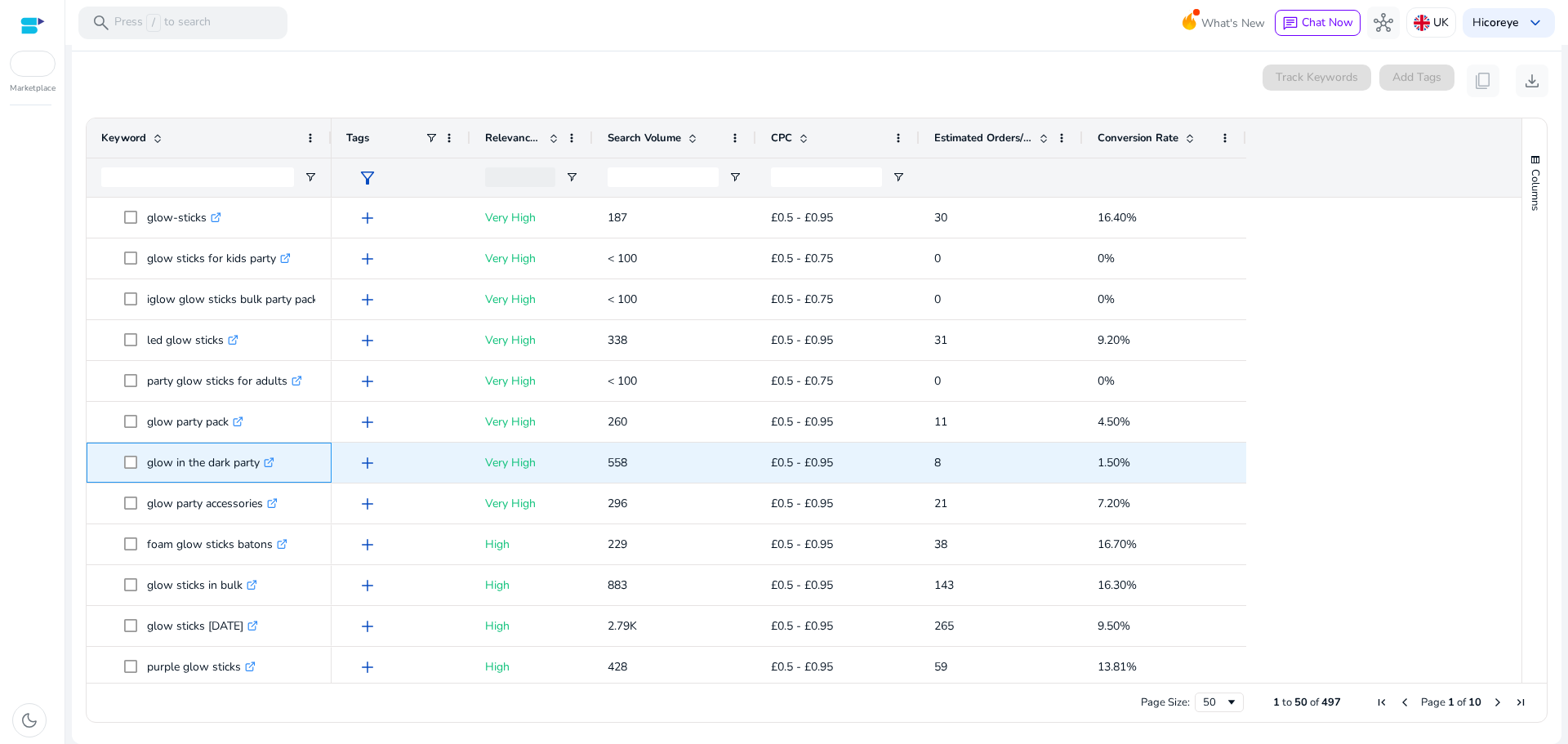
drag, startPoint x: 147, startPoint y: 468, endPoint x: 260, endPoint y: 468, distance: 113.0
click at [260, 468] on p "glow in the dark party .st0{fill:#2c8af8}" at bounding box center [210, 463] width 127 height 34
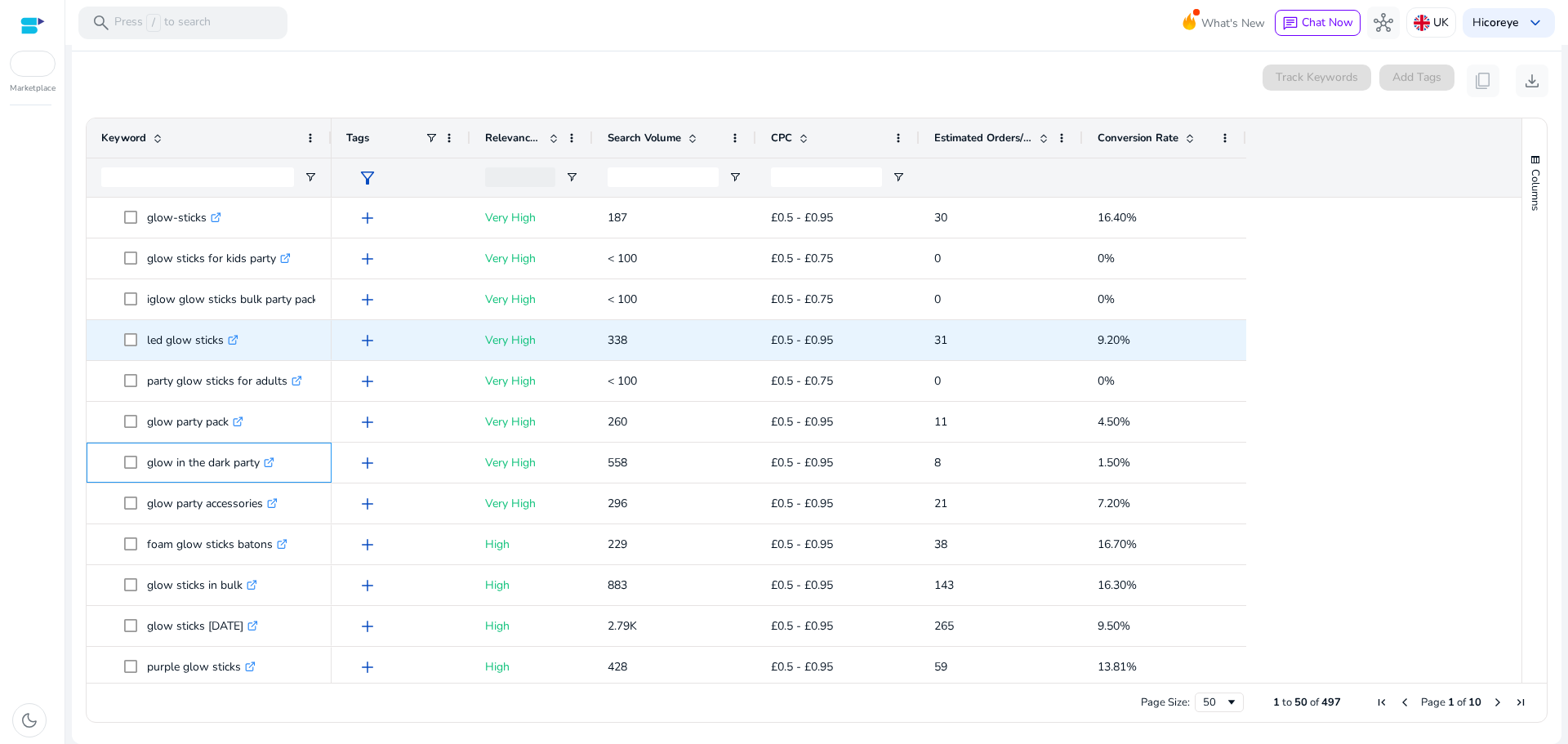
copy p "glow in the dark party"
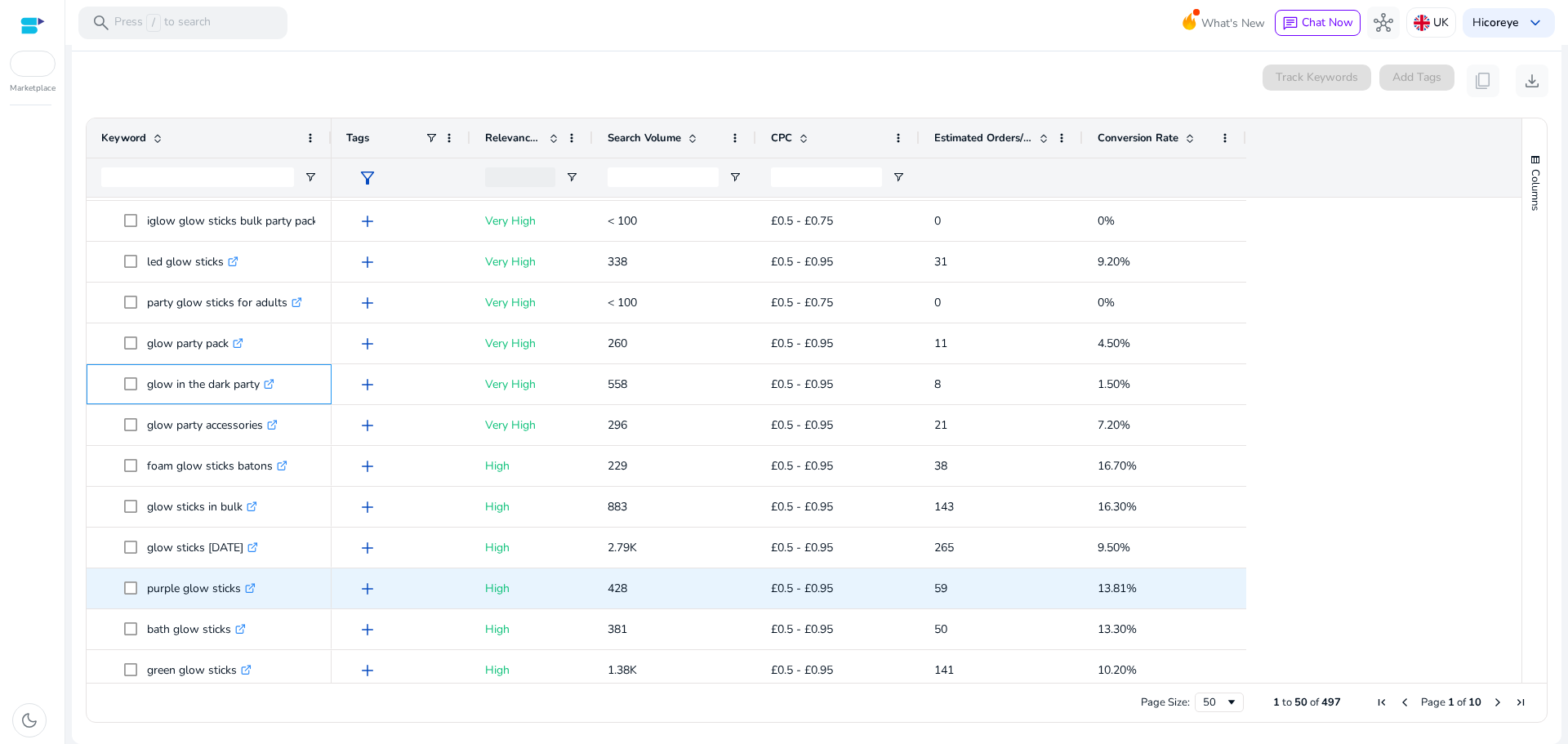
scroll to position [816, 0]
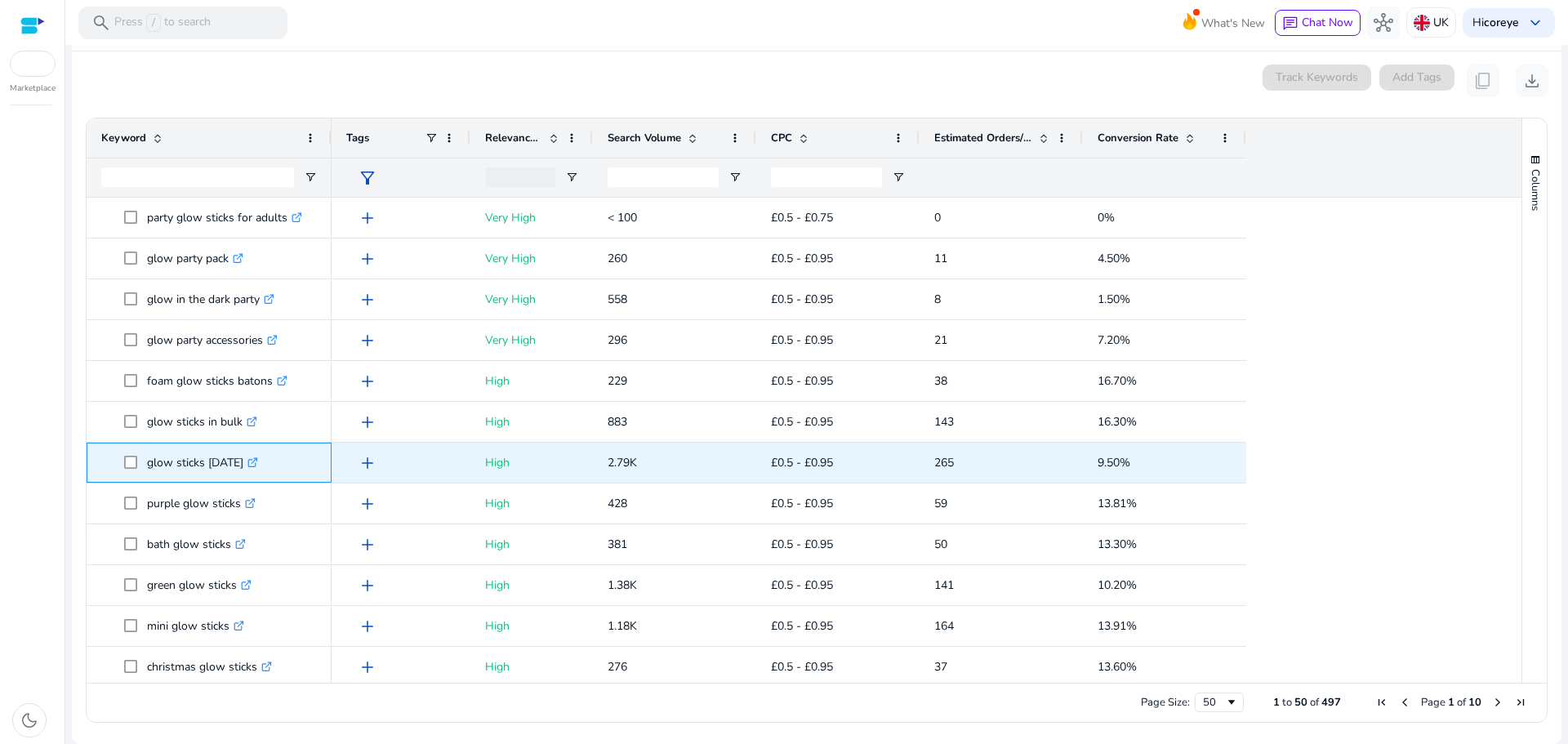
drag, startPoint x: 137, startPoint y: 464, endPoint x: 258, endPoint y: 467, distance: 121.0
click at [258, 467] on span "glow sticks [DATE] .st0{fill:#2c8af8}" at bounding box center [221, 463] width 193 height 34
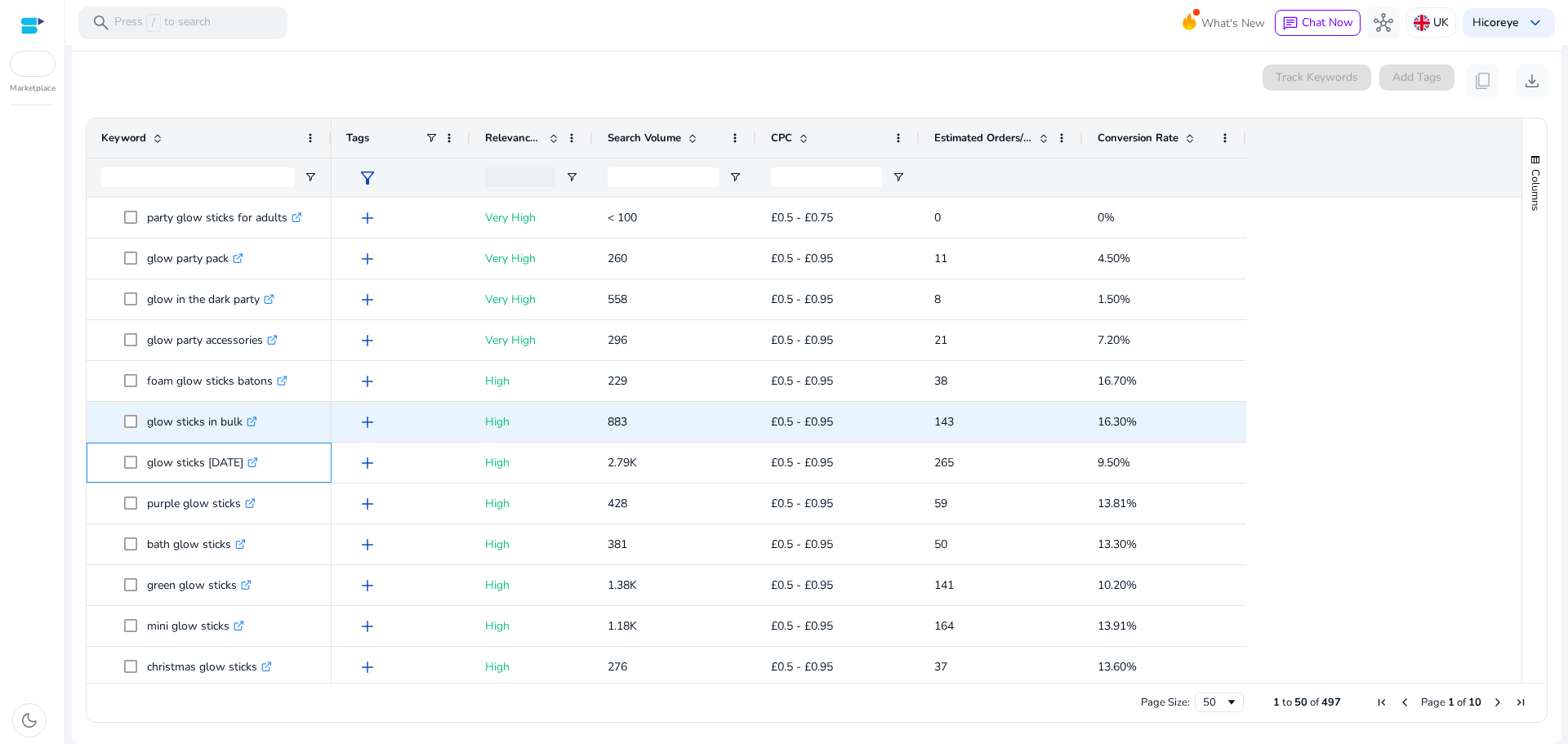
copy span "glow sticks [DATE]"
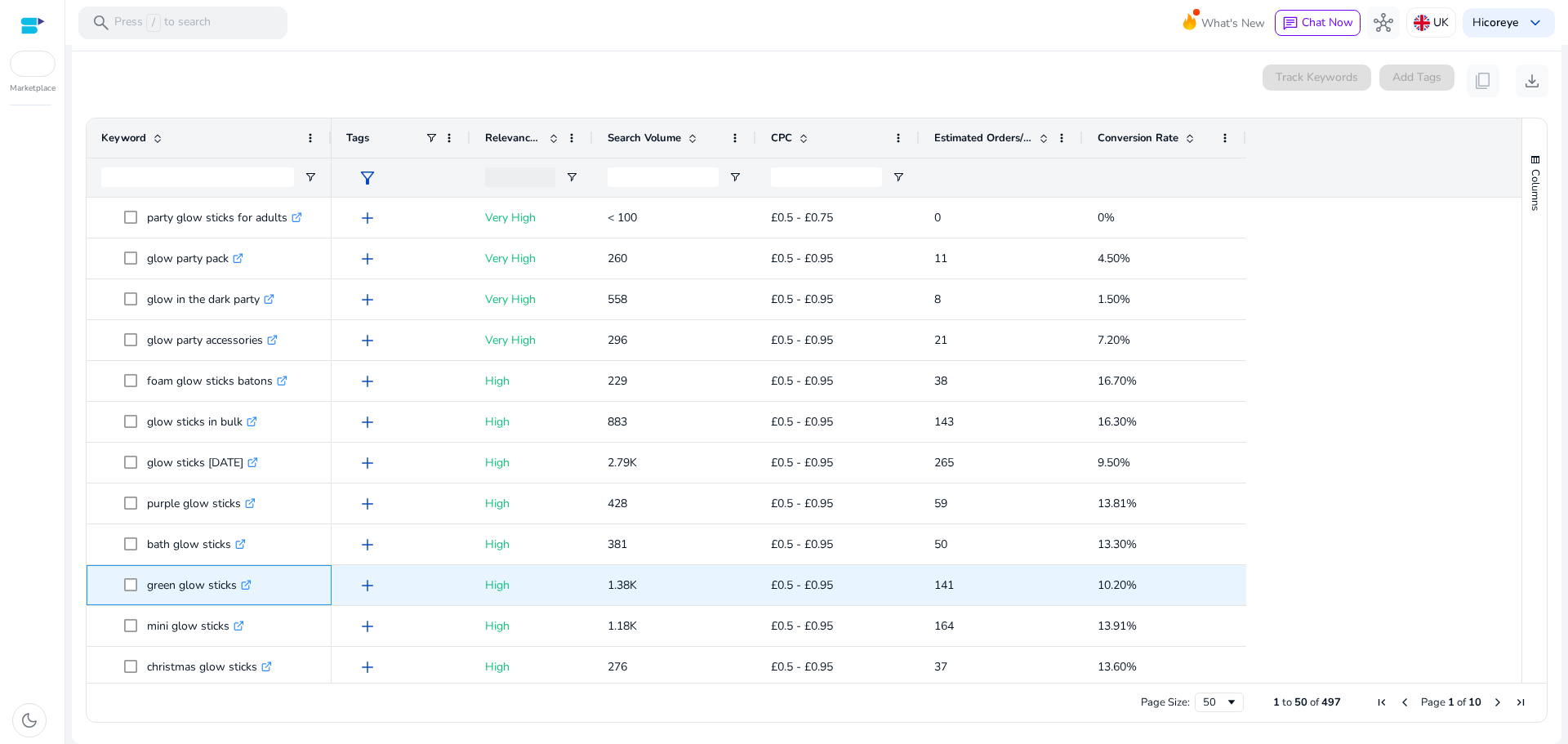
drag, startPoint x: 146, startPoint y: 583, endPoint x: 236, endPoint y: 589, distance: 90.2
click at [236, 589] on span "green glow sticks .st0{fill:#2c8af8}" at bounding box center [221, 585] width 193 height 34
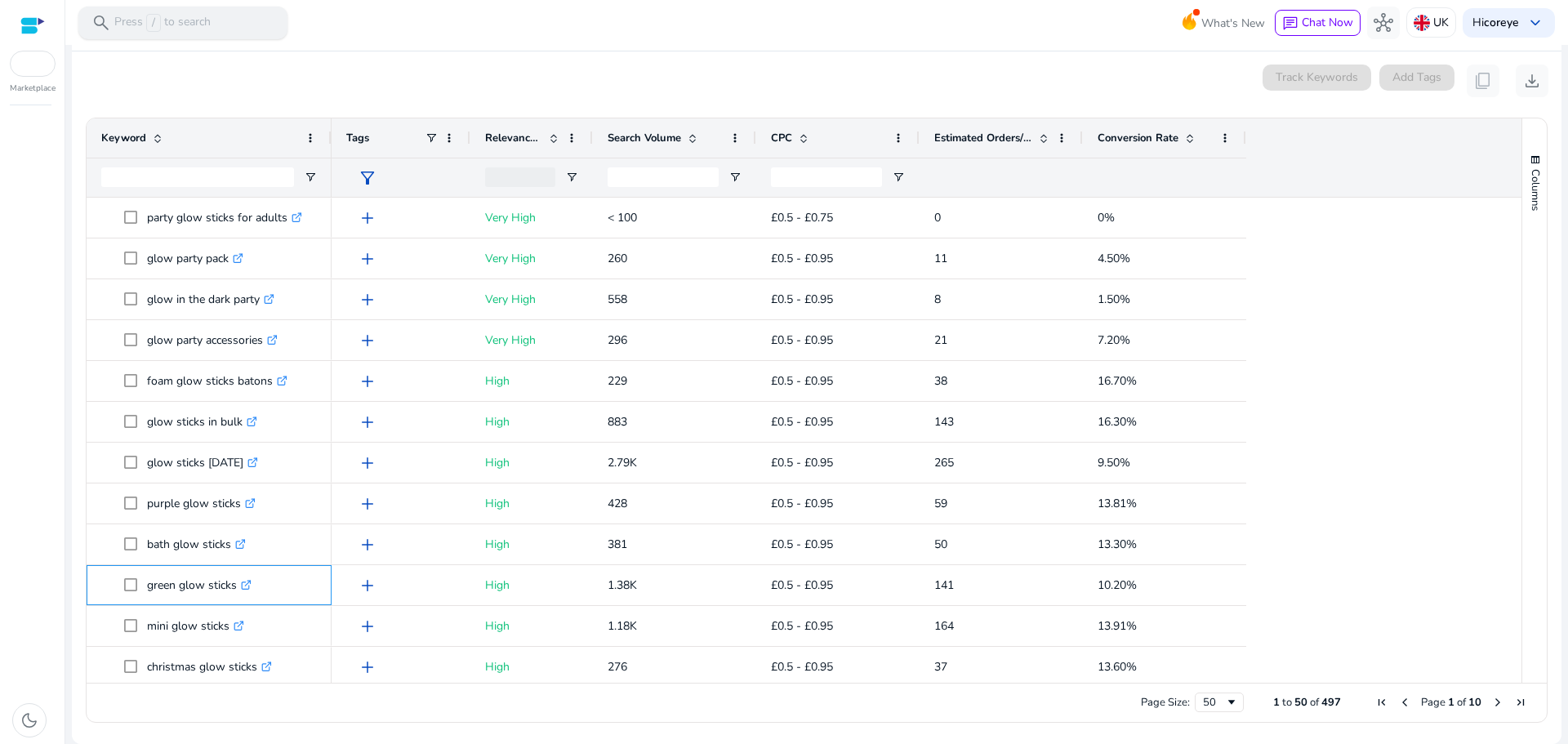
copy span "green glow sticks"
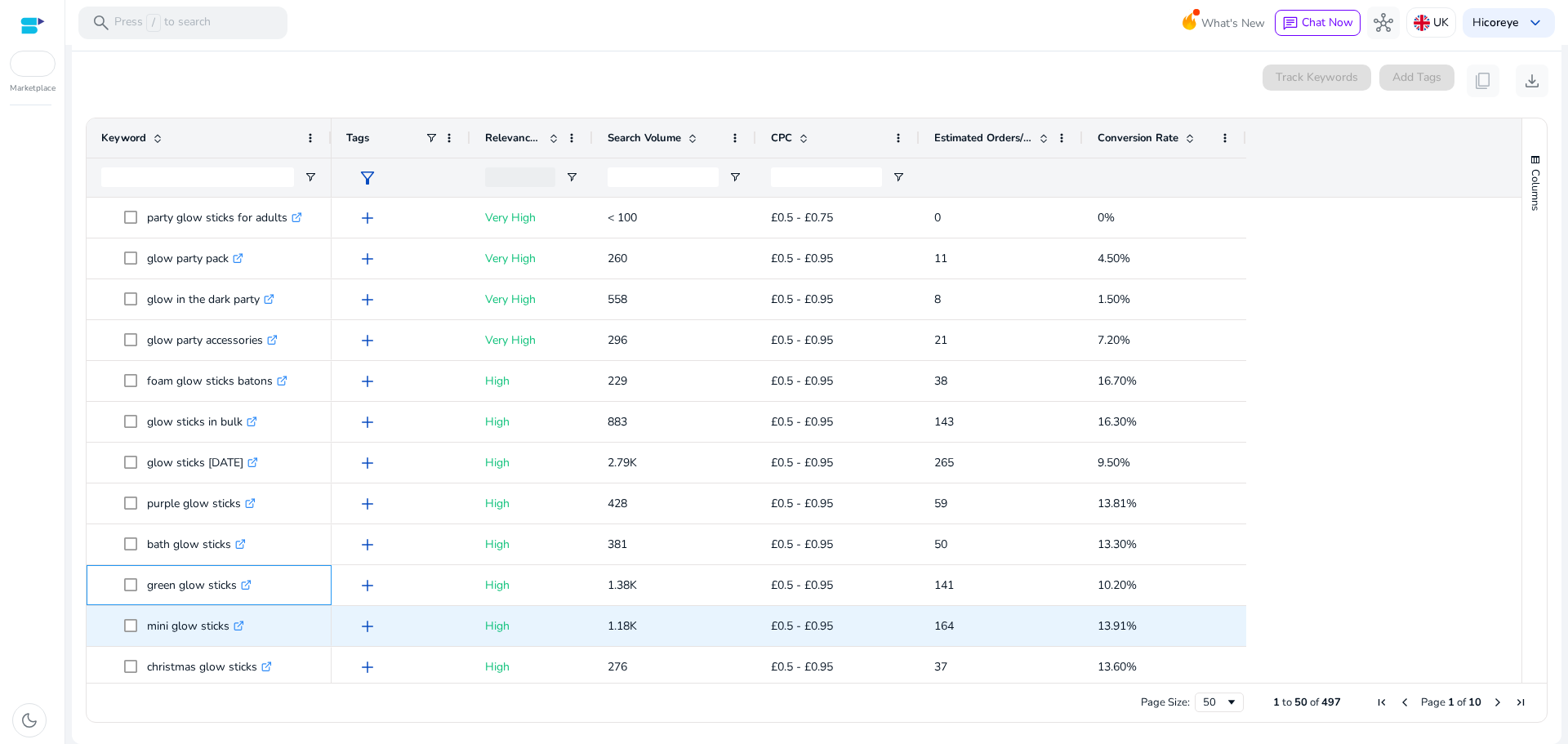
scroll to position [899, 0]
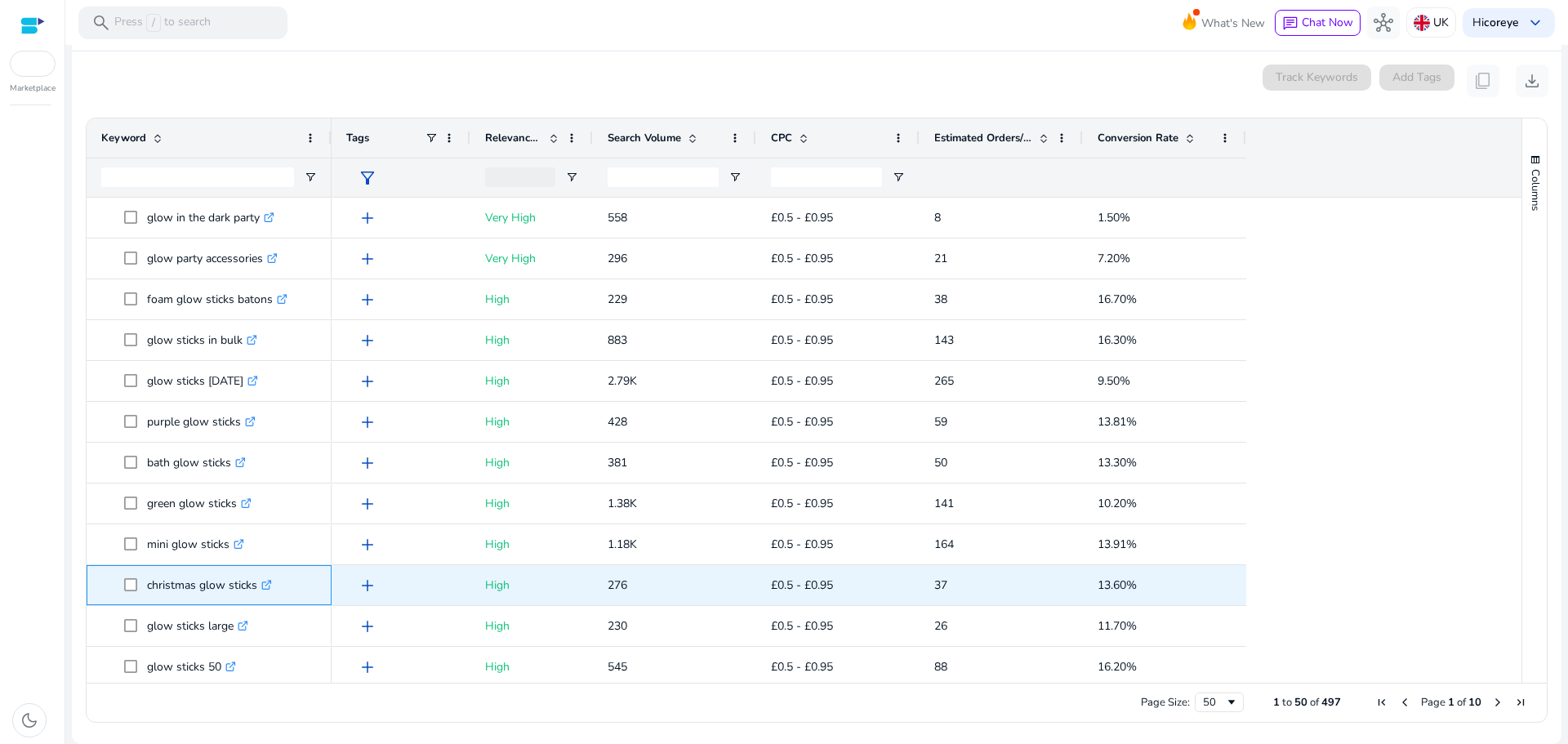
drag, startPoint x: 146, startPoint y: 578, endPoint x: 254, endPoint y: 593, distance: 109.0
click at [254, 593] on span "christmas glow sticks .st0{fill:#2c8af8}" at bounding box center [221, 585] width 193 height 34
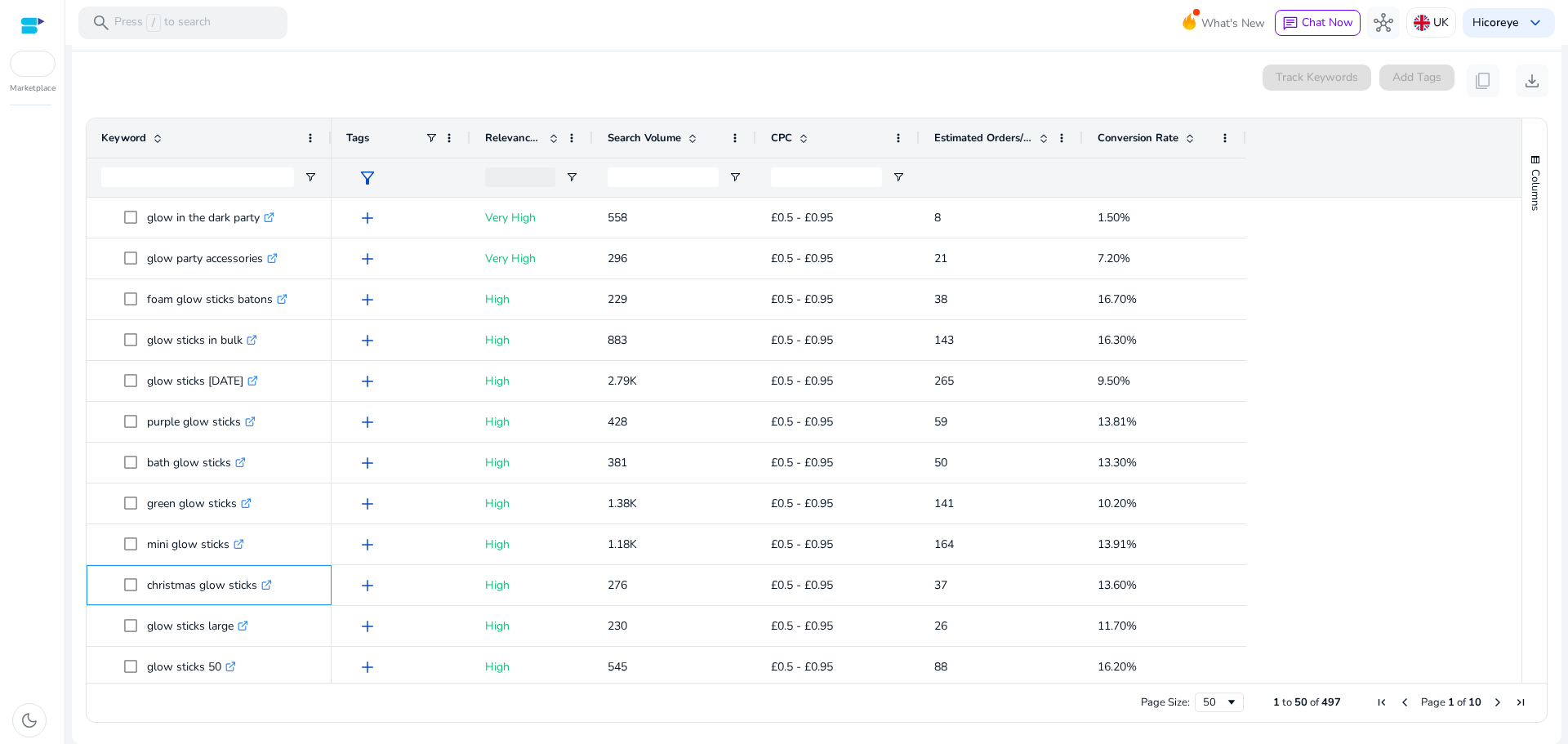
copy span "christmas glow sticks"
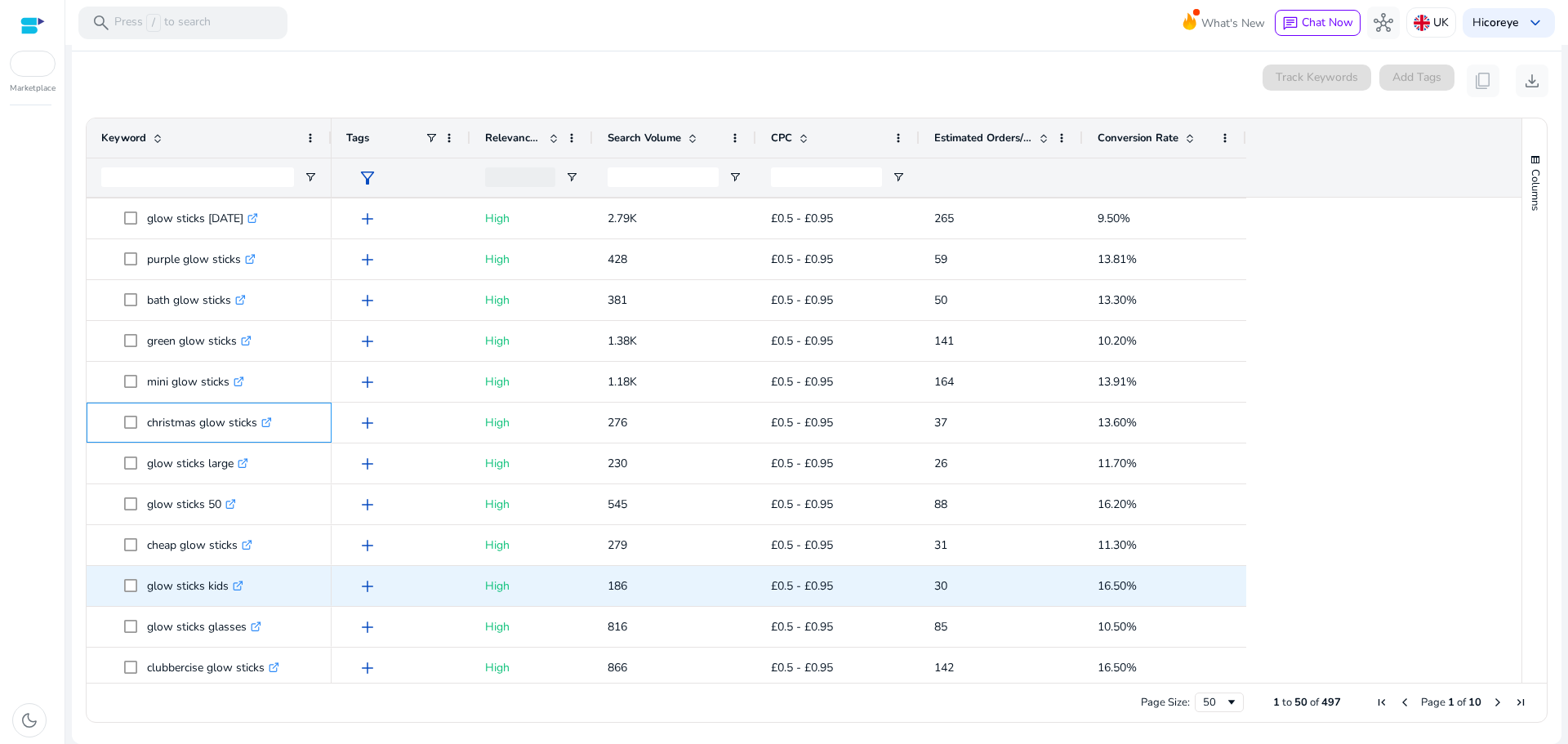
scroll to position [1062, 0]
drag, startPoint x: 146, startPoint y: 583, endPoint x: 229, endPoint y: 584, distance: 83.0
click at [229, 584] on span "glow sticks kids .st0{fill:#2c8af8}" at bounding box center [221, 585] width 193 height 34
